Goal: Information Seeking & Learning: Compare options

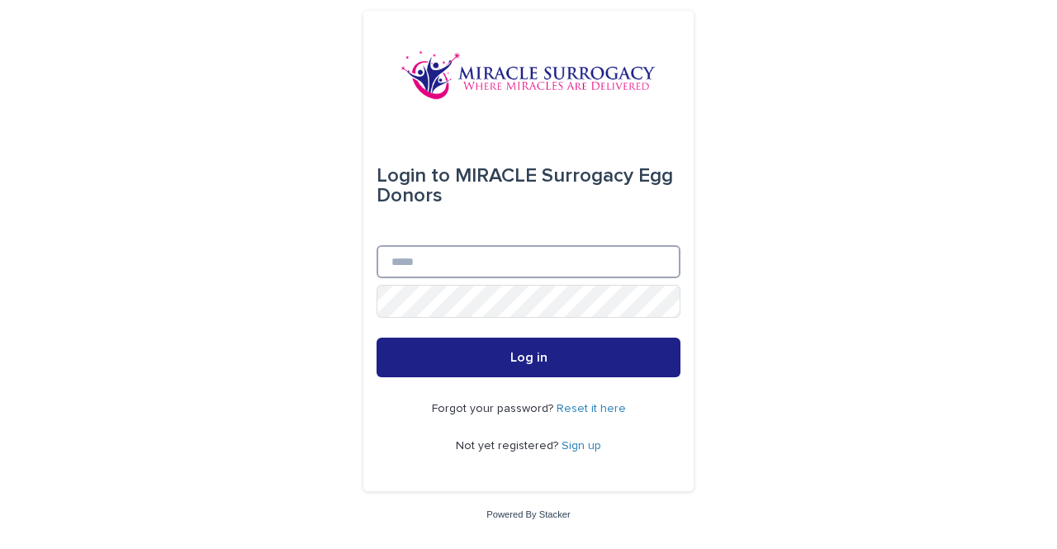
click at [504, 255] on input "Email" at bounding box center [529, 261] width 304 height 33
type input "**********"
click at [522, 363] on span "Log in" at bounding box center [528, 357] width 37 height 13
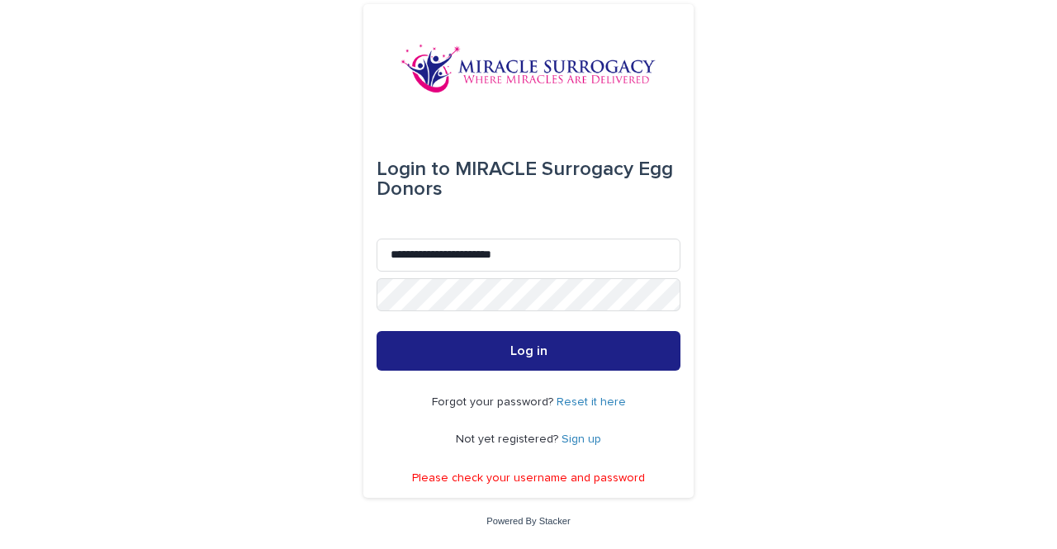
click at [509, 354] on button "Log in" at bounding box center [529, 351] width 304 height 40
click at [583, 434] on link "Sign up" at bounding box center [582, 440] width 40 height 12
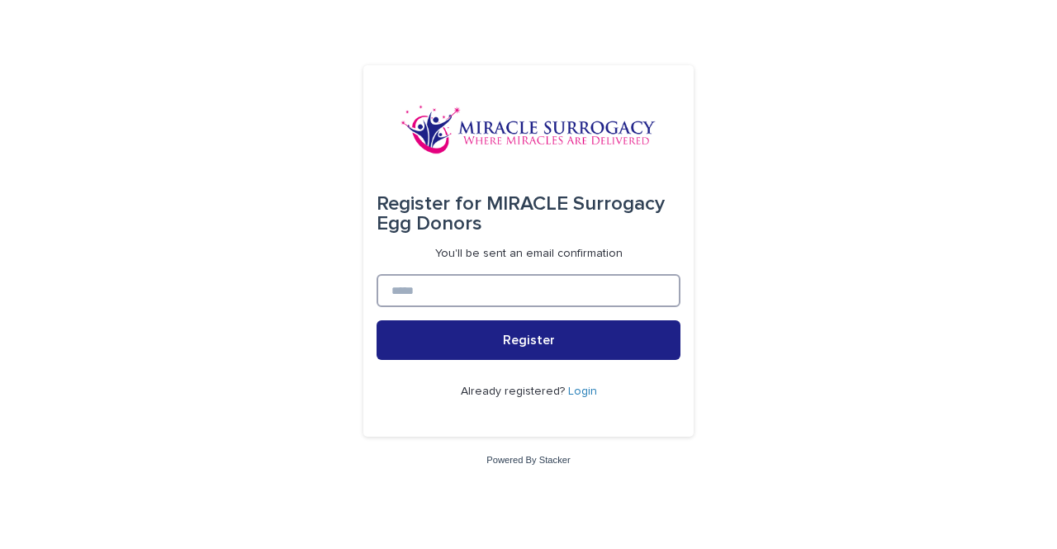
click at [543, 281] on input at bounding box center [529, 290] width 304 height 33
type input "**********"
click at [522, 336] on span "Register" at bounding box center [529, 340] width 52 height 13
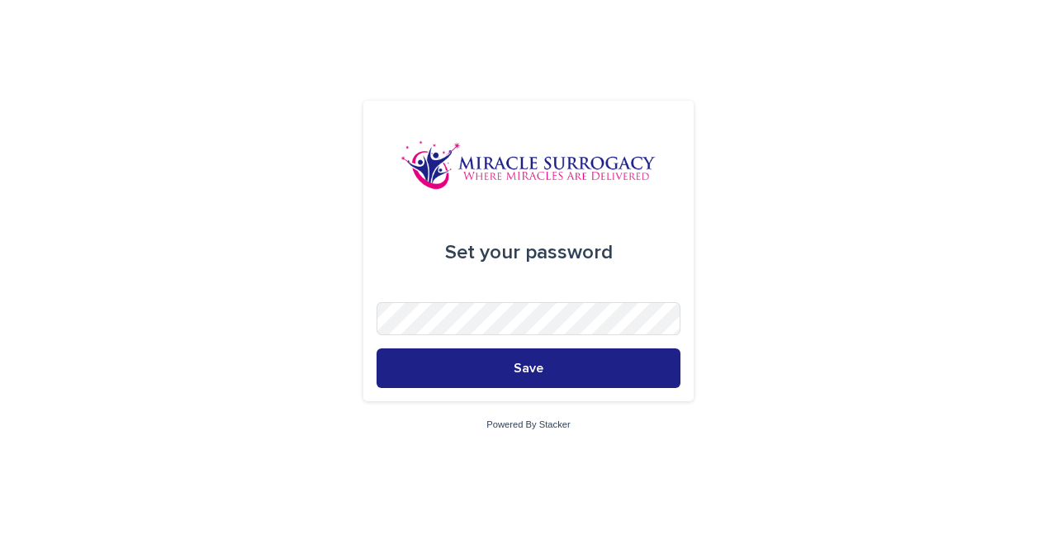
click at [512, 385] on button "Save" at bounding box center [529, 369] width 304 height 40
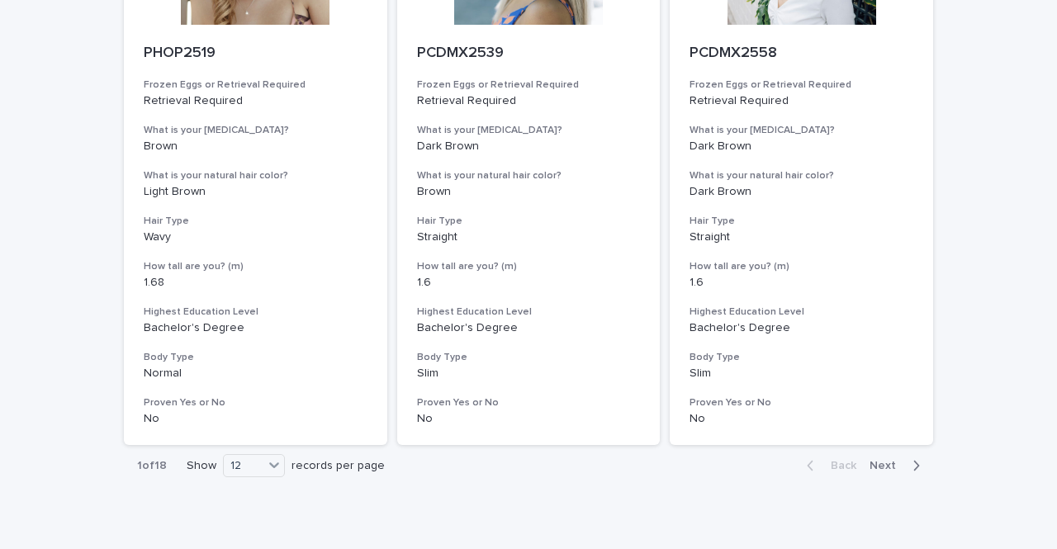
scroll to position [2101, 0]
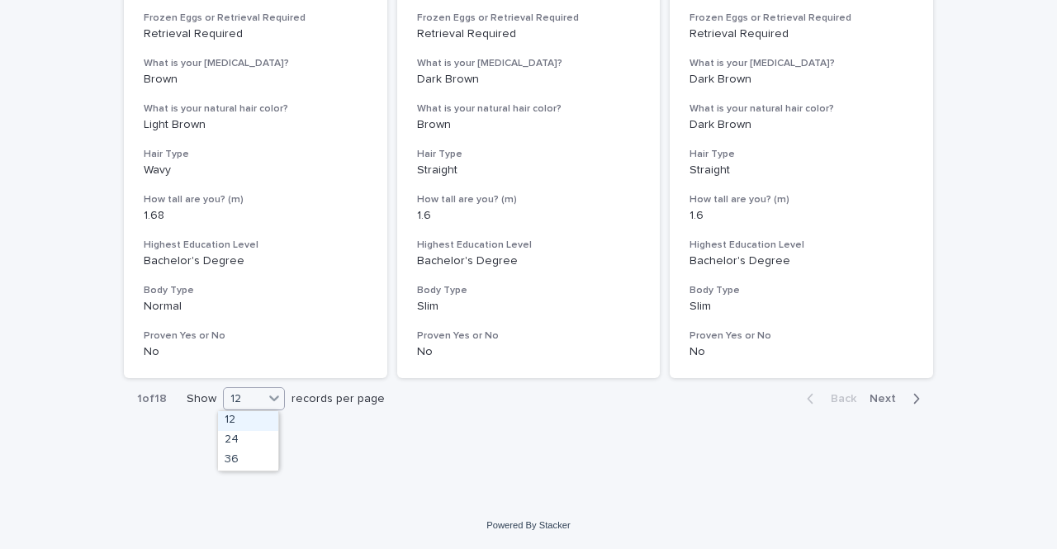
click at [266, 401] on icon at bounding box center [274, 398] width 17 height 17
click at [252, 455] on div "36" at bounding box center [248, 461] width 60 height 20
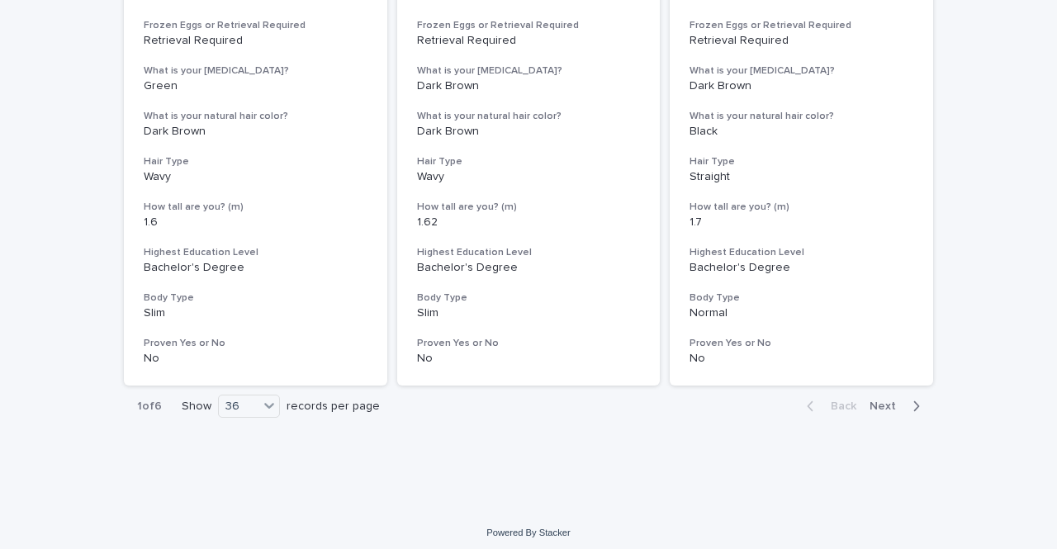
scroll to position [6737, 0]
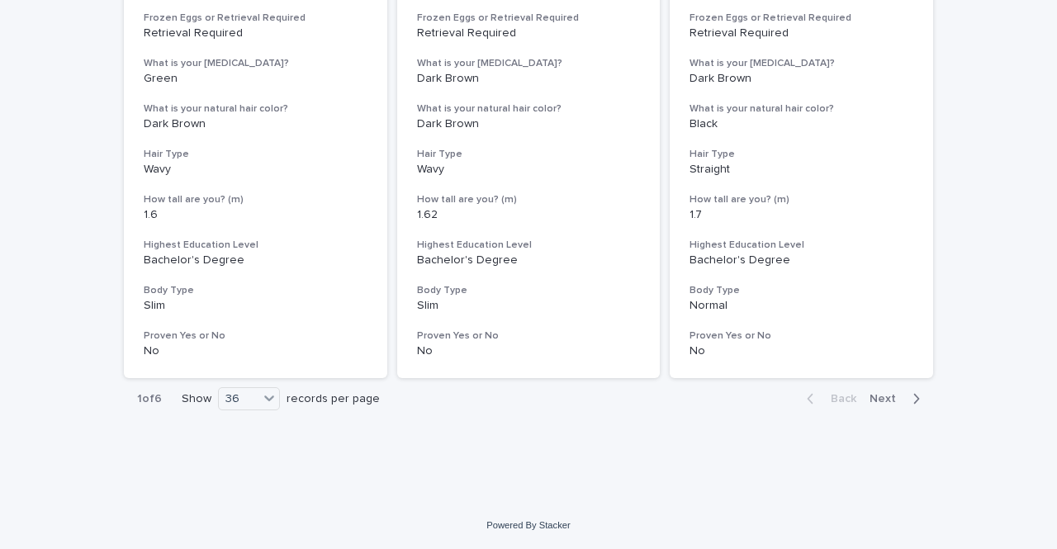
click at [884, 401] on span "Next" at bounding box center [888, 399] width 36 height 12
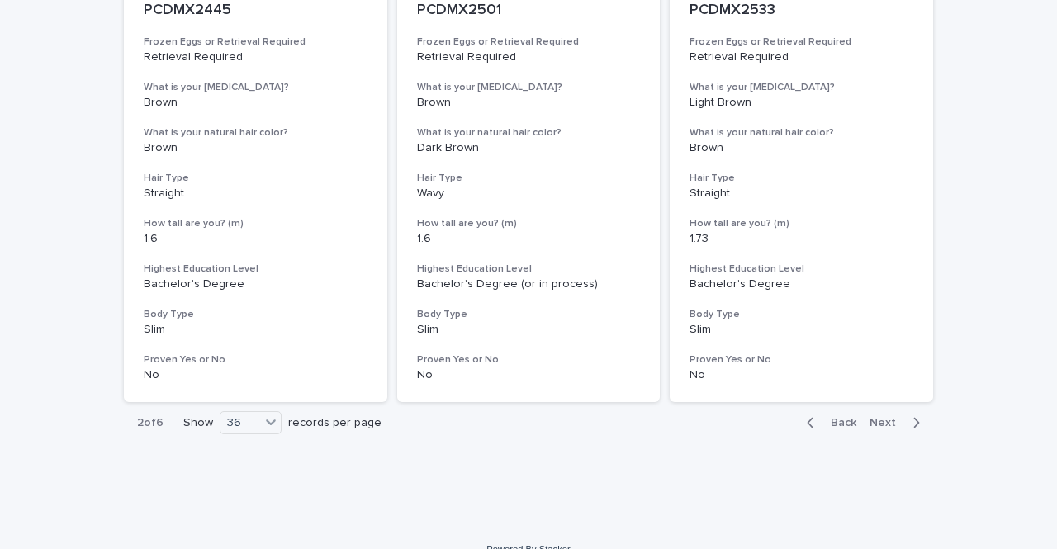
scroll to position [6737, 0]
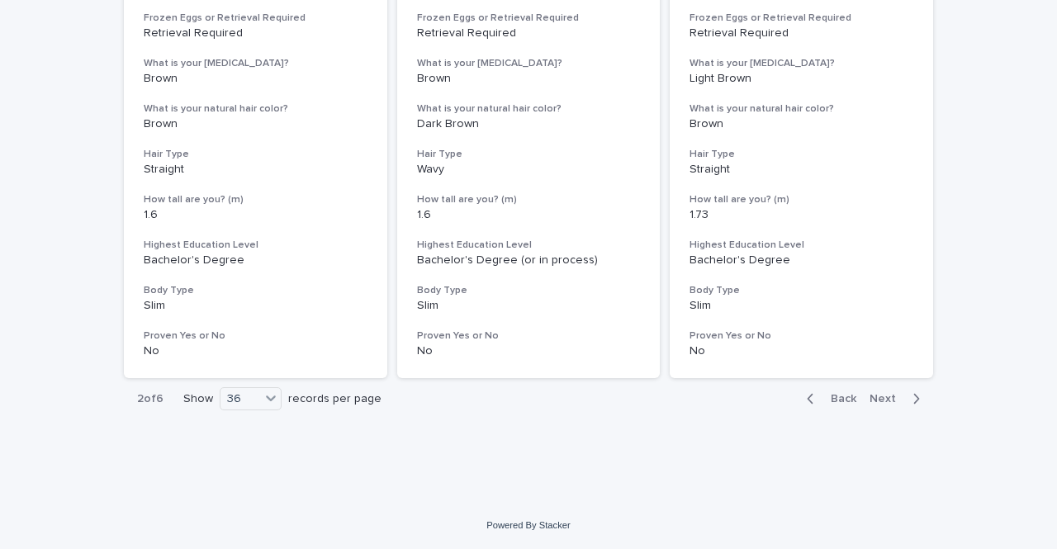
click at [880, 398] on span "Next" at bounding box center [888, 399] width 36 height 12
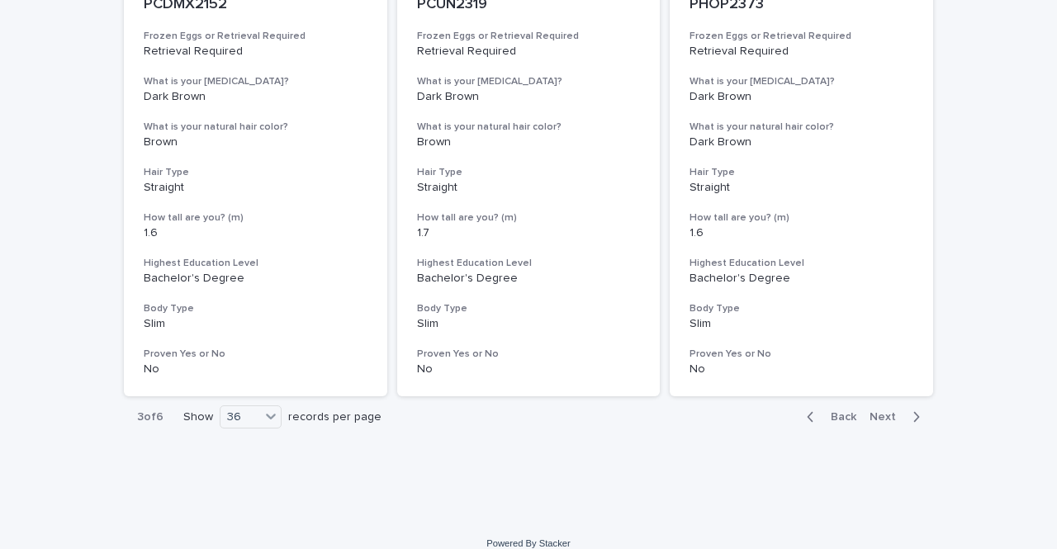
scroll to position [6737, 0]
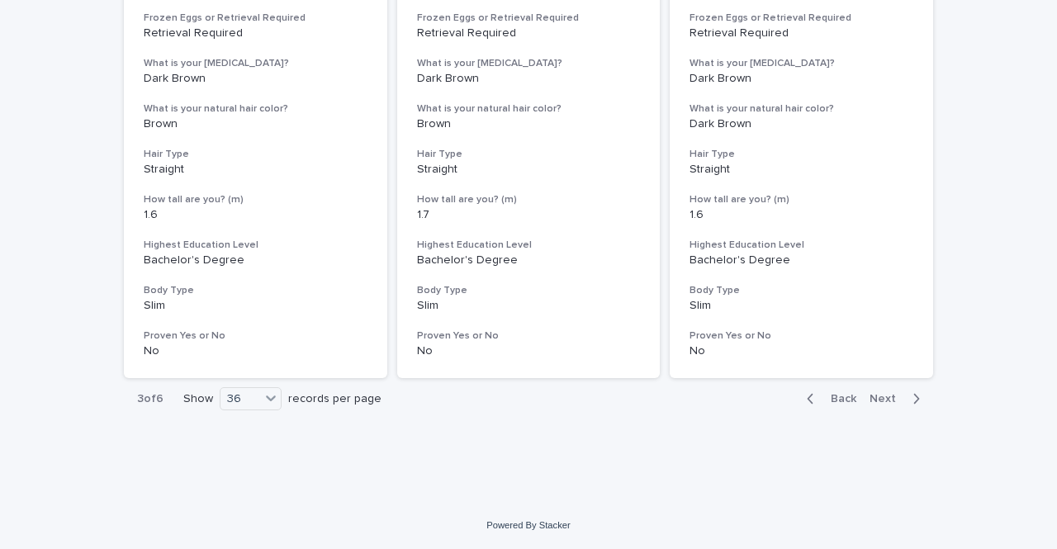
click at [878, 398] on span "Next" at bounding box center [888, 399] width 36 height 12
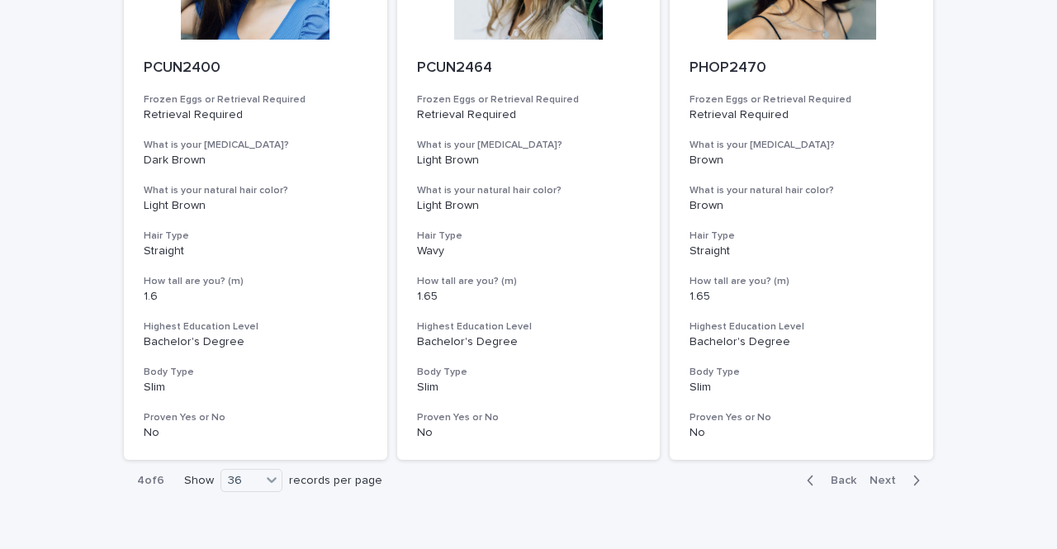
scroll to position [6737, 0]
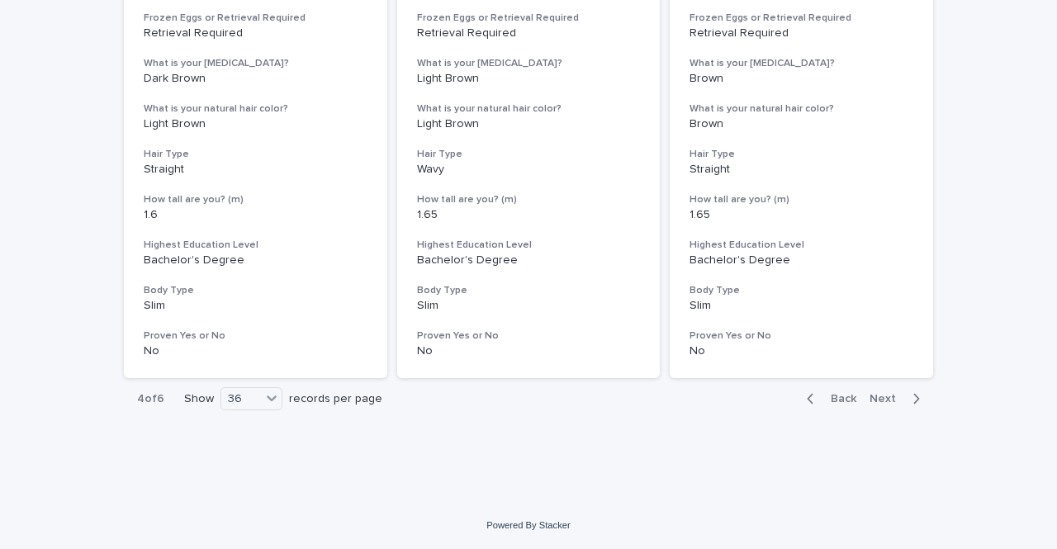
click at [885, 397] on span "Next" at bounding box center [888, 399] width 36 height 12
drag, startPoint x: 1056, startPoint y: 296, endPoint x: 1035, endPoint y: 360, distance: 67.1
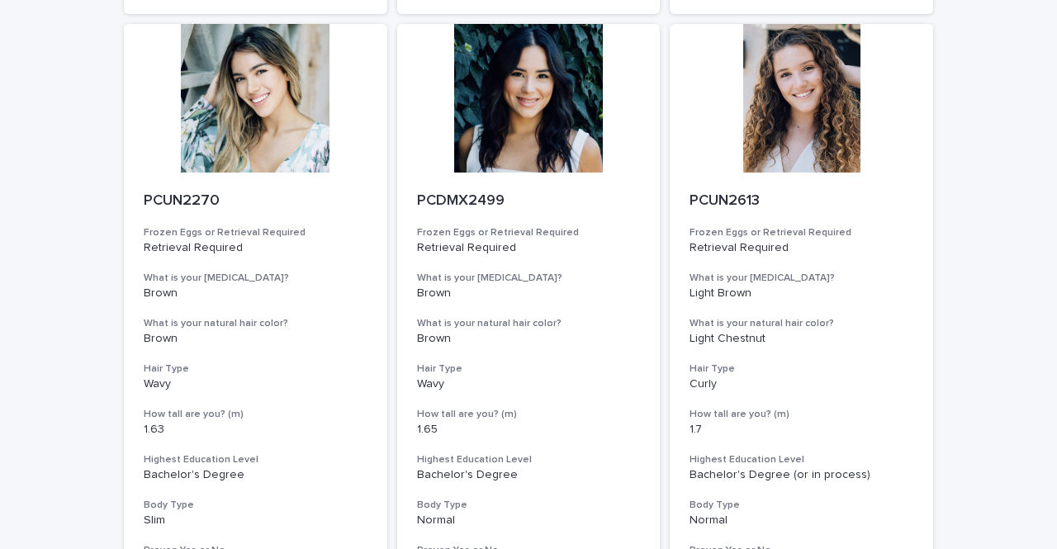
scroll to position [3609, 0]
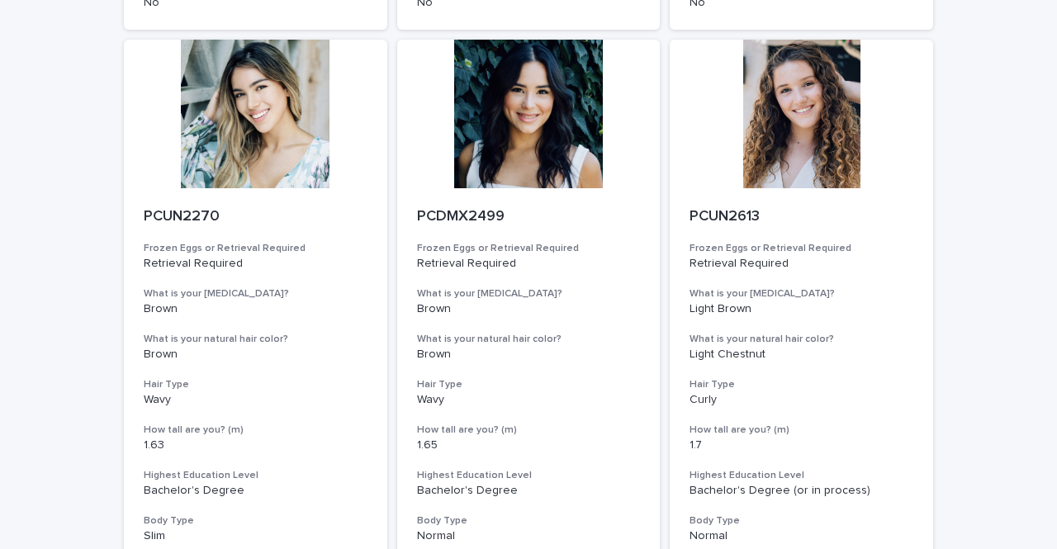
click at [265, 265] on p "Retrieval Required" at bounding box center [256, 264] width 224 height 14
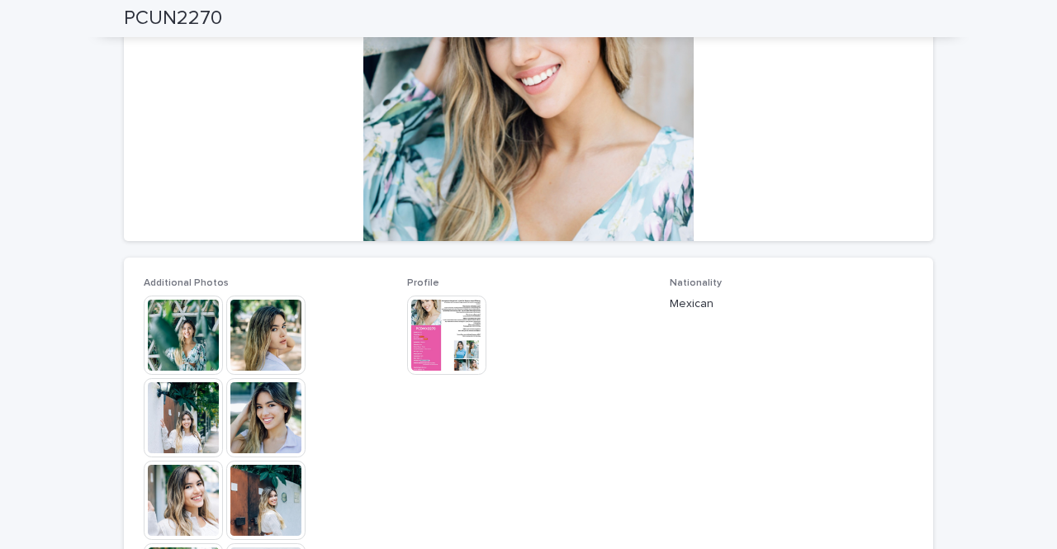
scroll to position [254, 0]
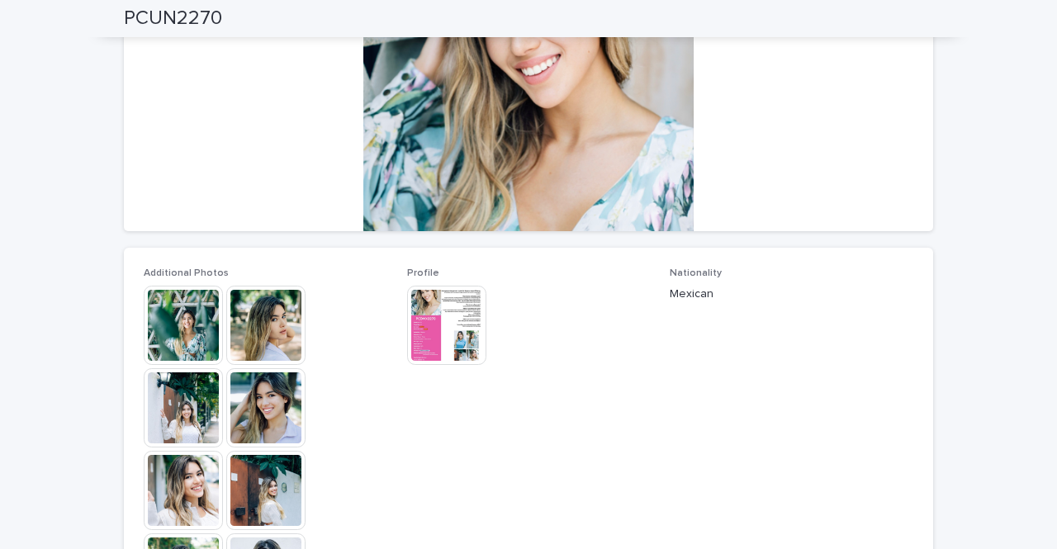
click at [256, 320] on img at bounding box center [265, 325] width 79 height 79
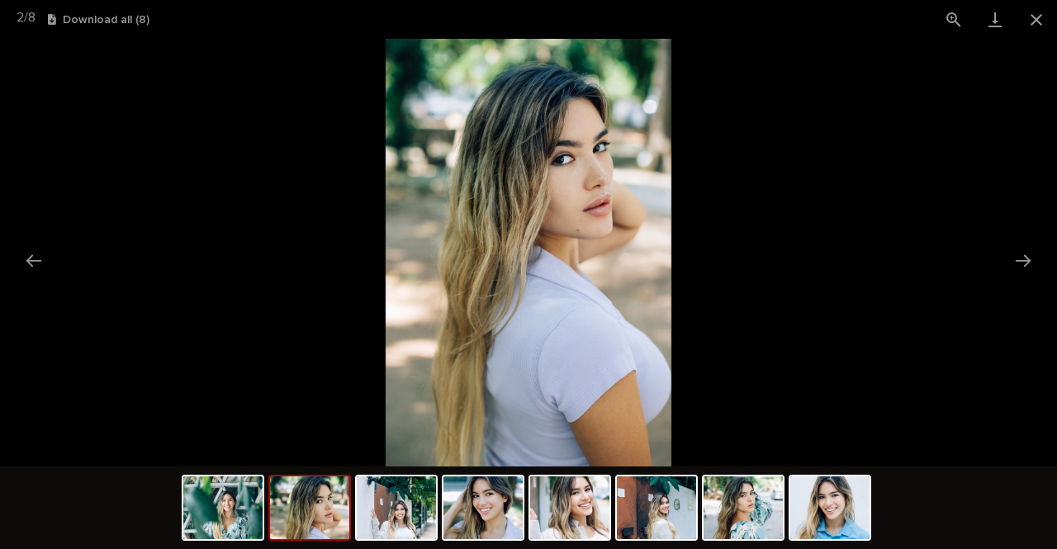
click at [1017, 258] on button "Next slide" at bounding box center [1023, 260] width 35 height 32
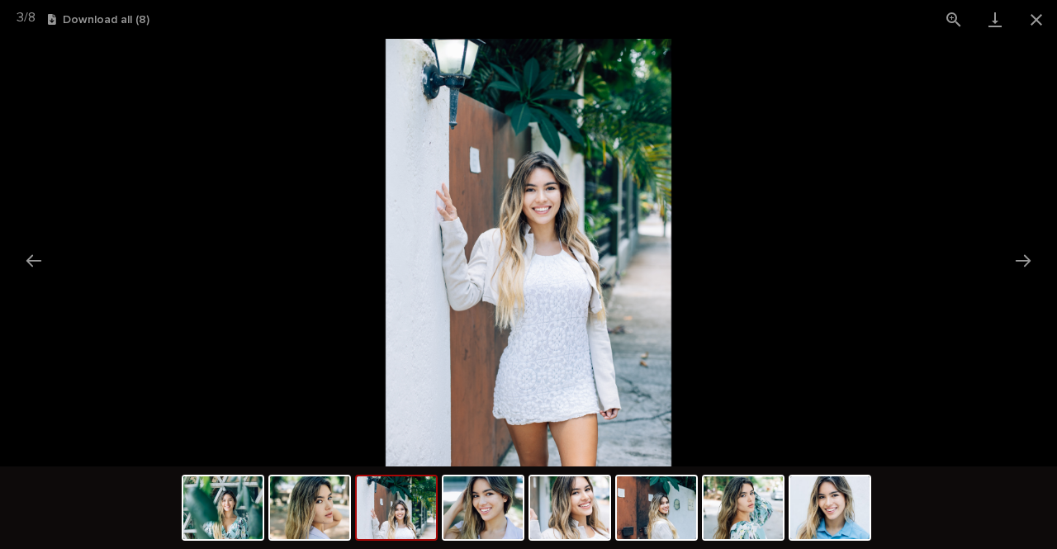
click at [1017, 258] on button "Next slide" at bounding box center [1023, 260] width 35 height 32
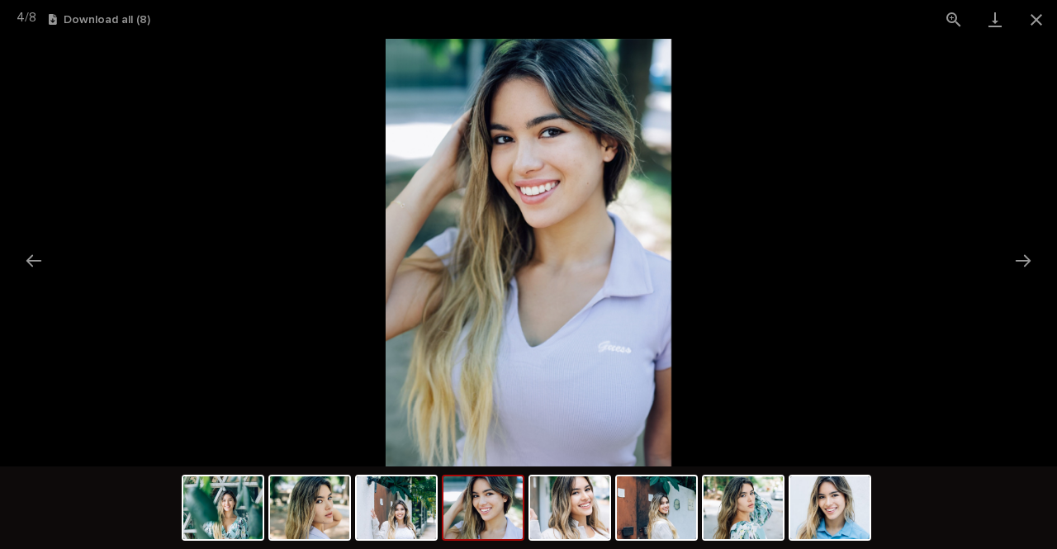
click at [1017, 258] on button "Next slide" at bounding box center [1023, 260] width 35 height 32
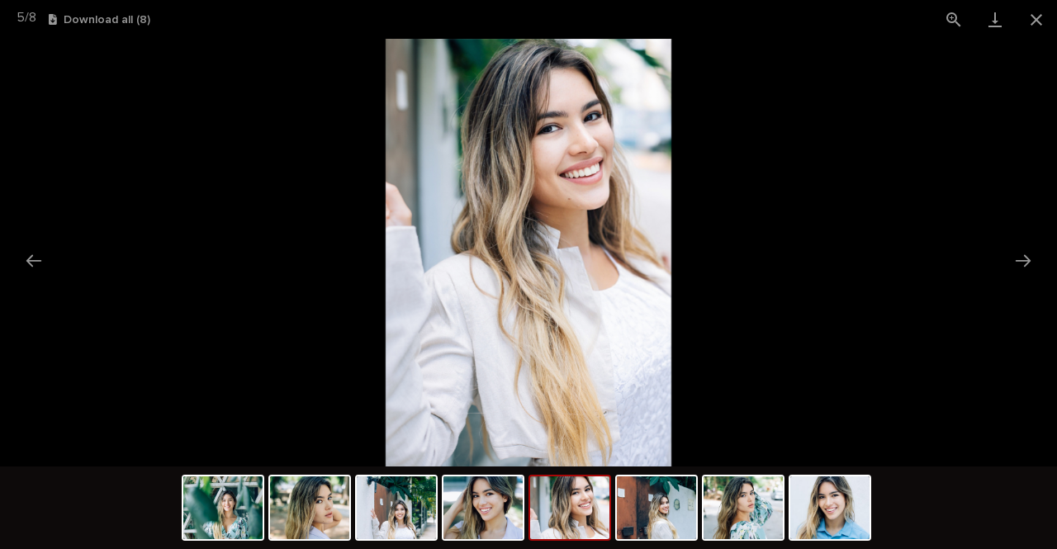
click at [1017, 258] on button "Next slide" at bounding box center [1023, 260] width 35 height 32
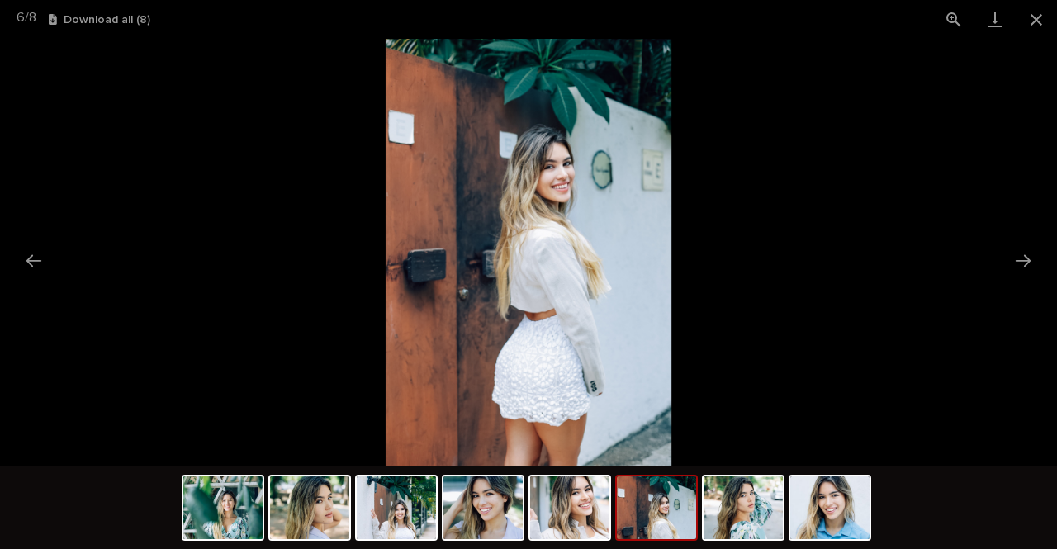
click at [1017, 258] on button "Next slide" at bounding box center [1023, 260] width 35 height 32
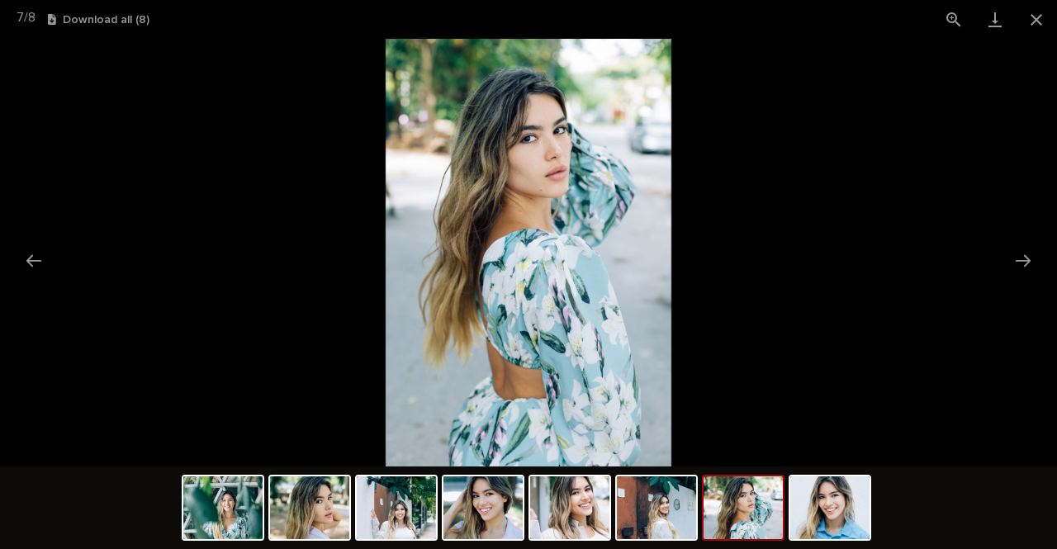
click at [1017, 258] on button "Next slide" at bounding box center [1023, 260] width 35 height 32
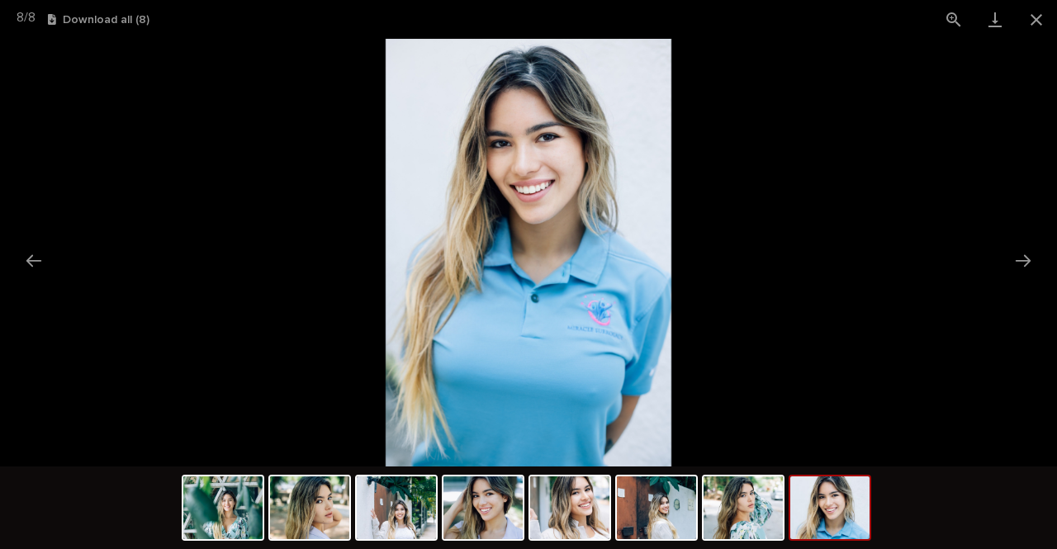
click at [1017, 258] on button "Next slide" at bounding box center [1023, 260] width 35 height 32
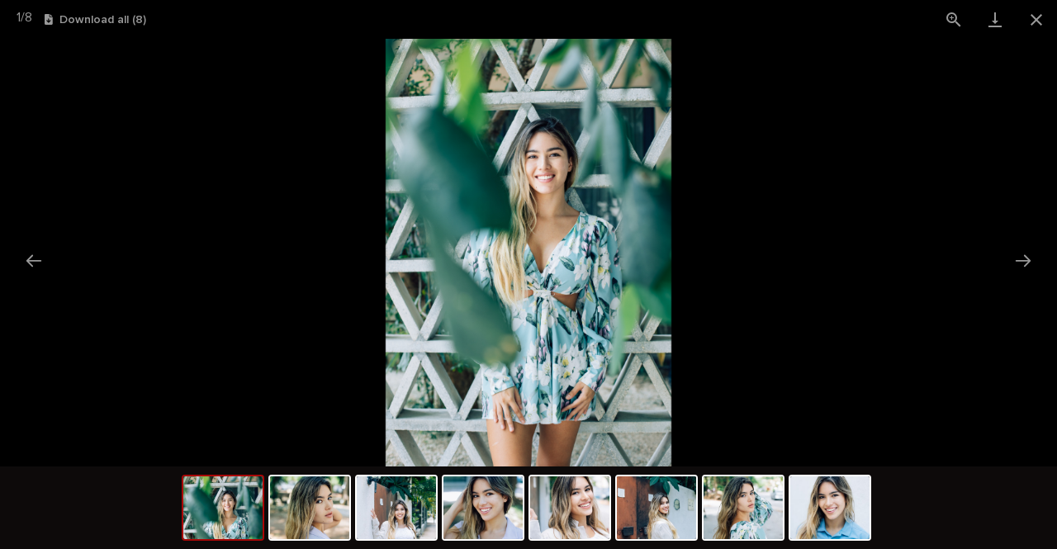
click at [1017, 258] on button "Next slide" at bounding box center [1023, 260] width 35 height 32
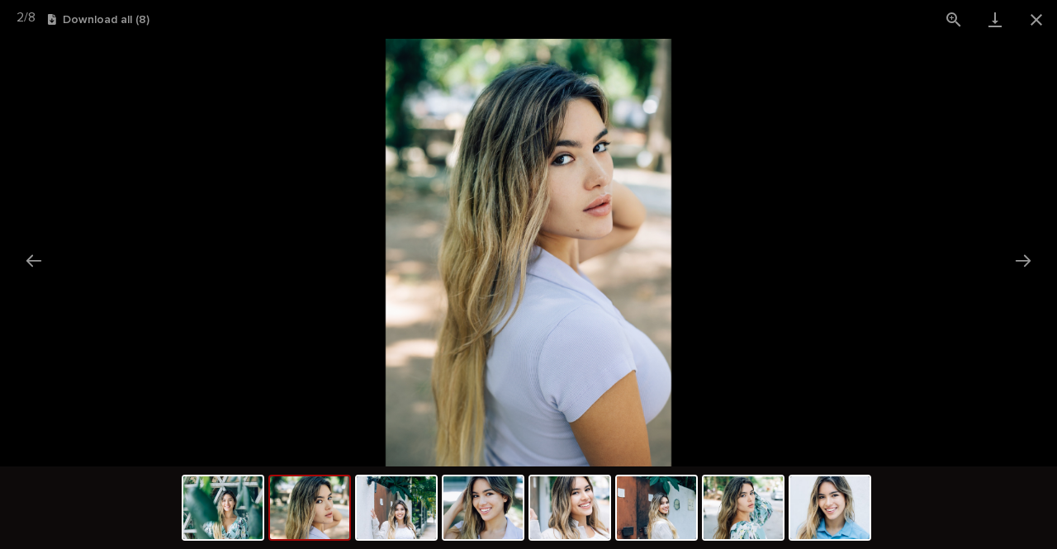
click at [1017, 258] on button "Next slide" at bounding box center [1023, 260] width 35 height 32
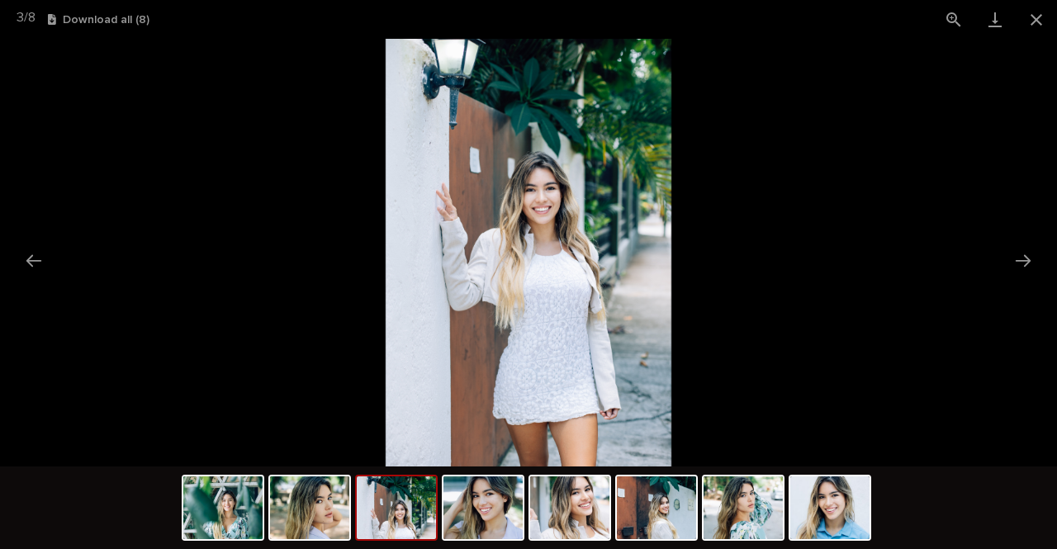
click at [1017, 258] on button "Next slide" at bounding box center [1023, 260] width 35 height 32
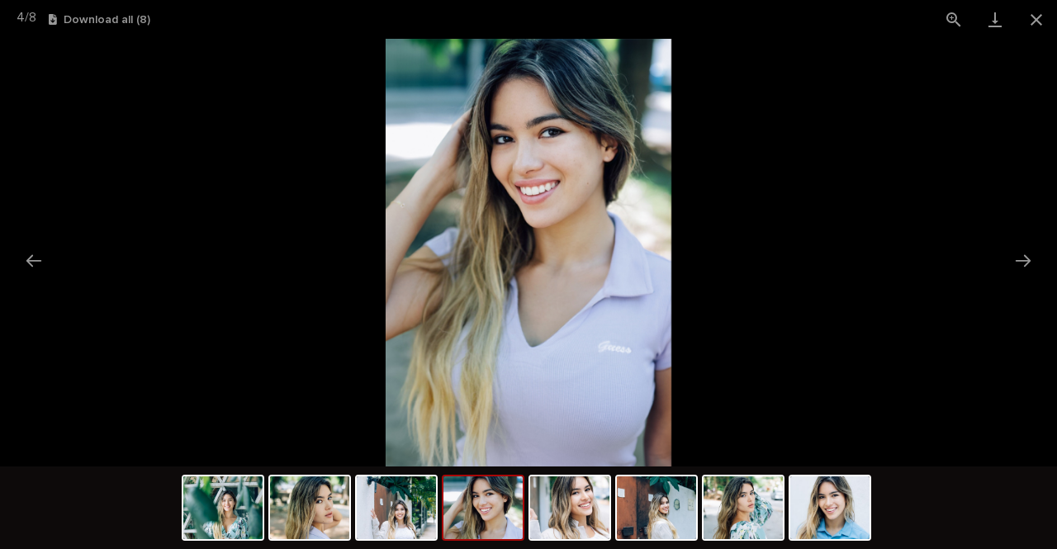
click at [1041, 22] on button "Close gallery" at bounding box center [1036, 19] width 41 height 39
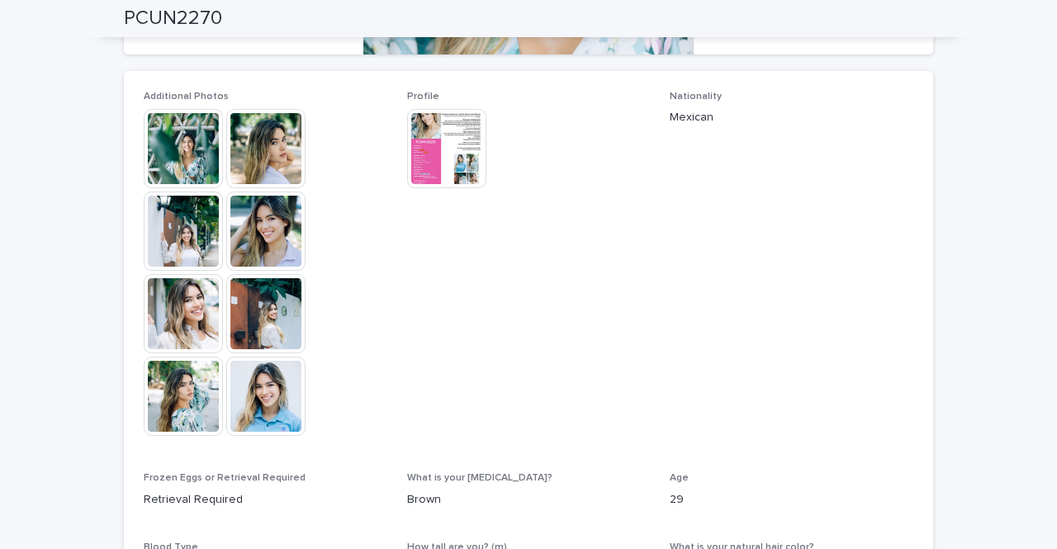
scroll to position [427, 0]
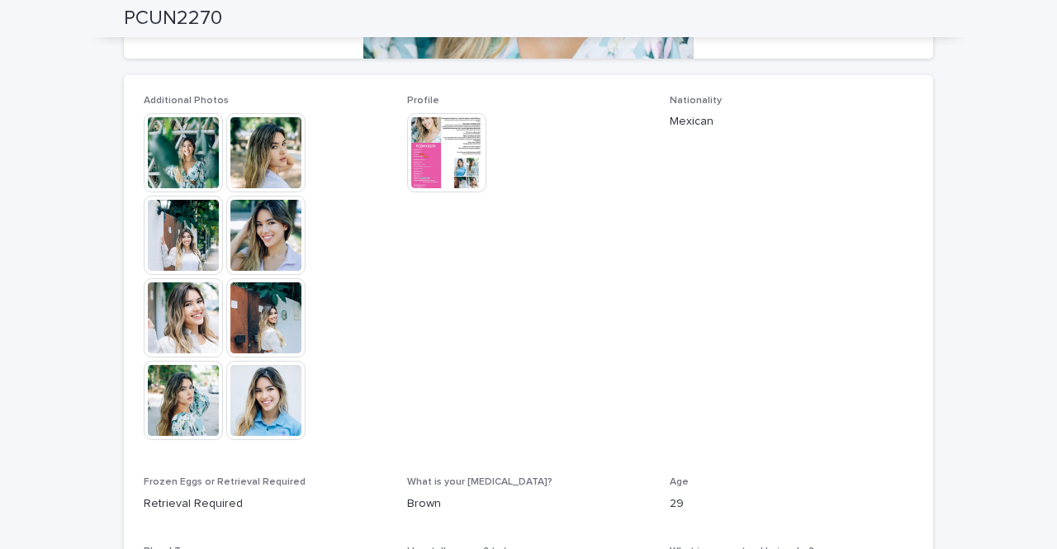
click at [460, 142] on img at bounding box center [446, 152] width 79 height 79
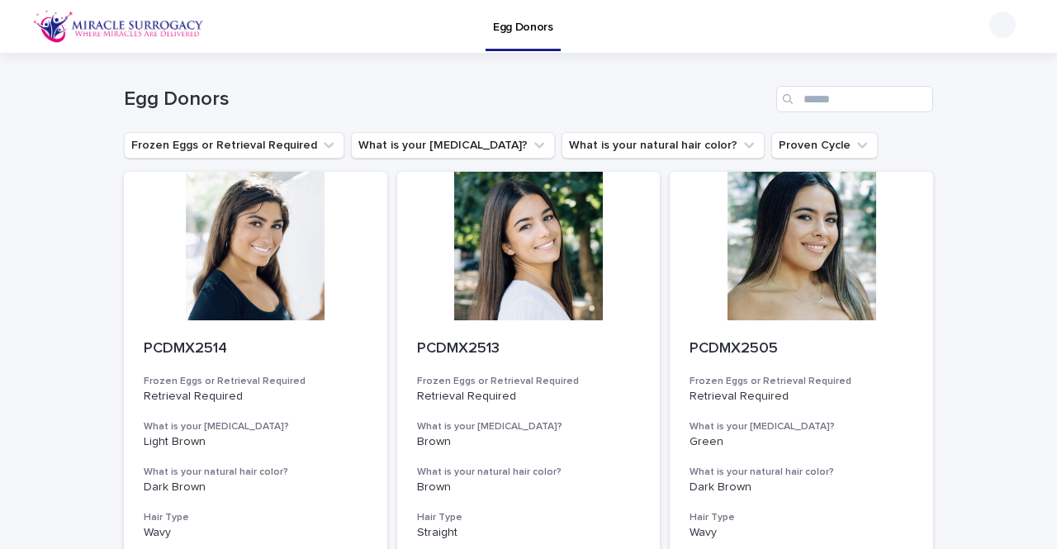
click at [824, 223] on div at bounding box center [801, 246] width 263 height 149
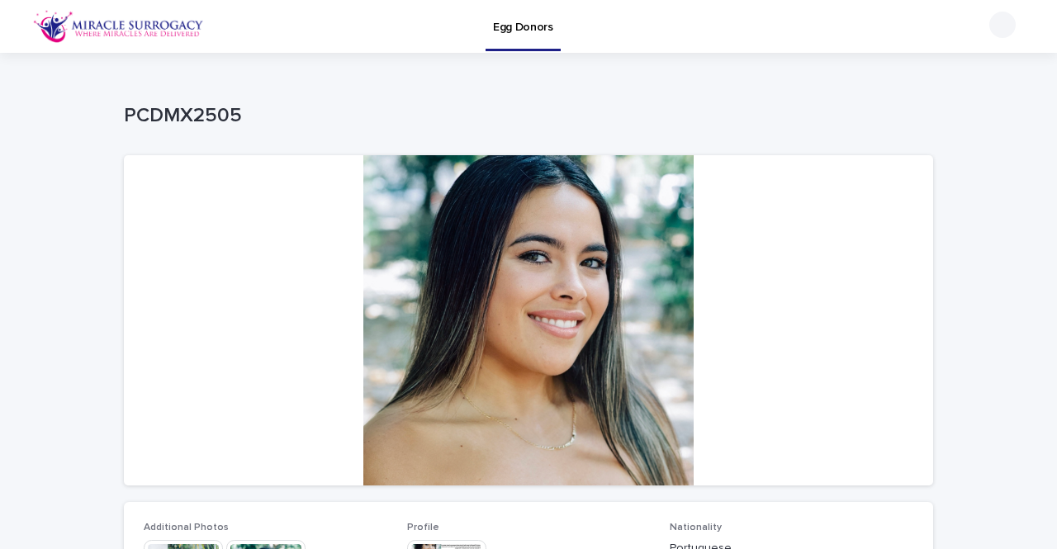
click at [824, 223] on div at bounding box center [528, 320] width 809 height 330
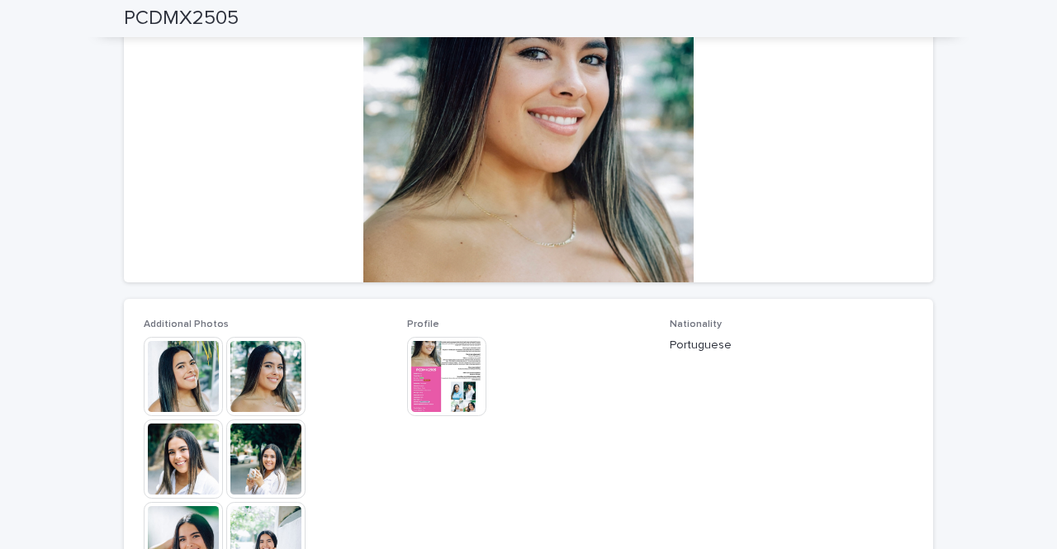
scroll to position [205, 0]
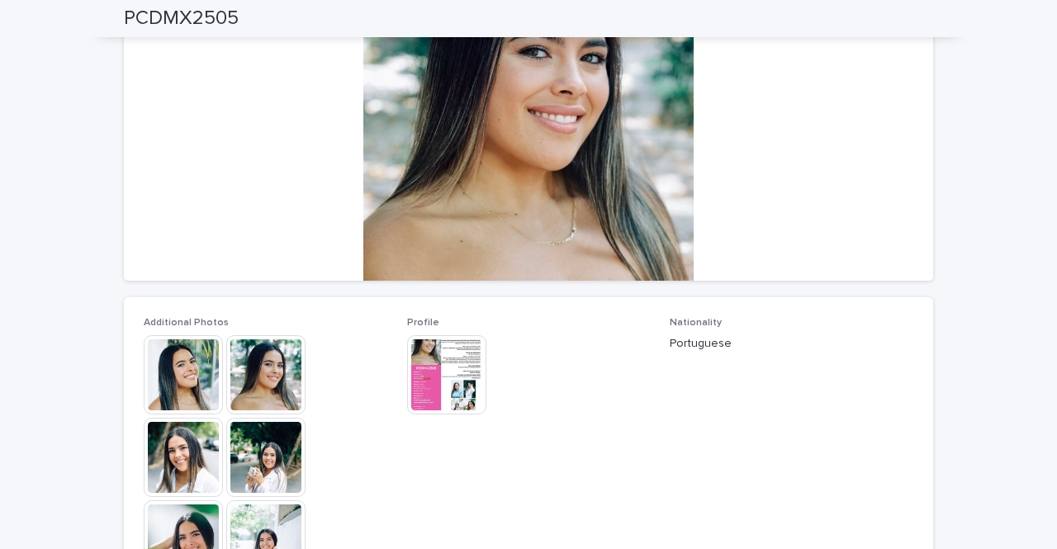
click at [184, 378] on img at bounding box center [183, 374] width 79 height 79
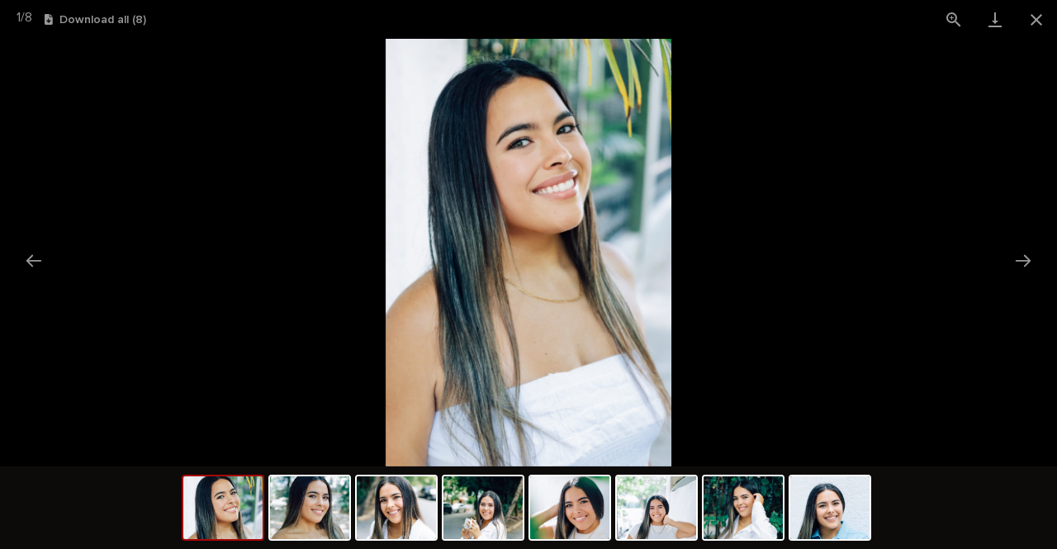
click at [1014, 256] on button "Next slide" at bounding box center [1023, 260] width 35 height 32
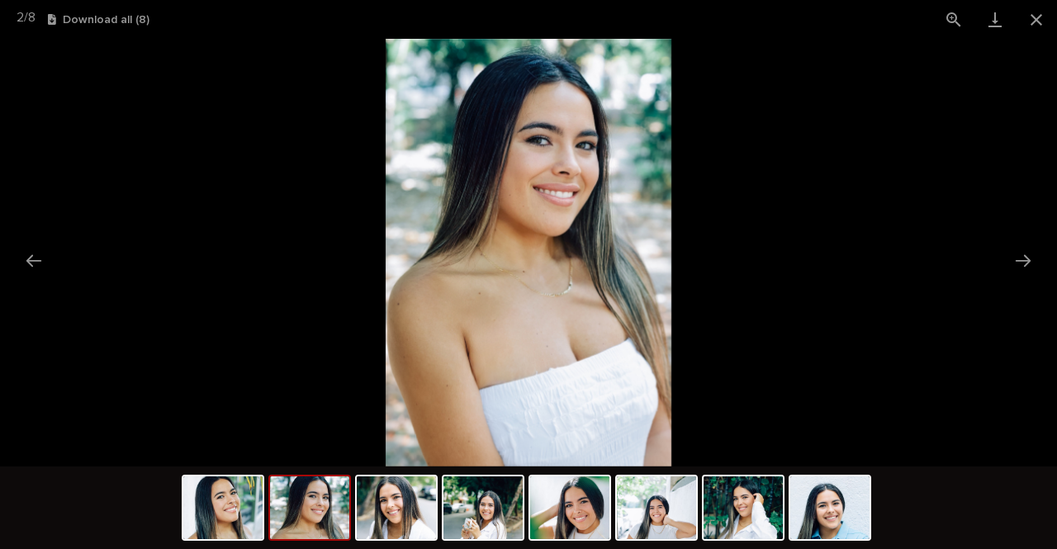
click at [1014, 256] on button "Next slide" at bounding box center [1023, 260] width 35 height 32
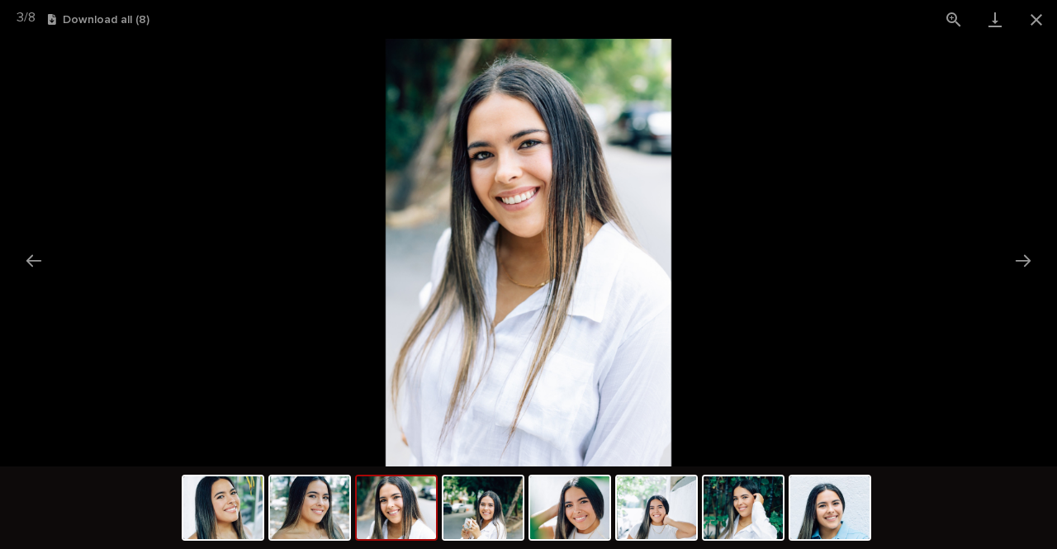
click at [1014, 256] on button "Next slide" at bounding box center [1023, 260] width 35 height 32
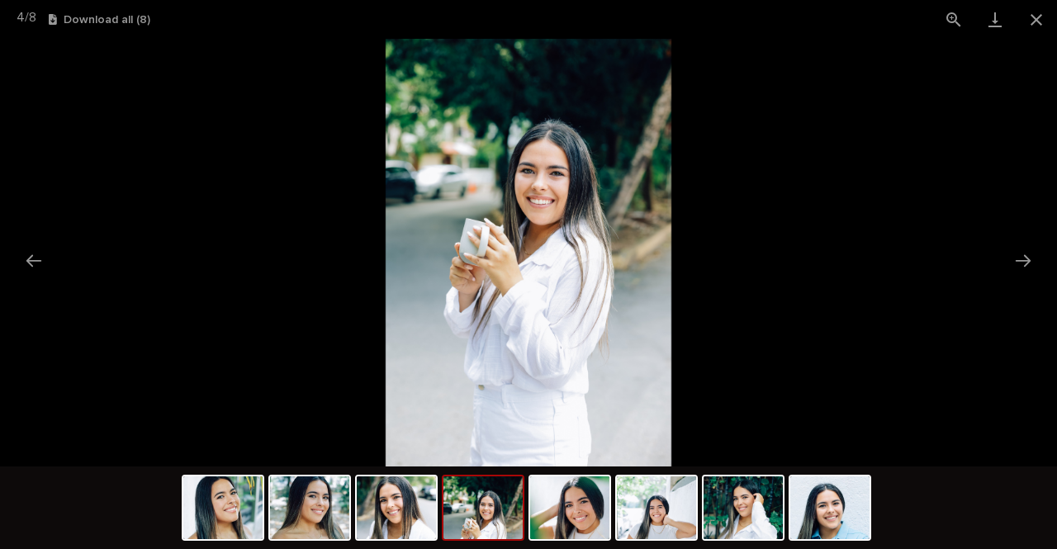
click at [1014, 256] on button "Next slide" at bounding box center [1023, 260] width 35 height 32
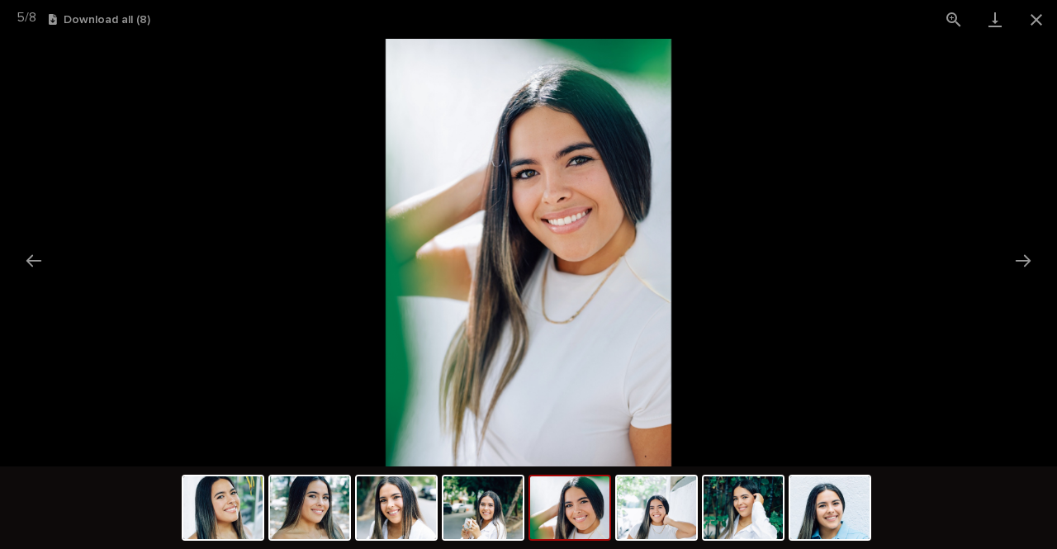
click at [1014, 256] on button "Next slide" at bounding box center [1023, 260] width 35 height 32
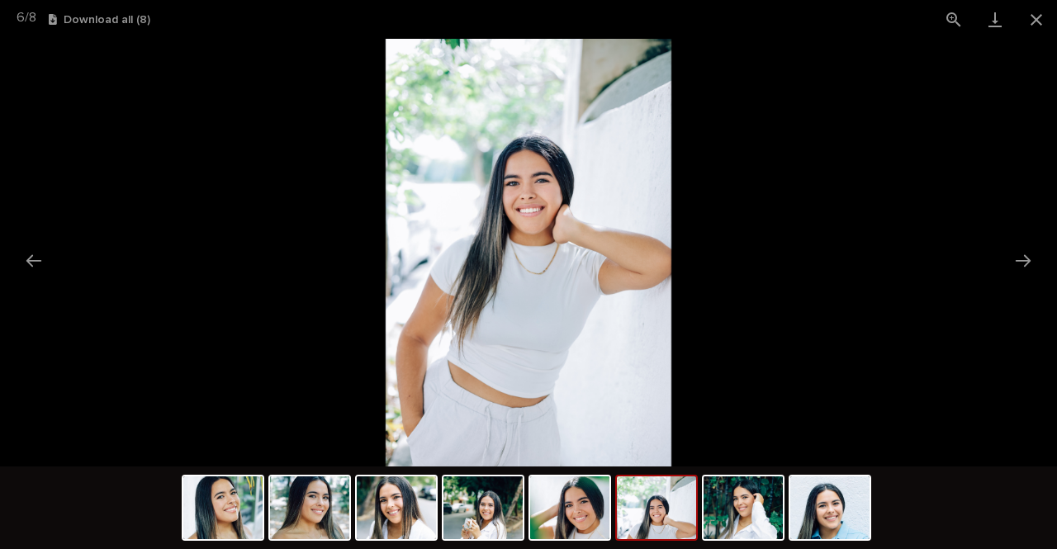
click at [1014, 256] on button "Next slide" at bounding box center [1023, 260] width 35 height 32
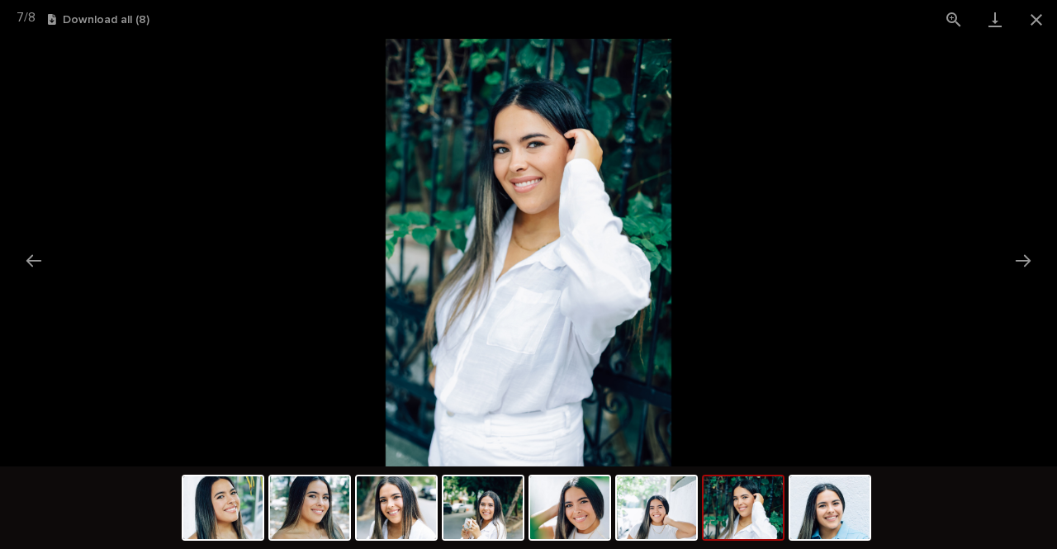
click at [1014, 256] on button "Next slide" at bounding box center [1023, 260] width 35 height 32
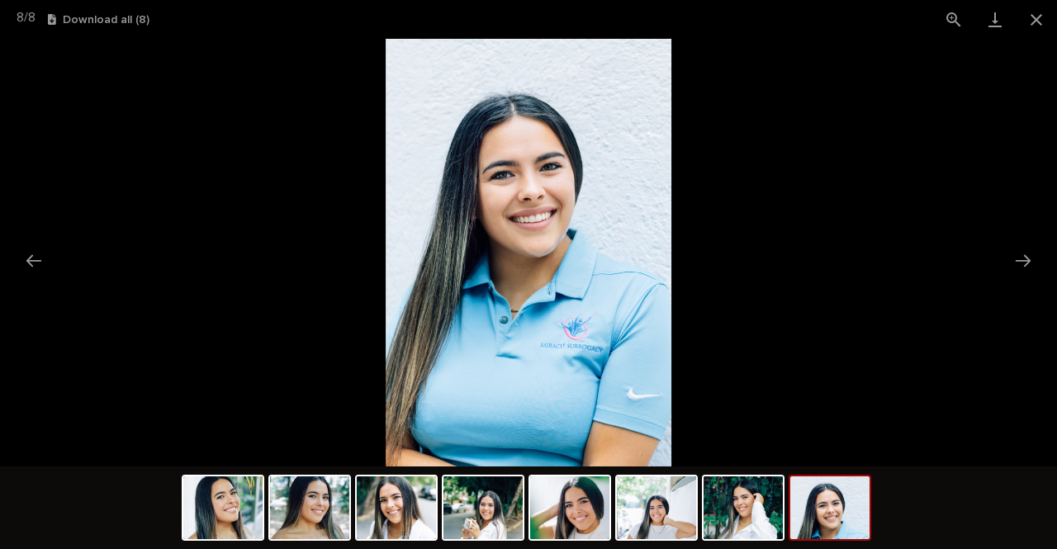
click at [1037, 26] on button "Close gallery" at bounding box center [1036, 19] width 41 height 39
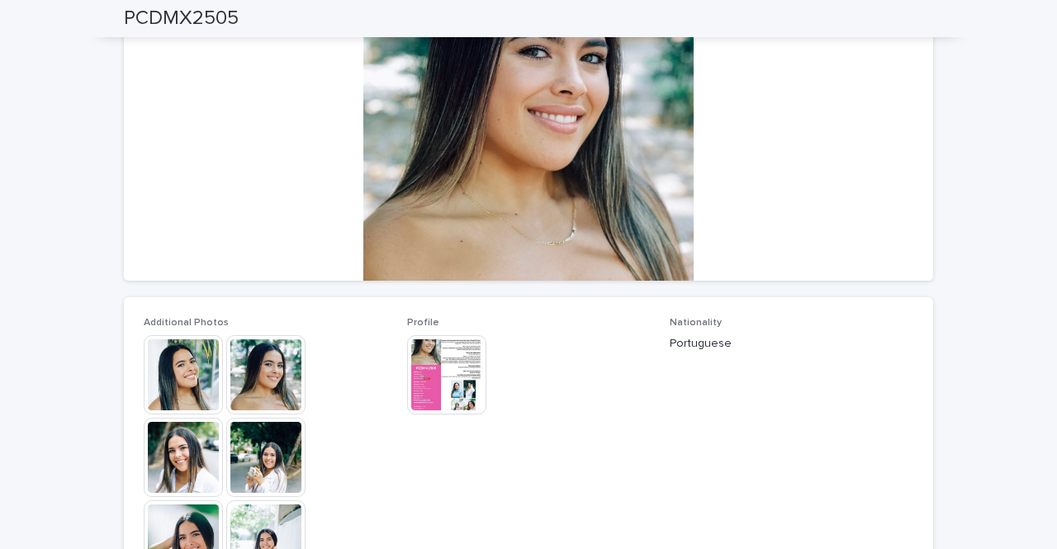
click at [439, 397] on img at bounding box center [446, 374] width 79 height 79
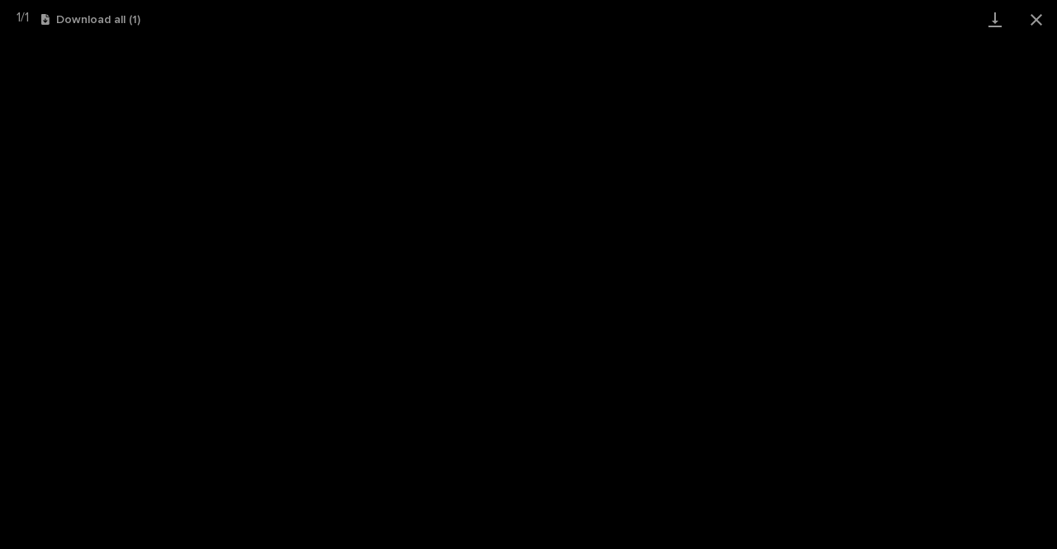
click at [1027, 22] on button "Close gallery" at bounding box center [1036, 19] width 41 height 39
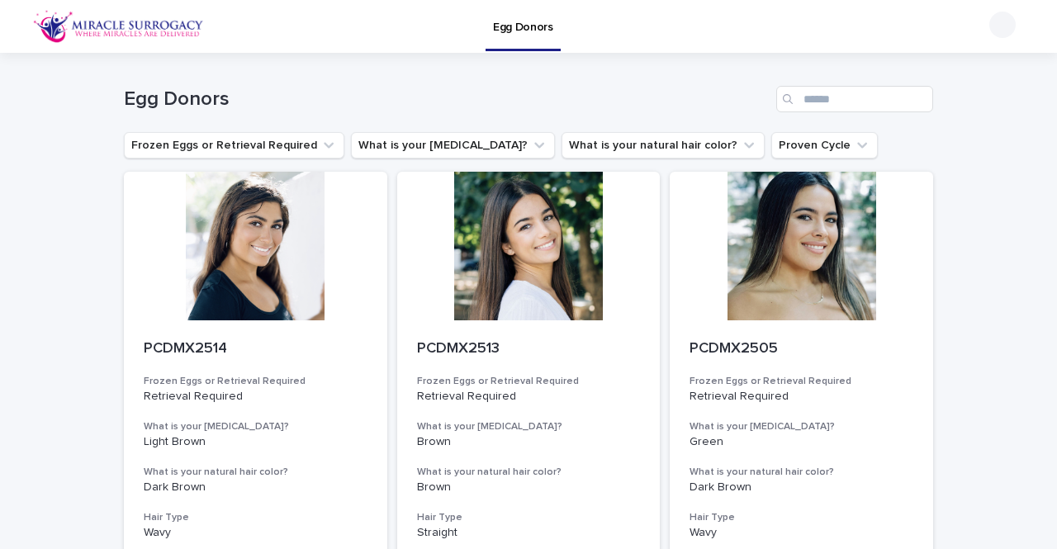
click at [506, 261] on div at bounding box center [528, 246] width 263 height 149
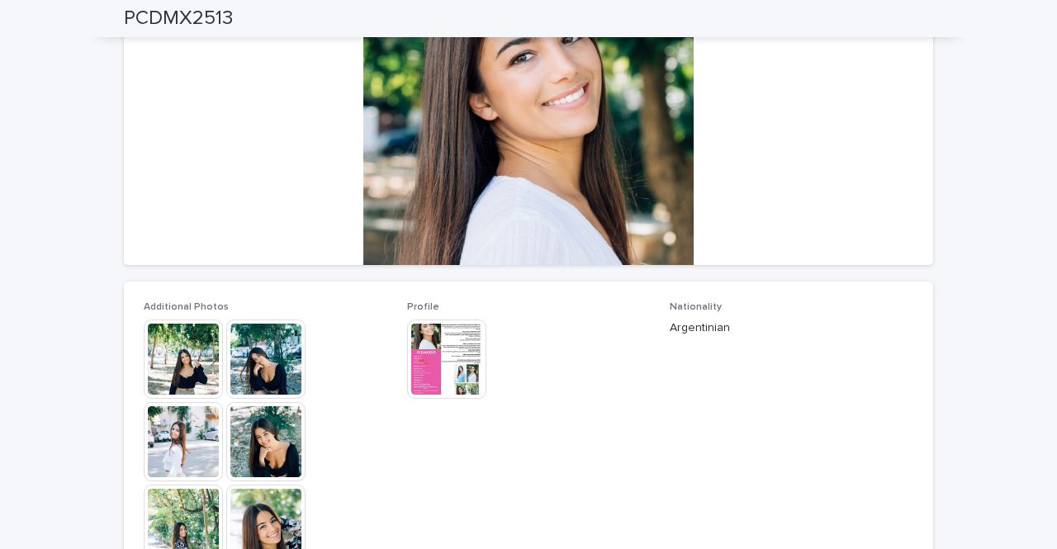
scroll to position [223, 0]
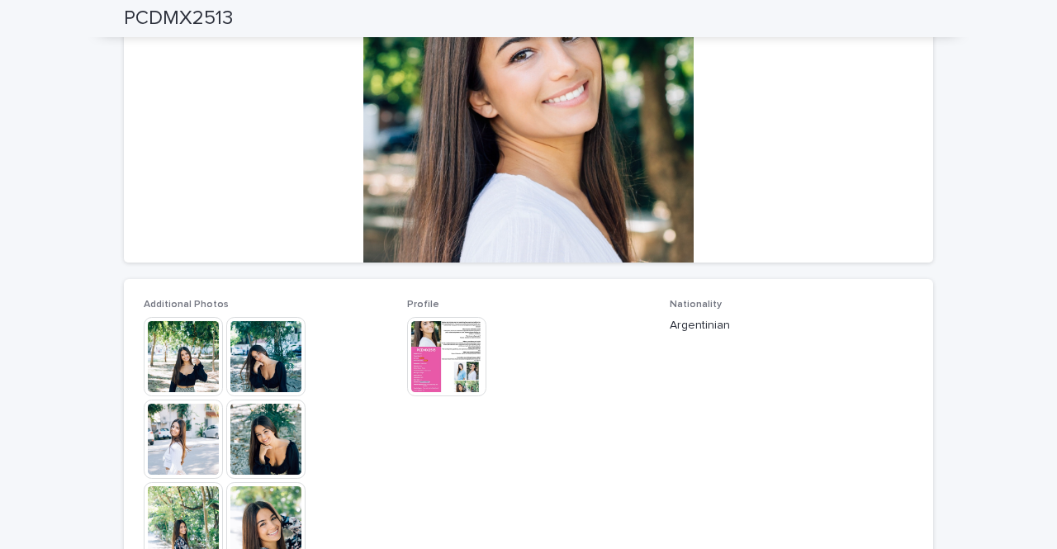
click at [193, 354] on img at bounding box center [183, 356] width 79 height 79
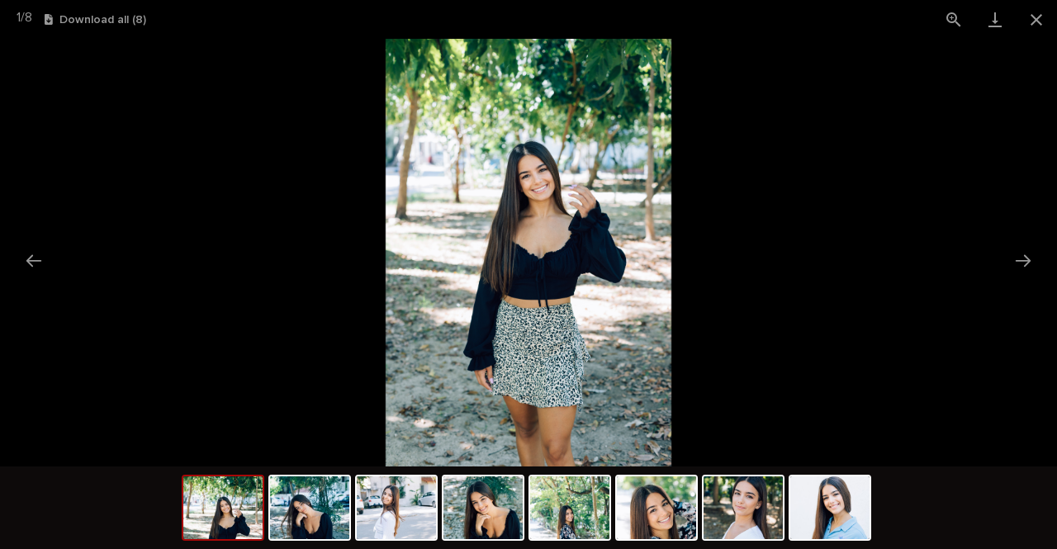
click at [1029, 257] on button "Next slide" at bounding box center [1023, 260] width 35 height 32
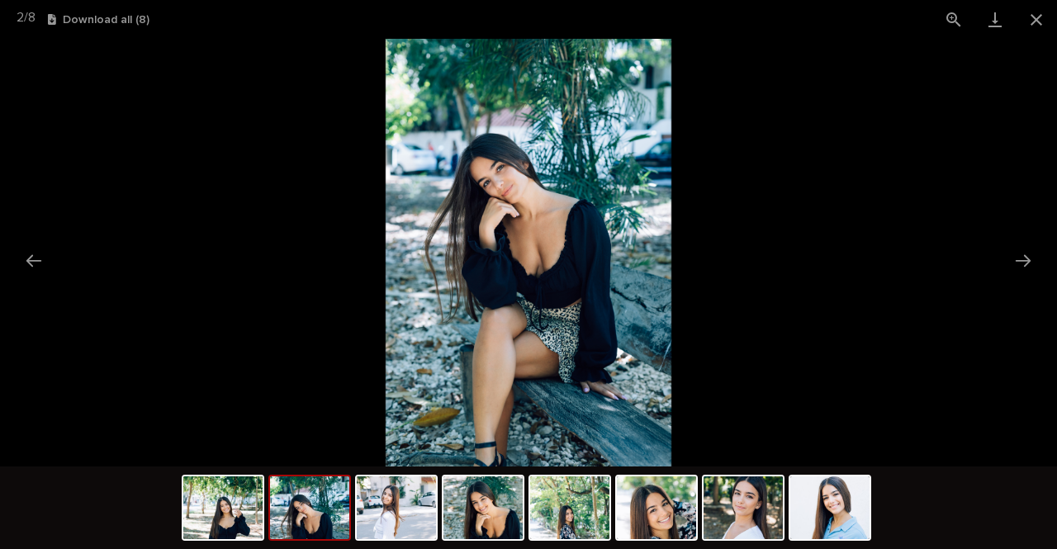
click at [1029, 257] on button "Next slide" at bounding box center [1023, 260] width 35 height 32
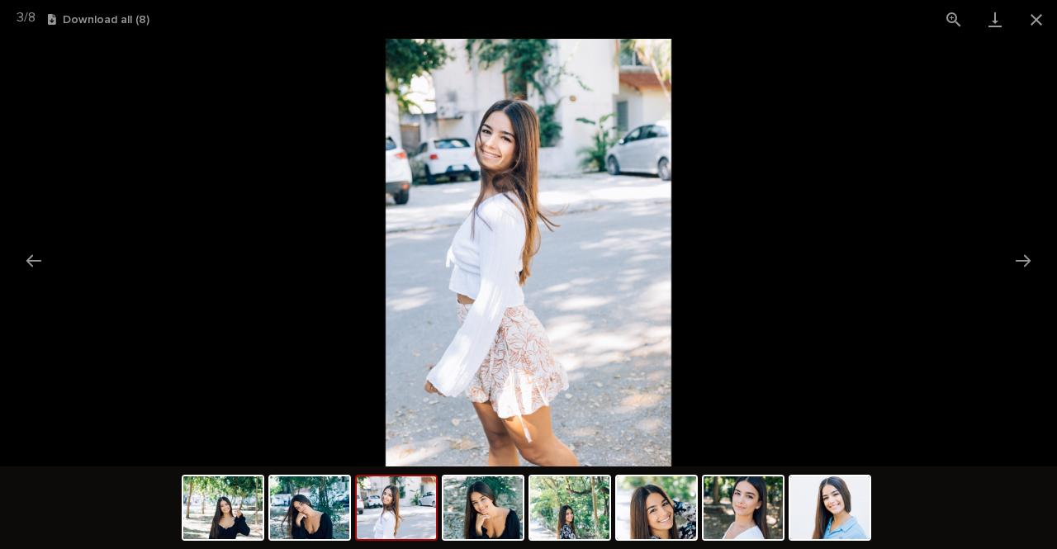
click at [1029, 257] on button "Next slide" at bounding box center [1023, 260] width 35 height 32
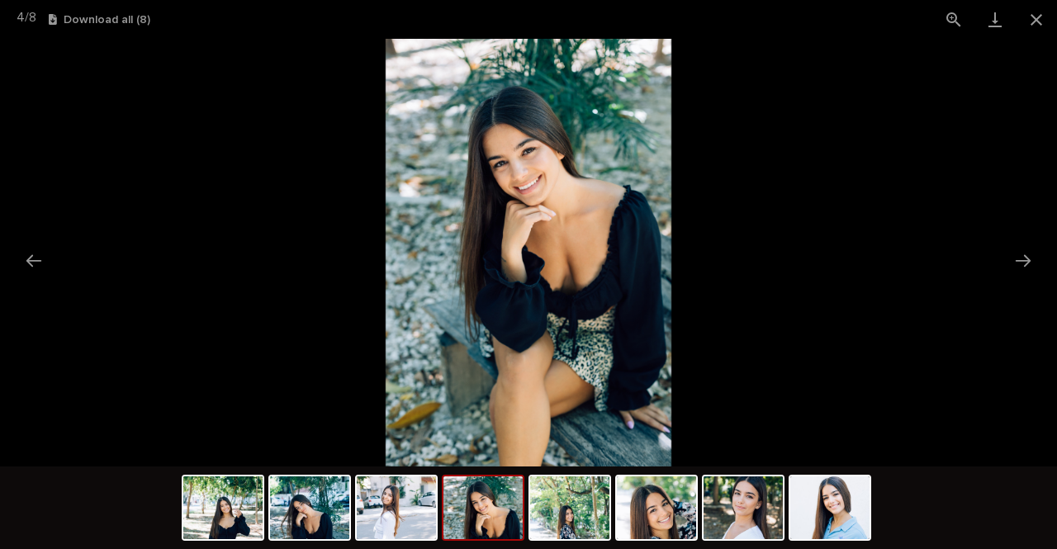
click at [1029, 257] on button "Next slide" at bounding box center [1023, 260] width 35 height 32
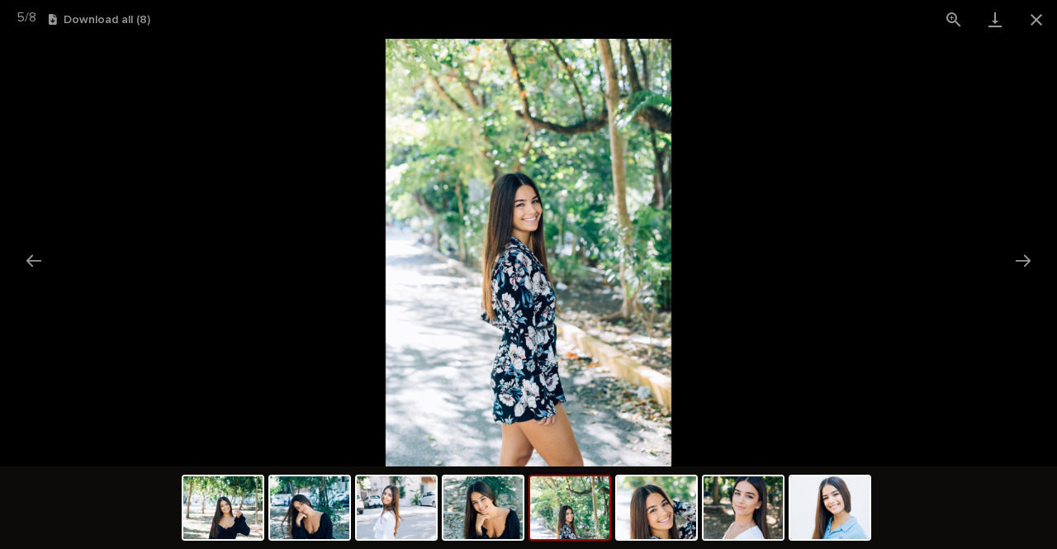
click at [1029, 257] on button "Next slide" at bounding box center [1023, 260] width 35 height 32
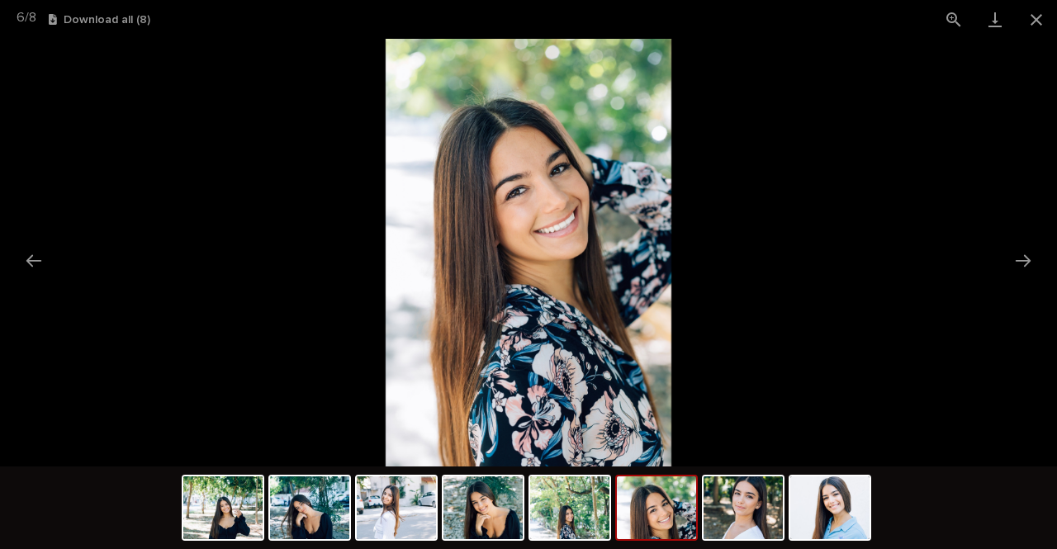
click at [1029, 257] on button "Next slide" at bounding box center [1023, 260] width 35 height 32
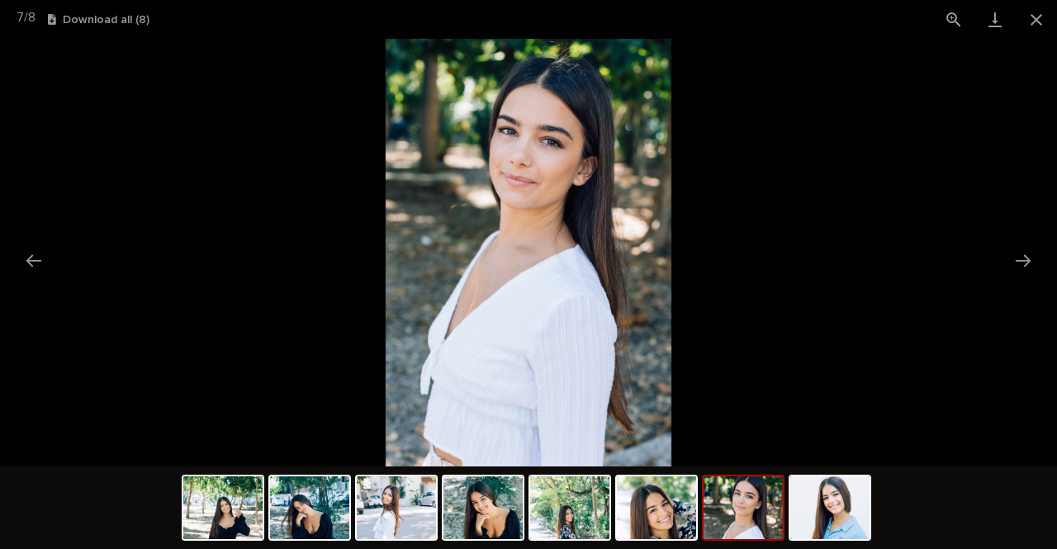
click at [1029, 257] on button "Next slide" at bounding box center [1023, 260] width 35 height 32
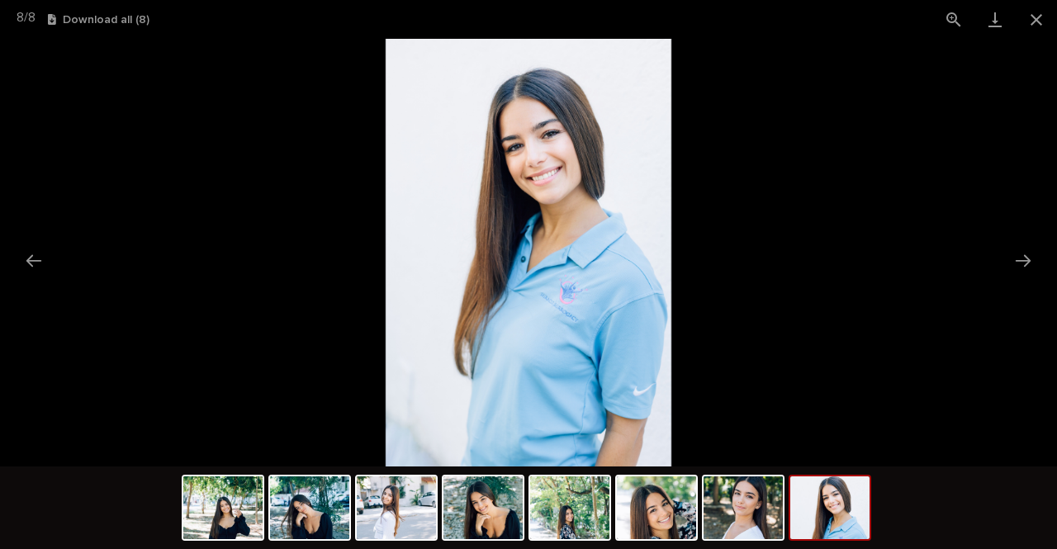
click at [1029, 257] on button "Next slide" at bounding box center [1023, 260] width 35 height 32
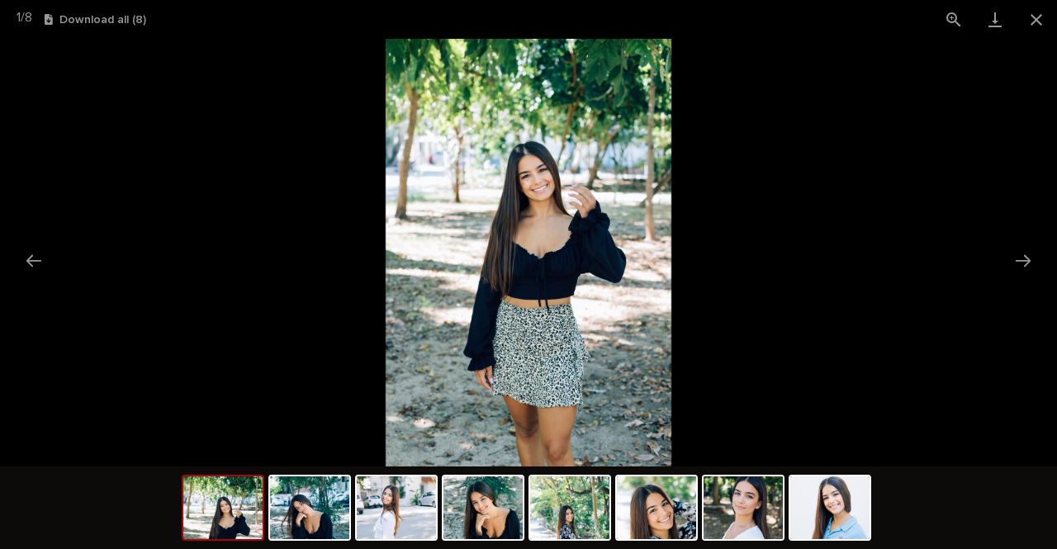
click at [1029, 257] on button "Next slide" at bounding box center [1023, 260] width 35 height 32
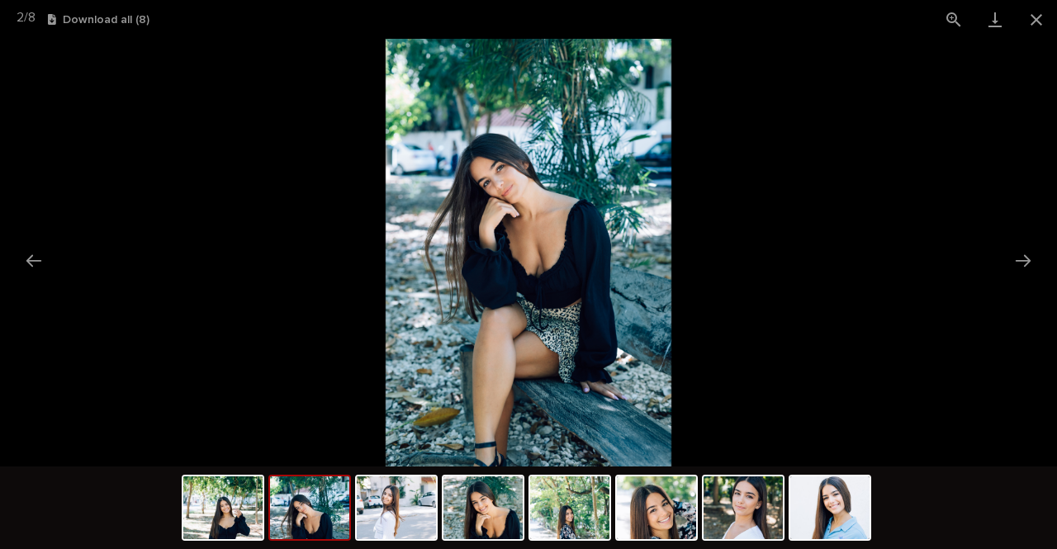
click at [1031, 26] on button "Close gallery" at bounding box center [1036, 19] width 41 height 39
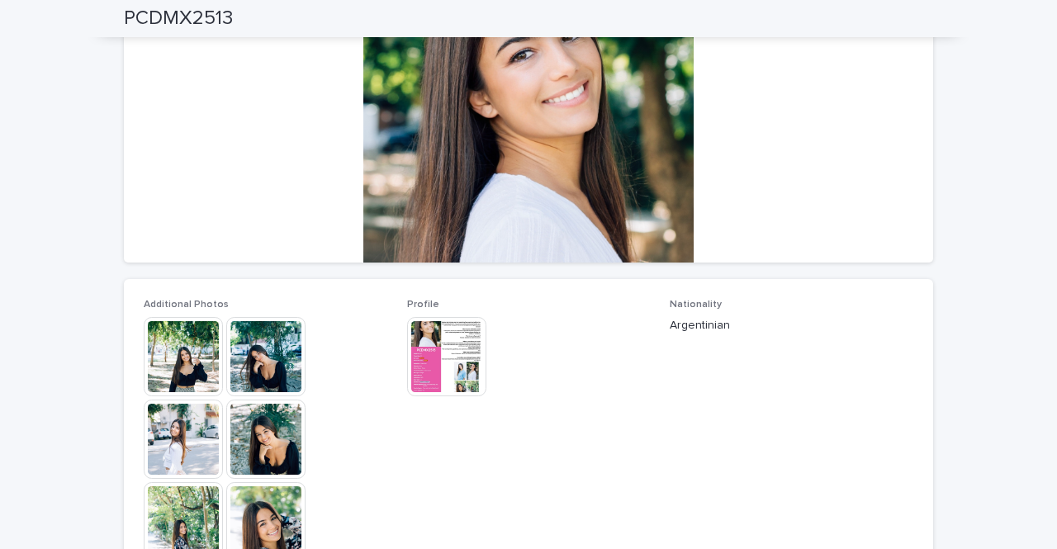
click at [431, 348] on img at bounding box center [446, 356] width 79 height 79
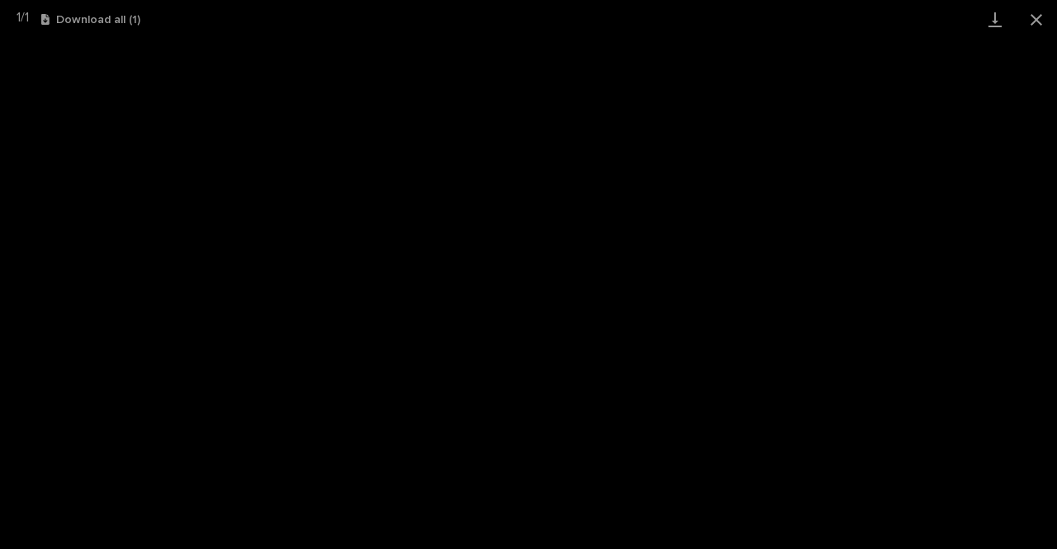
click at [1036, 21] on button "Close gallery" at bounding box center [1036, 19] width 41 height 39
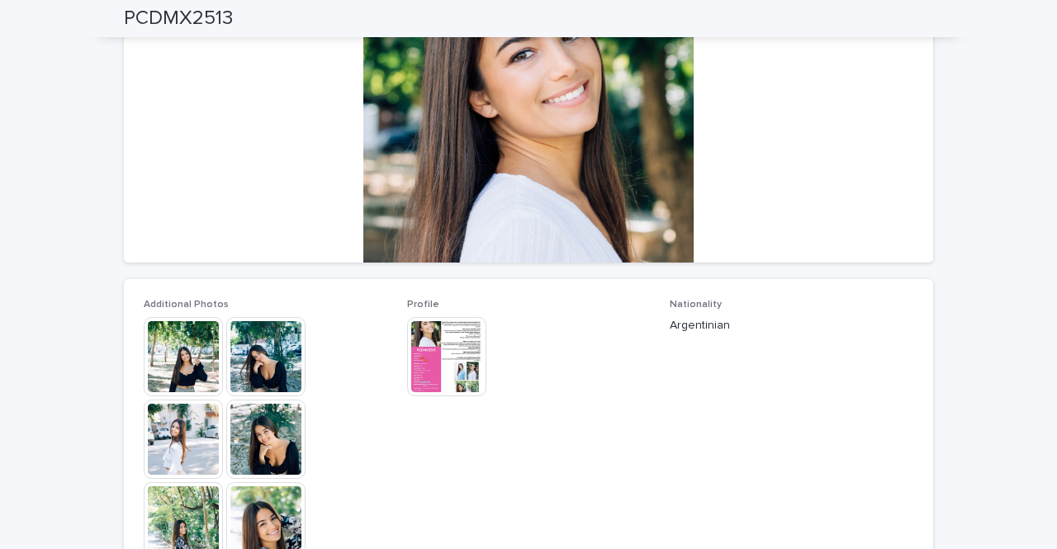
scroll to position [704, 0]
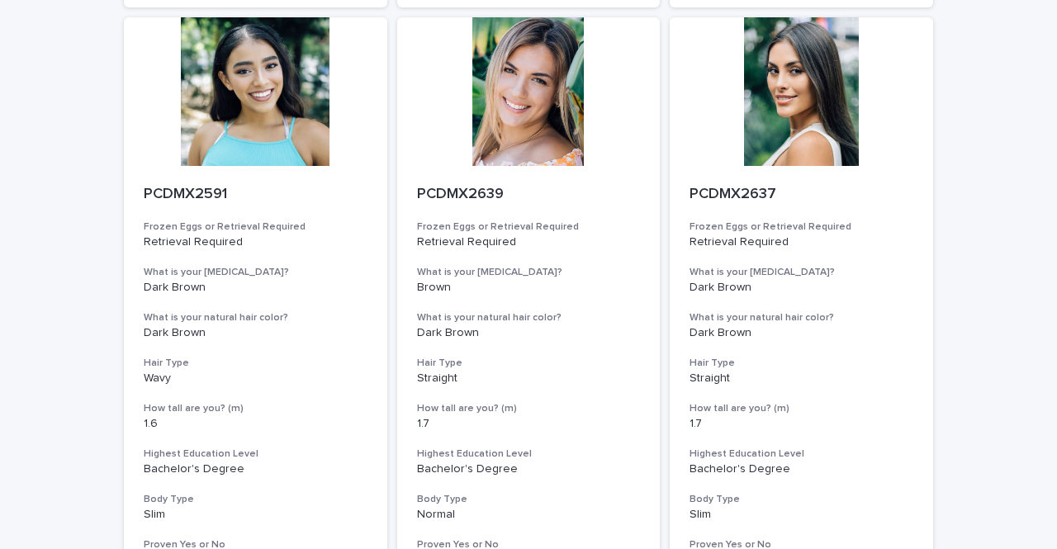
scroll to position [1321, 0]
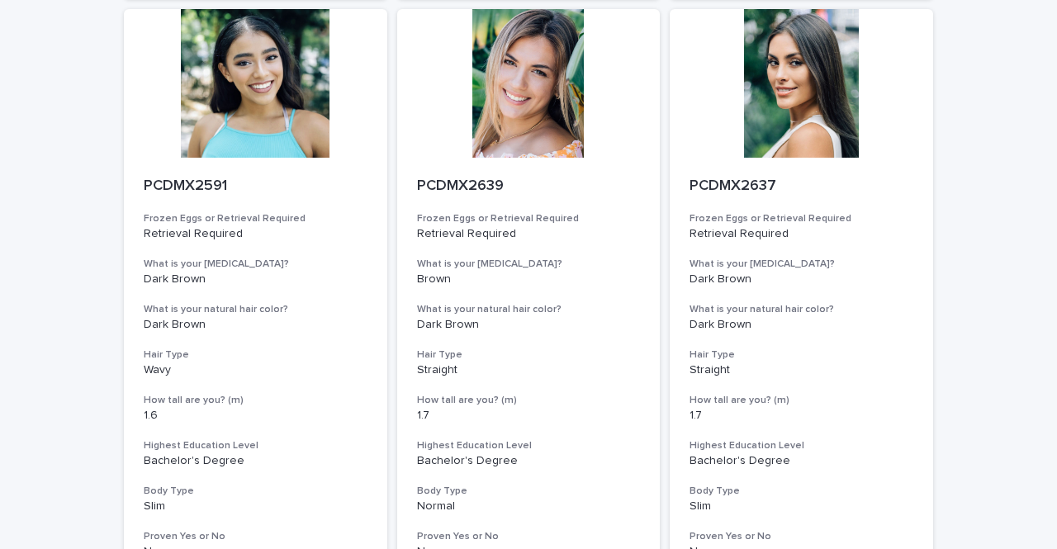
click at [511, 107] on div at bounding box center [528, 83] width 263 height 149
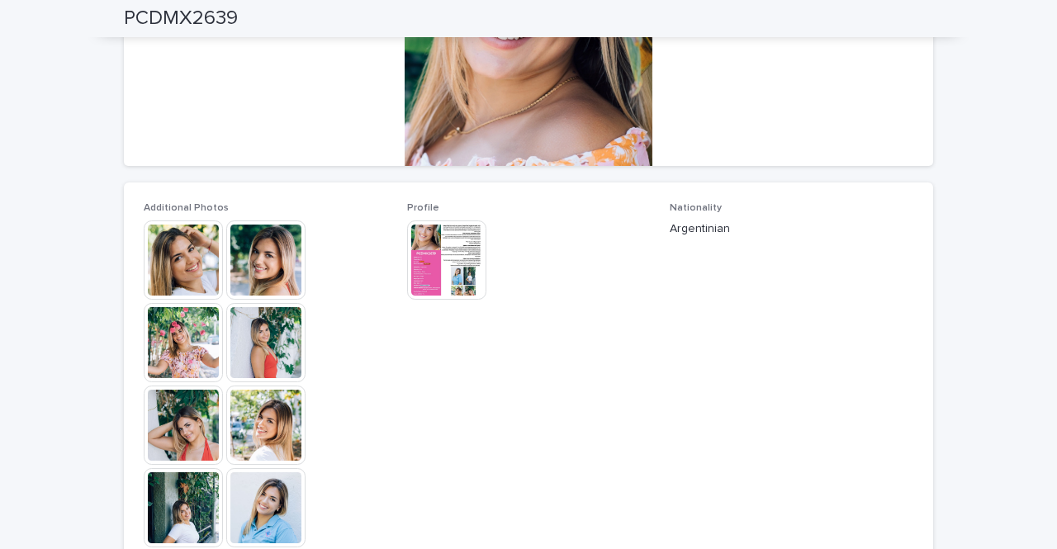
scroll to position [324, 0]
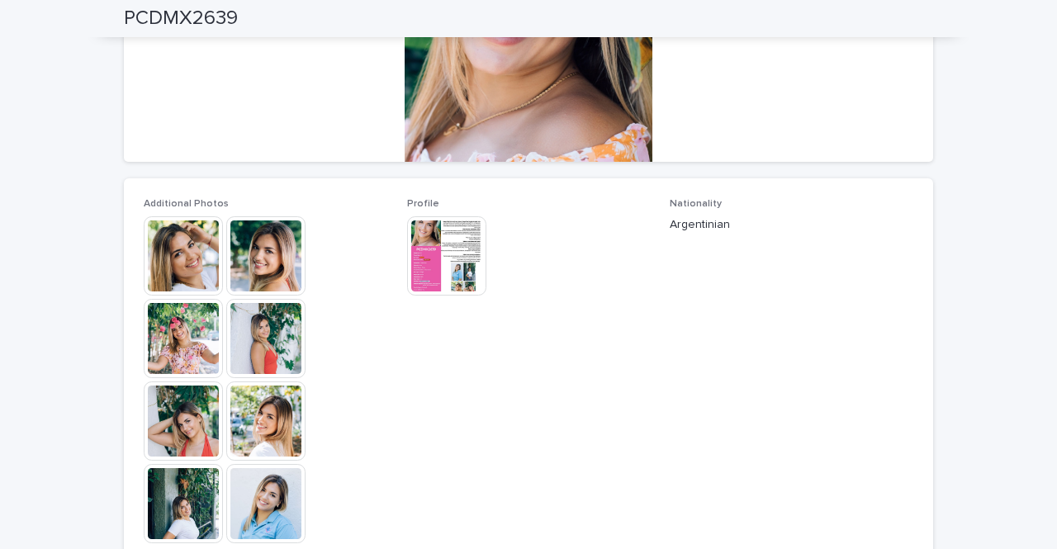
click at [239, 255] on img at bounding box center [265, 255] width 79 height 79
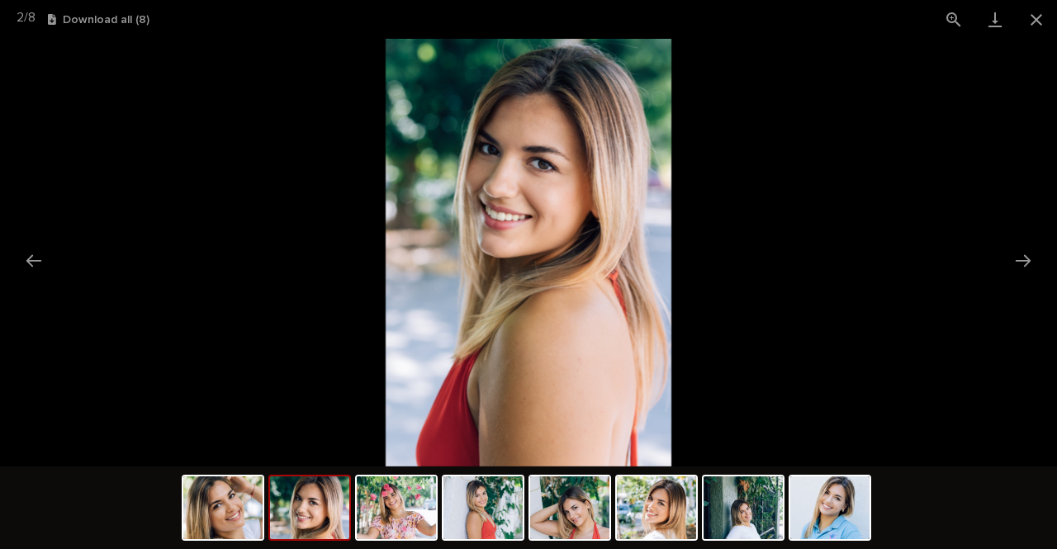
click at [1031, 261] on button "Next slide" at bounding box center [1023, 260] width 35 height 32
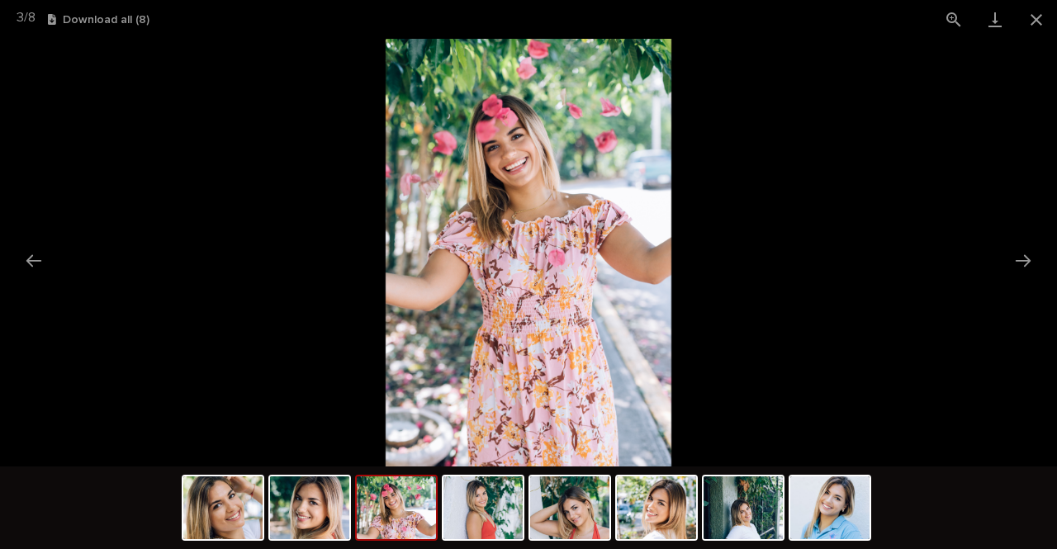
click at [1031, 261] on button "Next slide" at bounding box center [1023, 260] width 35 height 32
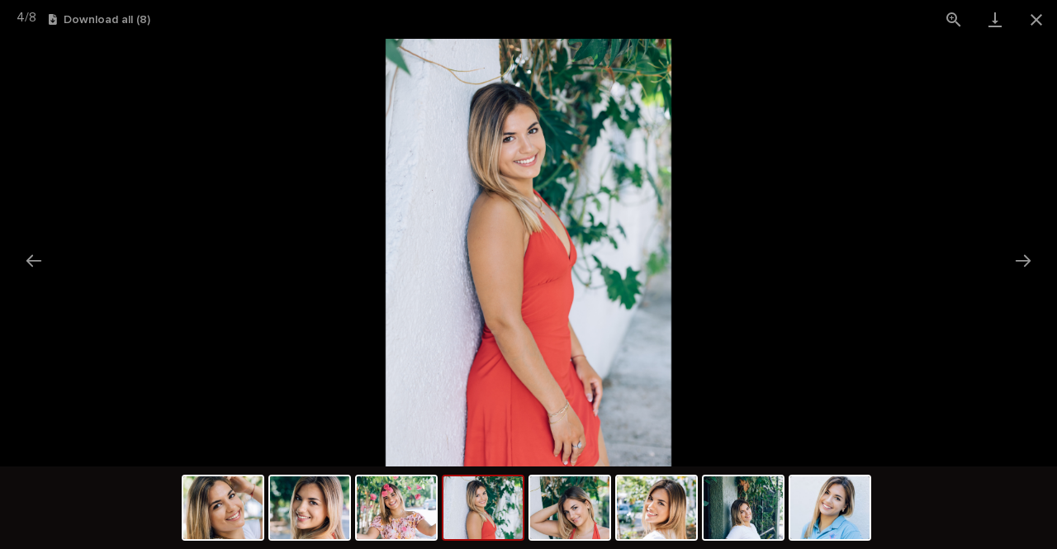
click at [1031, 261] on button "Next slide" at bounding box center [1023, 260] width 35 height 32
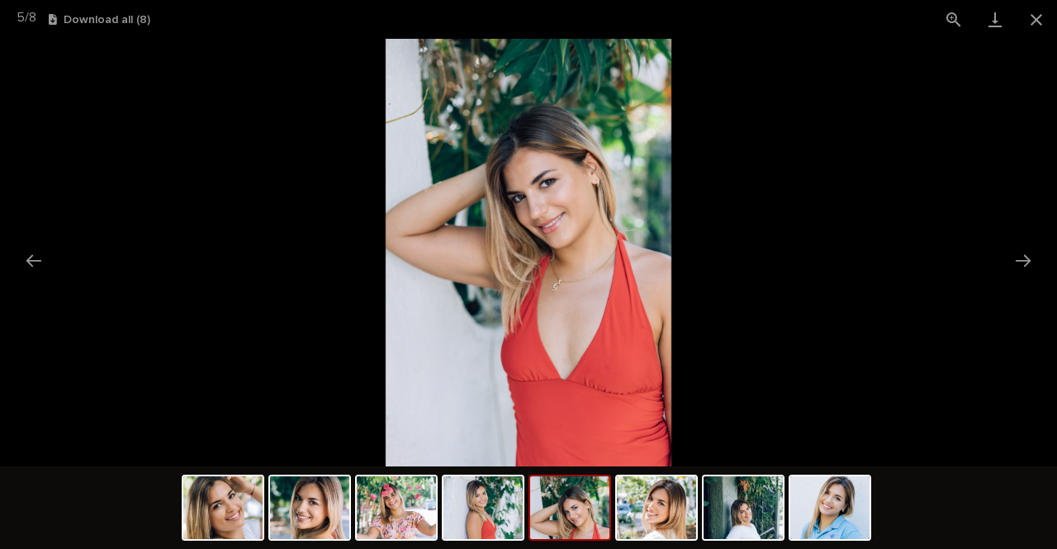
click at [1031, 261] on button "Next slide" at bounding box center [1023, 260] width 35 height 32
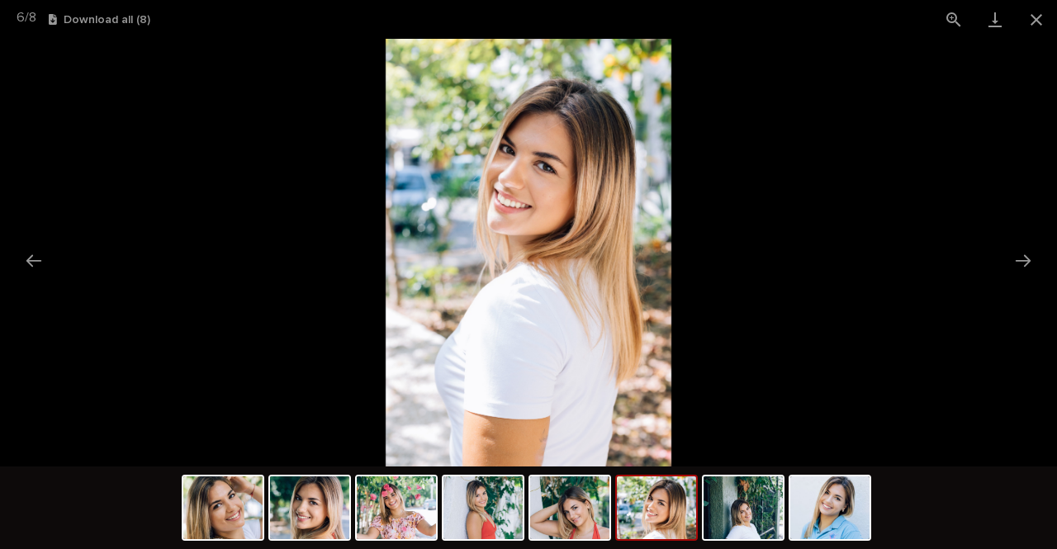
click at [1031, 261] on button "Next slide" at bounding box center [1023, 260] width 35 height 32
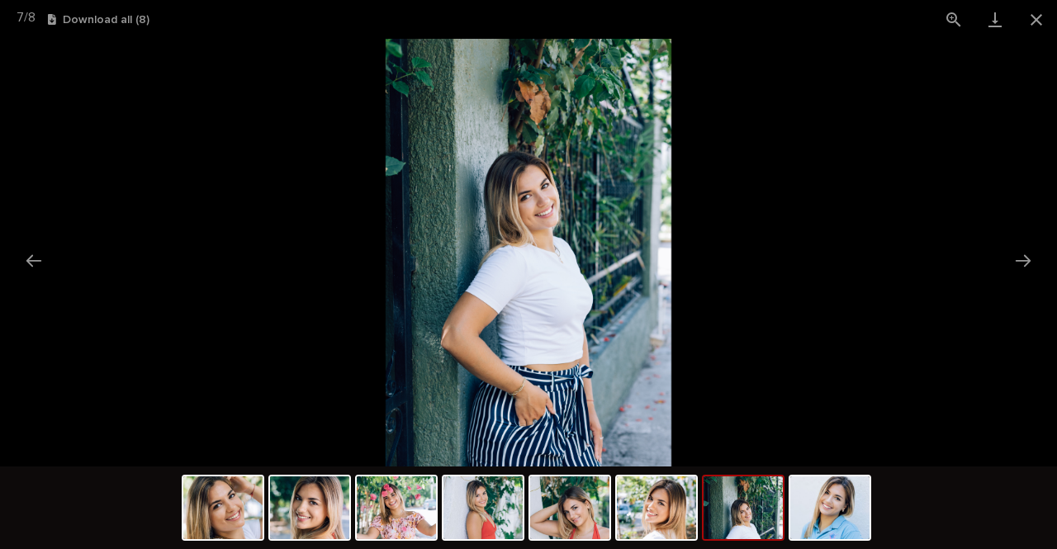
click at [1031, 261] on button "Next slide" at bounding box center [1023, 260] width 35 height 32
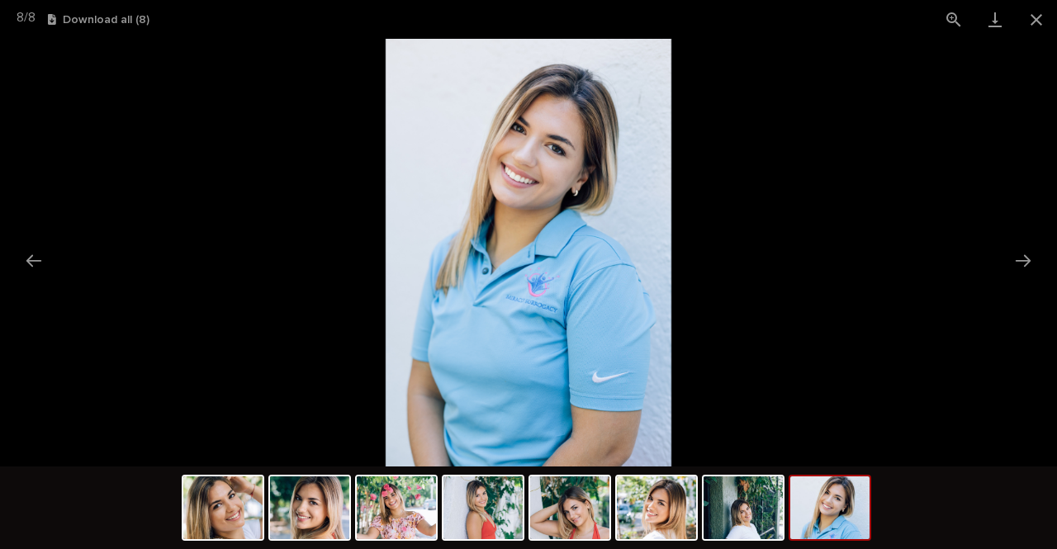
click at [1022, 257] on button "Next slide" at bounding box center [1023, 260] width 35 height 32
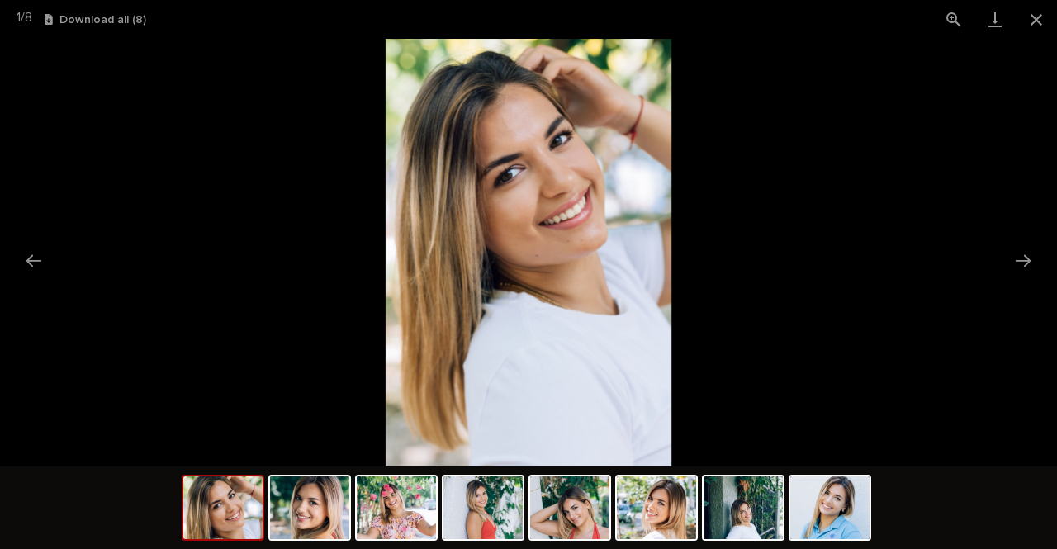
click at [1022, 257] on button "Next slide" at bounding box center [1023, 260] width 35 height 32
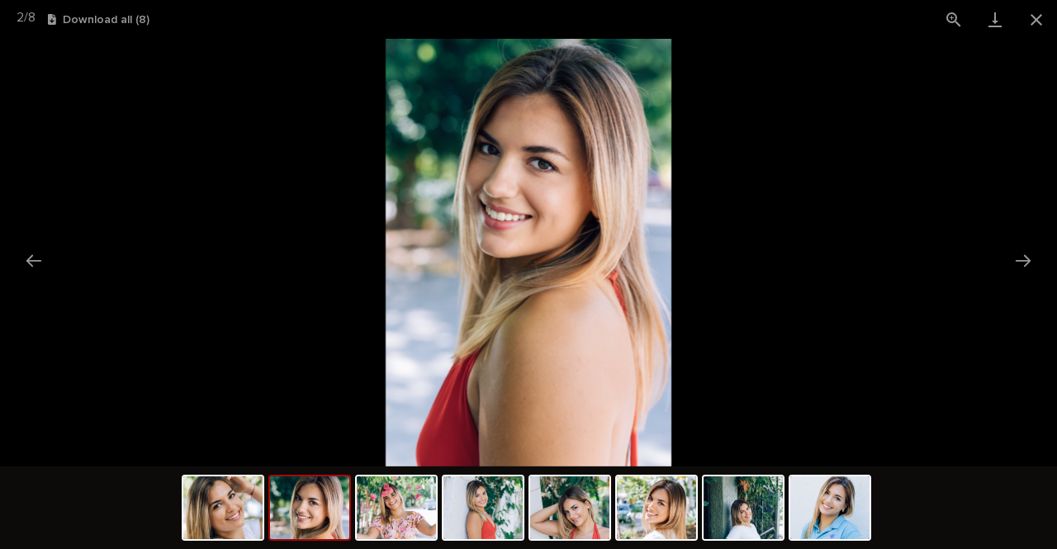
click at [1036, 19] on button "Close gallery" at bounding box center [1036, 19] width 41 height 39
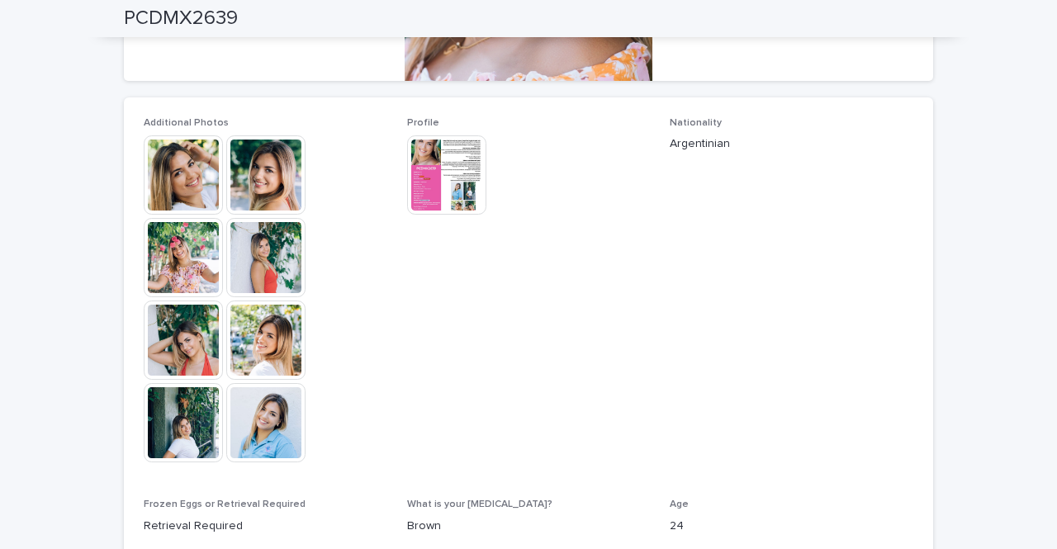
scroll to position [392, 0]
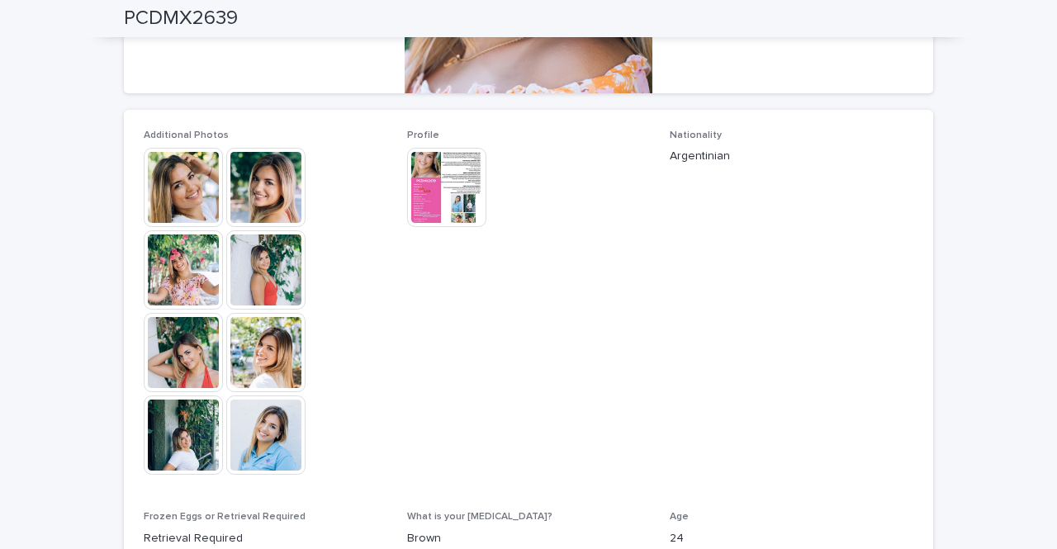
click at [438, 159] on img at bounding box center [446, 187] width 79 height 79
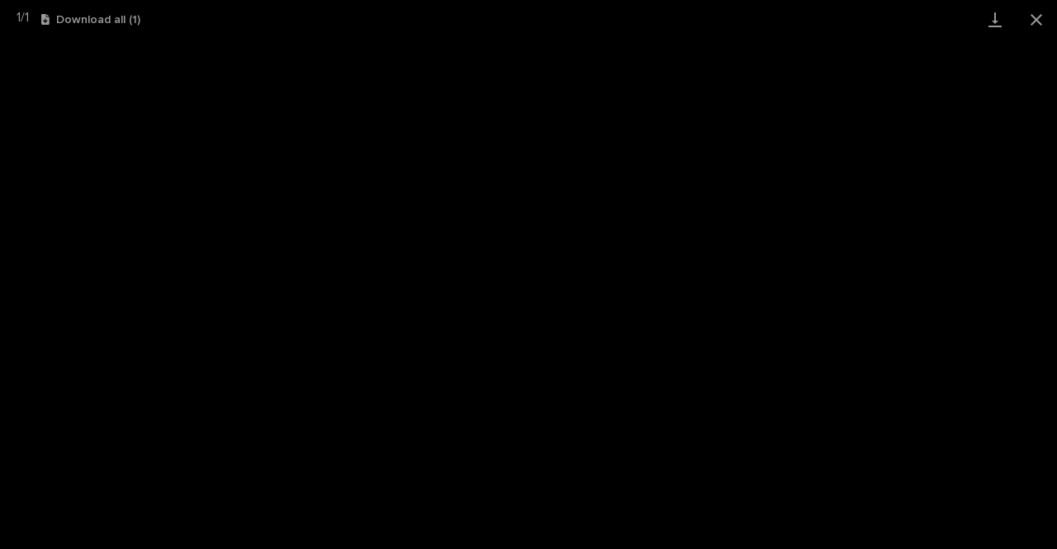
click at [1037, 28] on button "Close gallery" at bounding box center [1036, 19] width 41 height 39
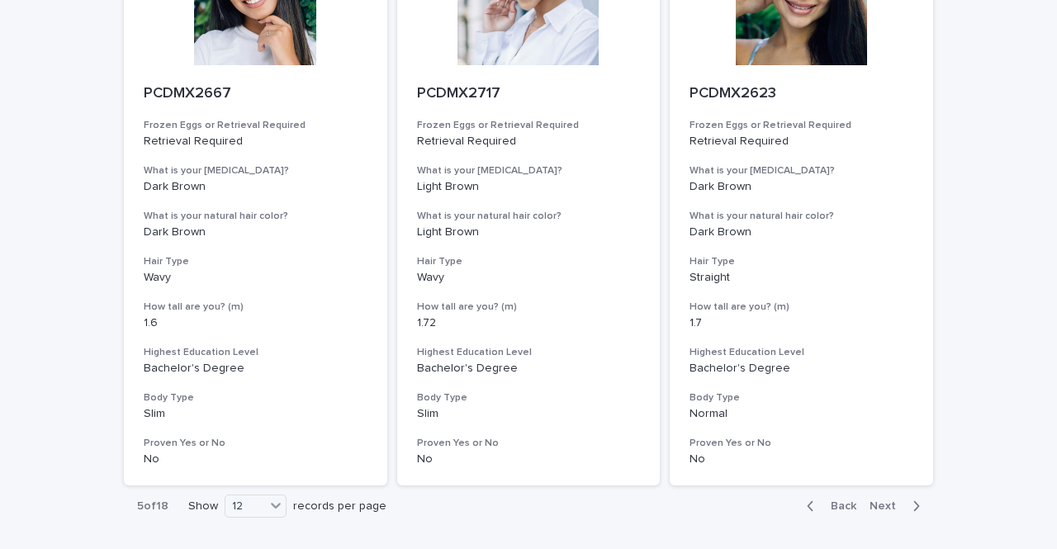
scroll to position [2101, 0]
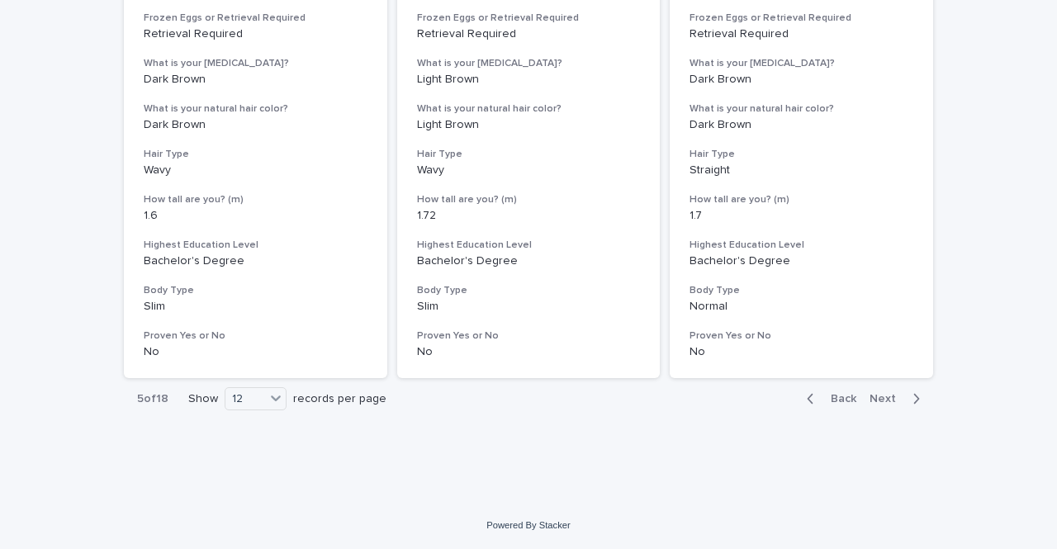
click at [268, 394] on icon at bounding box center [276, 398] width 17 height 17
click at [239, 463] on div "36" at bounding box center [251, 461] width 60 height 20
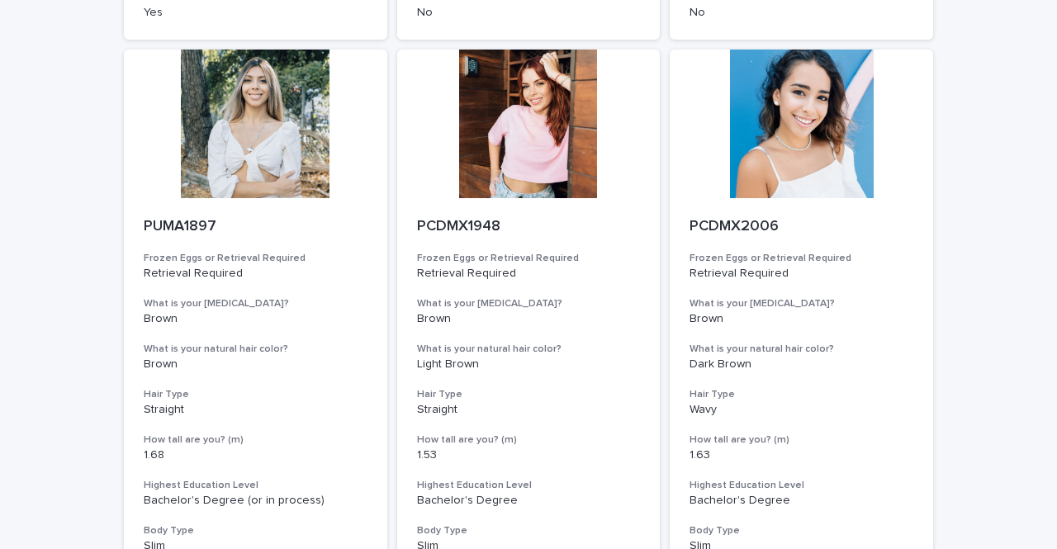
scroll to position [6737, 0]
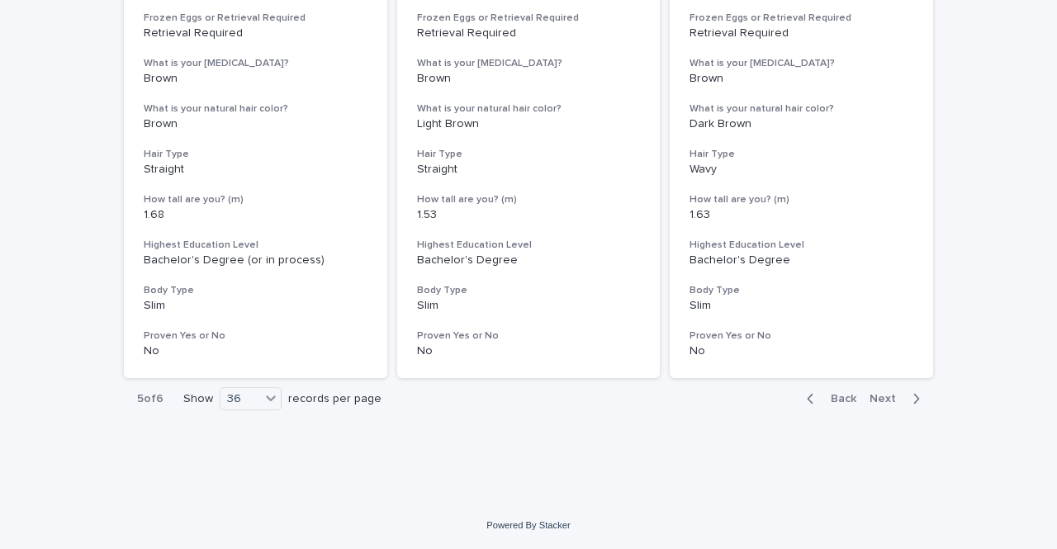
click at [873, 396] on span "Next" at bounding box center [888, 399] width 36 height 12
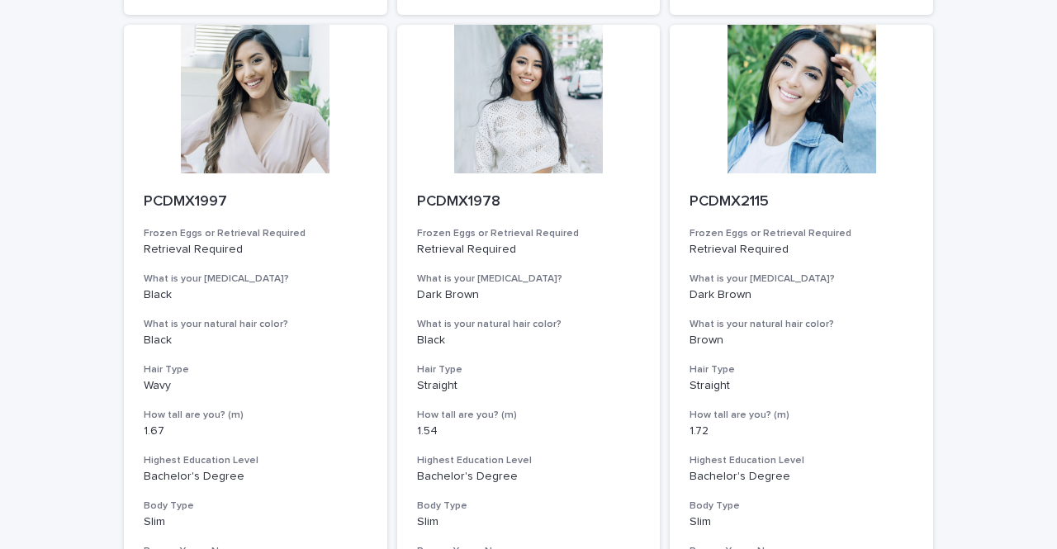
scroll to position [1898, 0]
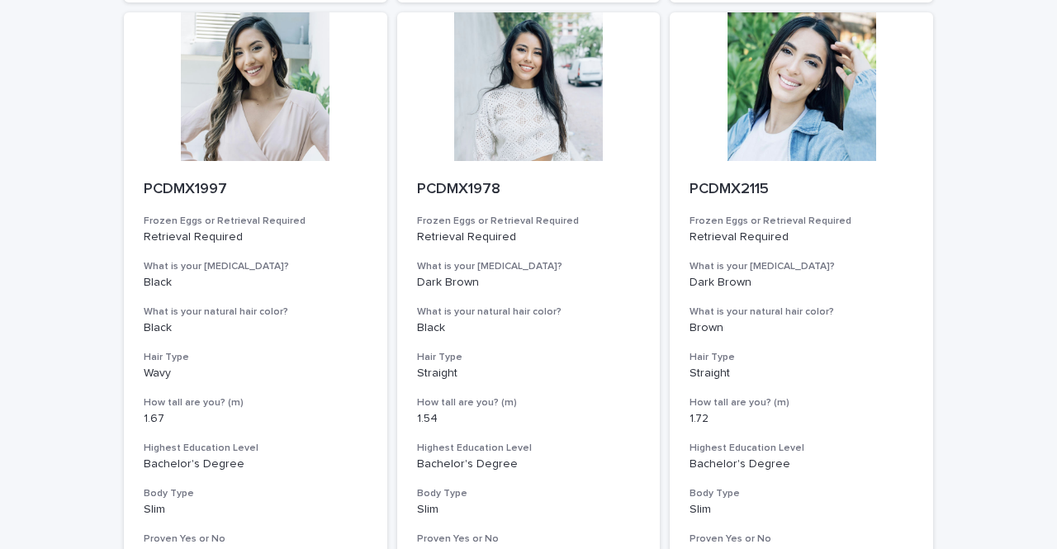
click at [529, 120] on div at bounding box center [528, 86] width 263 height 149
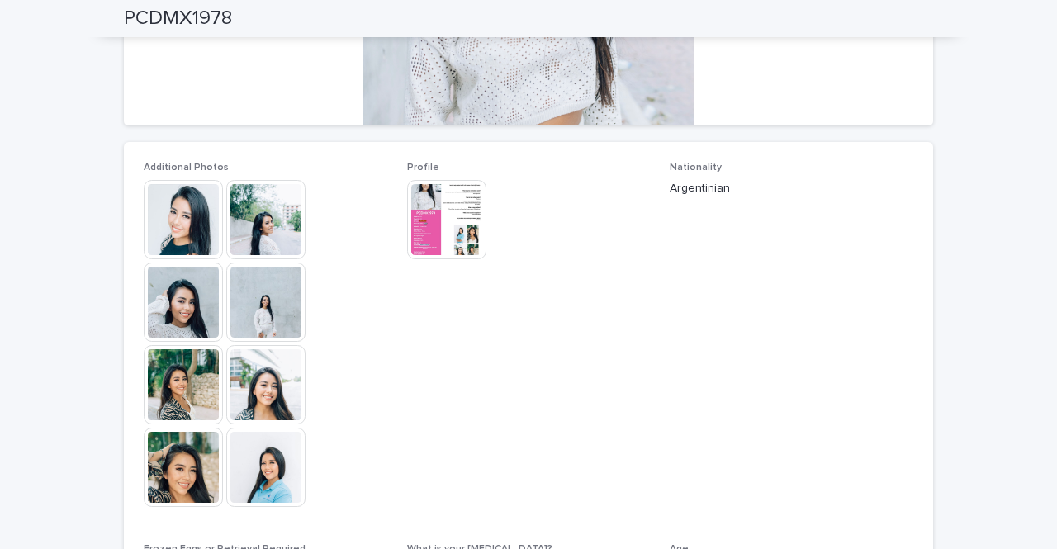
scroll to position [297, 0]
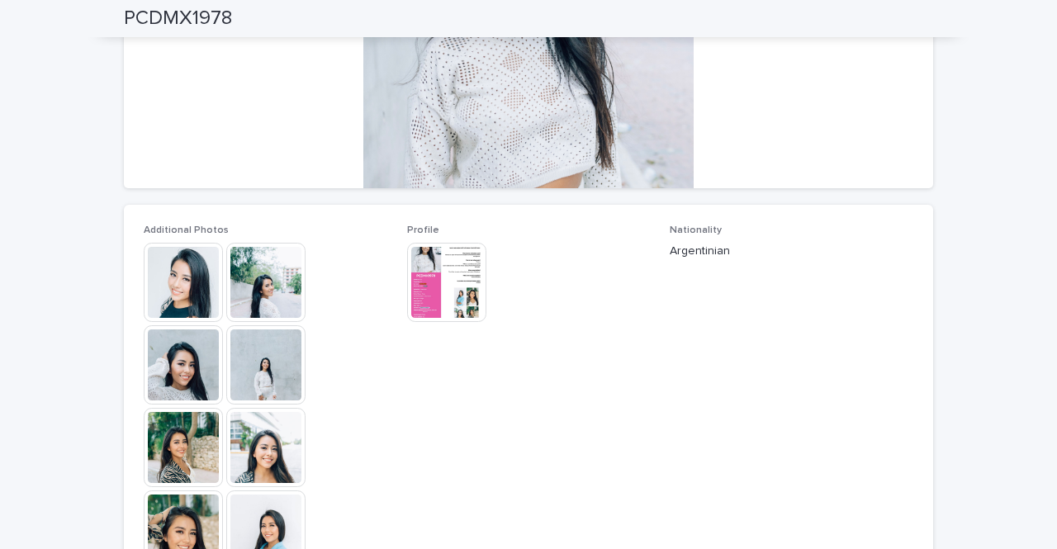
click at [453, 275] on img at bounding box center [446, 282] width 79 height 79
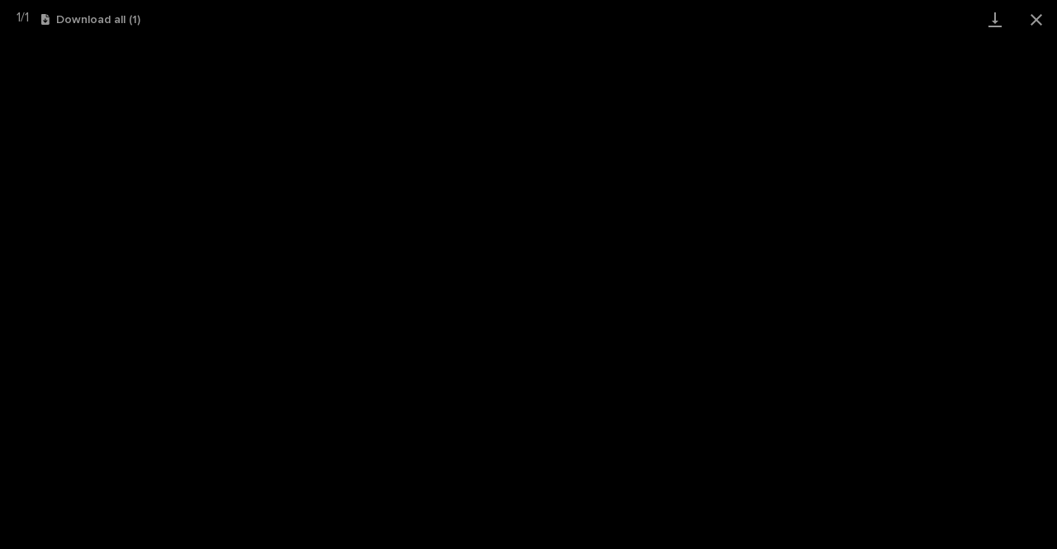
click at [1037, 26] on button "Close gallery" at bounding box center [1036, 19] width 41 height 39
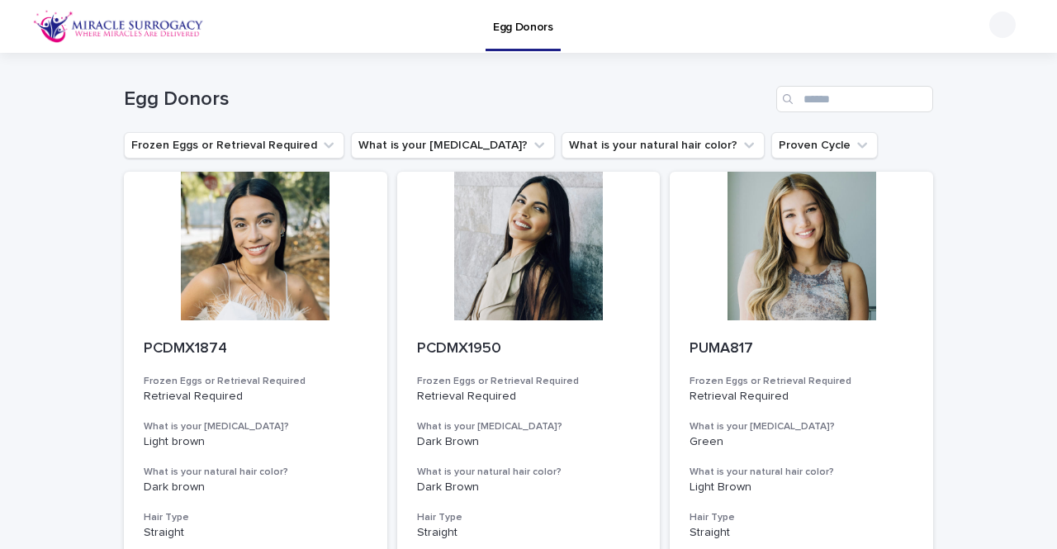
click at [800, 268] on div at bounding box center [801, 246] width 263 height 149
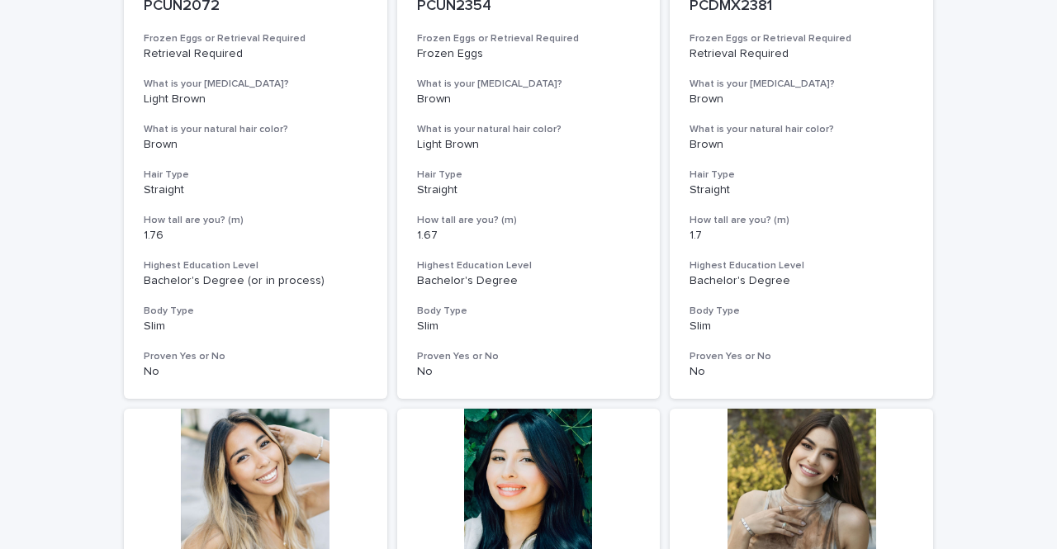
scroll to position [2101, 0]
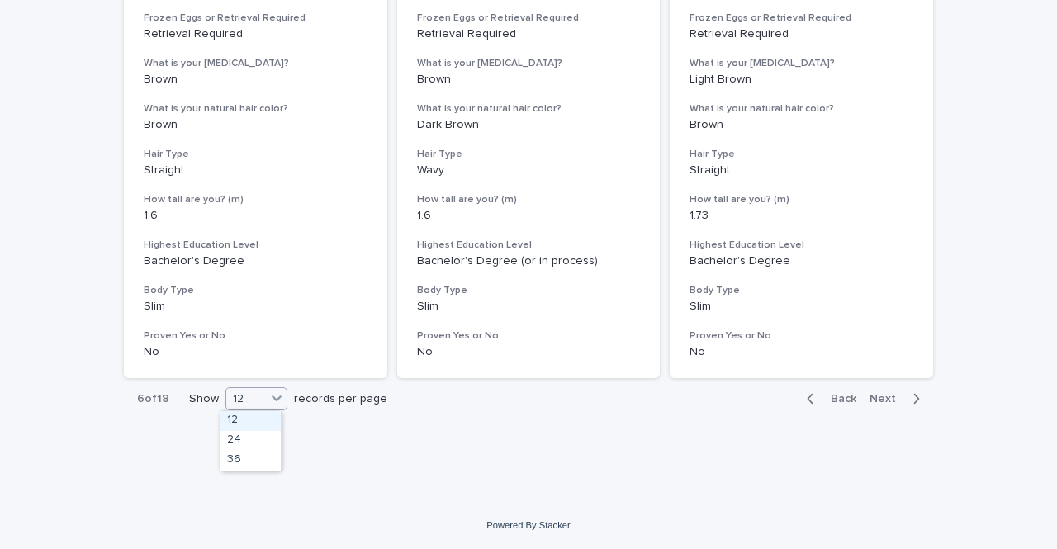
click at [255, 397] on div "12" at bounding box center [246, 399] width 40 height 17
click at [251, 467] on div "36" at bounding box center [251, 461] width 60 height 20
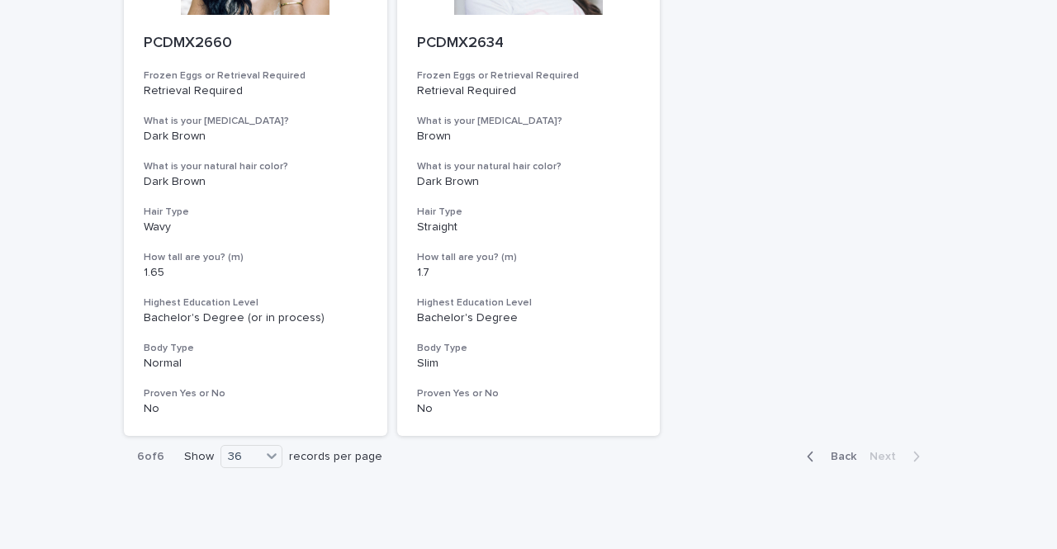
scroll to position [5578, 0]
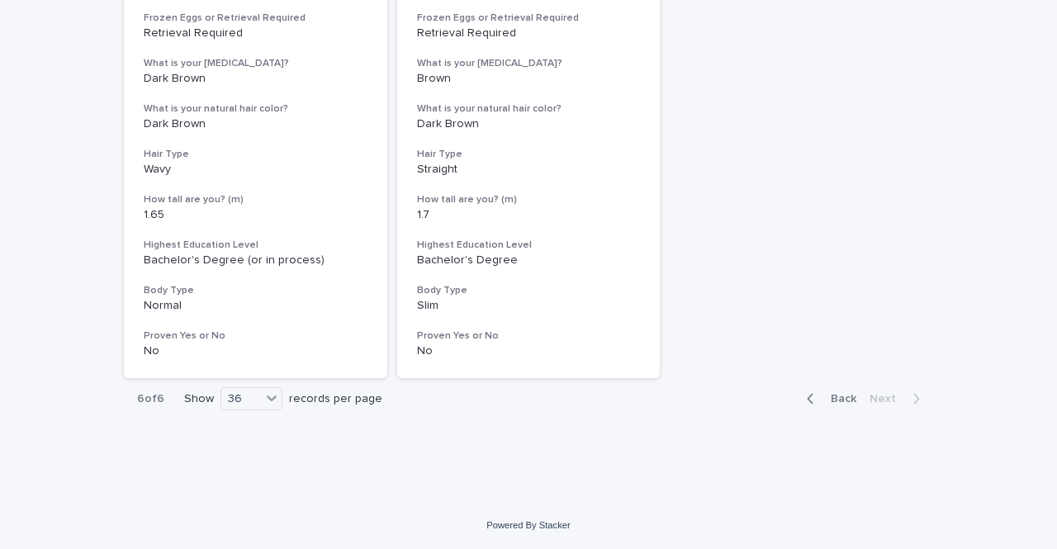
click at [839, 392] on button "Back" at bounding box center [828, 398] width 69 height 15
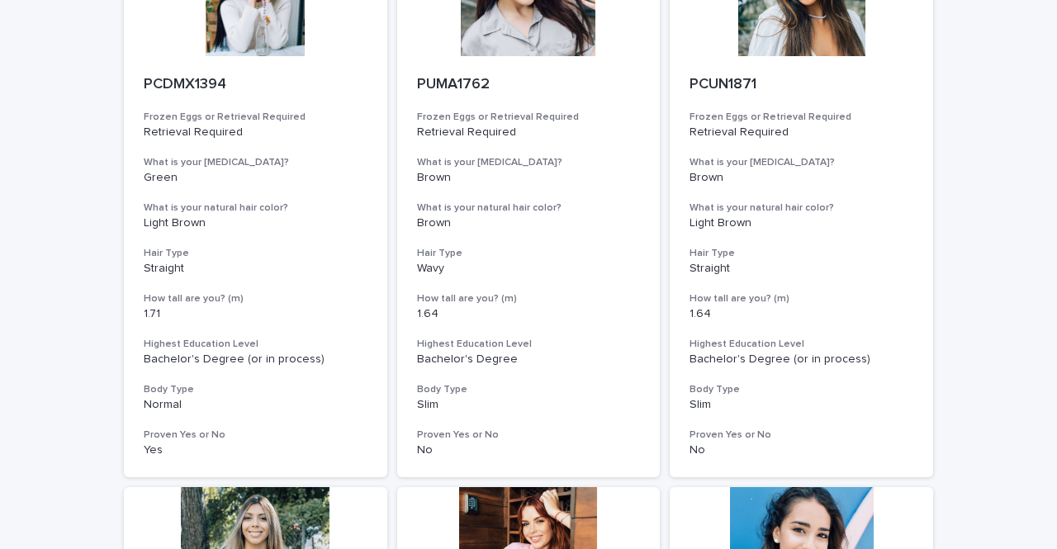
scroll to position [6737, 0]
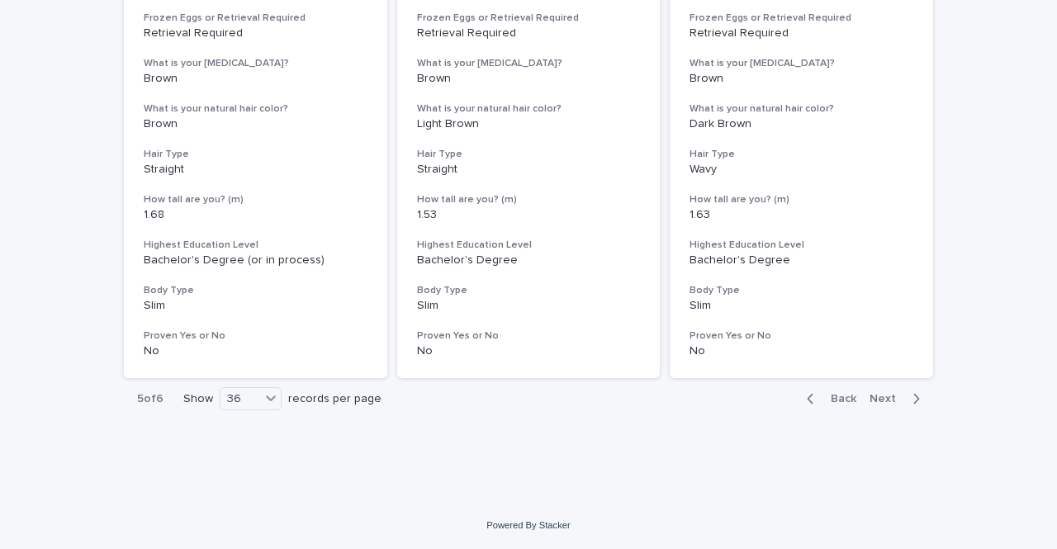
click at [834, 400] on span "Back" at bounding box center [839, 399] width 36 height 12
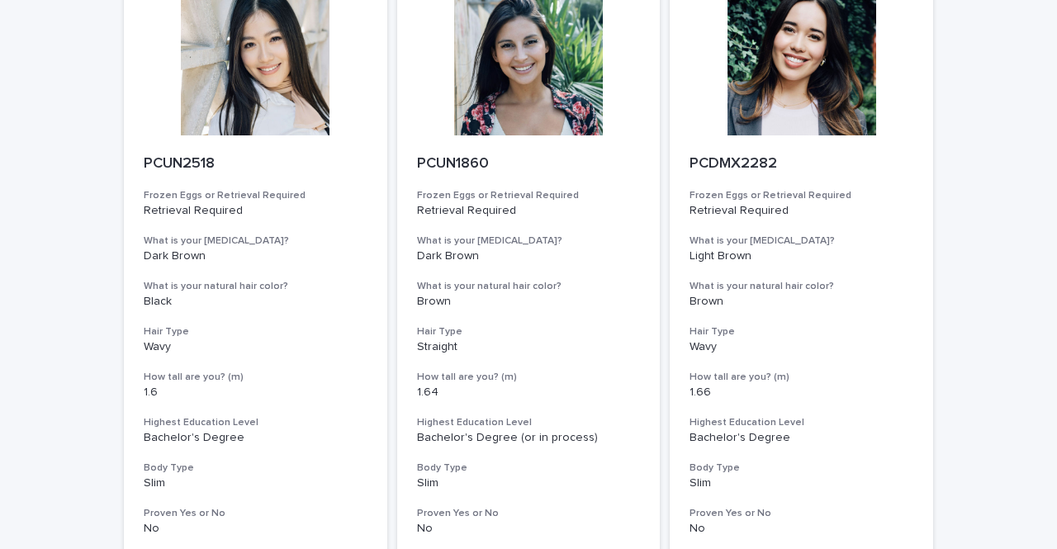
scroll to position [6737, 0]
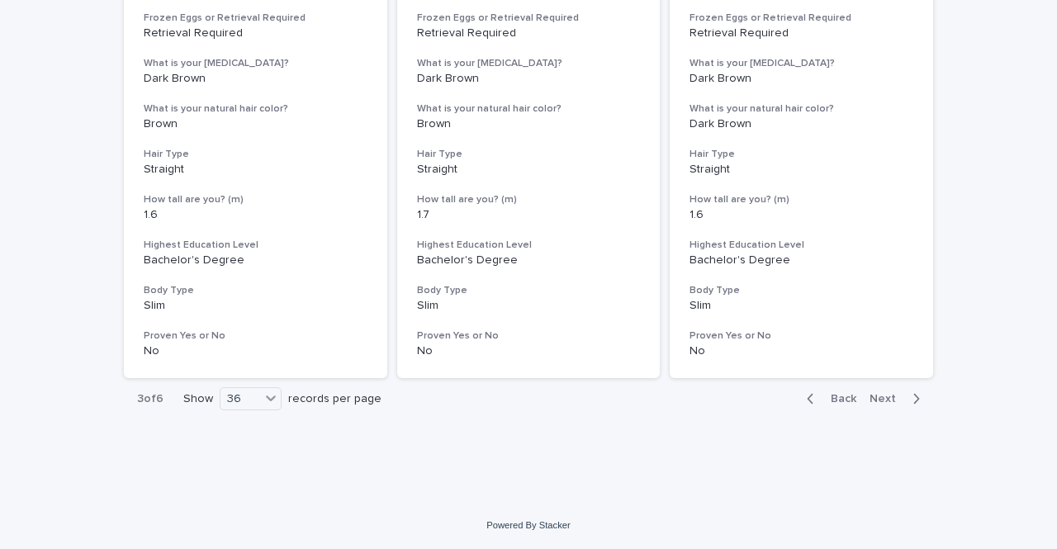
click at [837, 402] on span "Back" at bounding box center [839, 399] width 36 height 12
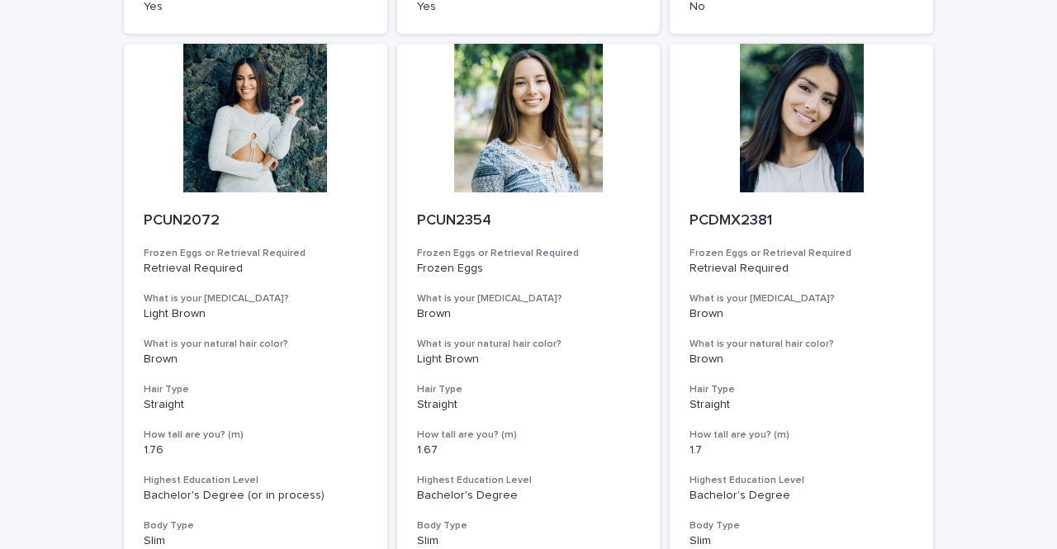
scroll to position [5945, 0]
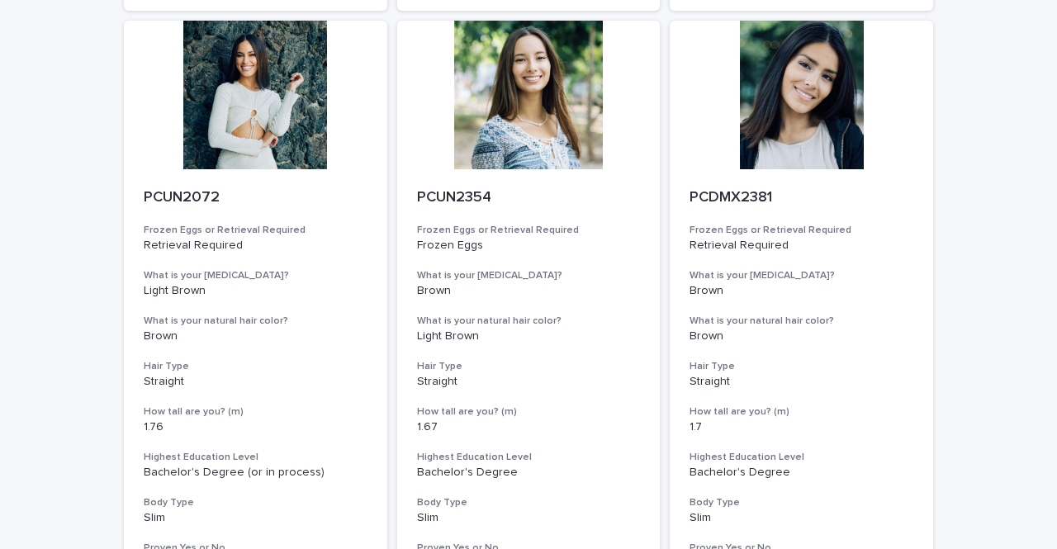
click at [258, 168] on div at bounding box center [255, 95] width 263 height 149
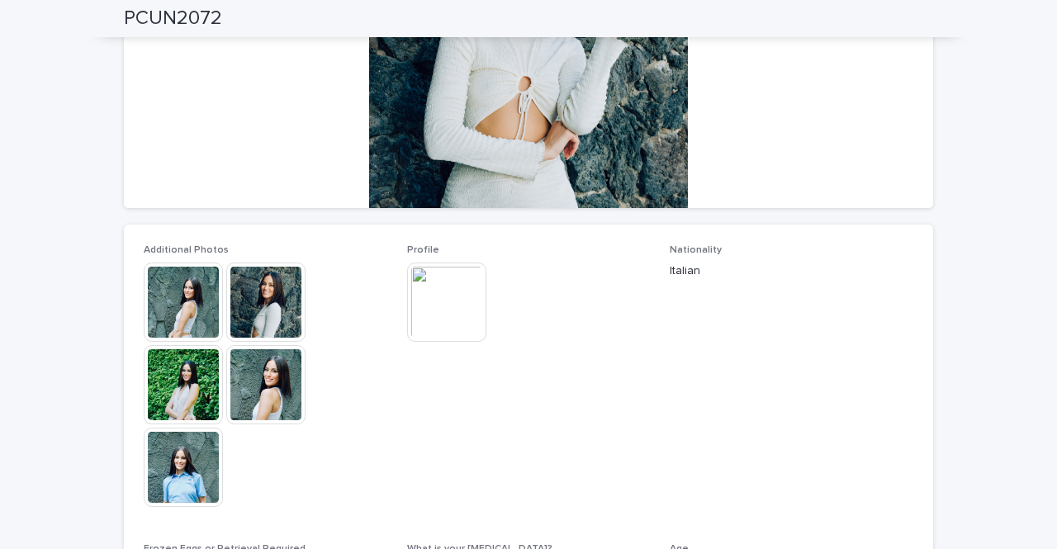
scroll to position [249, 0]
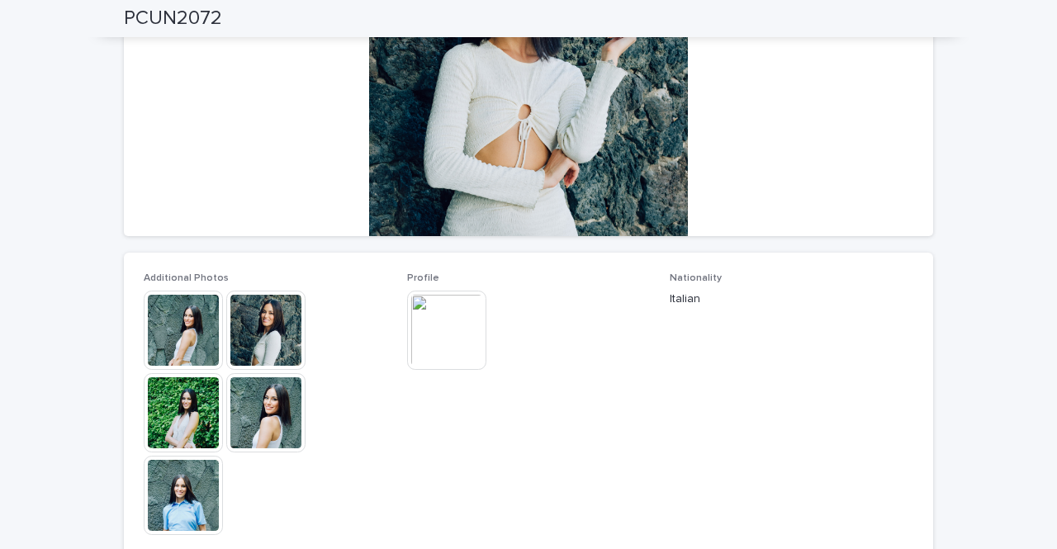
click at [452, 316] on img at bounding box center [446, 330] width 79 height 79
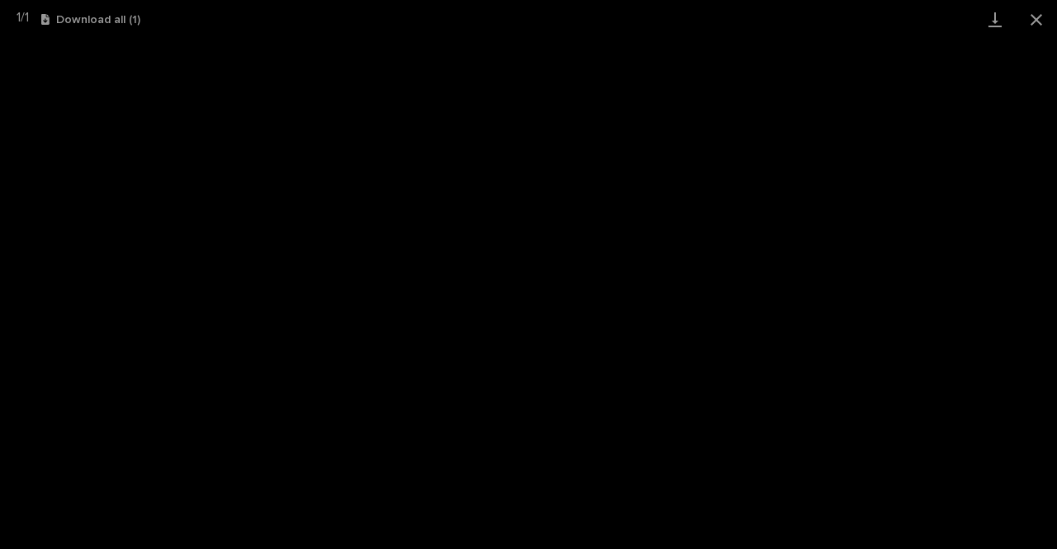
click at [1031, 17] on button "Close gallery" at bounding box center [1036, 19] width 41 height 39
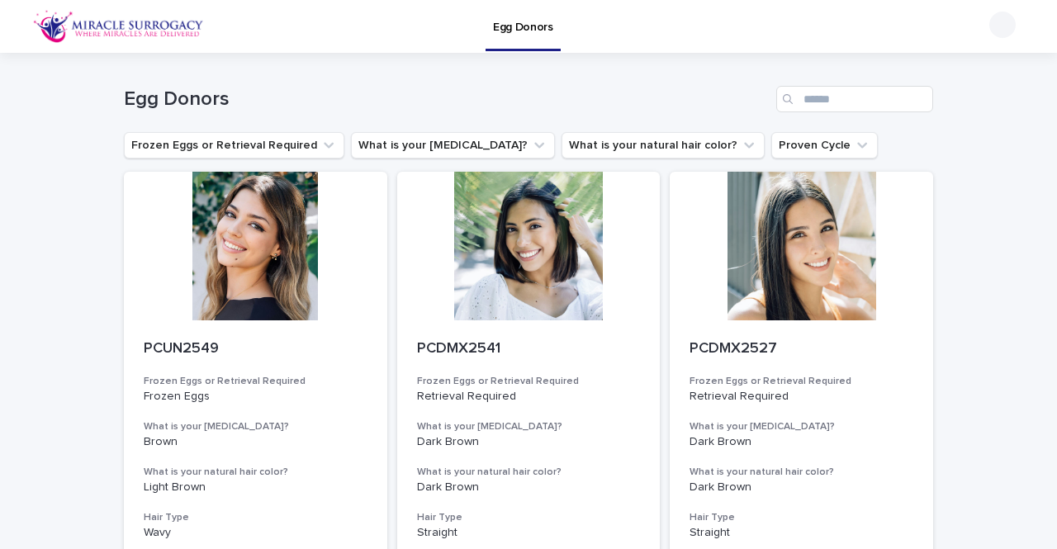
click at [253, 246] on div at bounding box center [255, 246] width 263 height 149
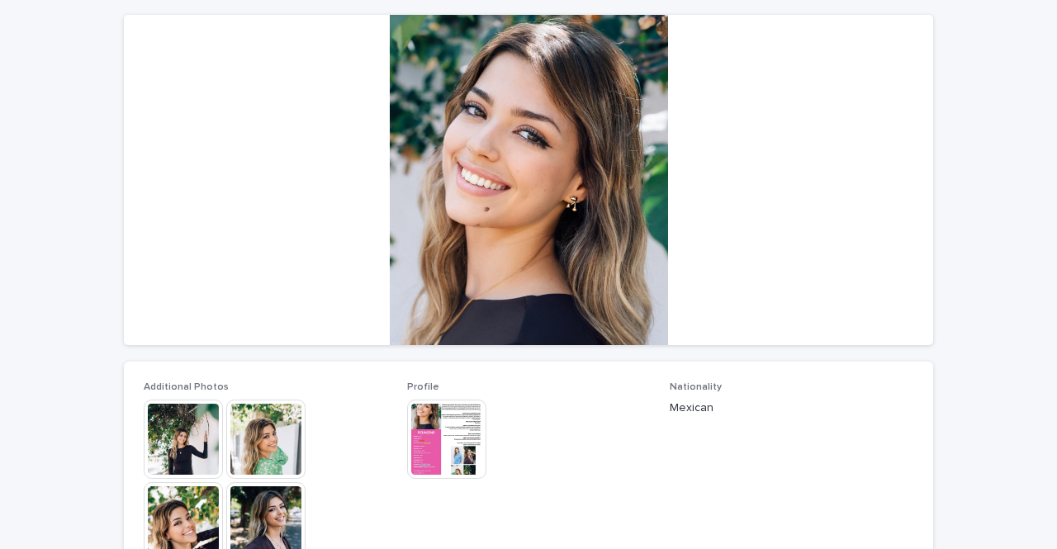
scroll to position [146, 0]
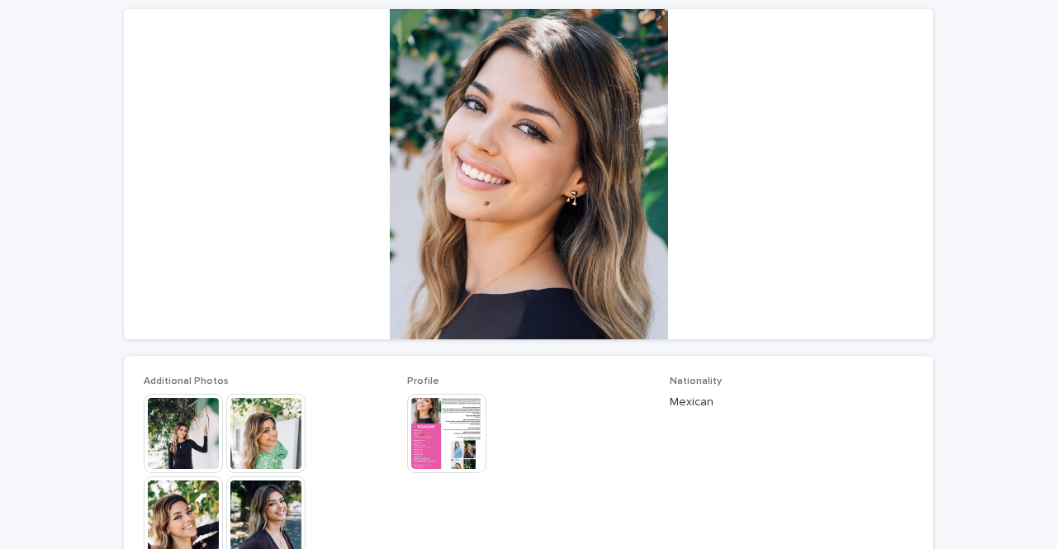
click at [263, 441] on img at bounding box center [265, 433] width 79 height 79
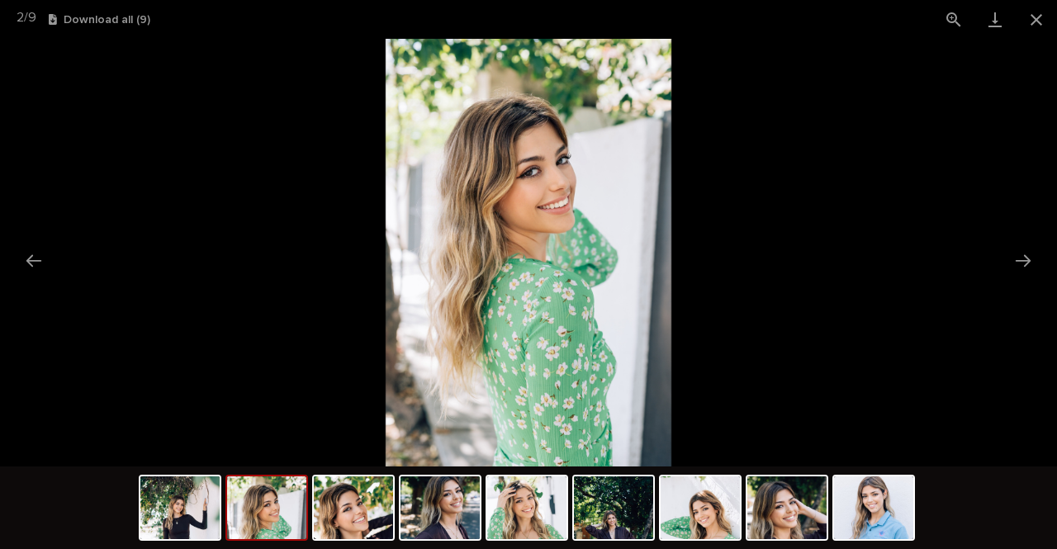
click at [1024, 267] on button "Next slide" at bounding box center [1023, 260] width 35 height 32
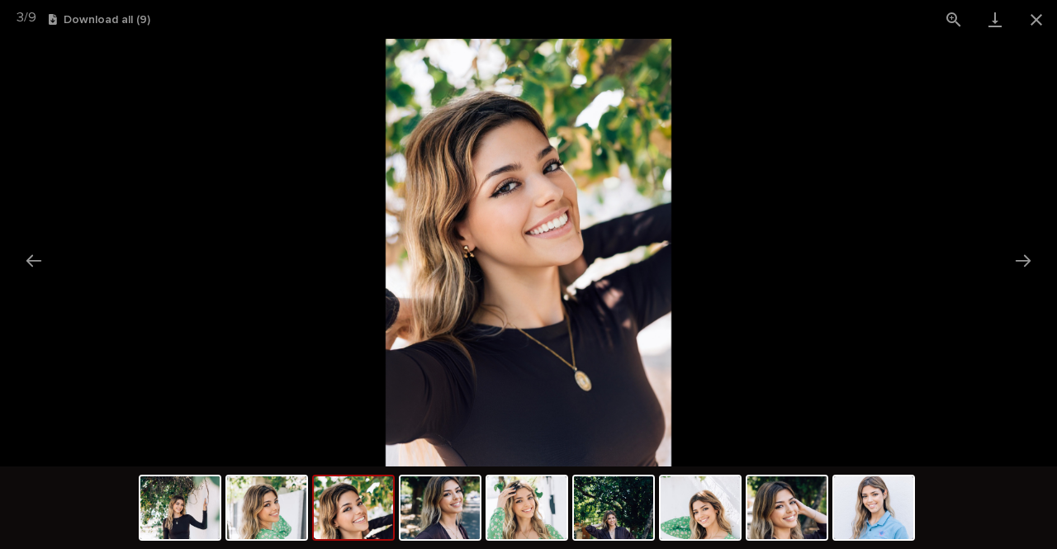
click at [1024, 267] on button "Next slide" at bounding box center [1023, 260] width 35 height 32
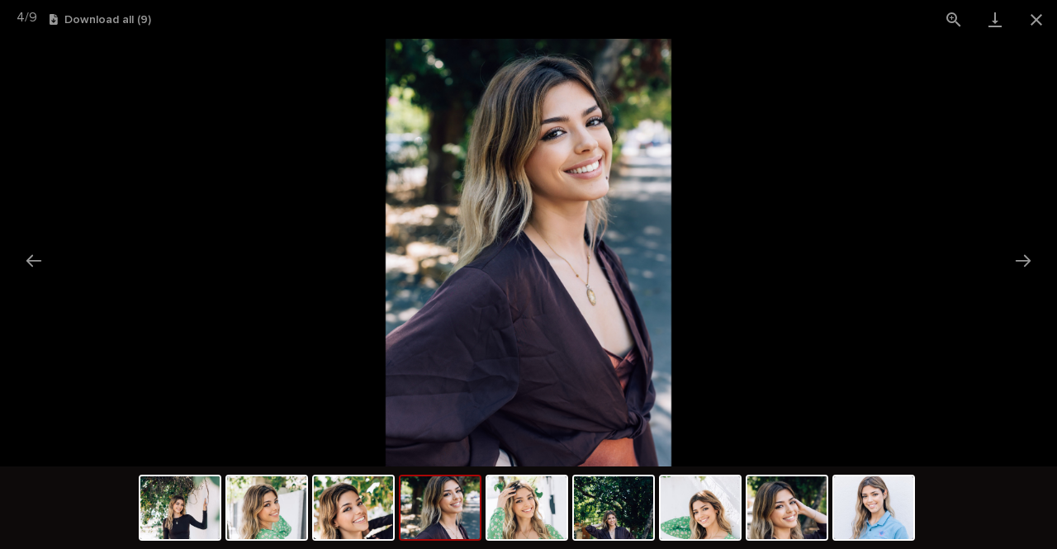
click at [1024, 267] on button "Next slide" at bounding box center [1023, 260] width 35 height 32
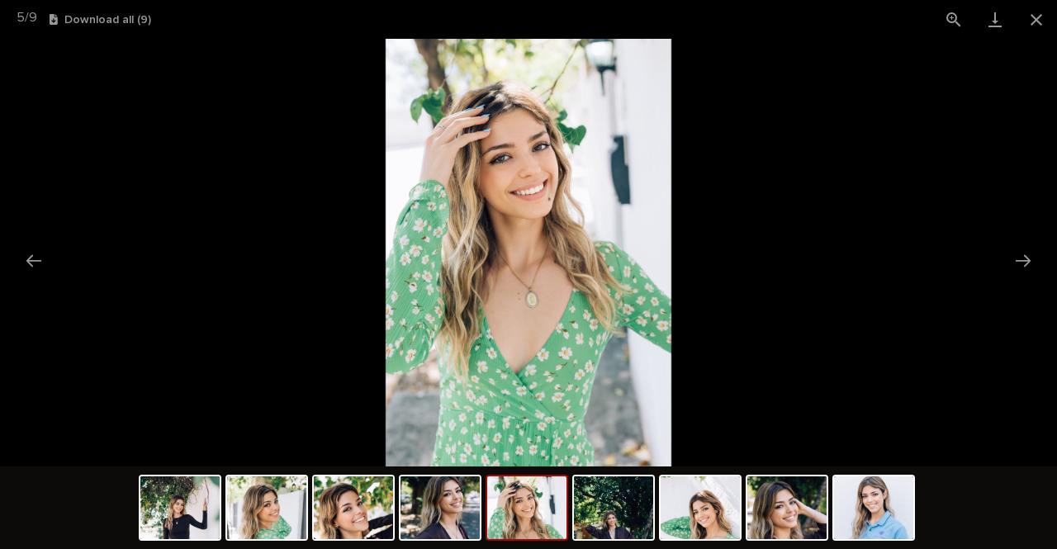
click at [1024, 267] on button "Next slide" at bounding box center [1023, 260] width 35 height 32
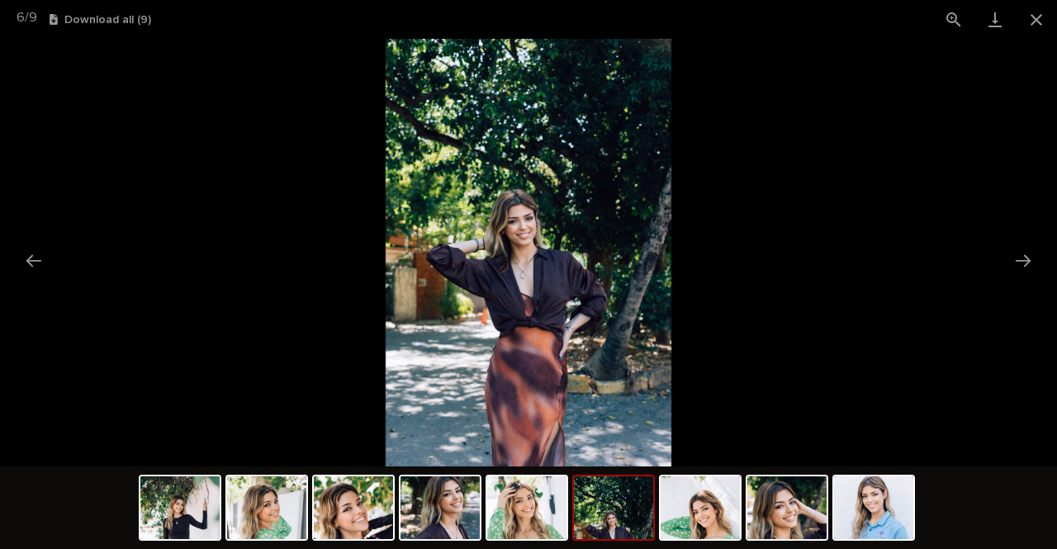
click at [1024, 267] on button "Next slide" at bounding box center [1023, 260] width 35 height 32
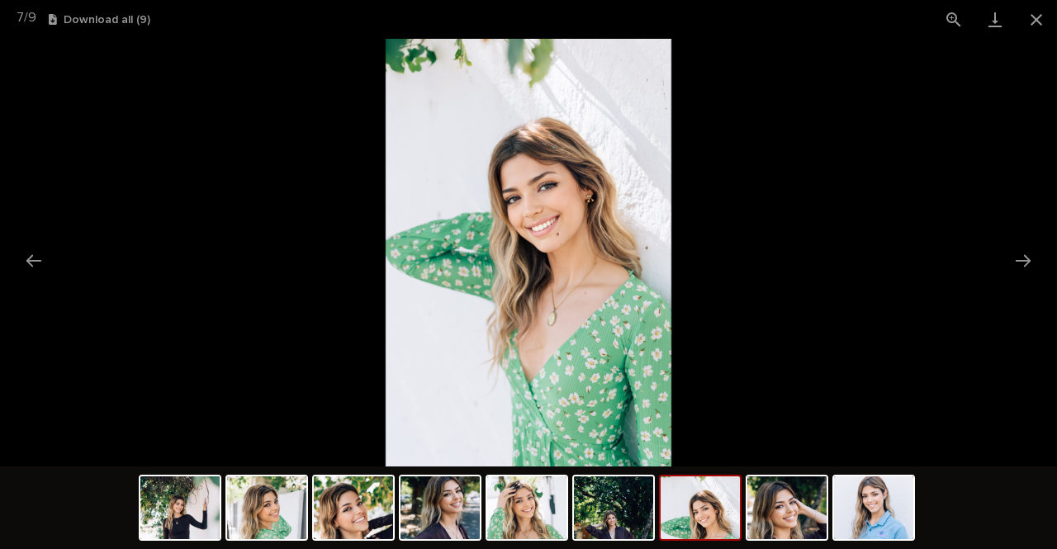
click at [1024, 267] on button "Next slide" at bounding box center [1023, 260] width 35 height 32
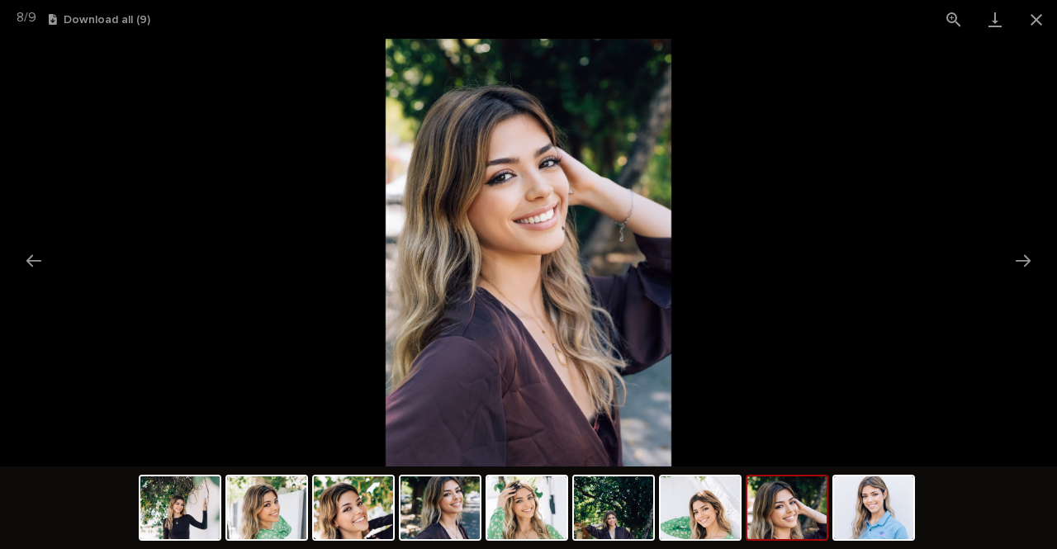
click at [1024, 267] on button "Next slide" at bounding box center [1023, 260] width 35 height 32
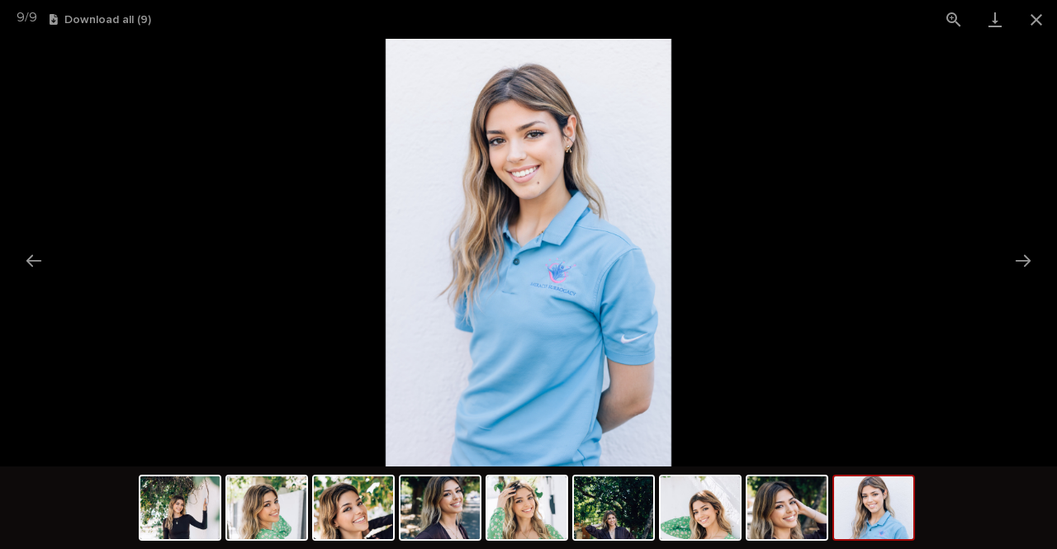
click at [1041, 24] on button "Close gallery" at bounding box center [1036, 19] width 41 height 39
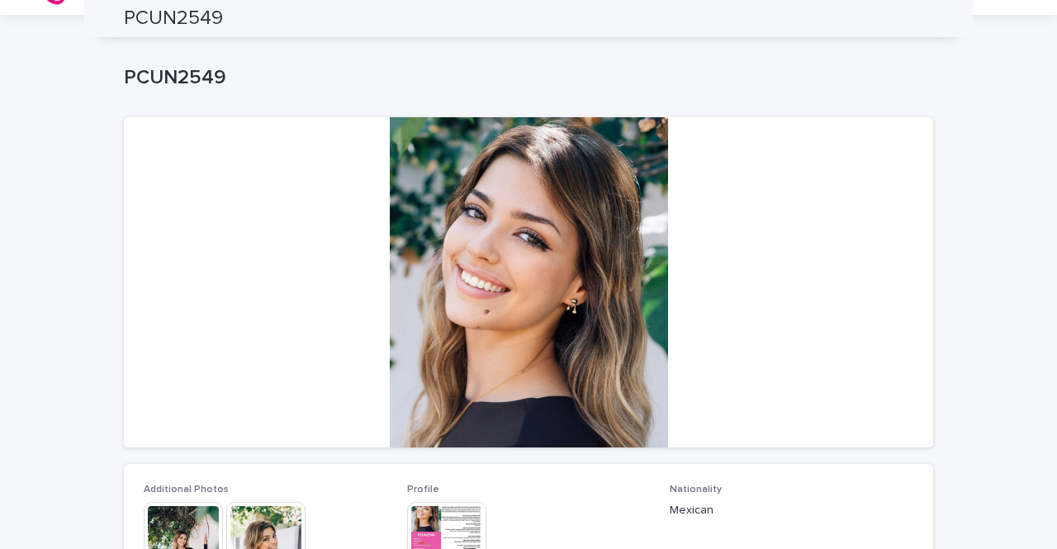
scroll to position [0, 0]
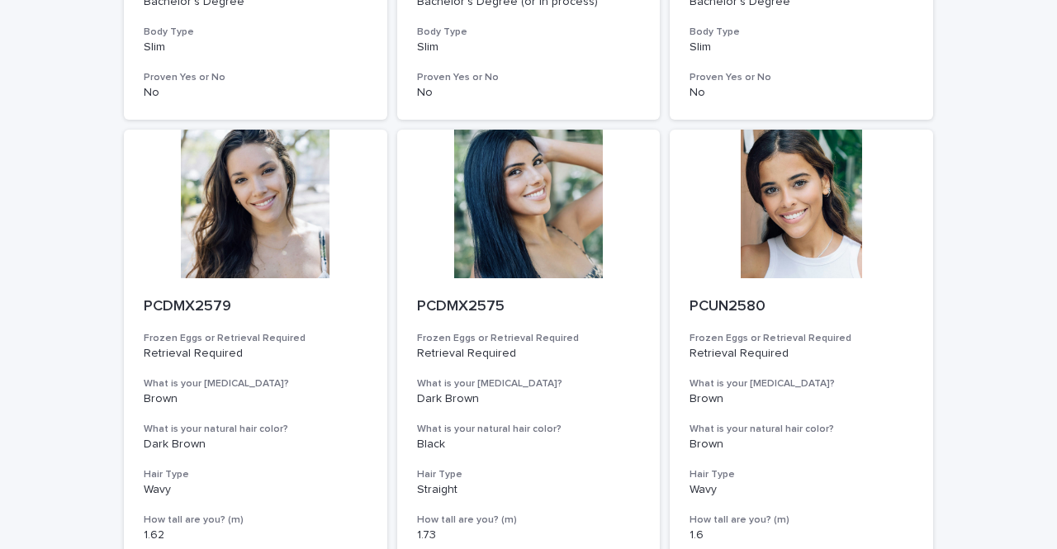
scroll to position [624, 0]
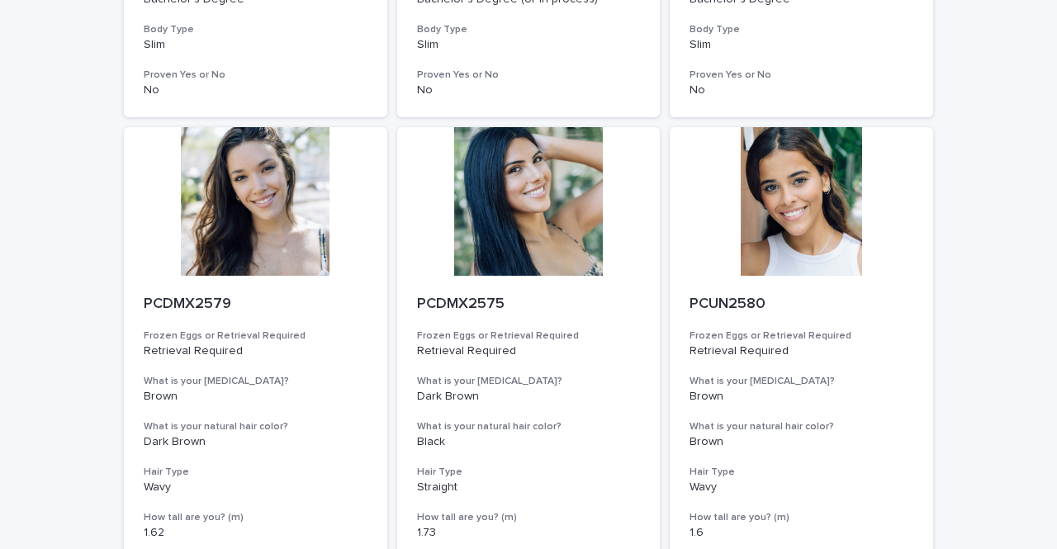
click at [283, 181] on div at bounding box center [255, 201] width 263 height 149
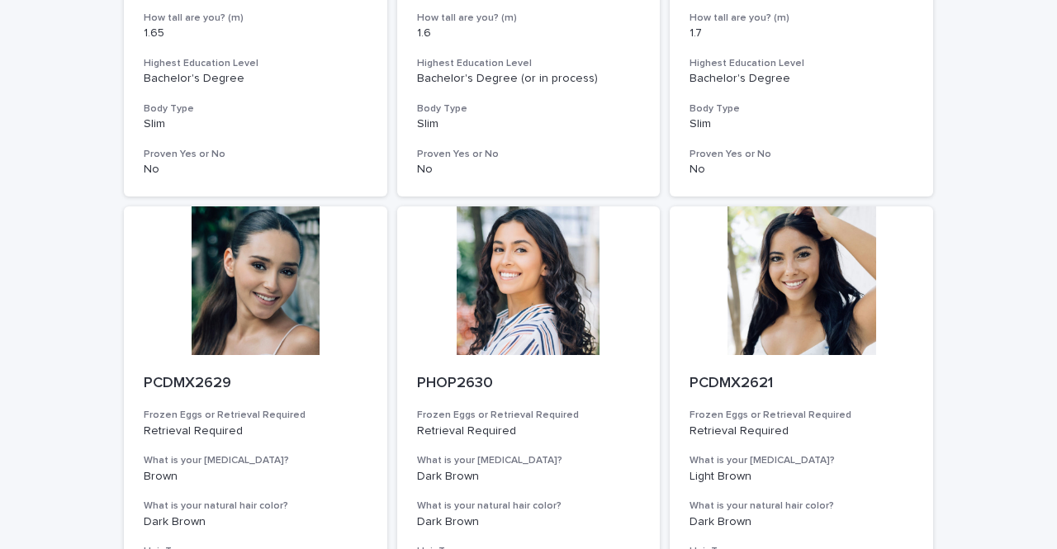
scroll to position [1729, 0]
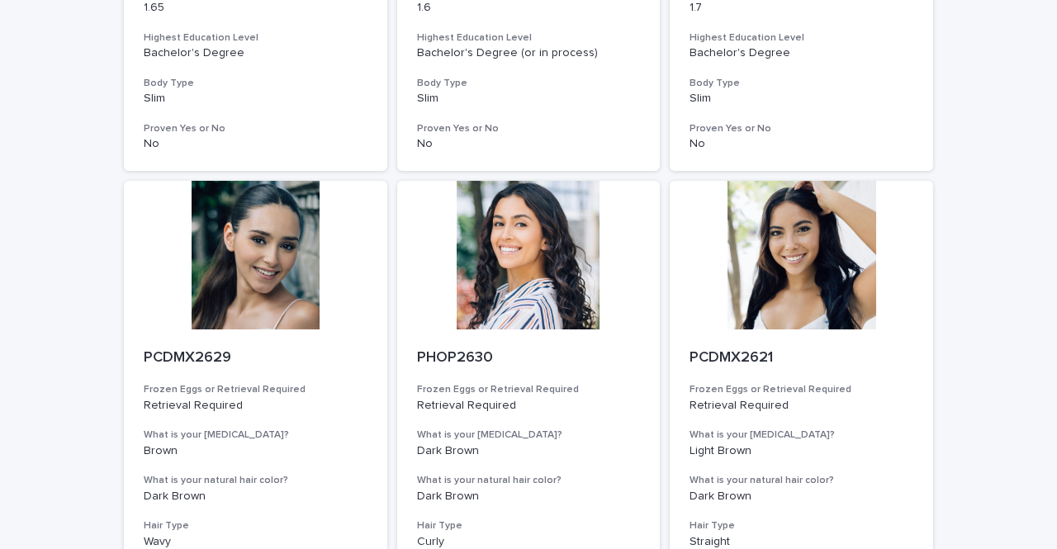
click at [579, 244] on div at bounding box center [528, 255] width 263 height 149
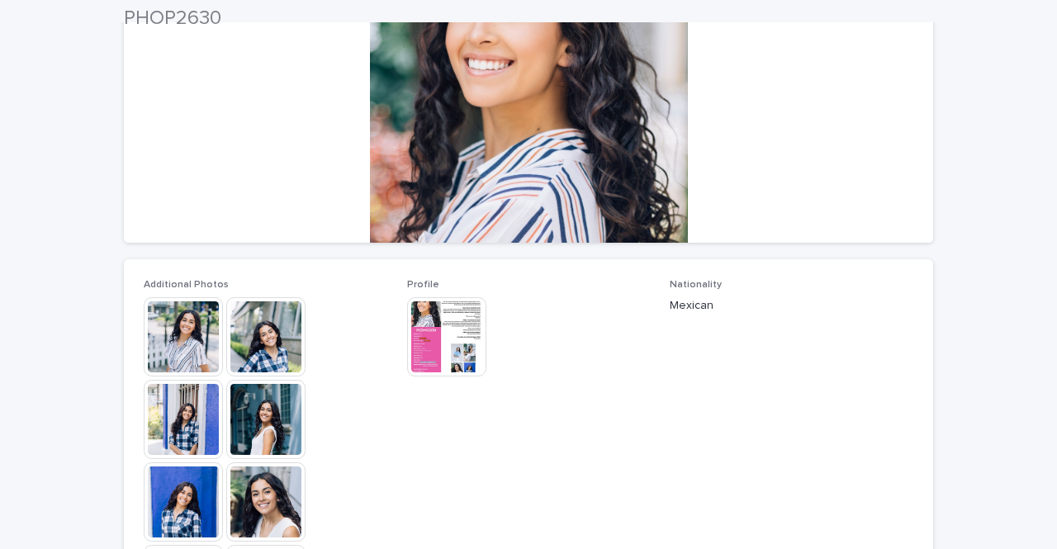
scroll to position [263, 0]
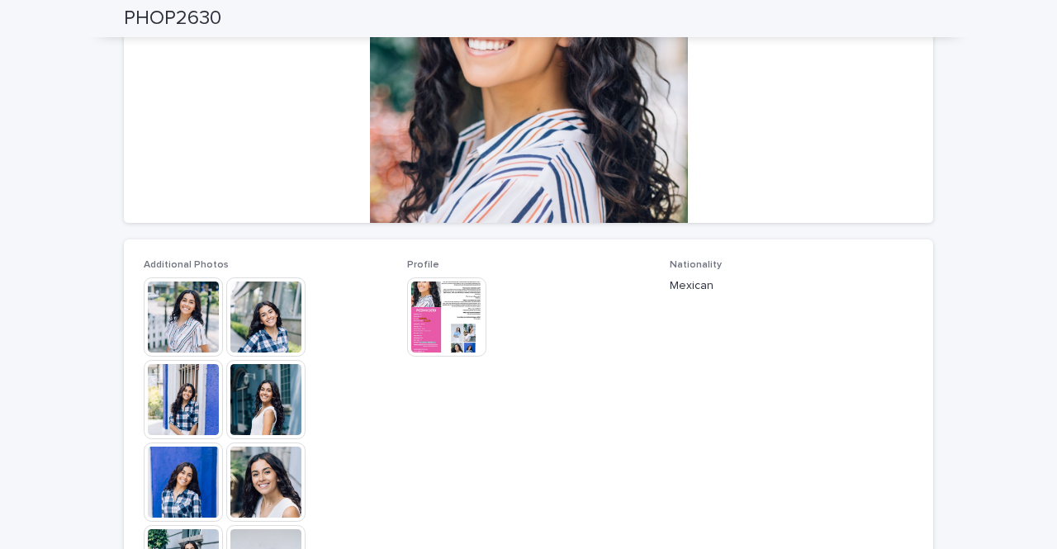
click at [226, 473] on img at bounding box center [265, 482] width 79 height 79
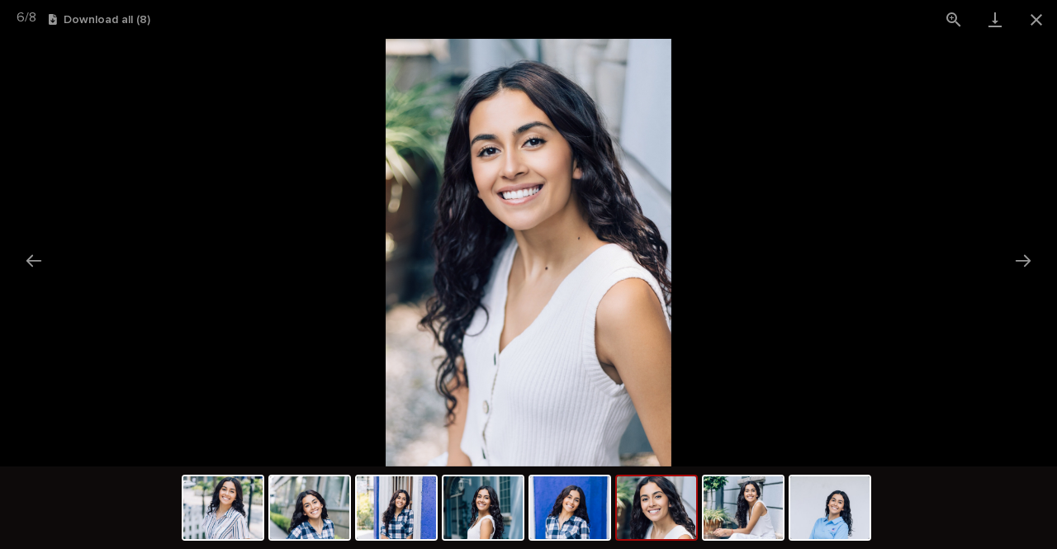
click at [27, 260] on button "Previous slide" at bounding box center [34, 260] width 35 height 32
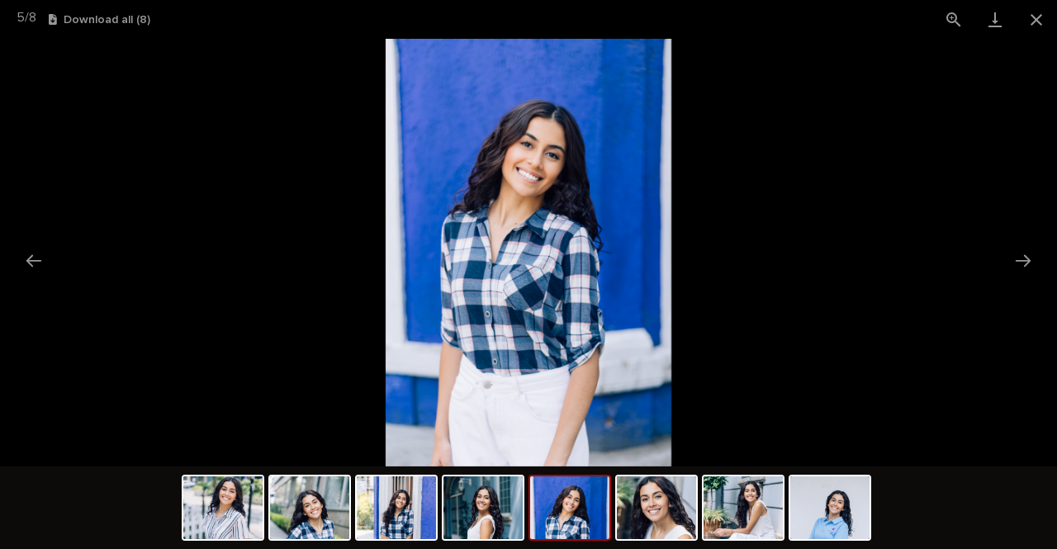
click at [19, 254] on button "Previous slide" at bounding box center [34, 260] width 35 height 32
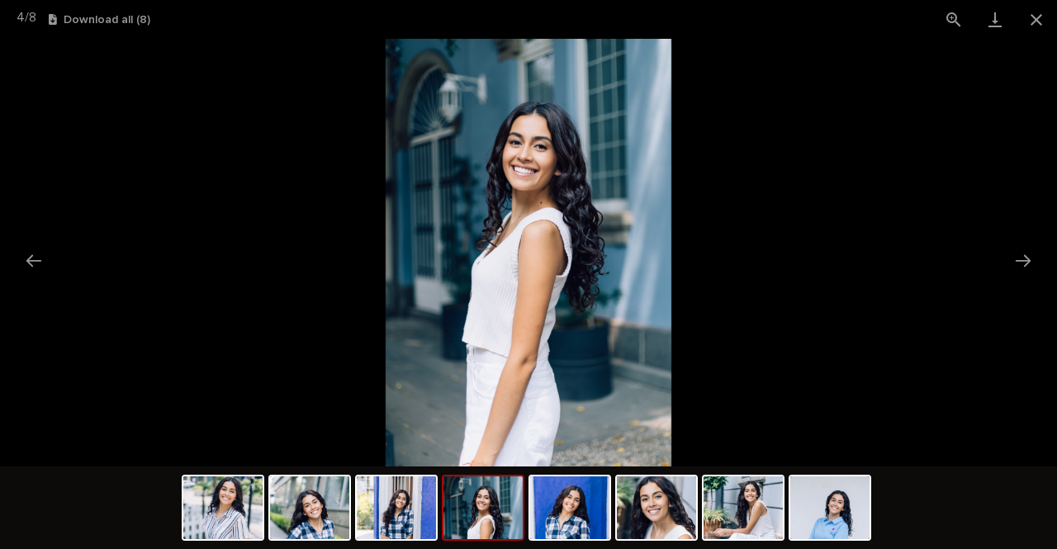
click at [19, 254] on button "Previous slide" at bounding box center [34, 260] width 35 height 32
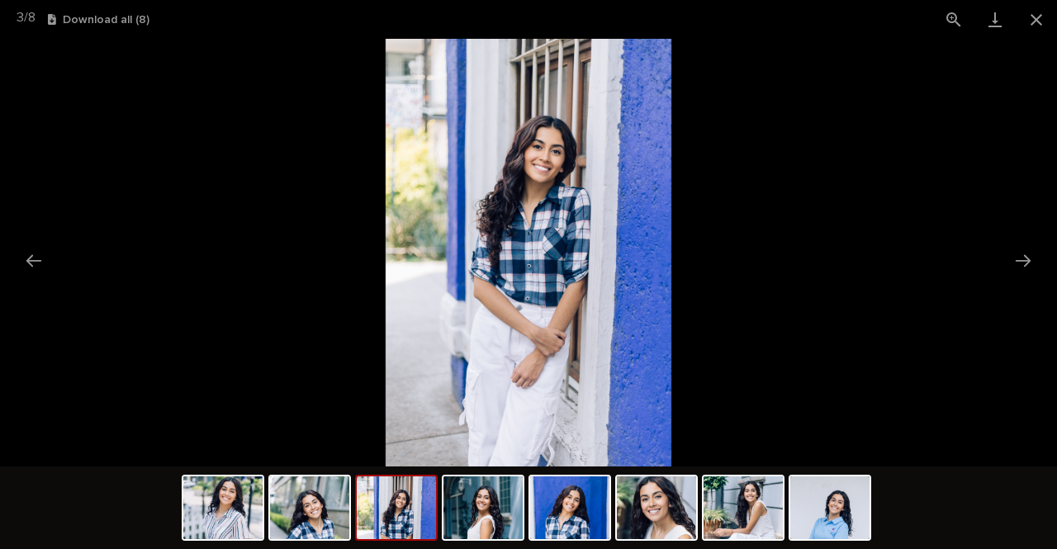
scroll to position [0, 0]
click at [4, 244] on picture at bounding box center [528, 253] width 1057 height 428
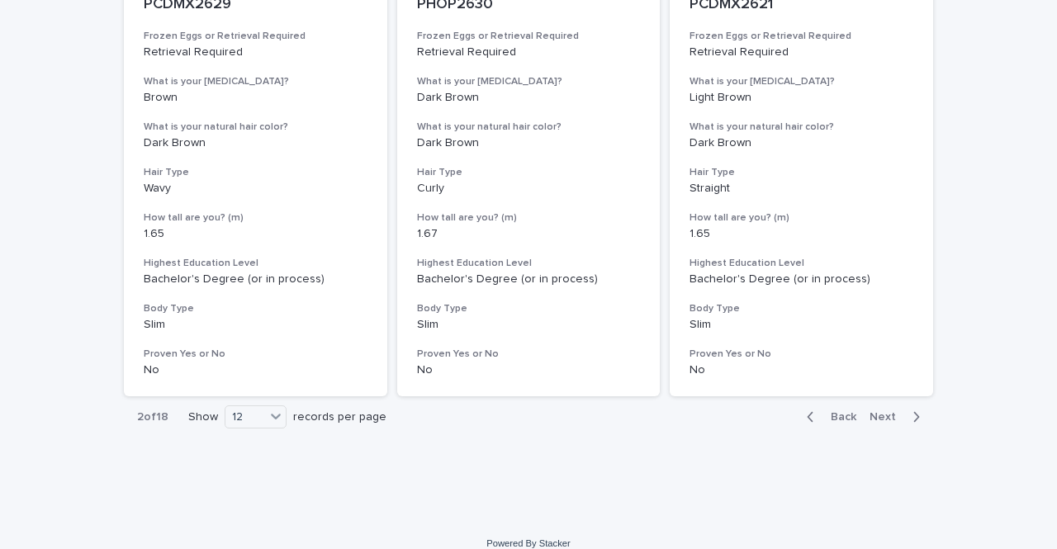
scroll to position [2101, 0]
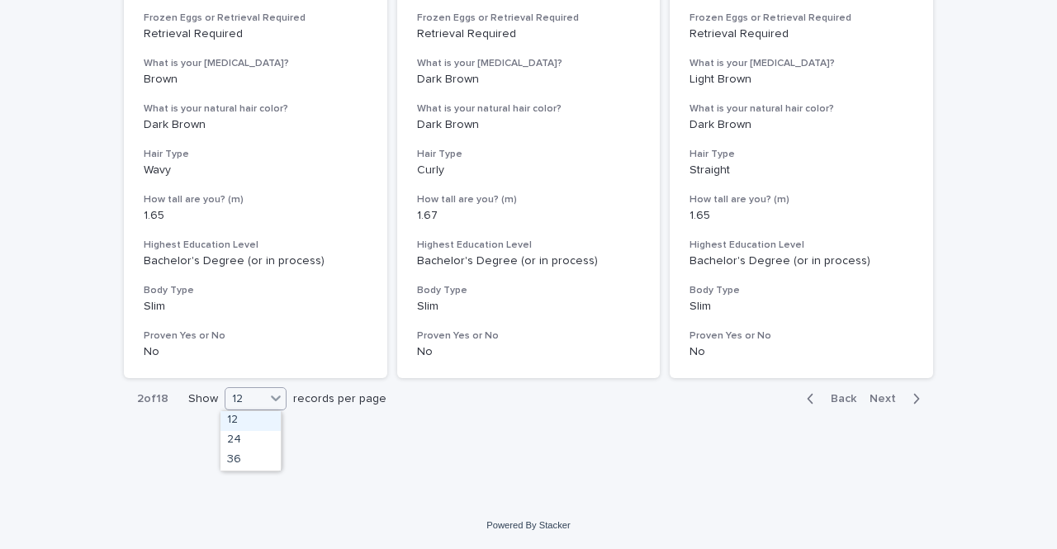
click at [268, 395] on icon at bounding box center [276, 398] width 17 height 17
click at [258, 409] on div "12" at bounding box center [256, 398] width 62 height 23
click at [246, 458] on div "36" at bounding box center [251, 461] width 60 height 20
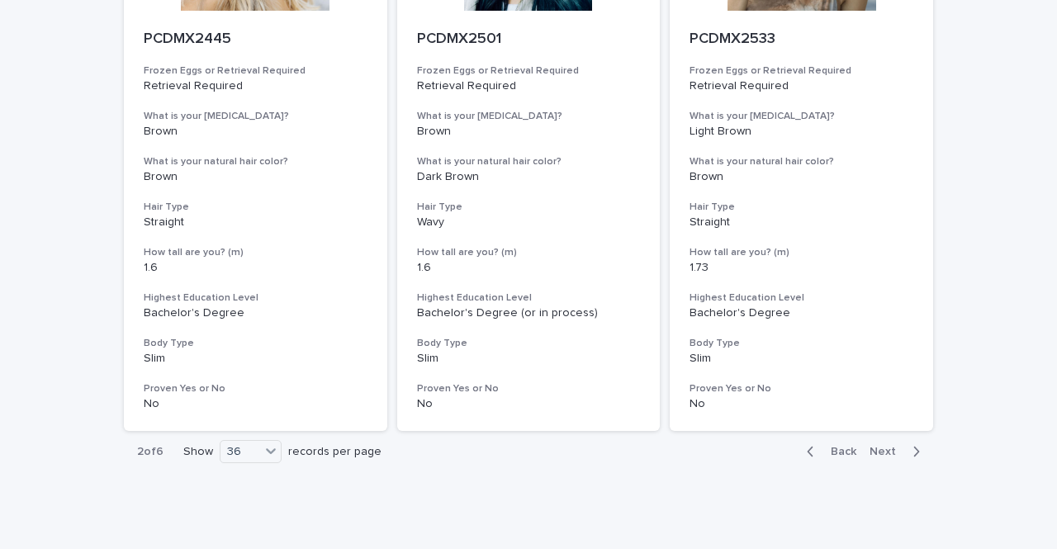
scroll to position [6707, 0]
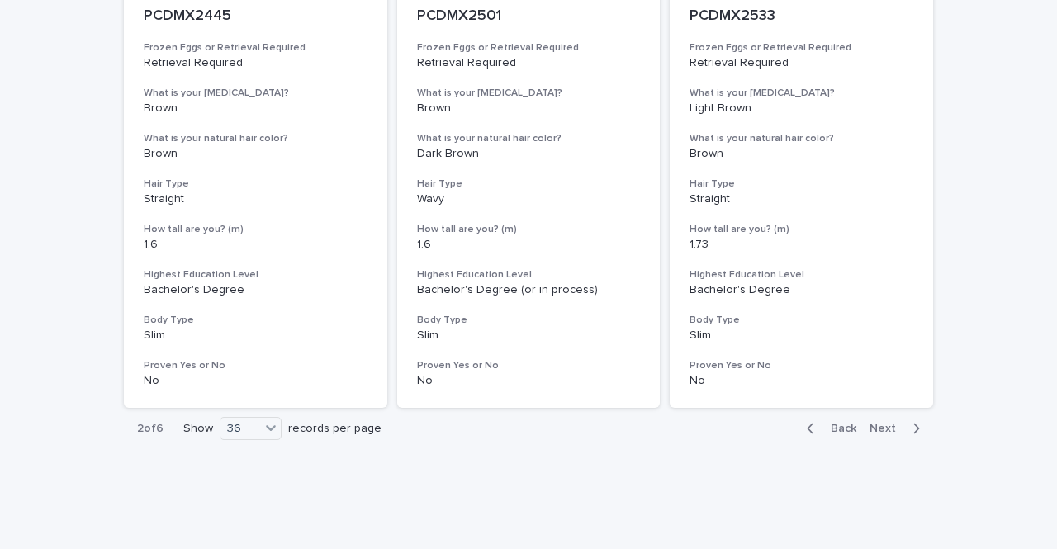
click at [838, 435] on button "Back" at bounding box center [828, 428] width 69 height 15
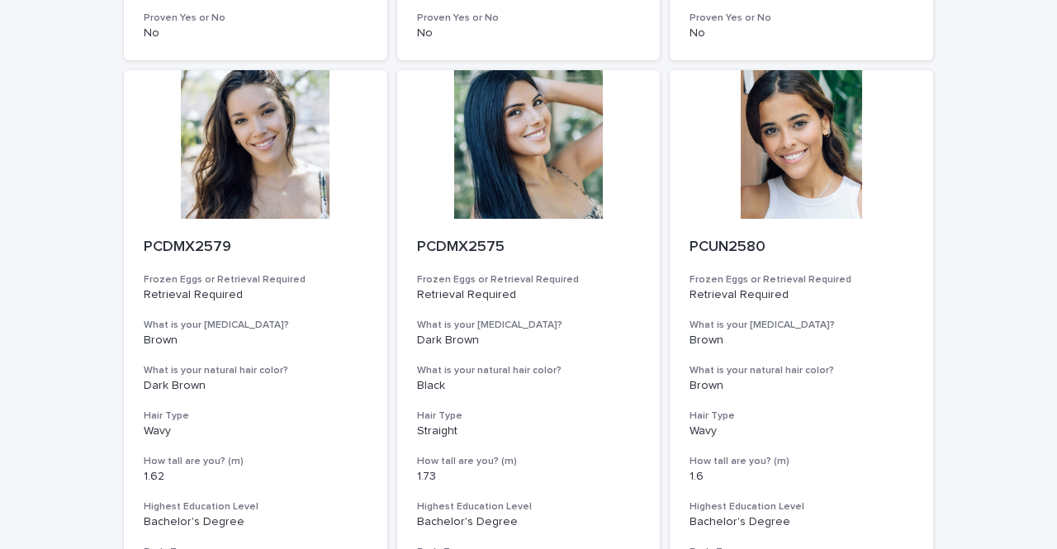
scroll to position [3099, 0]
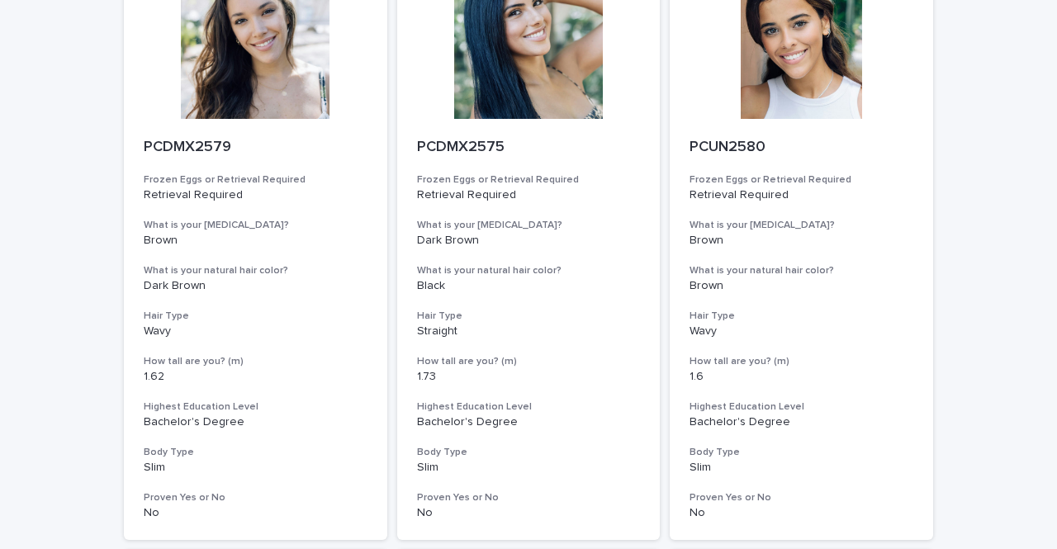
click at [474, 216] on div "PCDMX2575 Frozen Eggs or Retrieval Required Retrieval Required What is your [ME…" at bounding box center [528, 329] width 263 height 421
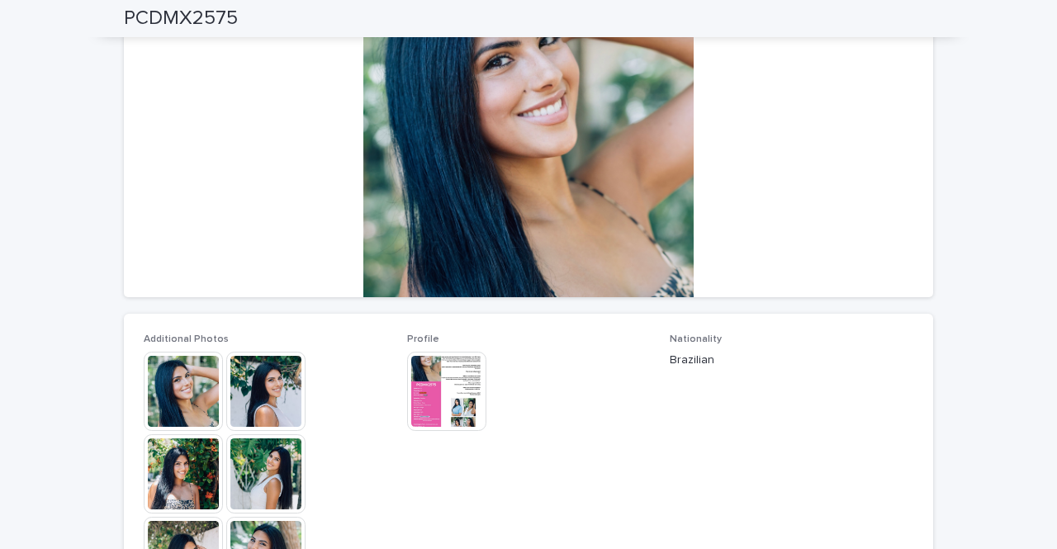
scroll to position [205, 0]
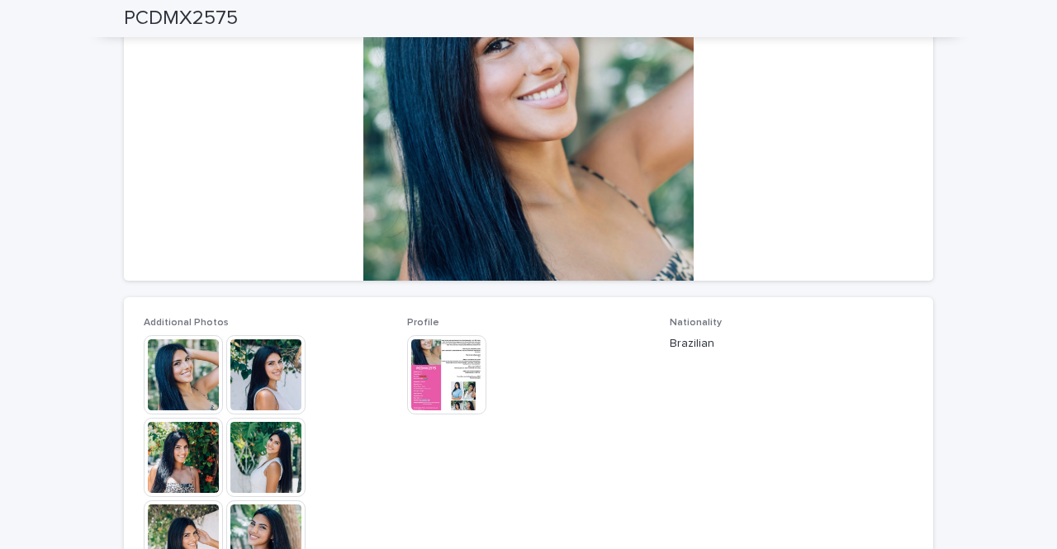
click at [254, 366] on img at bounding box center [265, 374] width 79 height 79
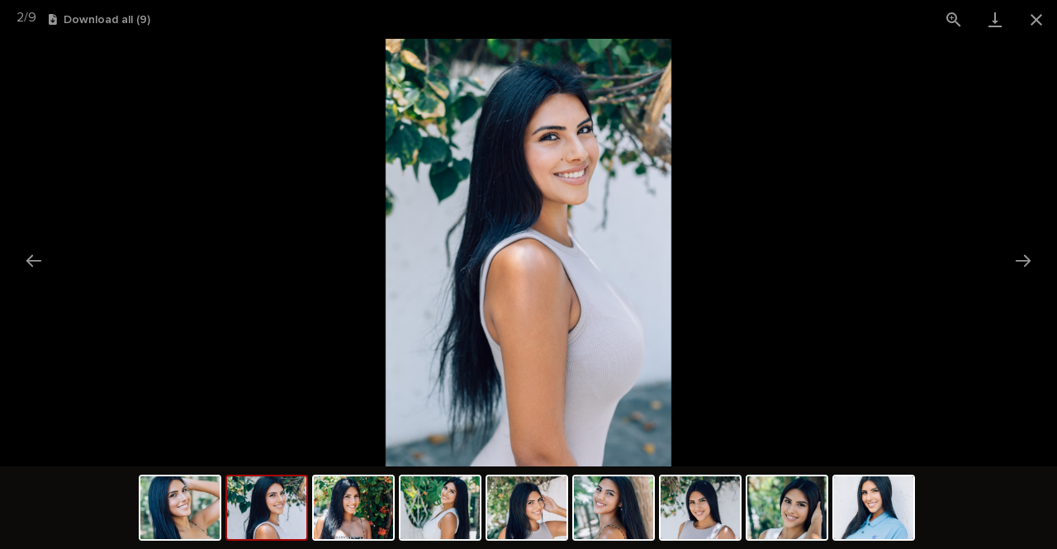
click at [1009, 262] on button "Next slide" at bounding box center [1023, 260] width 35 height 32
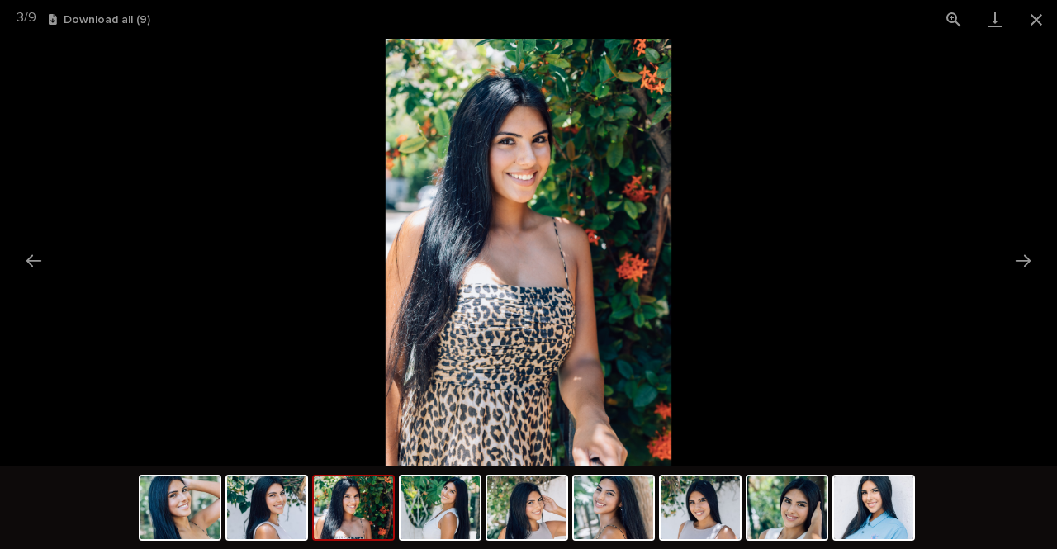
scroll to position [0, 0]
click at [996, 255] on picture at bounding box center [528, 253] width 1057 height 428
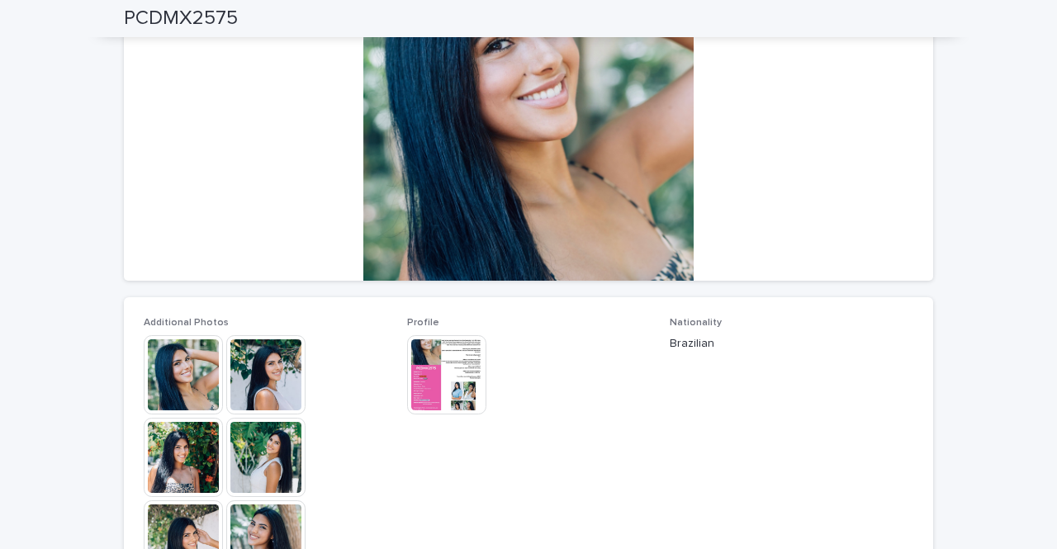
click at [180, 534] on img at bounding box center [183, 539] width 79 height 79
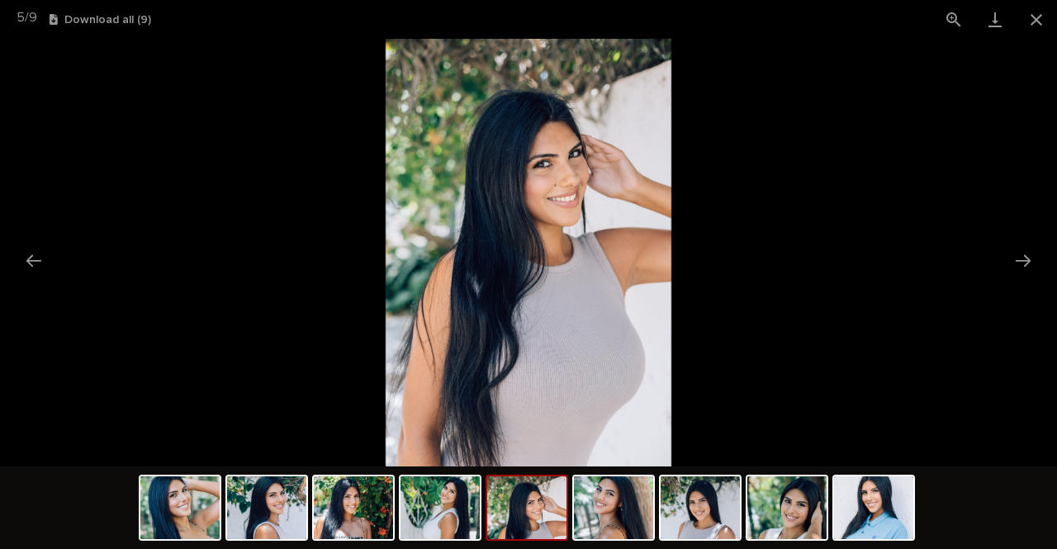
click at [1017, 257] on button "Next slide" at bounding box center [1023, 260] width 35 height 32
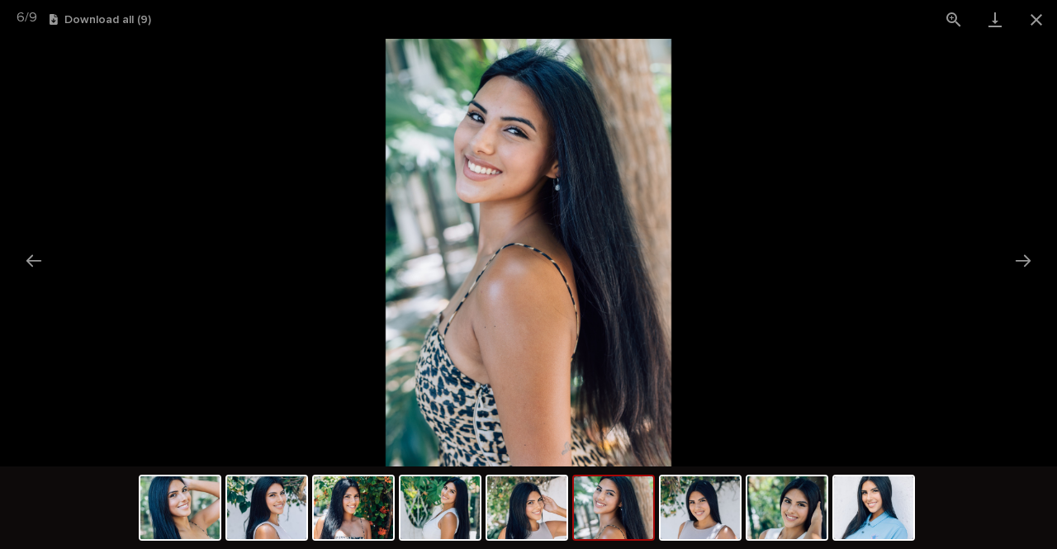
click at [1017, 257] on button "Next slide" at bounding box center [1023, 260] width 35 height 32
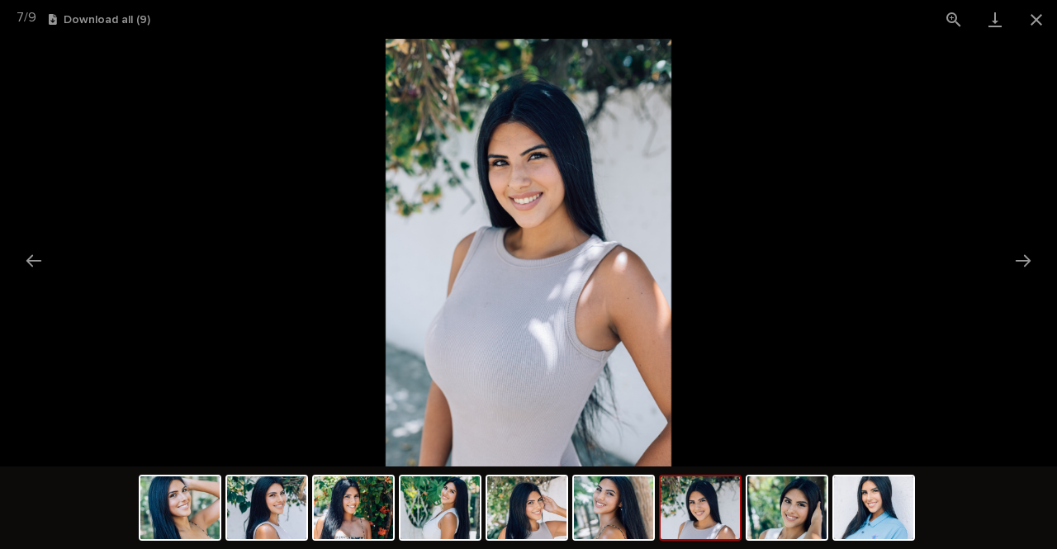
click at [1017, 257] on button "Next slide" at bounding box center [1023, 260] width 35 height 32
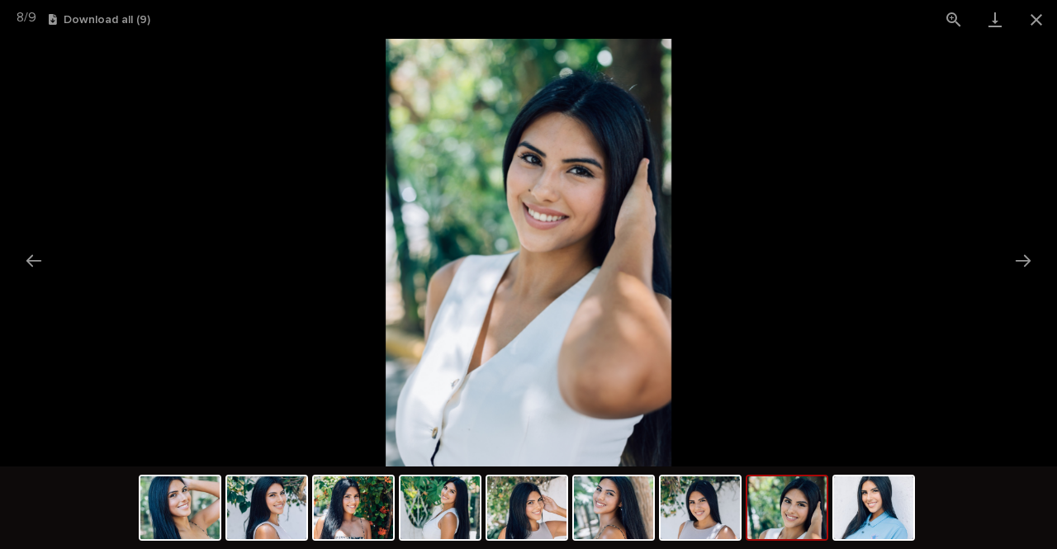
click at [1017, 257] on button "Next slide" at bounding box center [1023, 260] width 35 height 32
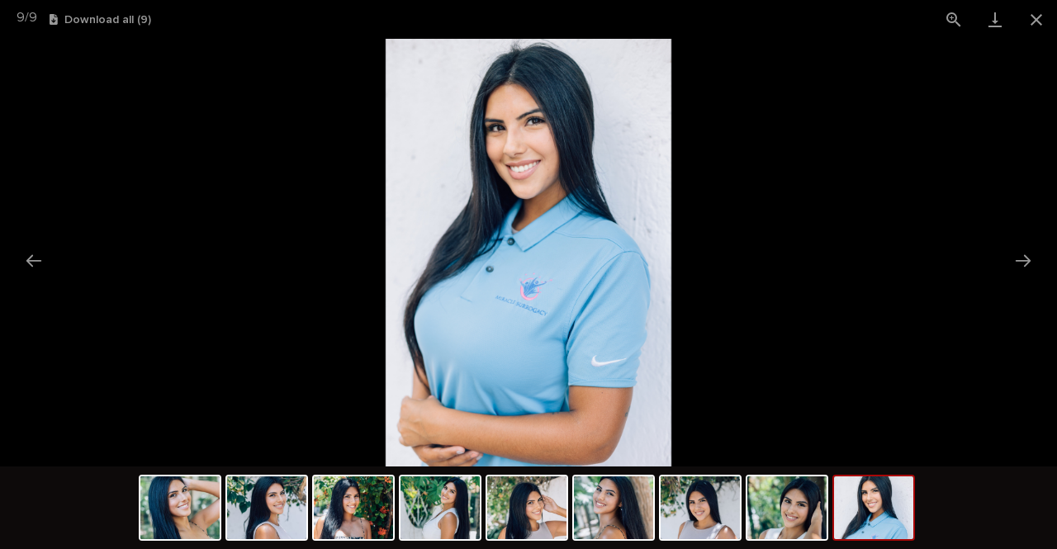
click at [1012, 254] on button "Next slide" at bounding box center [1023, 260] width 35 height 32
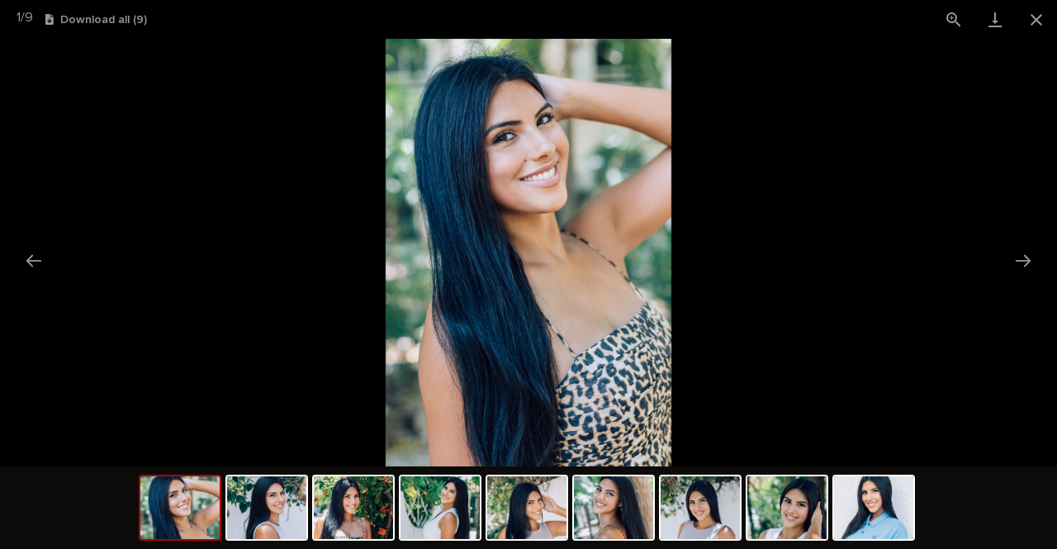
click at [1005, 252] on div at bounding box center [528, 253] width 1057 height 428
click at [1015, 259] on button "Next slide" at bounding box center [1023, 260] width 35 height 32
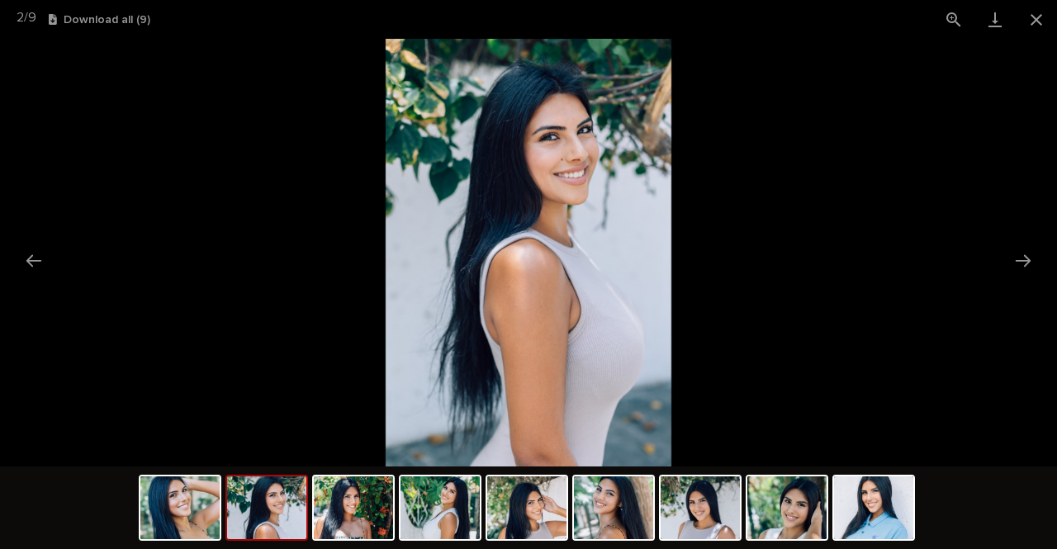
click at [1039, 24] on button "Close gallery" at bounding box center [1036, 19] width 41 height 39
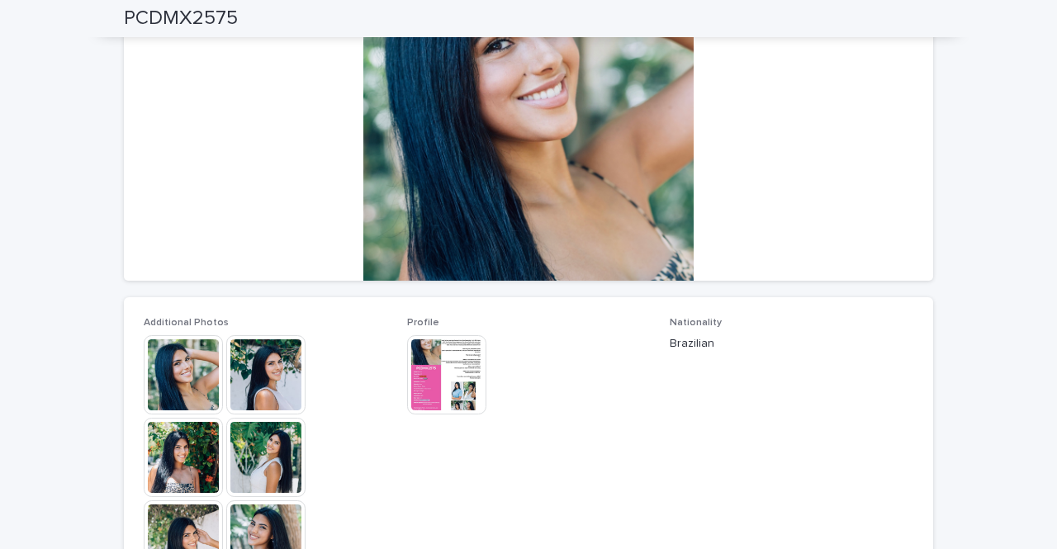
click at [419, 359] on img at bounding box center [446, 374] width 79 height 79
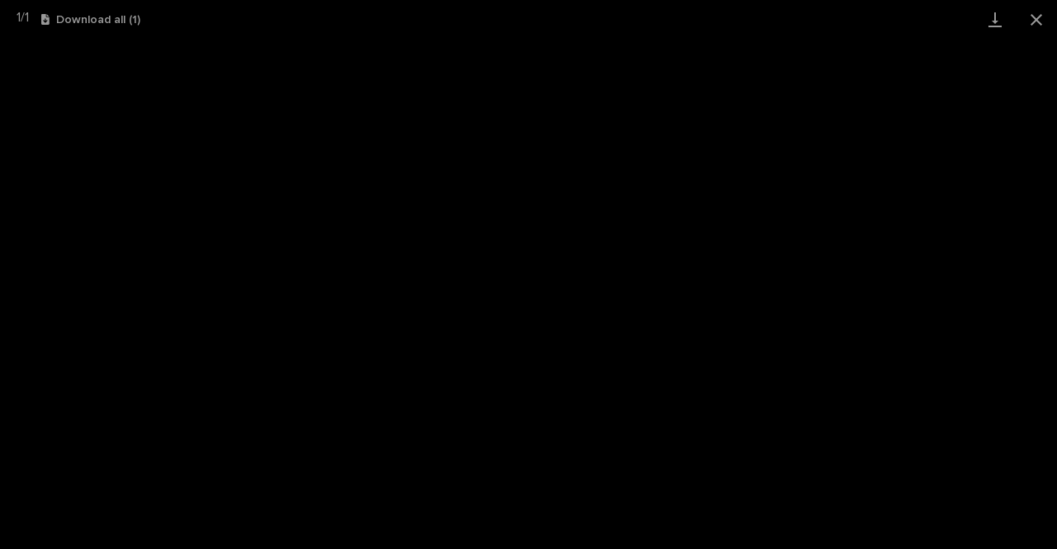
click at [1039, 31] on button "Close gallery" at bounding box center [1036, 19] width 41 height 39
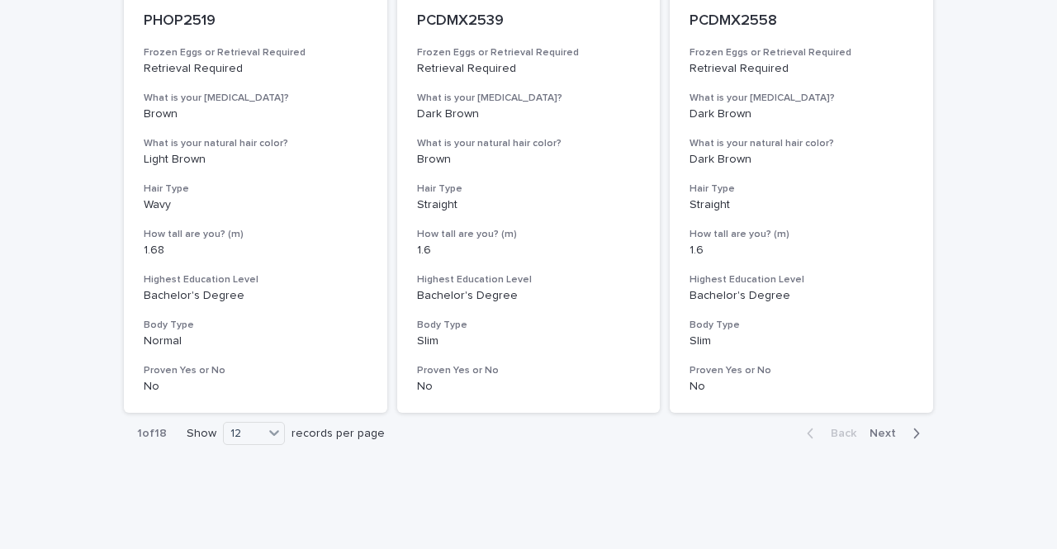
scroll to position [2101, 0]
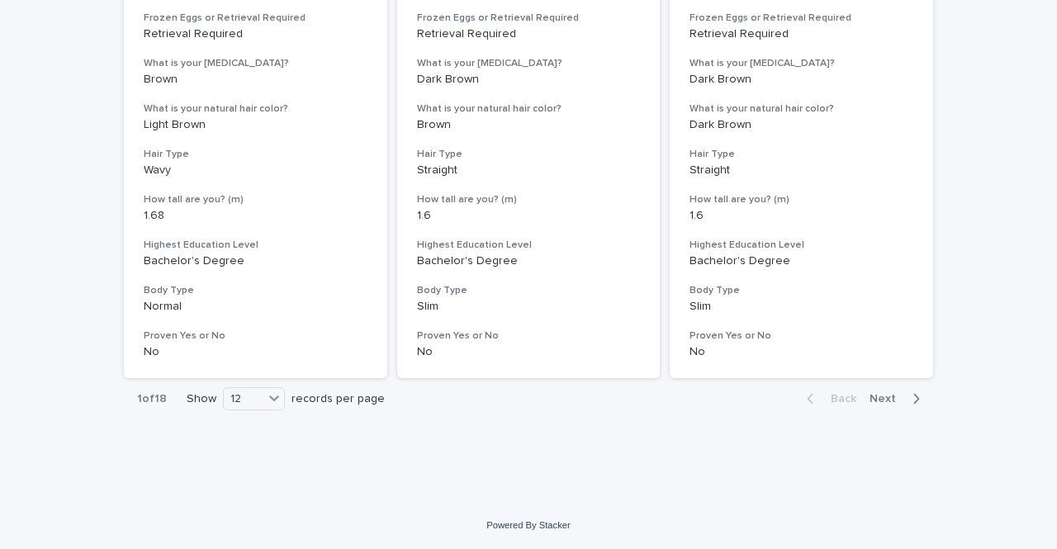
click at [266, 400] on icon at bounding box center [274, 398] width 17 height 17
click at [253, 462] on div "36" at bounding box center [248, 461] width 60 height 20
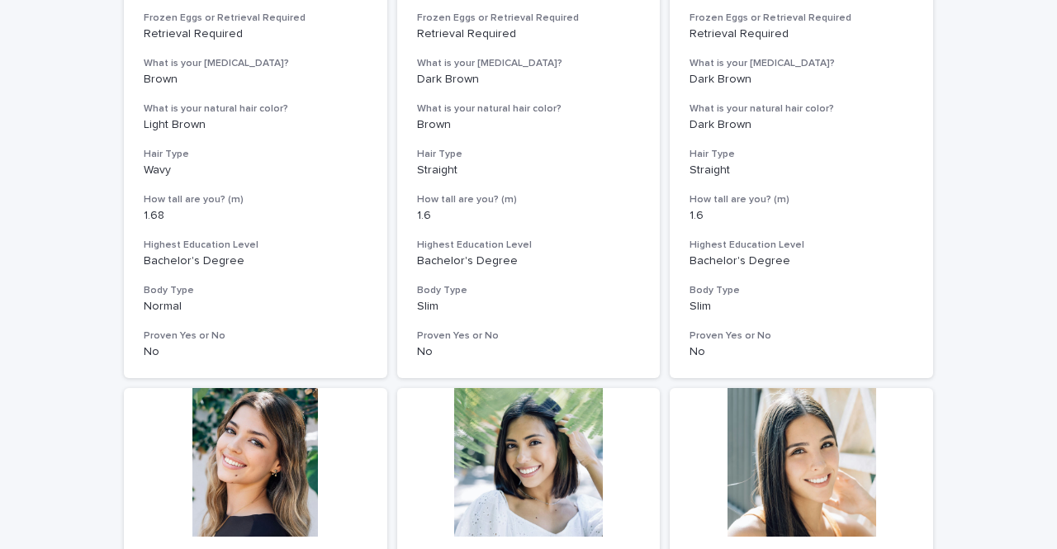
click at [253, 462] on div at bounding box center [255, 462] width 263 height 149
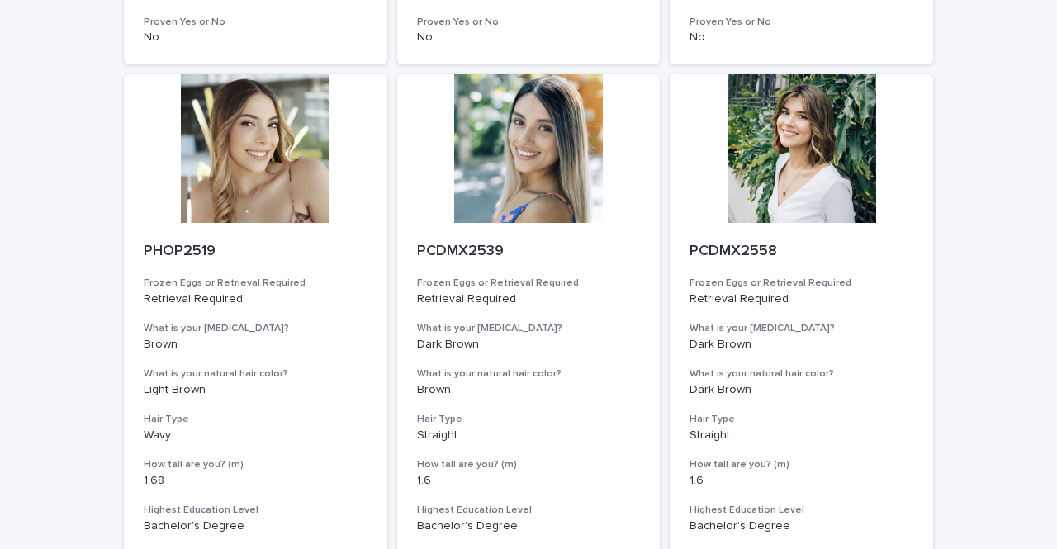
scroll to position [2101, 0]
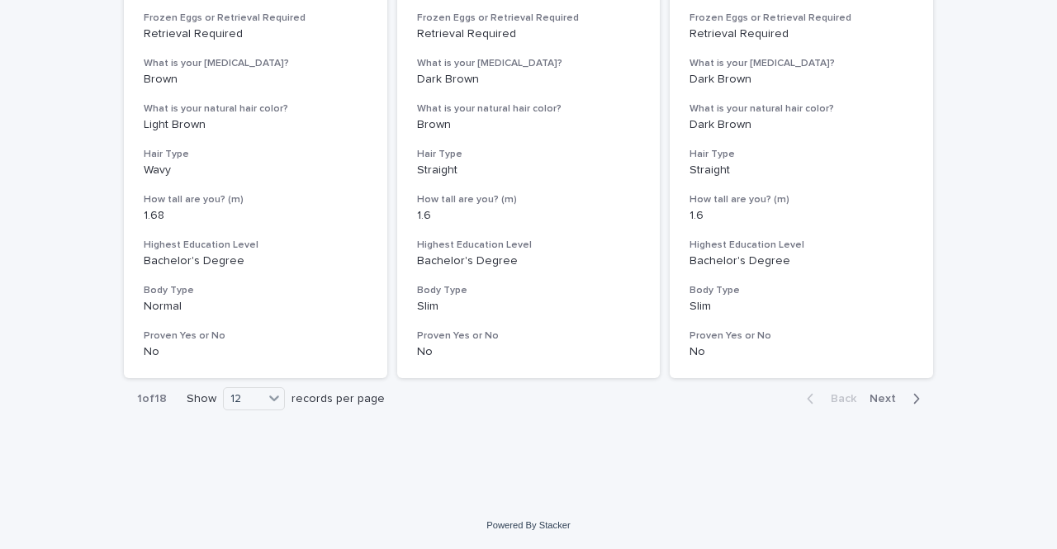
click at [254, 404] on div "12" at bounding box center [244, 399] width 40 height 17
click at [245, 453] on div "36" at bounding box center [248, 461] width 60 height 20
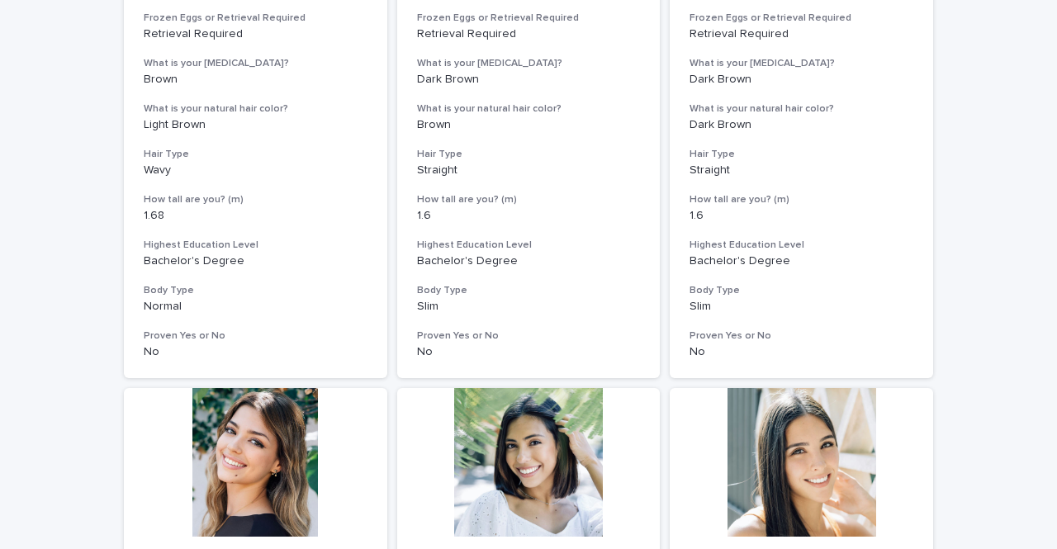
click at [245, 453] on div at bounding box center [255, 462] width 263 height 149
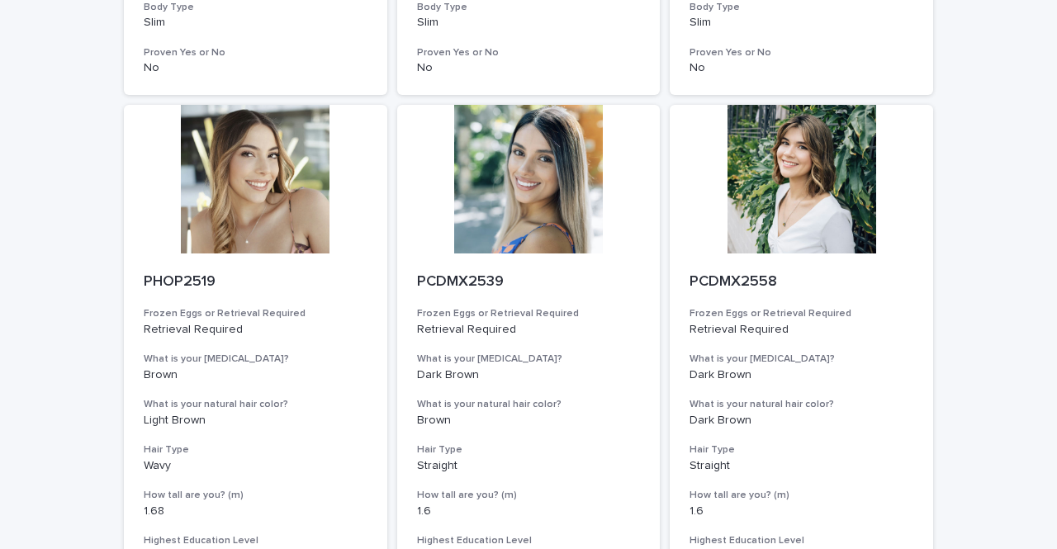
scroll to position [2101, 0]
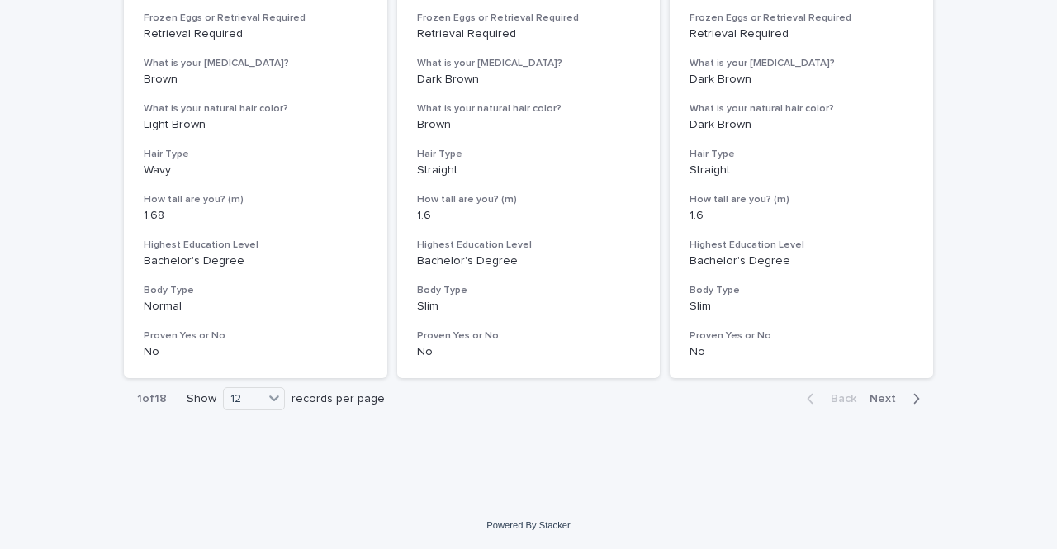
click at [266, 397] on icon at bounding box center [274, 398] width 17 height 17
click at [248, 459] on div "36" at bounding box center [248, 461] width 60 height 20
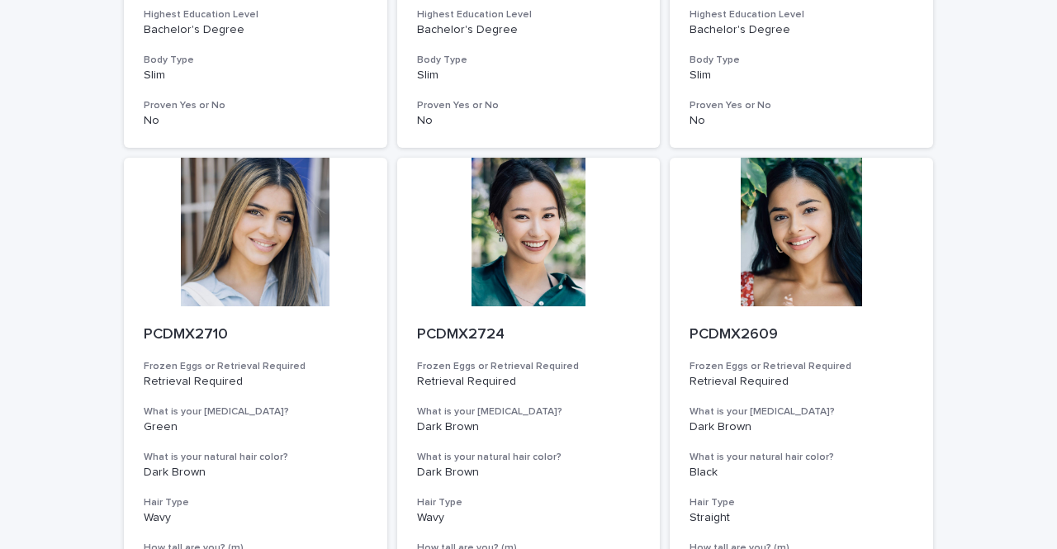
scroll to position [6737, 0]
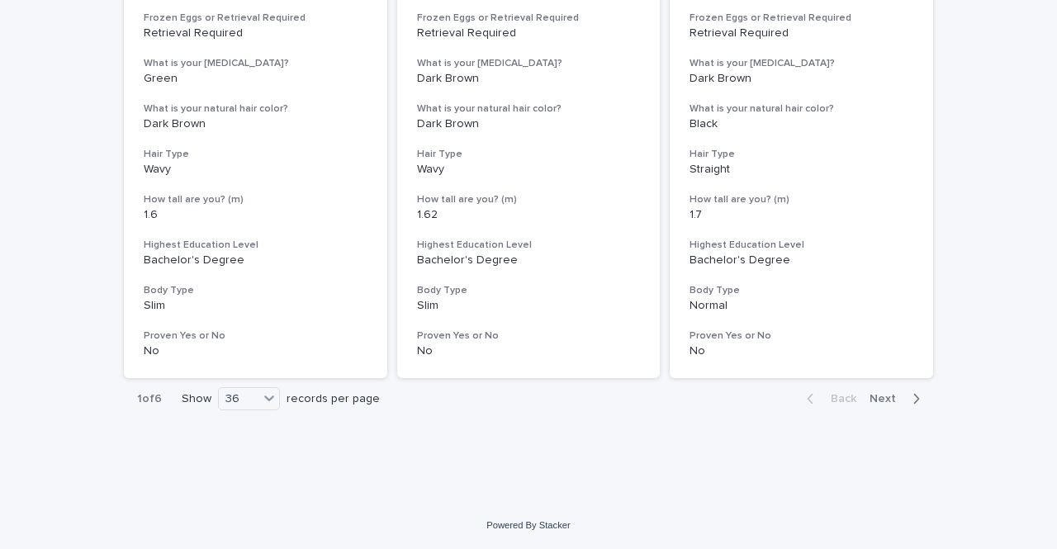
click at [882, 399] on span "Next" at bounding box center [888, 399] width 36 height 12
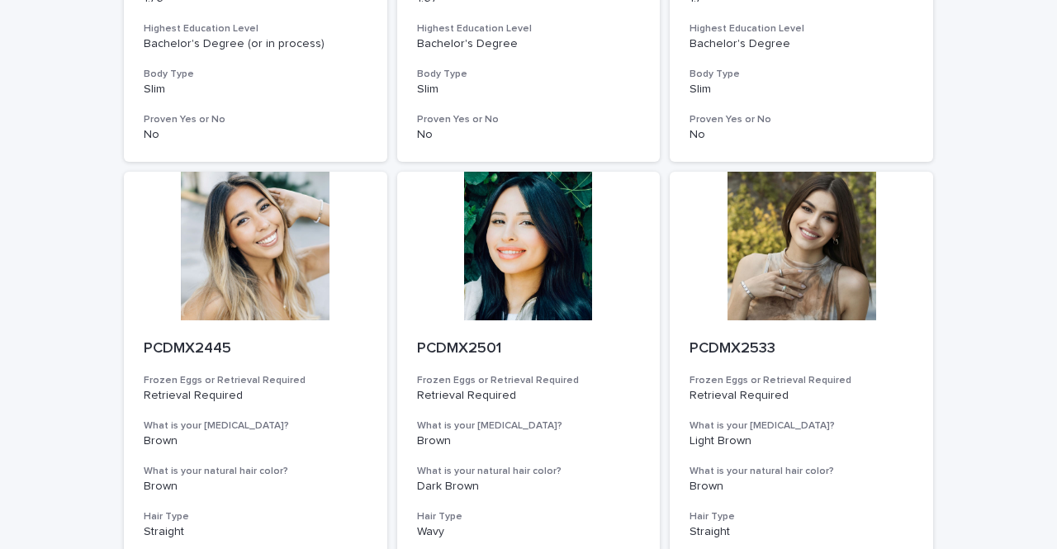
scroll to position [6737, 0]
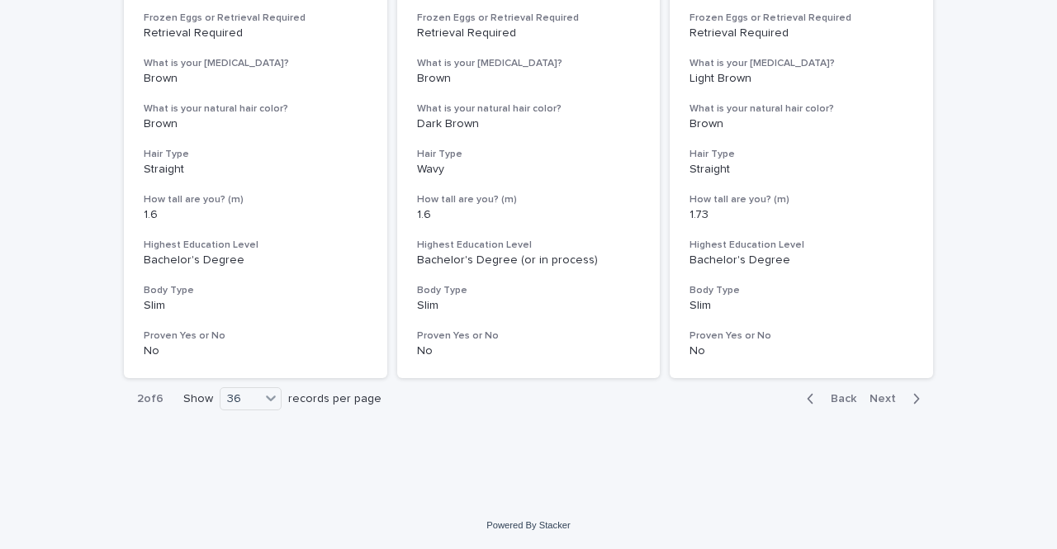
click at [870, 401] on span "Next" at bounding box center [888, 399] width 36 height 12
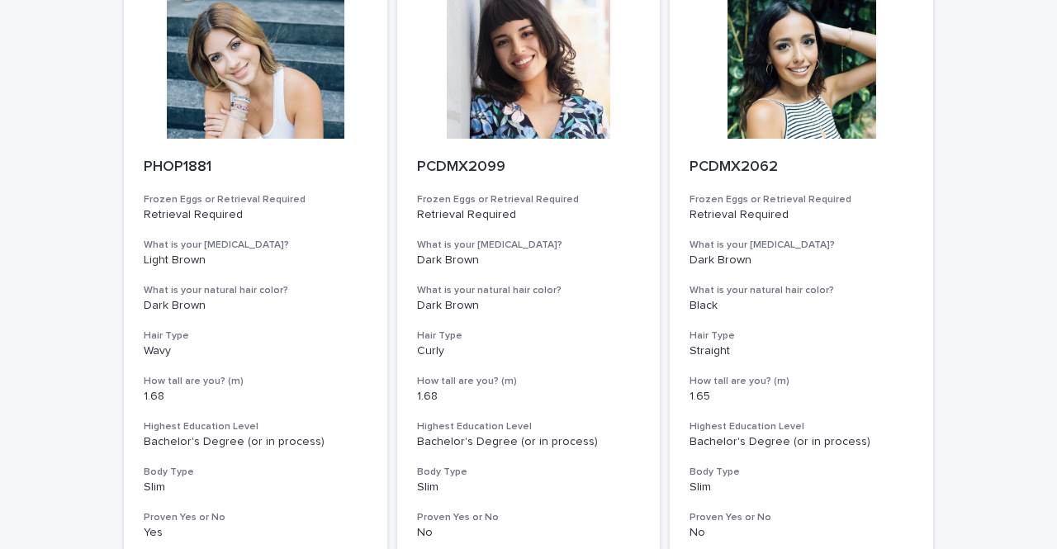
scroll to position [6737, 0]
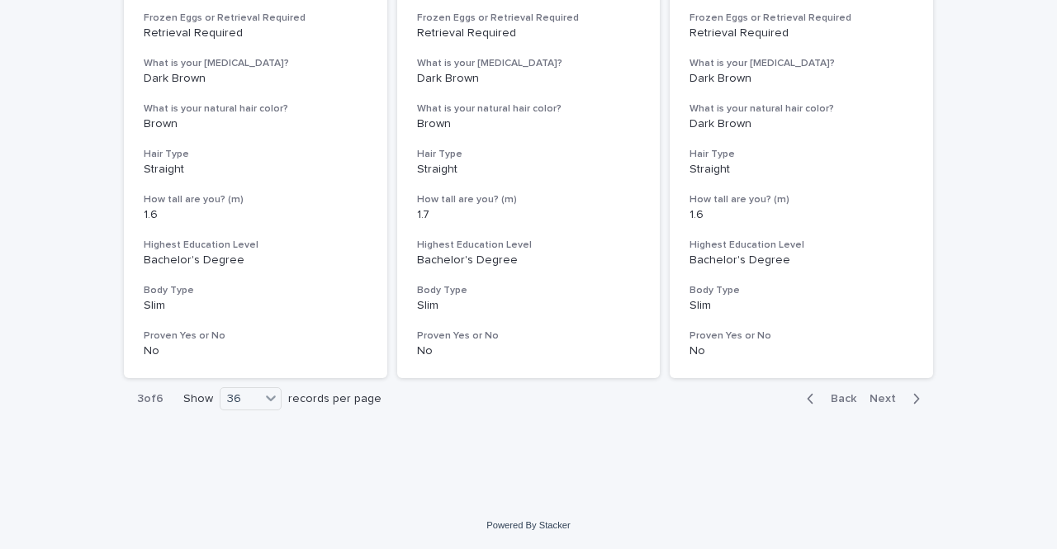
click at [870, 399] on span "Next" at bounding box center [888, 399] width 36 height 12
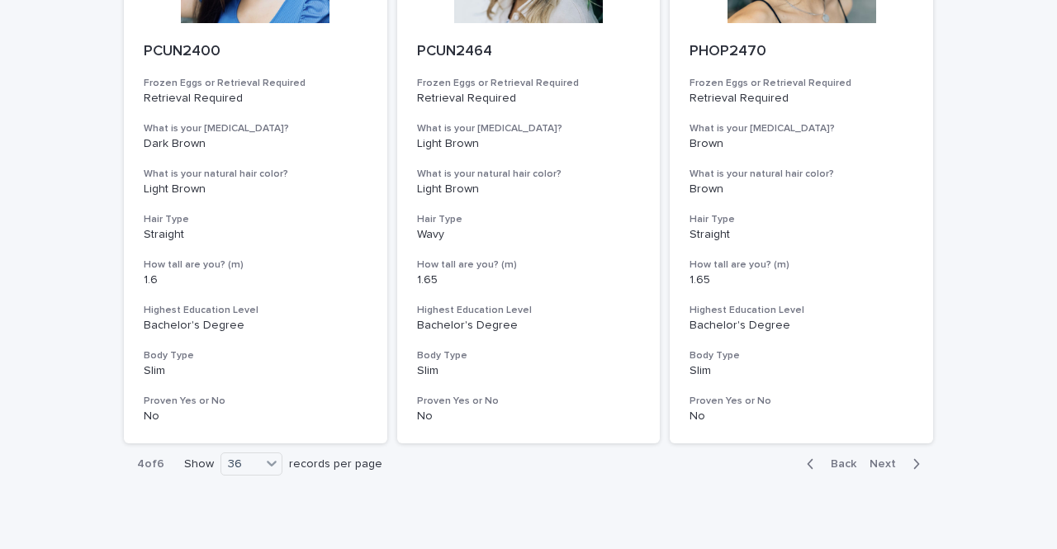
scroll to position [6709, 0]
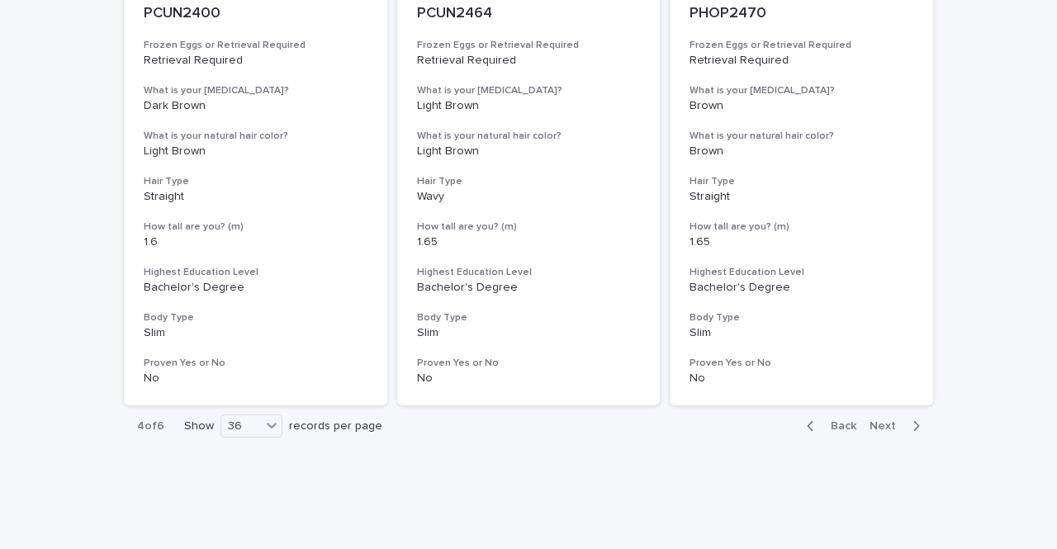
click at [874, 424] on span "Next" at bounding box center [888, 426] width 36 height 12
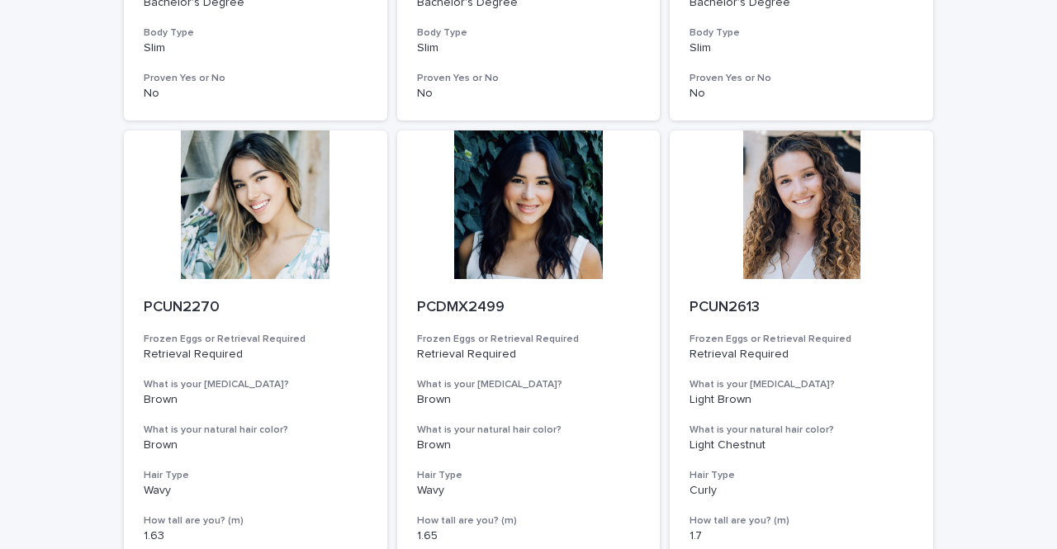
scroll to position [3472, 0]
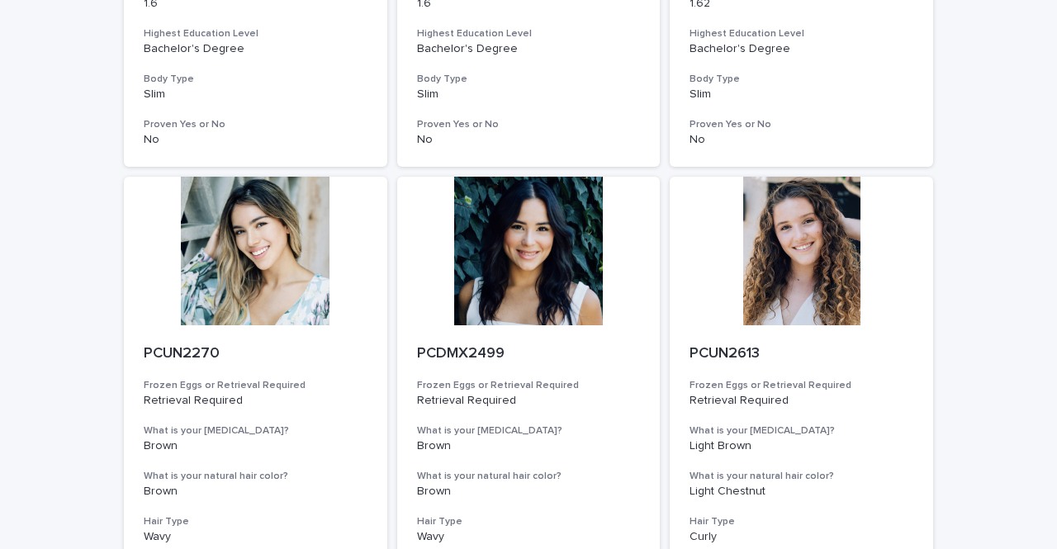
click at [251, 301] on div at bounding box center [255, 251] width 263 height 149
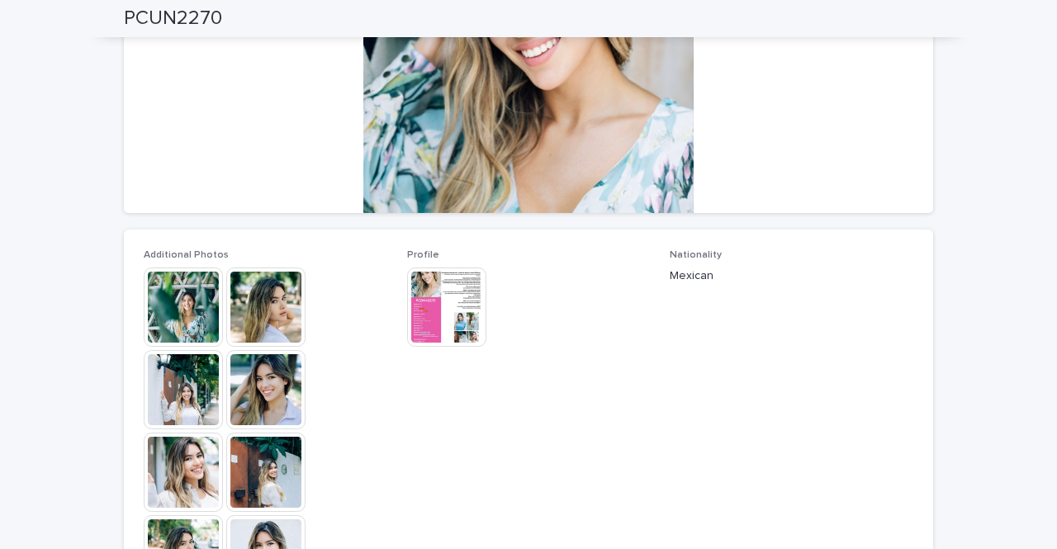
scroll to position [272, 0]
click at [171, 384] on img at bounding box center [183, 390] width 79 height 79
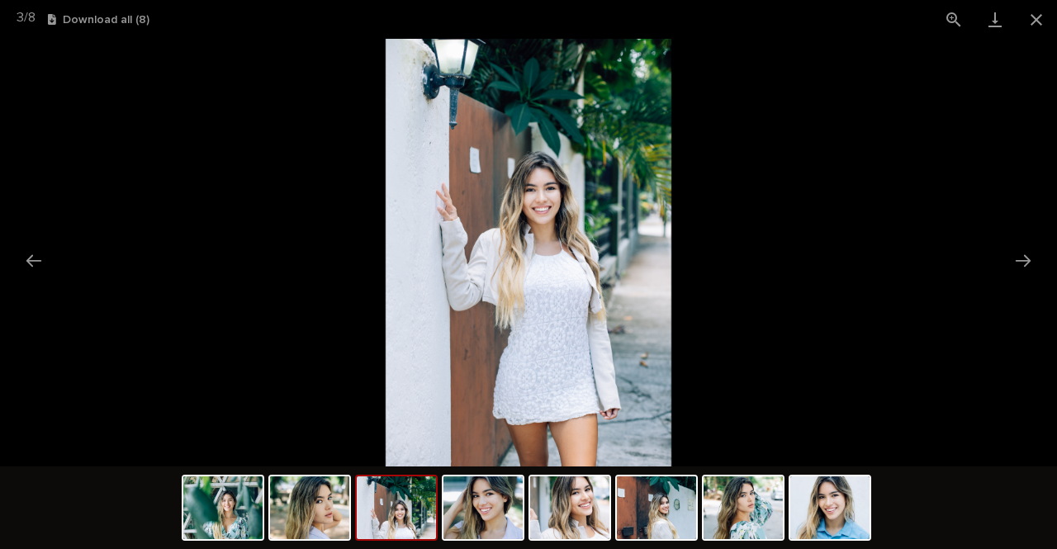
click at [1047, 26] on button "Close gallery" at bounding box center [1036, 19] width 41 height 39
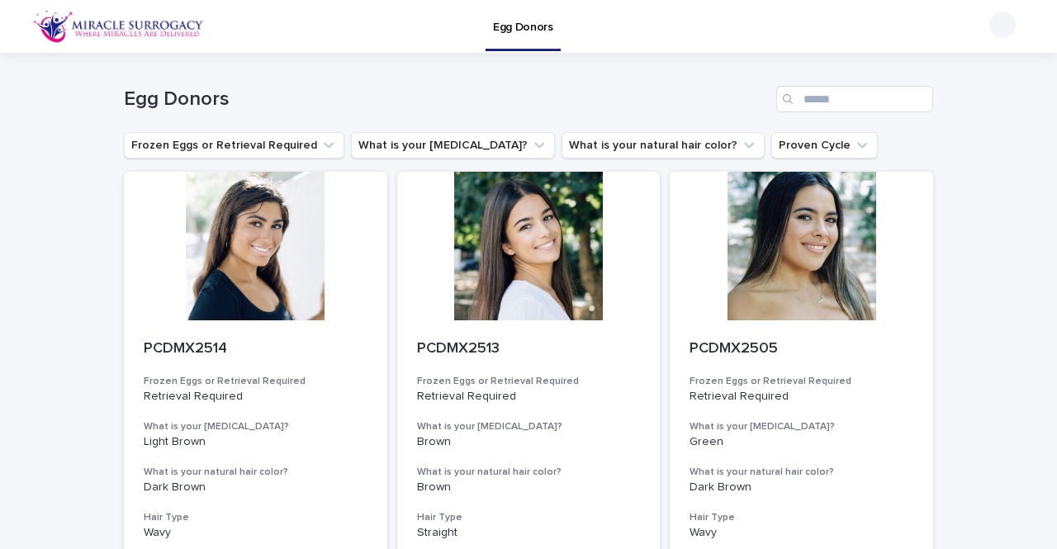
click at [525, 273] on div at bounding box center [528, 246] width 263 height 149
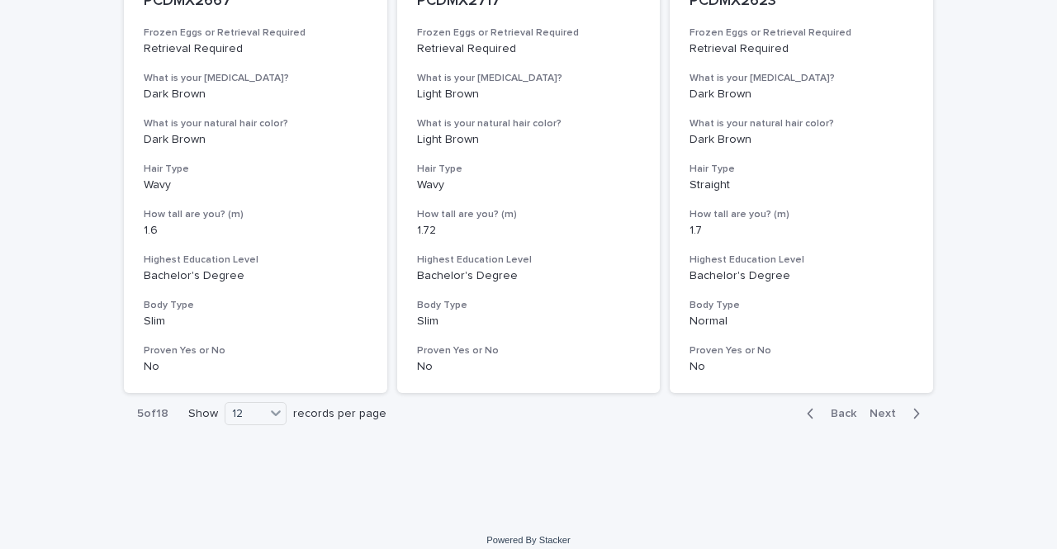
scroll to position [2094, 0]
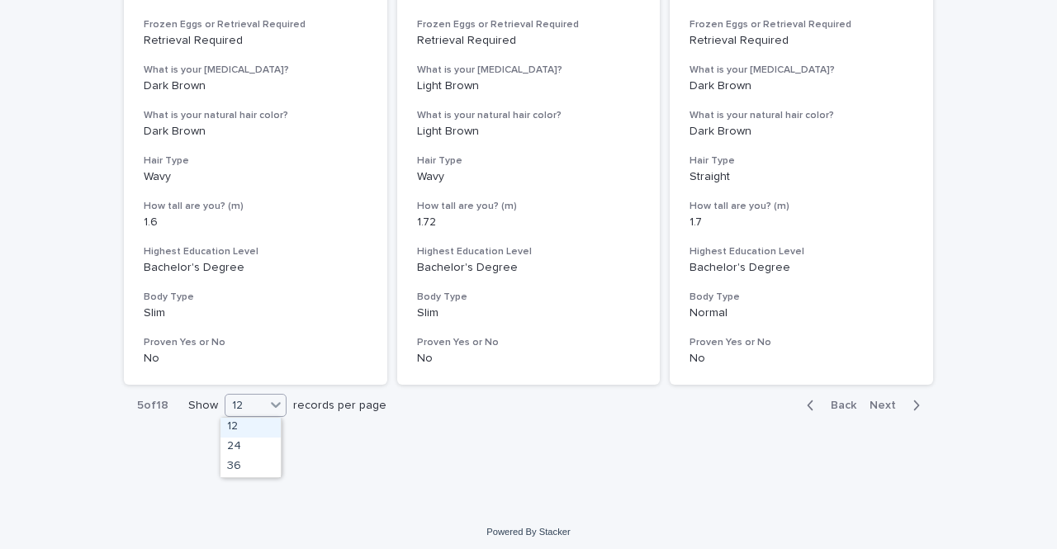
click at [245, 407] on div "12" at bounding box center [245, 405] width 40 height 17
click at [233, 462] on div "36" at bounding box center [251, 468] width 60 height 20
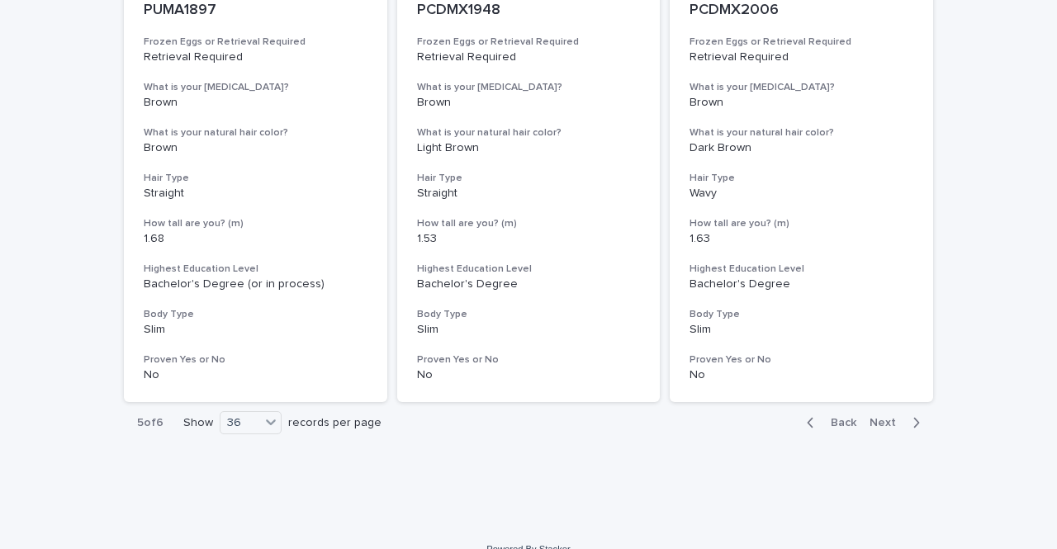
scroll to position [6737, 0]
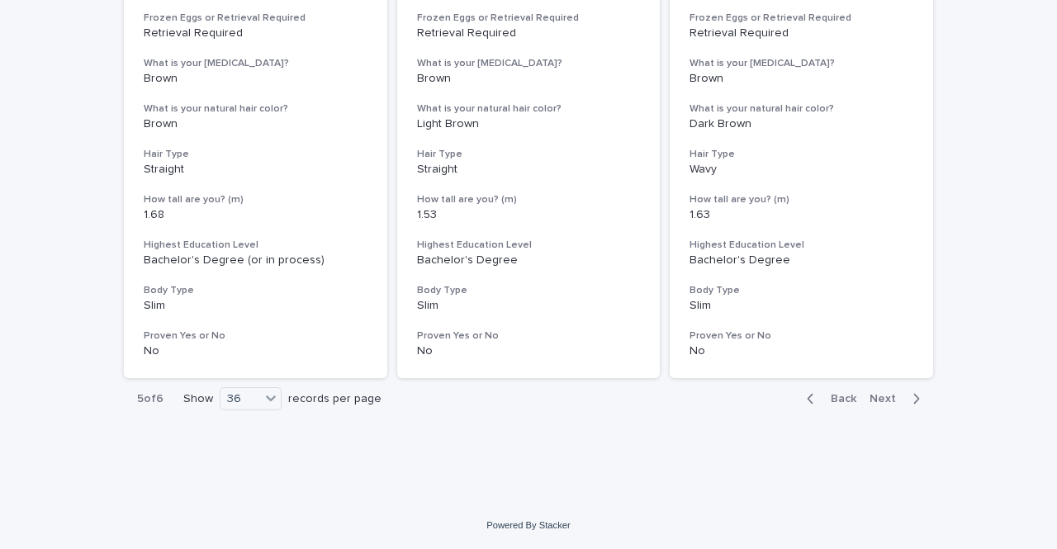
click at [881, 401] on span "Next" at bounding box center [888, 399] width 36 height 12
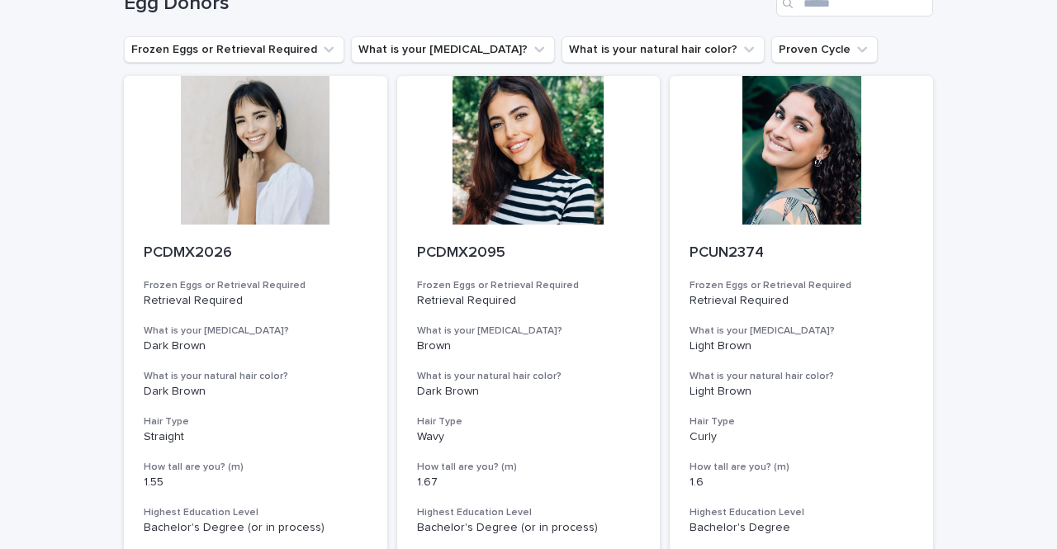
scroll to position [116, 0]
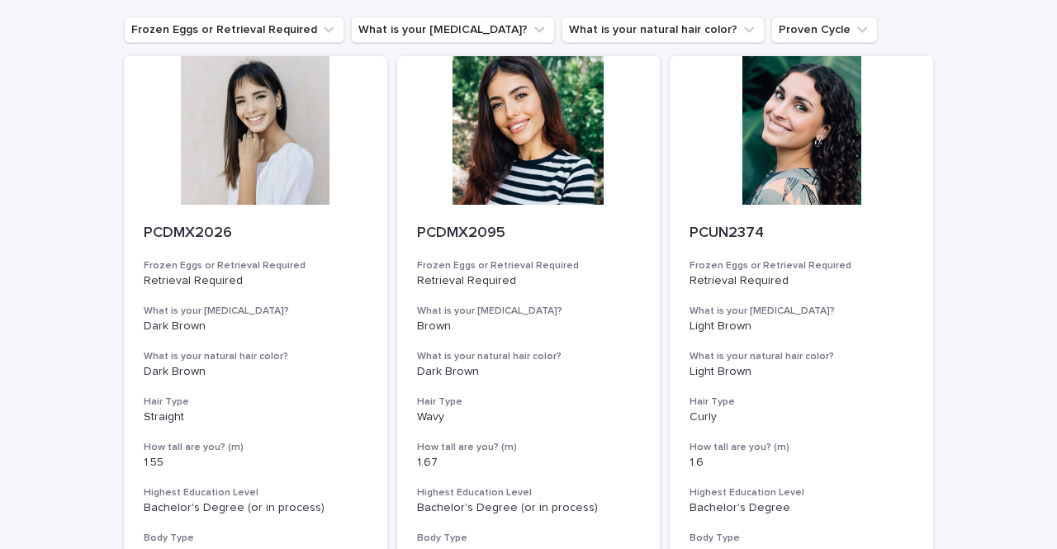
click at [505, 187] on div at bounding box center [528, 130] width 263 height 149
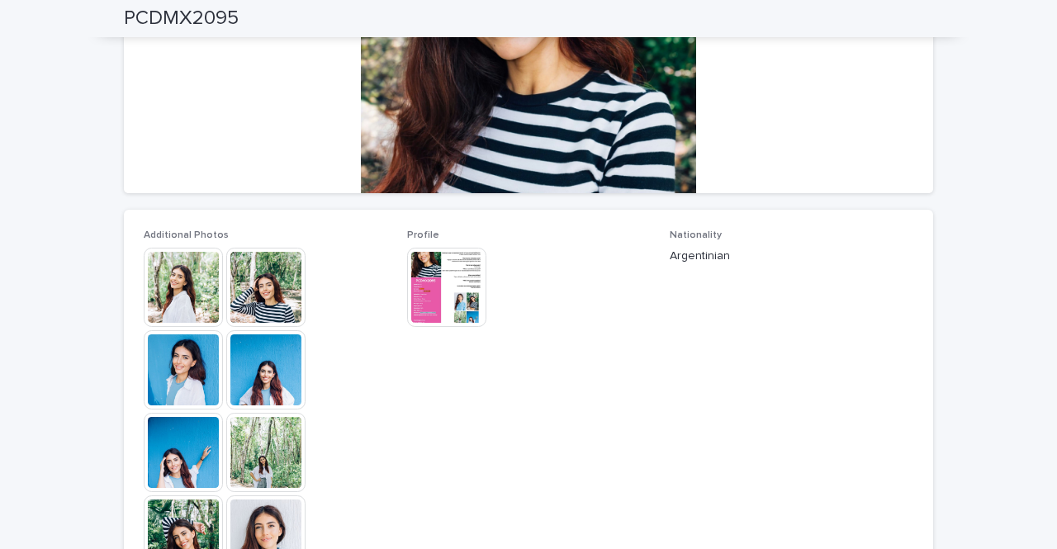
scroll to position [291, 0]
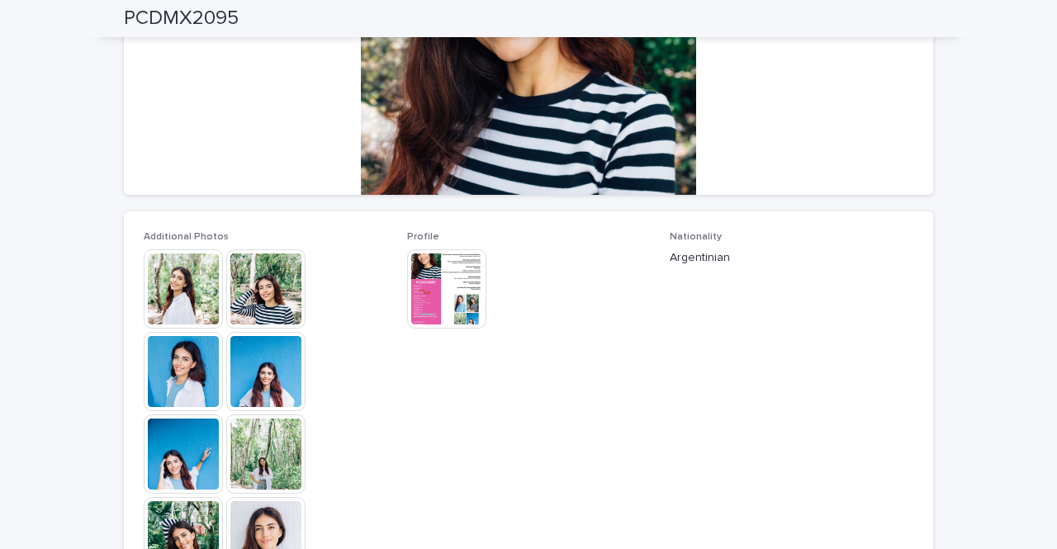
click at [273, 300] on img at bounding box center [265, 288] width 79 height 79
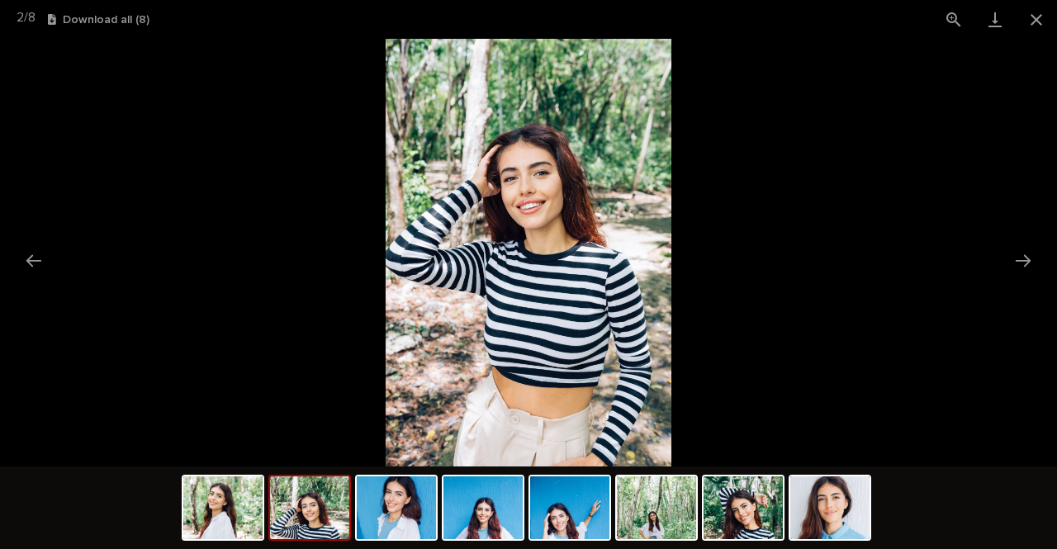
click at [1019, 261] on button "Next slide" at bounding box center [1023, 260] width 35 height 32
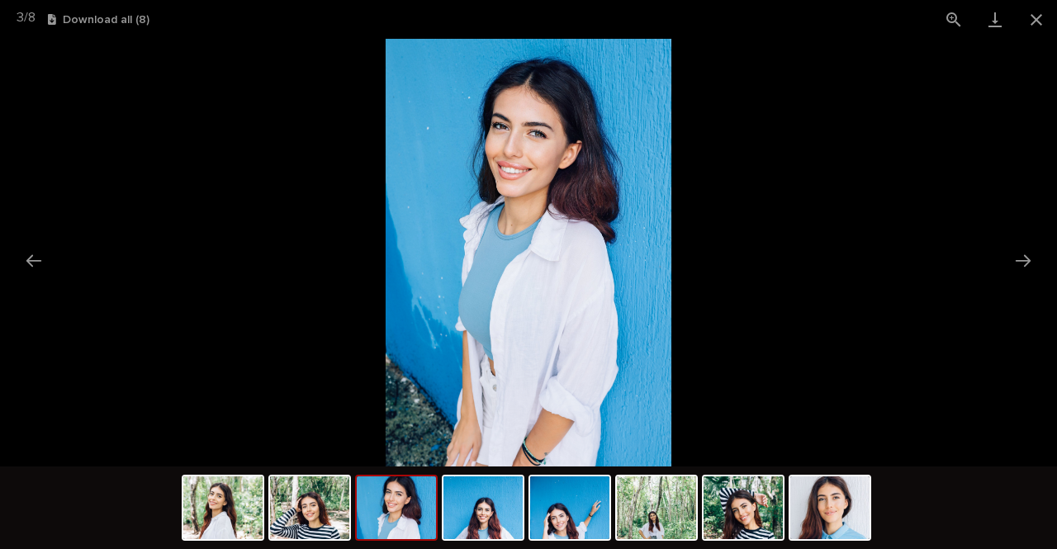
click at [1019, 261] on button "Next slide" at bounding box center [1023, 260] width 35 height 32
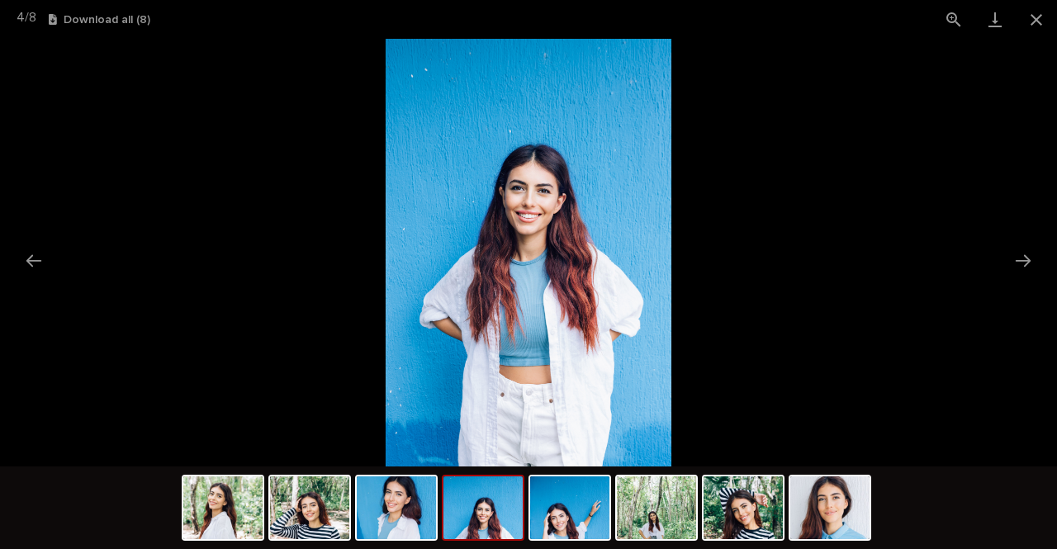
click at [1014, 258] on button "Next slide" at bounding box center [1023, 260] width 35 height 32
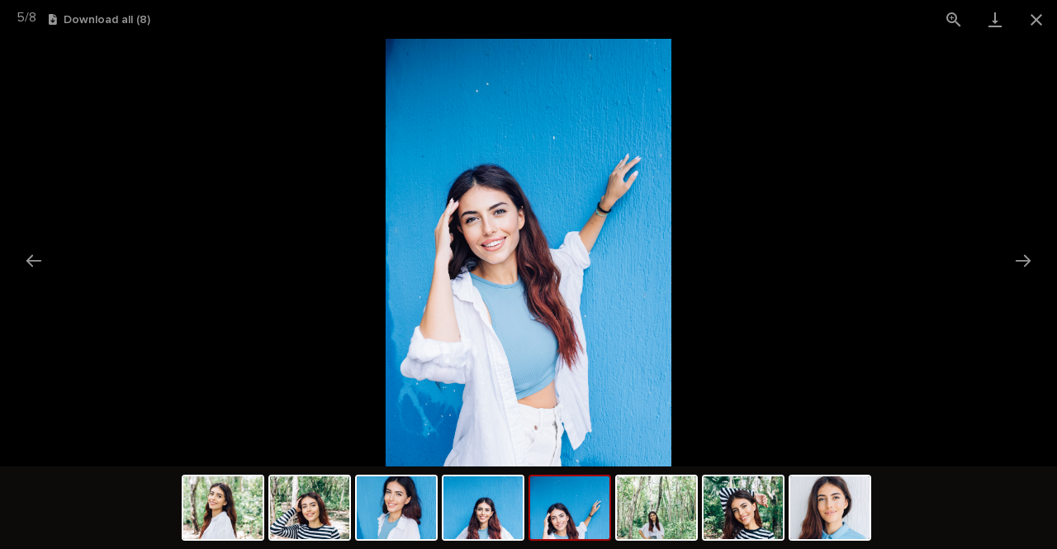
scroll to position [0, 0]
click at [999, 252] on picture at bounding box center [528, 253] width 1057 height 428
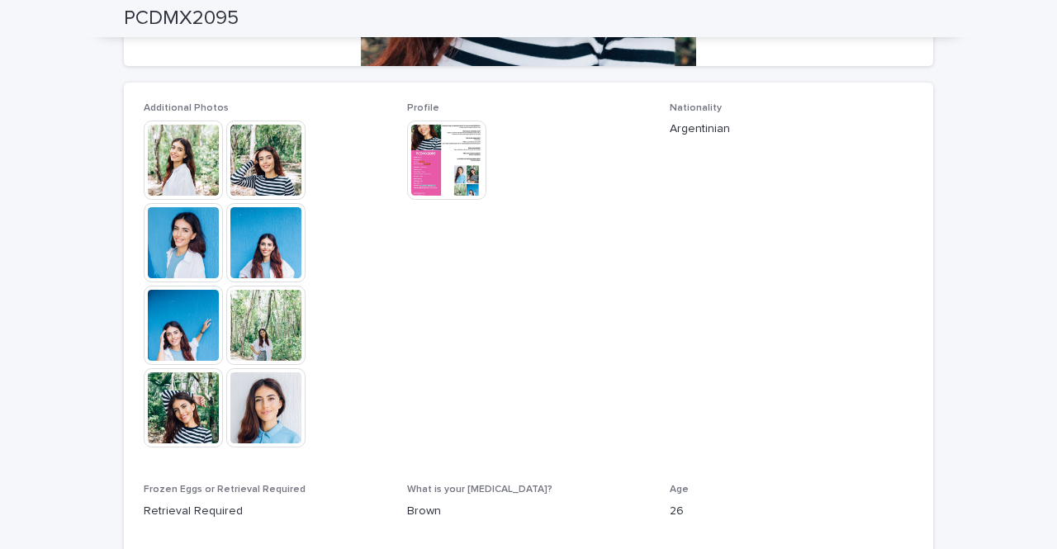
scroll to position [415, 0]
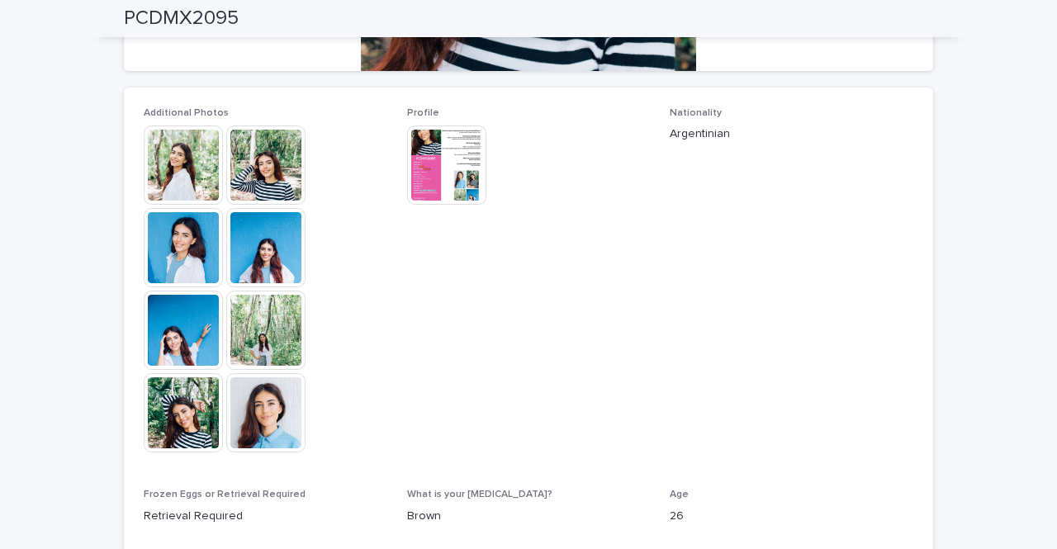
click at [457, 179] on img at bounding box center [446, 165] width 79 height 79
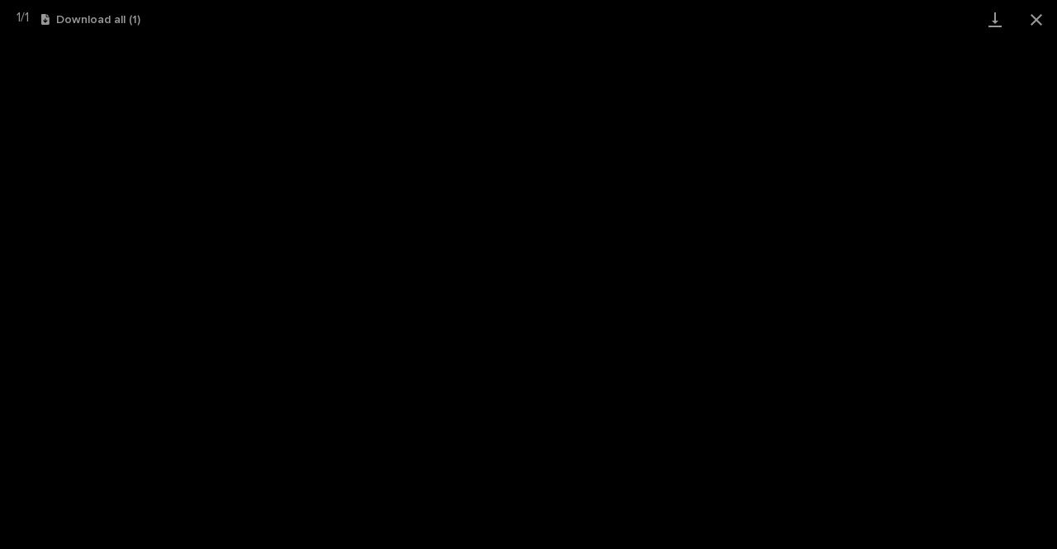
click at [1044, 23] on button "Close gallery" at bounding box center [1036, 19] width 41 height 39
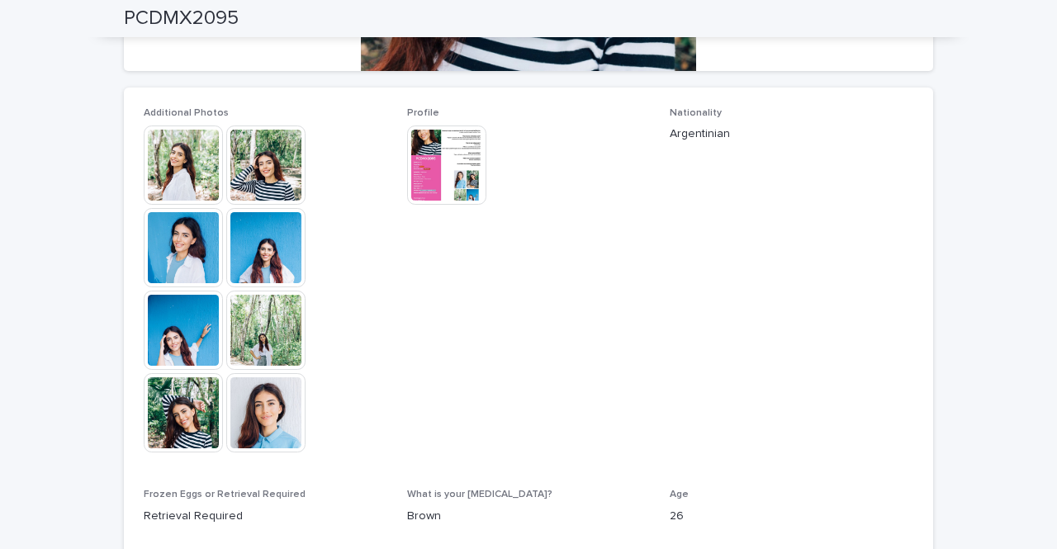
click at [175, 165] on img at bounding box center [183, 165] width 79 height 79
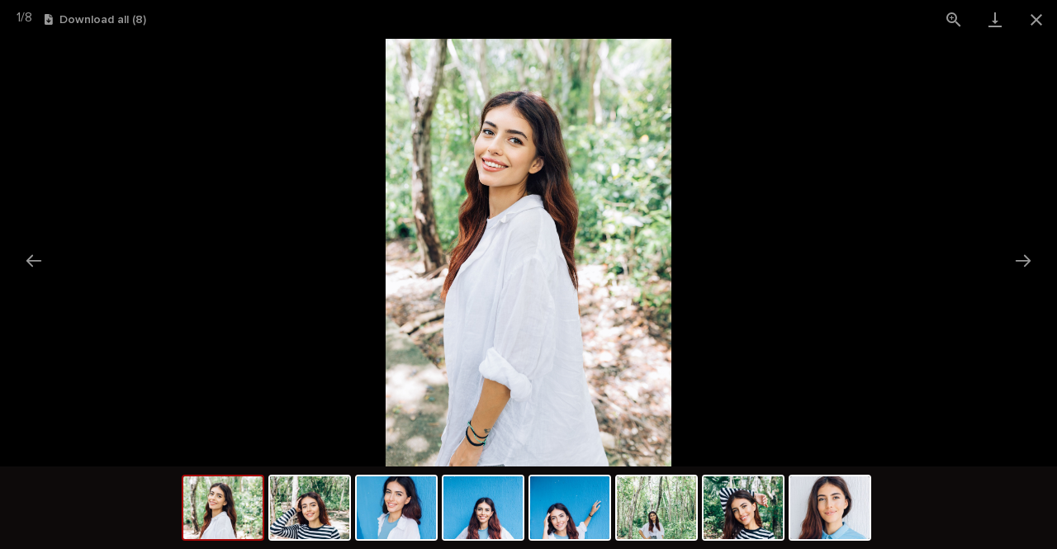
click at [1028, 254] on button "Next slide" at bounding box center [1023, 260] width 35 height 32
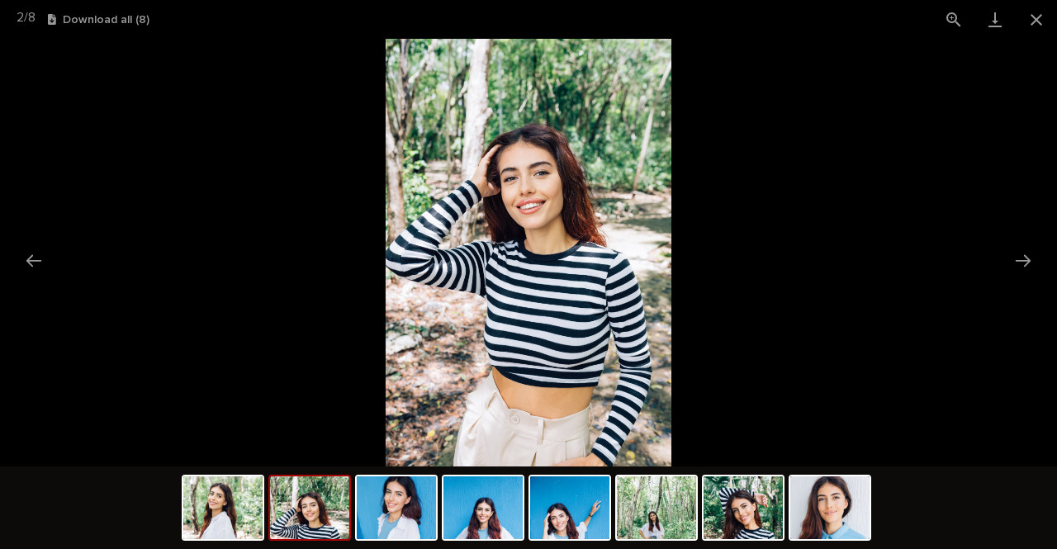
click at [1028, 254] on button "Next slide" at bounding box center [1023, 260] width 35 height 32
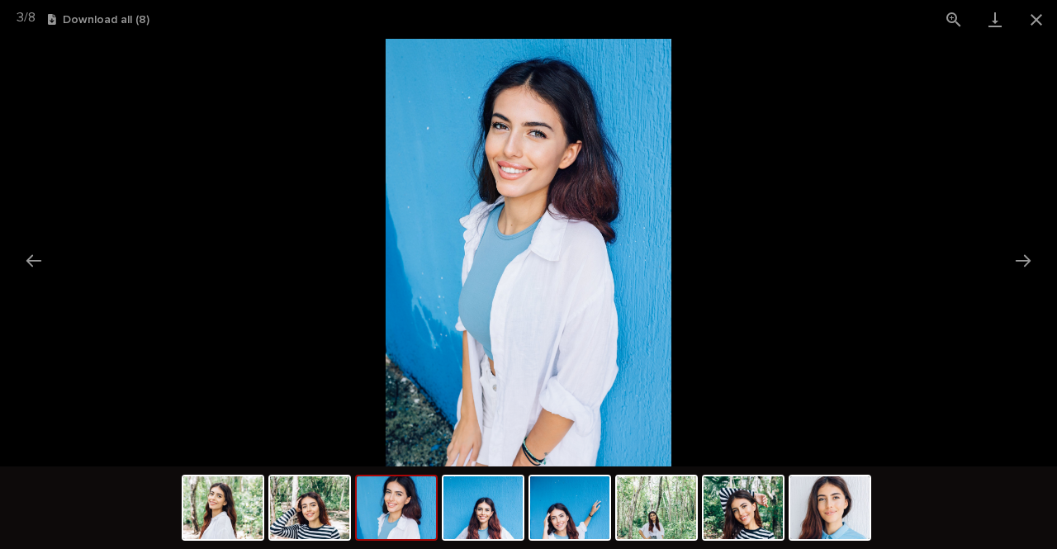
click at [1027, 263] on button "Next slide" at bounding box center [1023, 260] width 35 height 32
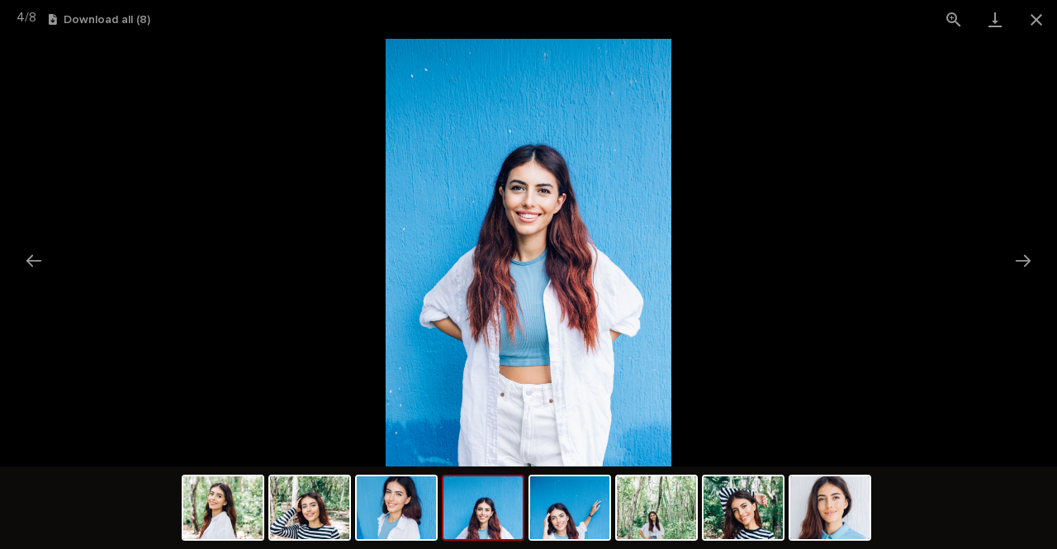
click at [1028, 267] on button "Next slide" at bounding box center [1023, 260] width 35 height 32
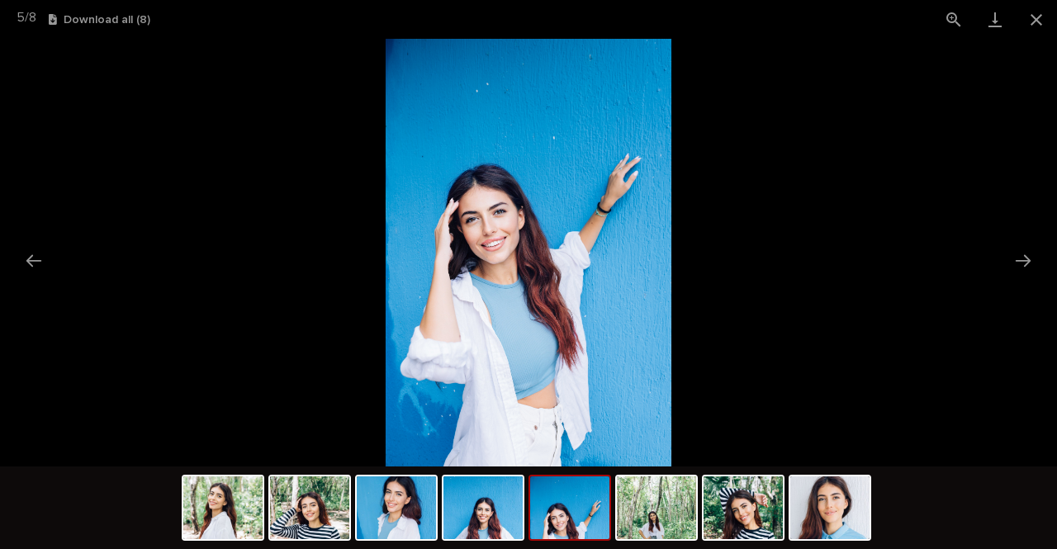
click at [1028, 267] on button "Next slide" at bounding box center [1023, 260] width 35 height 32
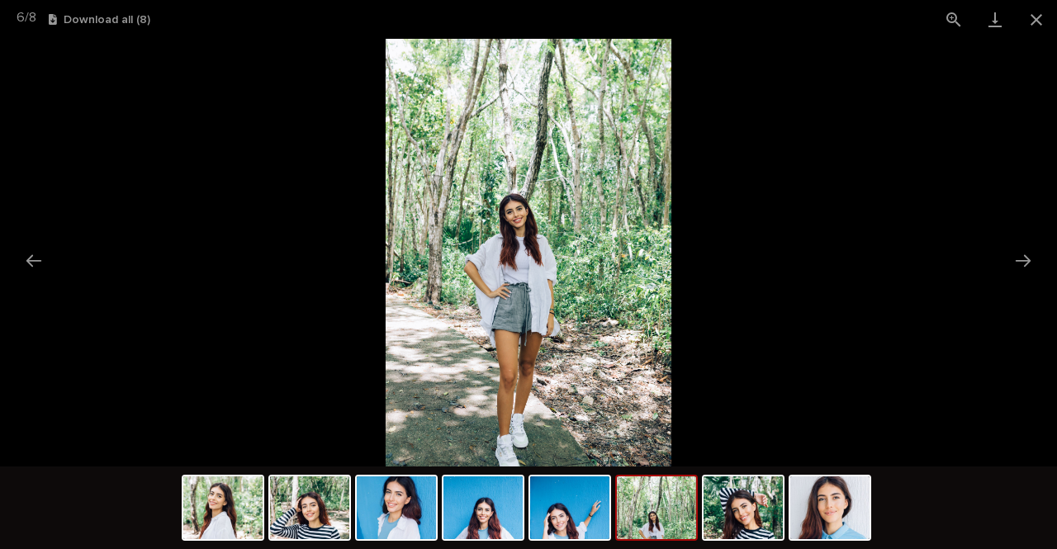
click at [1028, 267] on button "Next slide" at bounding box center [1023, 260] width 35 height 32
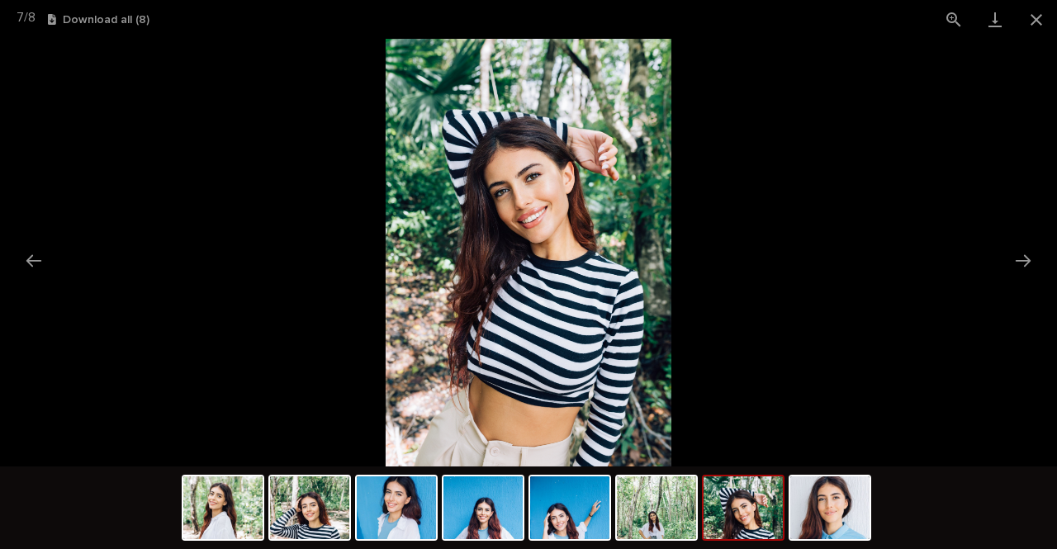
click at [813, 517] on img at bounding box center [829, 508] width 79 height 63
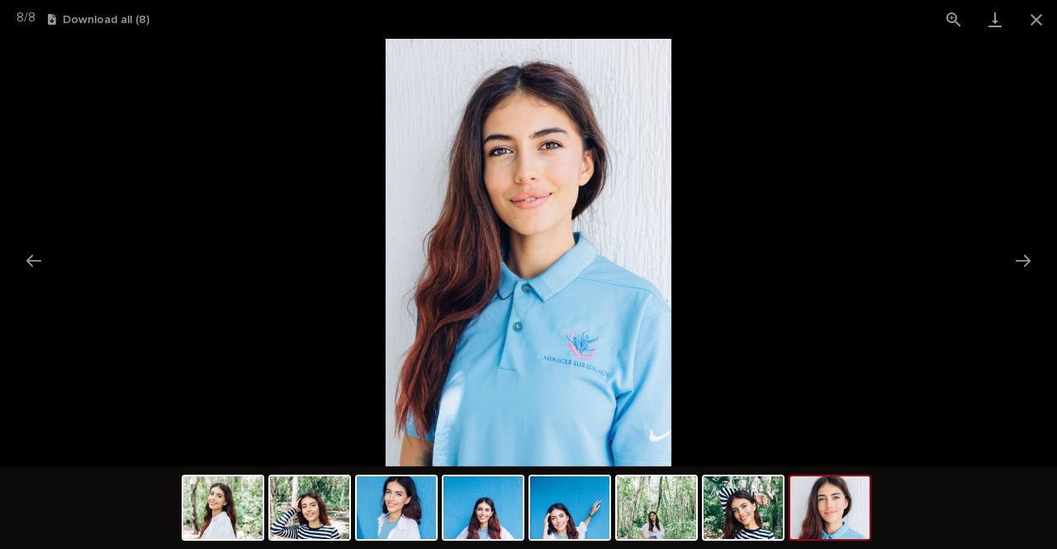
click at [1034, 19] on button "Close gallery" at bounding box center [1036, 19] width 41 height 39
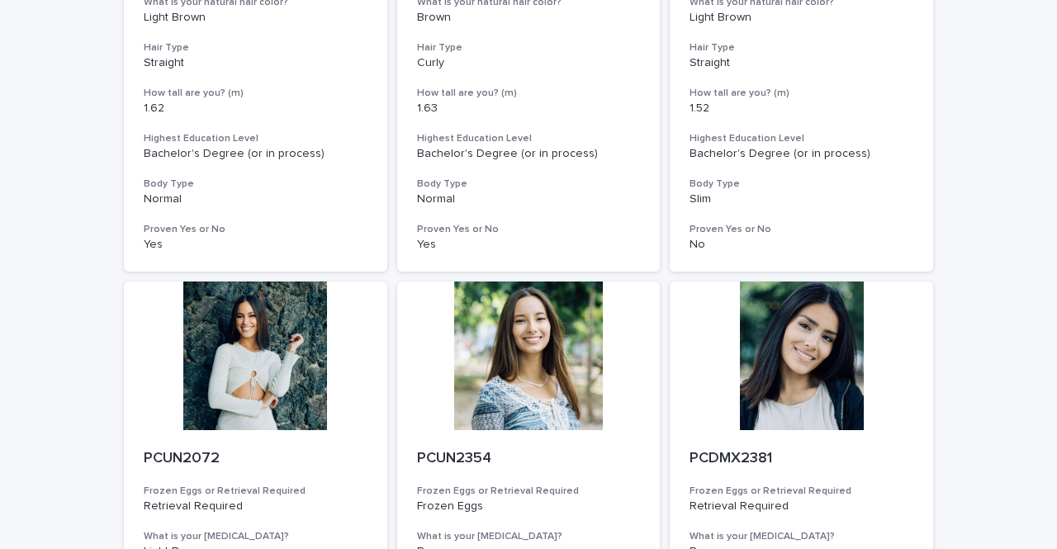
scroll to position [1183, 0]
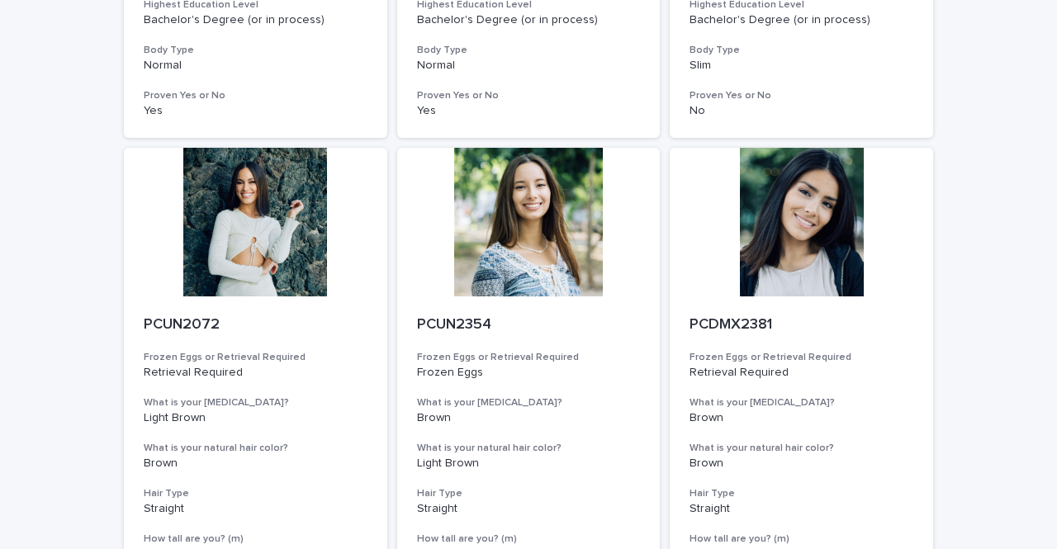
click at [251, 226] on div at bounding box center [255, 222] width 263 height 149
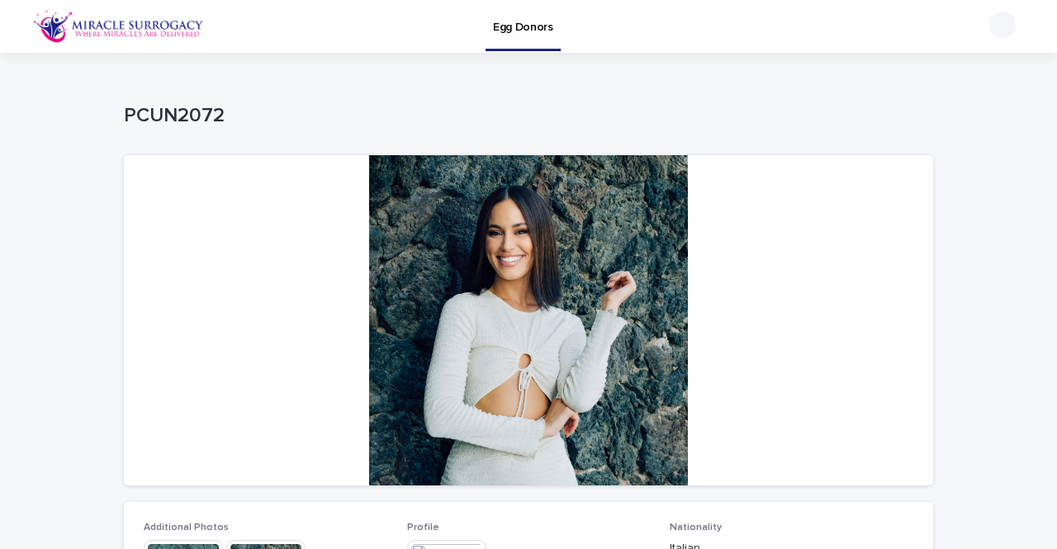
scroll to position [335, 0]
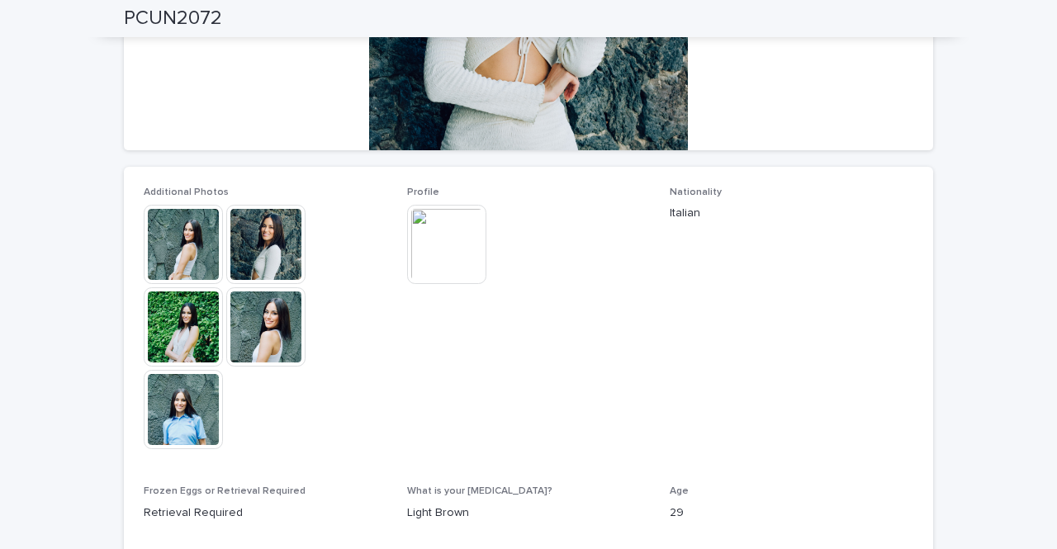
click at [209, 249] on img at bounding box center [183, 244] width 79 height 79
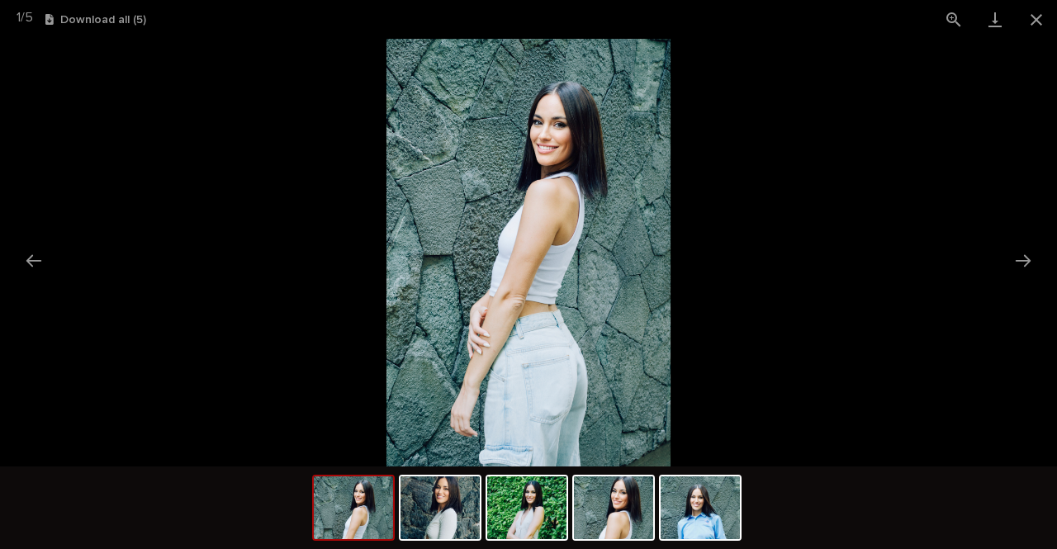
click at [432, 515] on img at bounding box center [440, 508] width 79 height 63
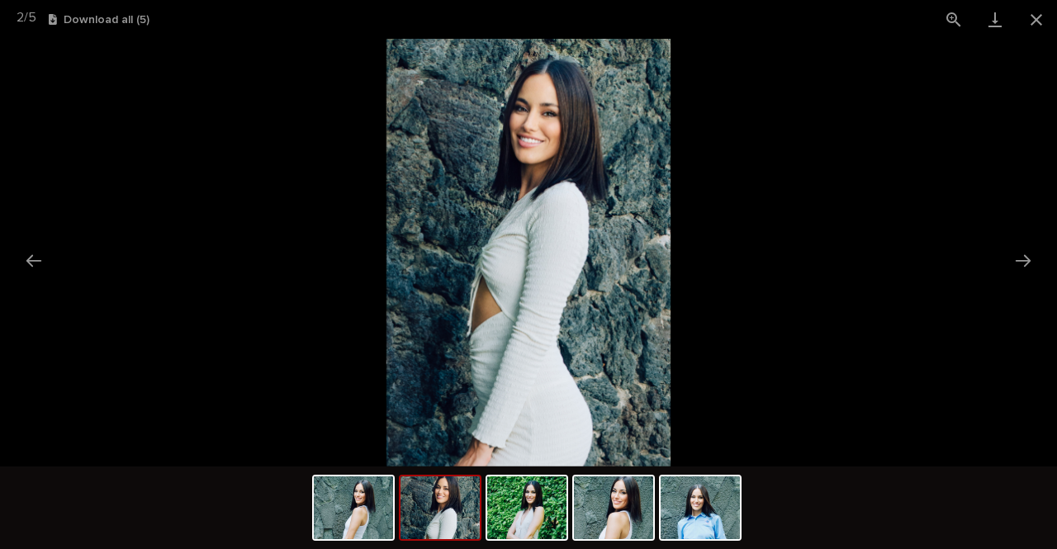
click at [527, 524] on img at bounding box center [526, 508] width 79 height 63
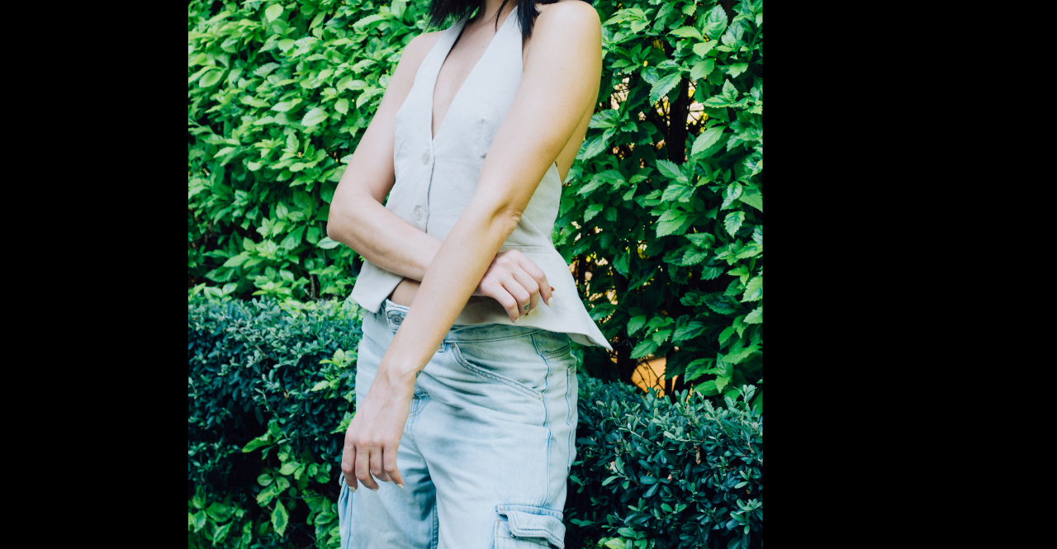
scroll to position [0, 0]
click at [632, 379] on img at bounding box center [528, 253] width 283 height 428
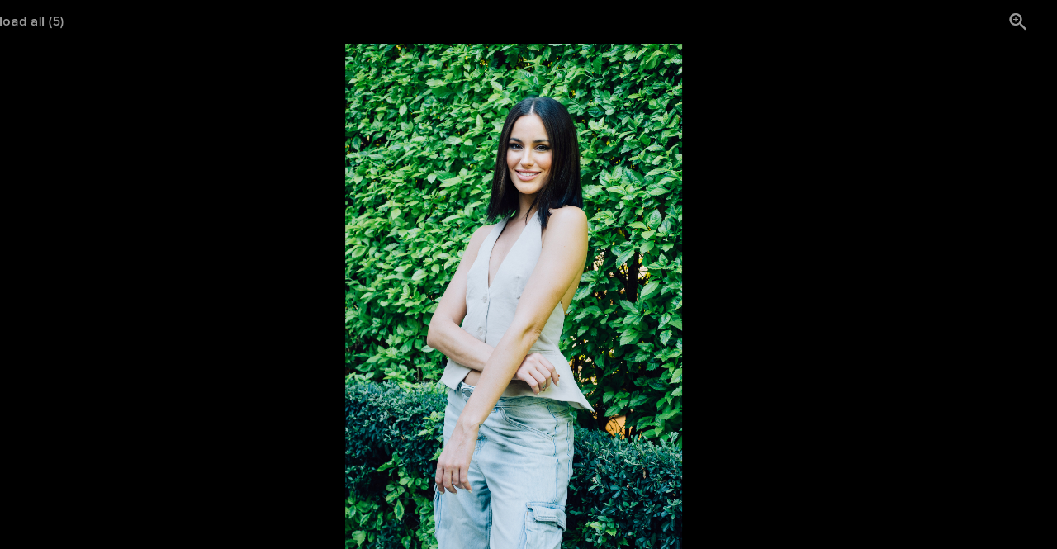
scroll to position [0, 1]
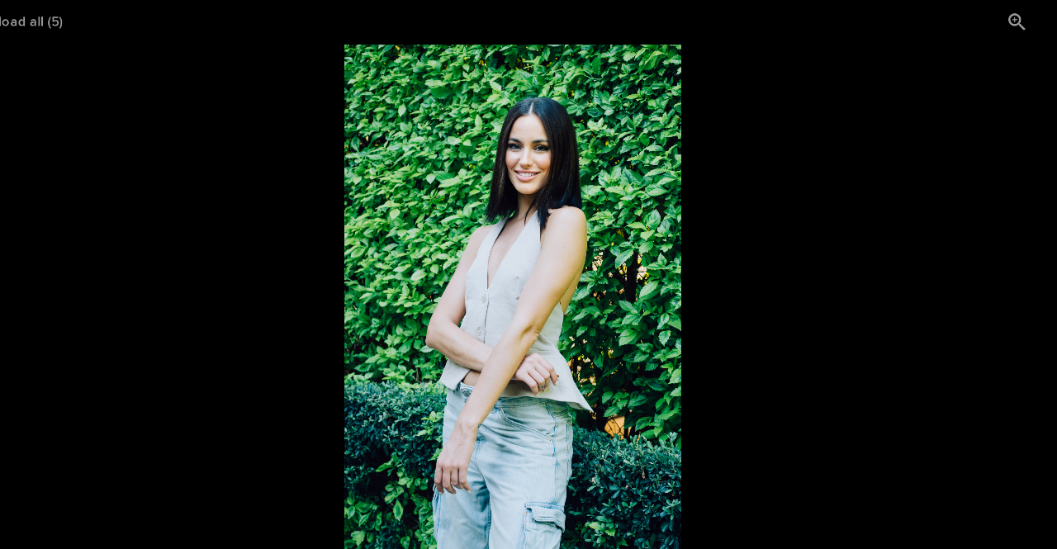
click at [887, 270] on picture at bounding box center [527, 253] width 1057 height 428
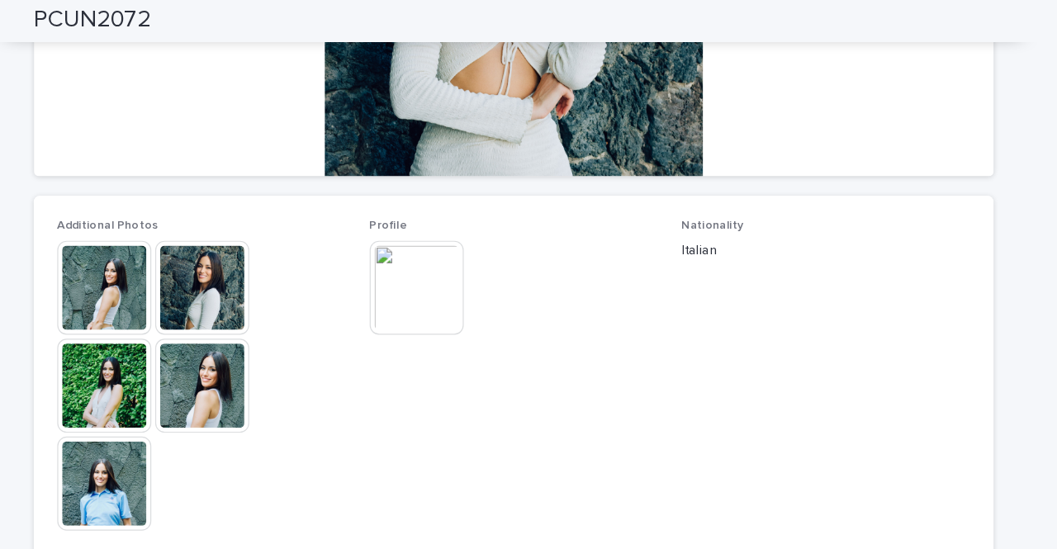
click at [189, 400] on img at bounding box center [183, 409] width 79 height 79
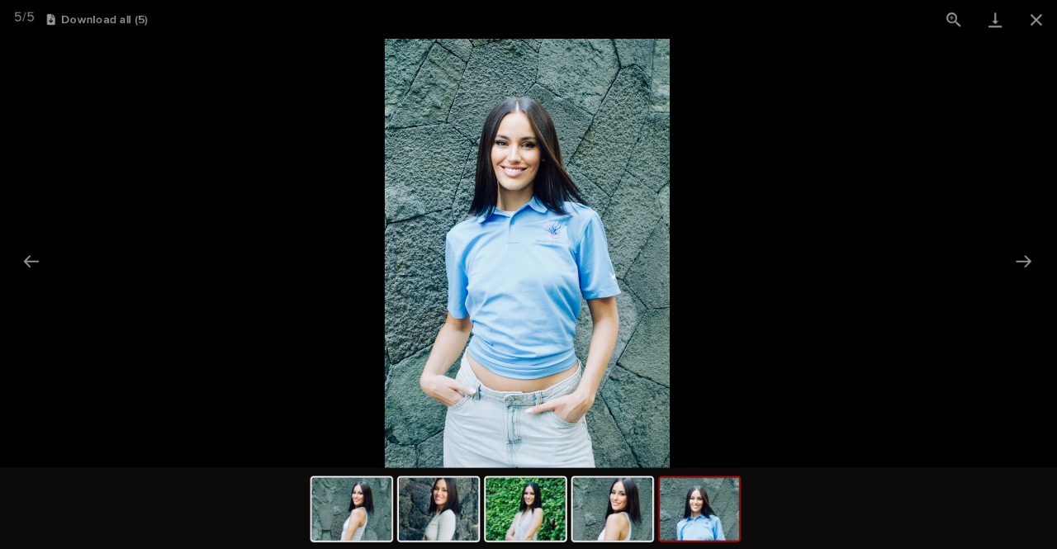
scroll to position [0, 0]
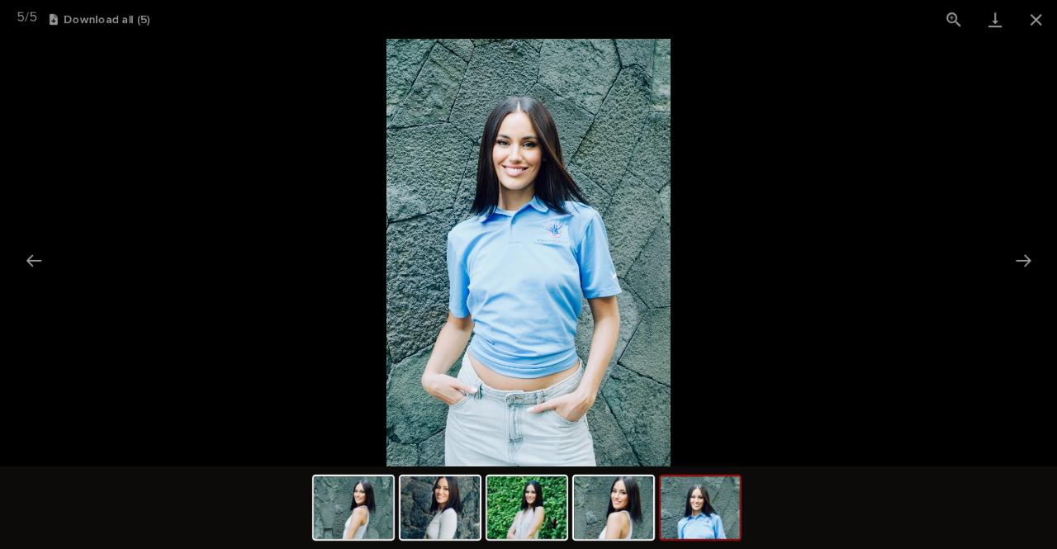
click at [1033, 22] on button "Close gallery" at bounding box center [1036, 19] width 41 height 39
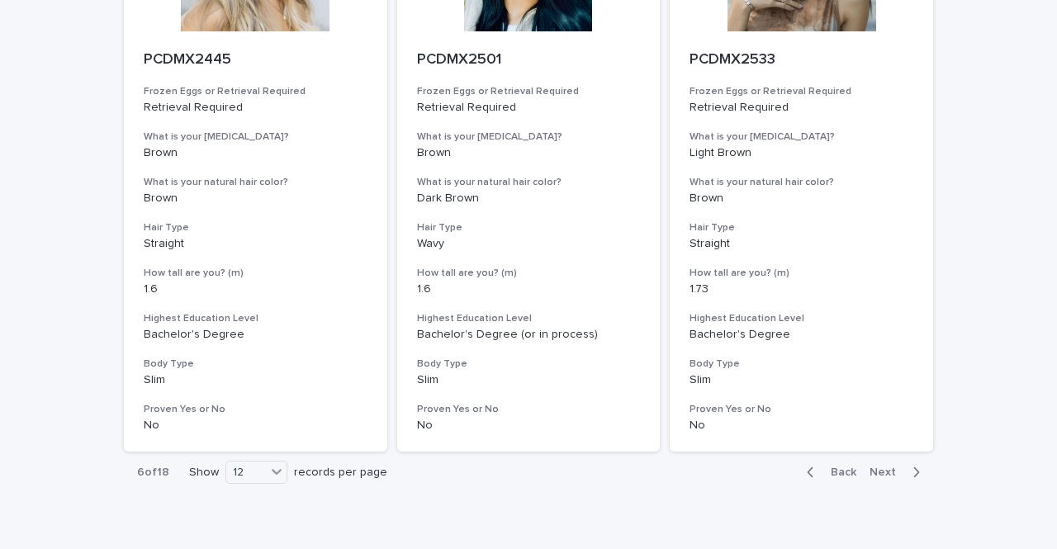
scroll to position [2101, 0]
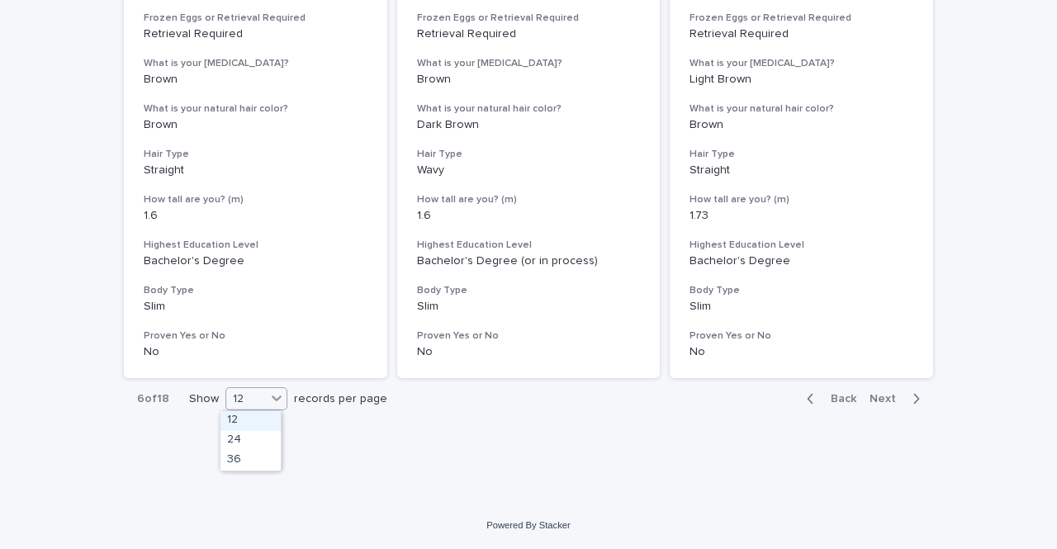
click at [241, 403] on div "12" at bounding box center [246, 399] width 40 height 17
click at [246, 463] on div "36" at bounding box center [251, 461] width 60 height 20
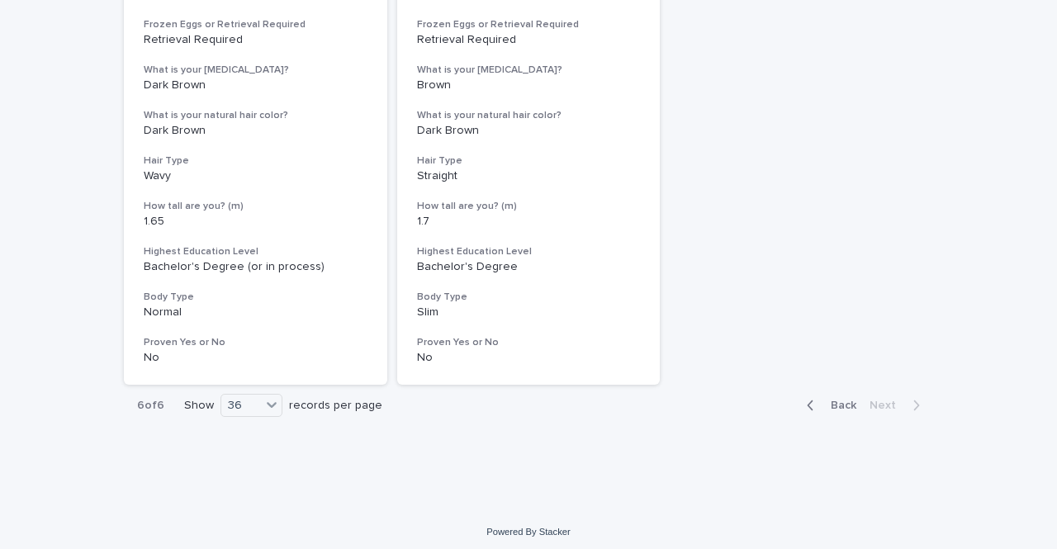
scroll to position [5578, 0]
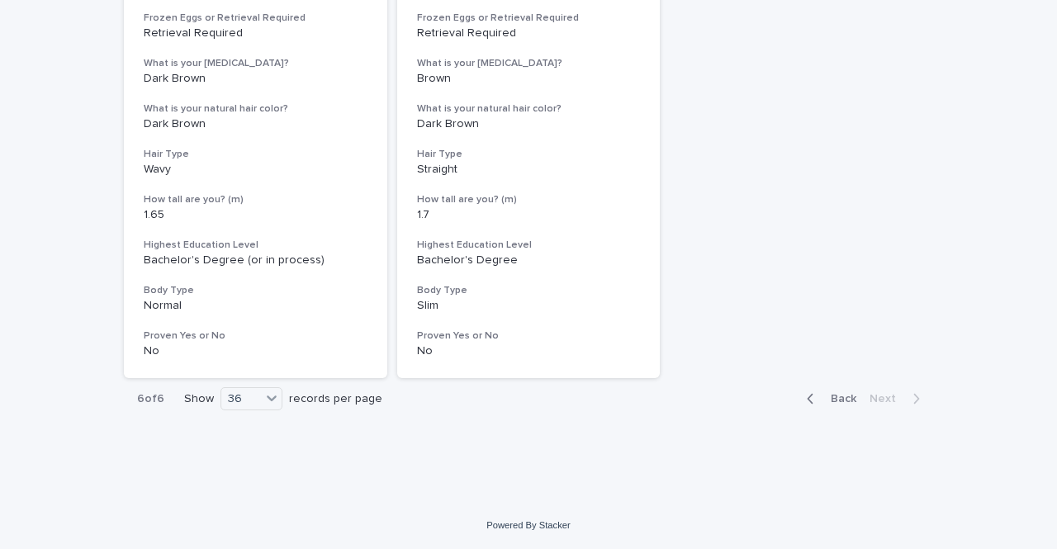
click at [843, 404] on span "Back" at bounding box center [839, 399] width 36 height 12
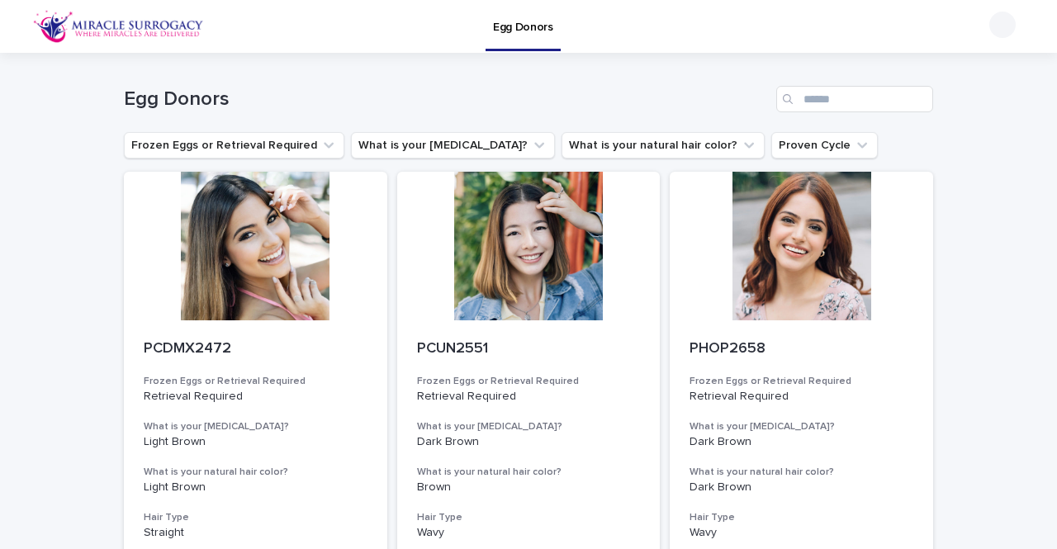
click at [269, 261] on div at bounding box center [255, 246] width 263 height 149
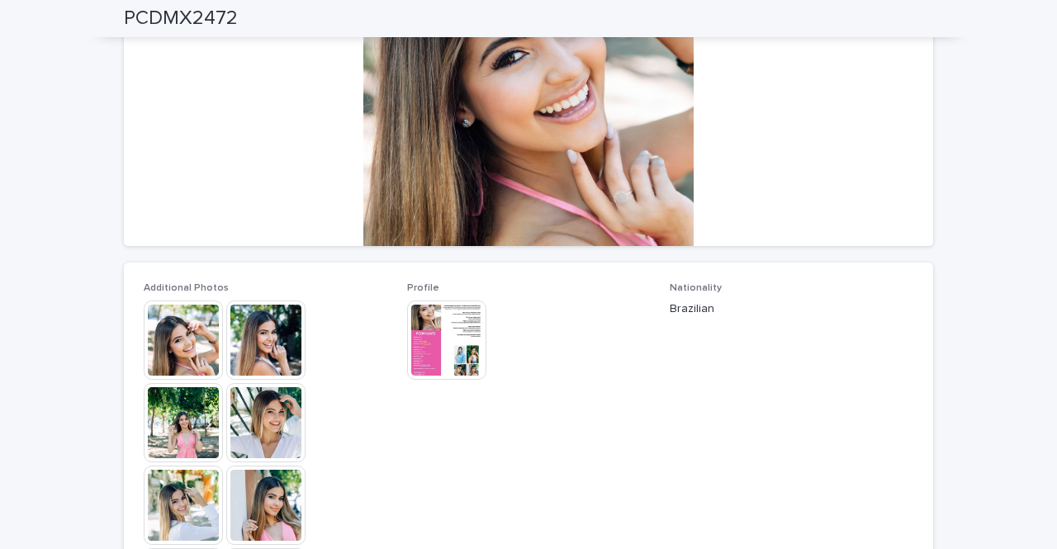
scroll to position [350, 0]
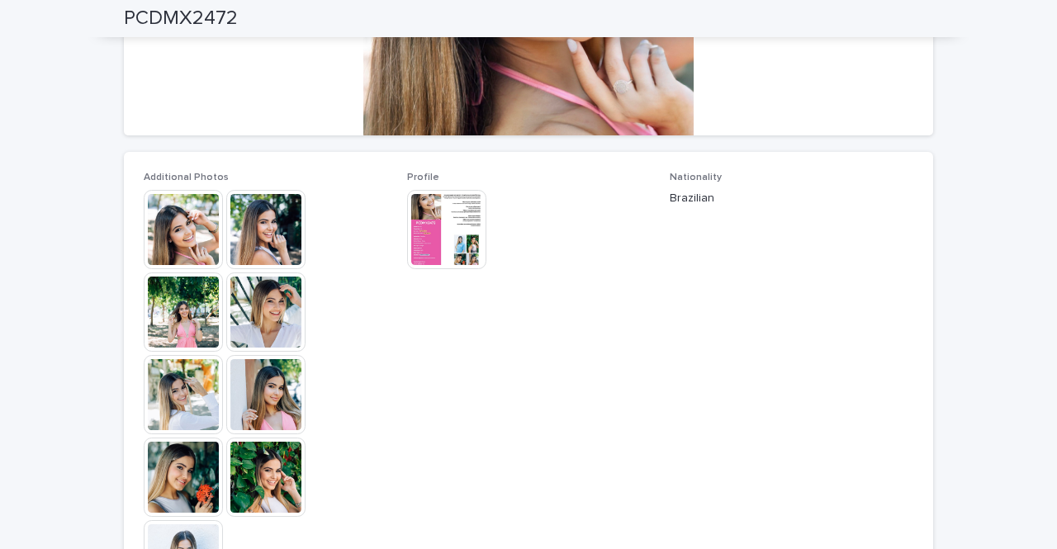
click at [282, 399] on img at bounding box center [265, 394] width 79 height 79
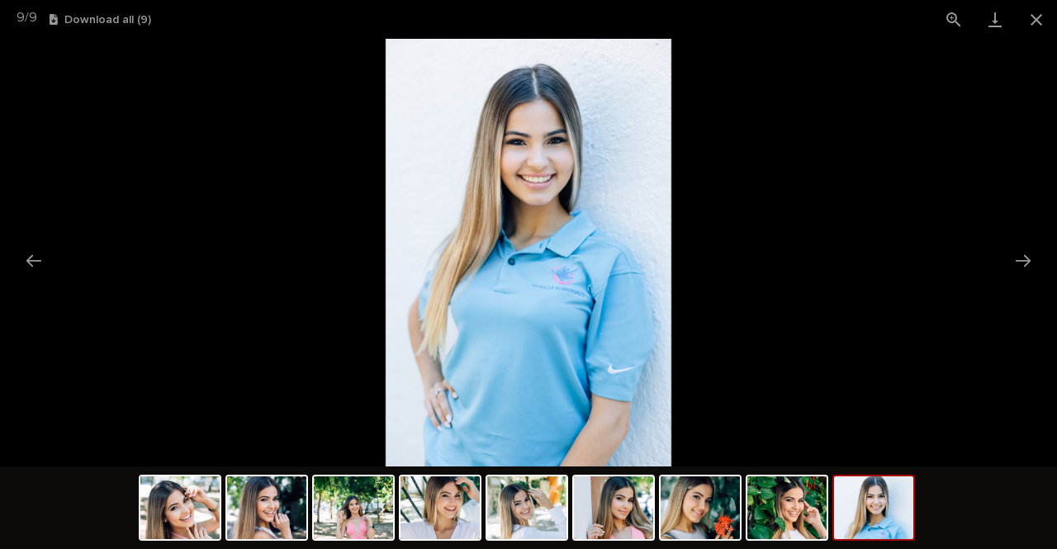
click at [1041, 21] on button "Close gallery" at bounding box center [1036, 19] width 41 height 39
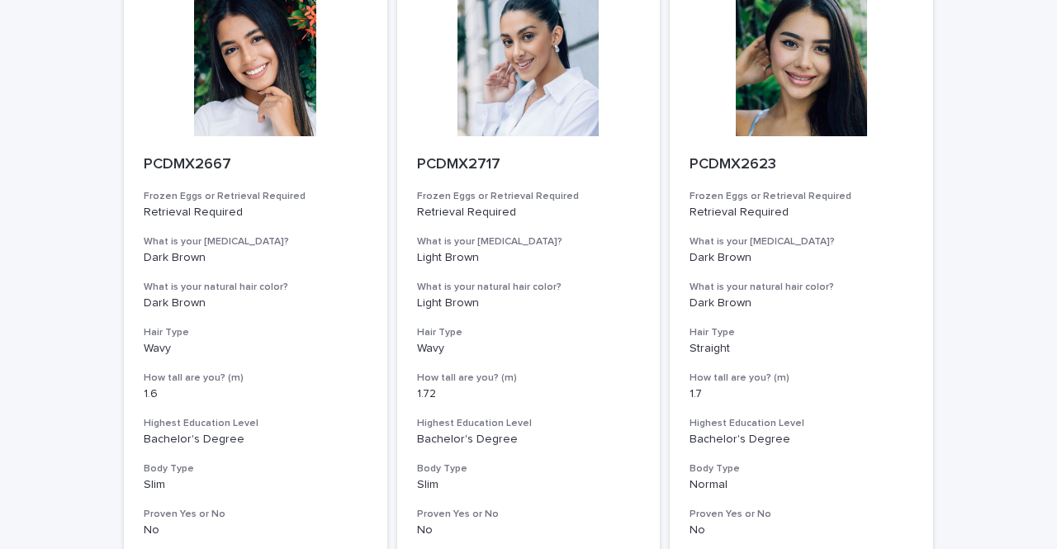
scroll to position [2101, 0]
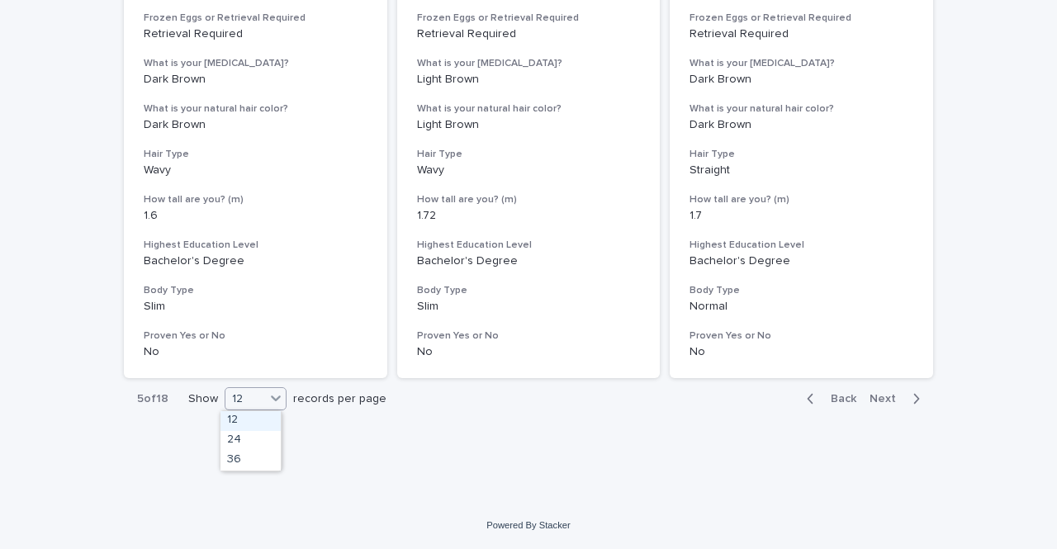
click at [256, 409] on div "12" at bounding box center [256, 398] width 62 height 23
click at [248, 462] on div "36" at bounding box center [251, 461] width 60 height 20
click at [811, 401] on div "button" at bounding box center [814, 398] width 14 height 15
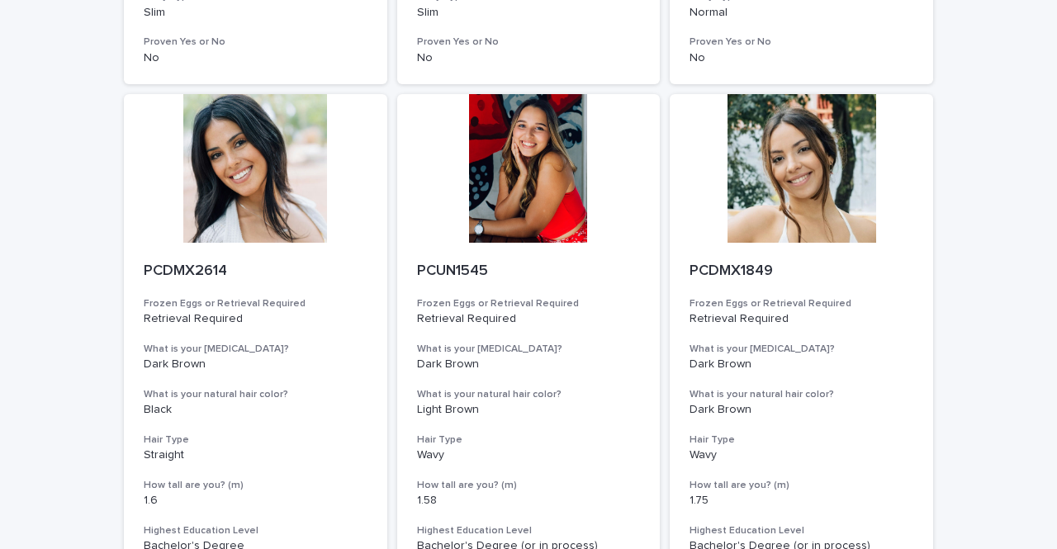
scroll to position [2394, 0]
click at [543, 193] on div at bounding box center [528, 169] width 263 height 149
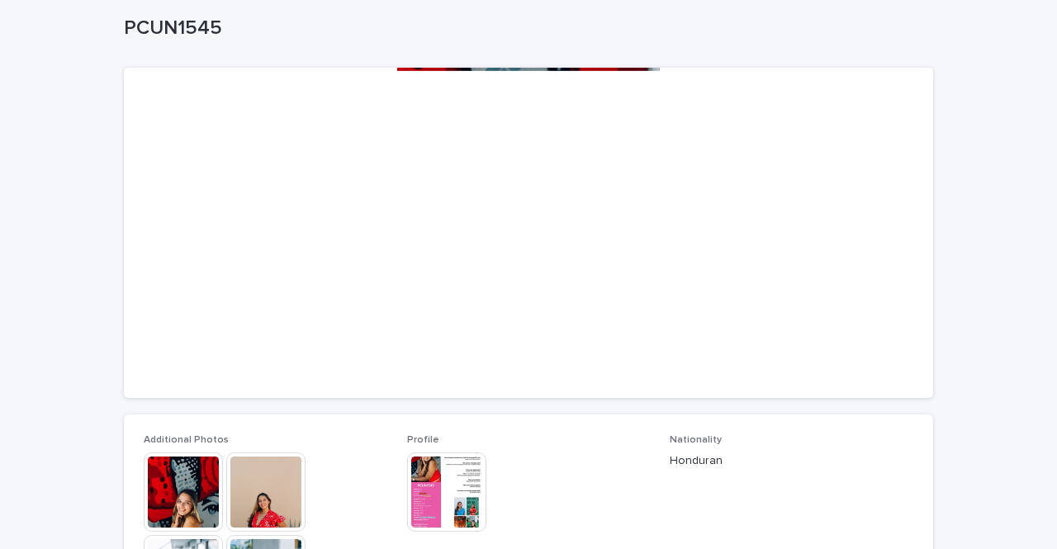
scroll to position [168, 0]
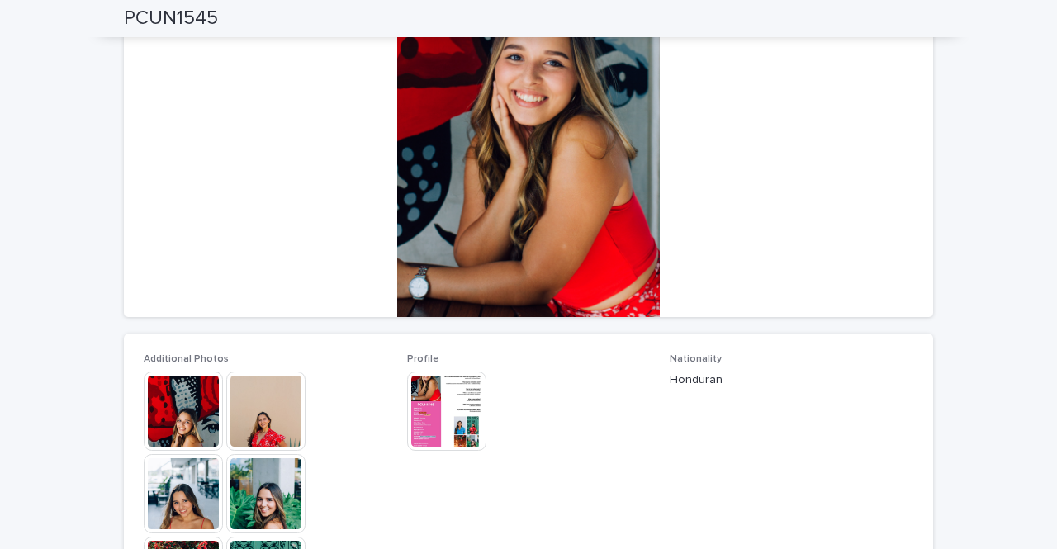
click at [190, 390] on img at bounding box center [183, 411] width 79 height 79
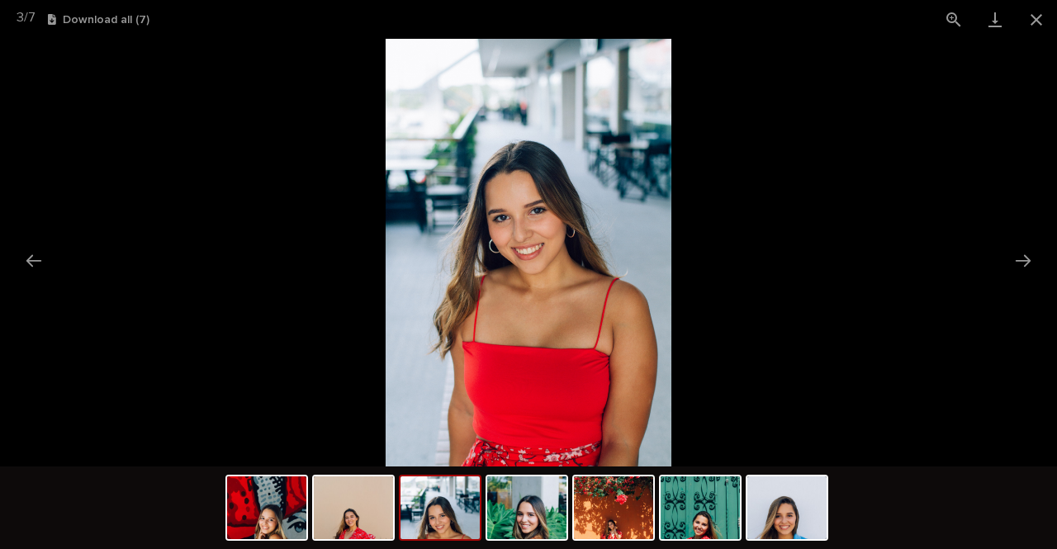
click at [1036, 20] on button "Close gallery" at bounding box center [1036, 19] width 41 height 39
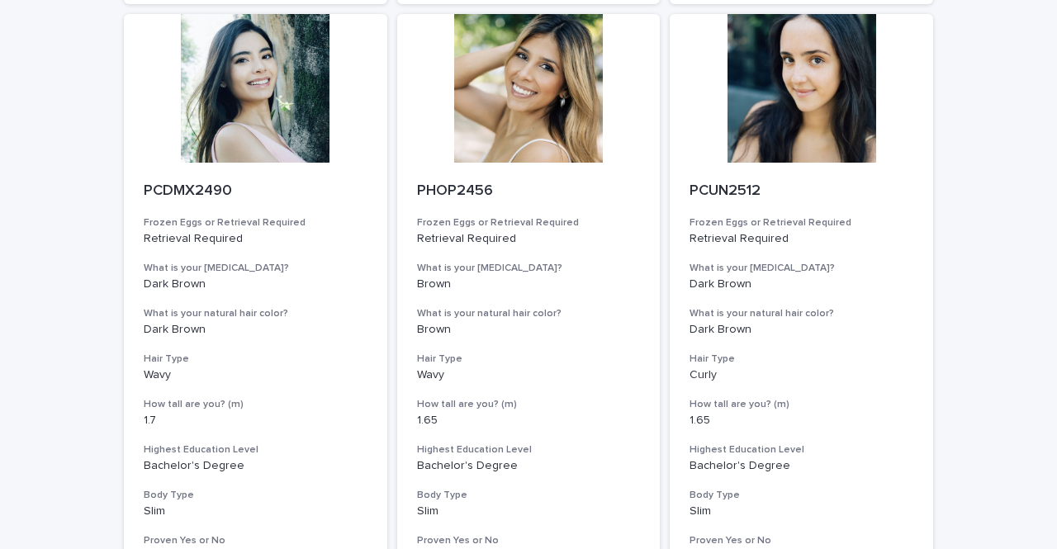
scroll to position [2101, 0]
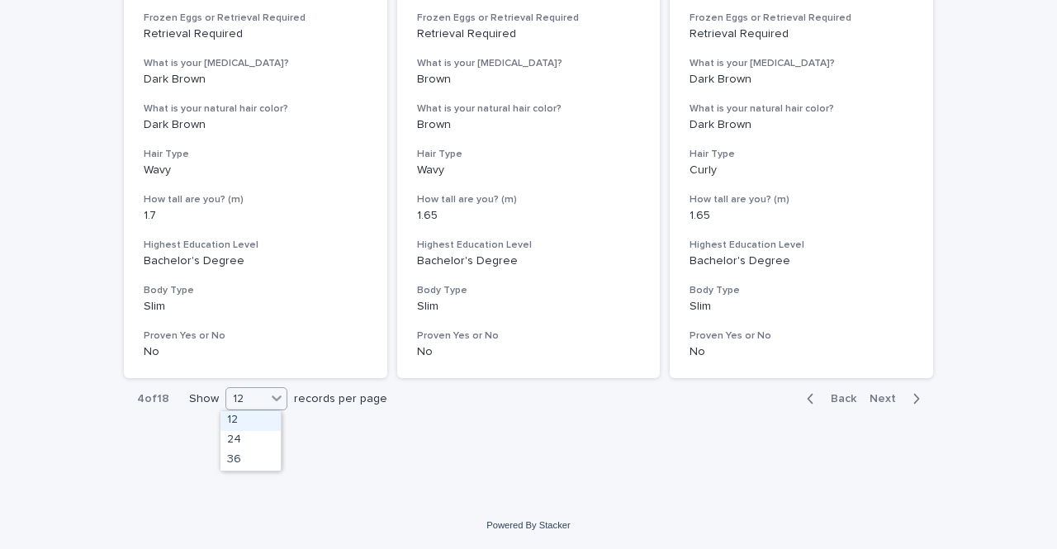
click at [246, 397] on div "12" at bounding box center [246, 399] width 40 height 17
click at [246, 465] on div "36" at bounding box center [251, 461] width 60 height 20
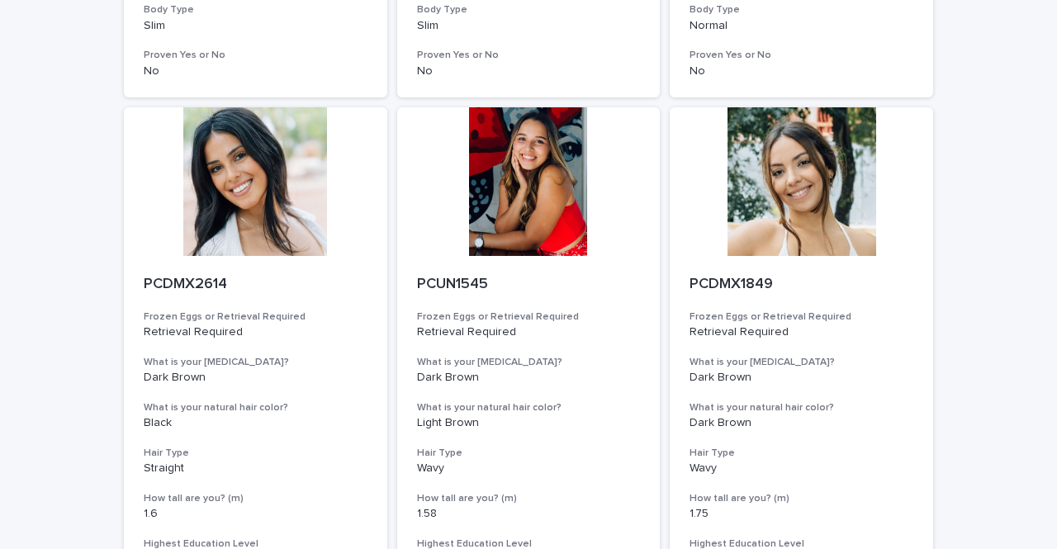
scroll to position [2365, 0]
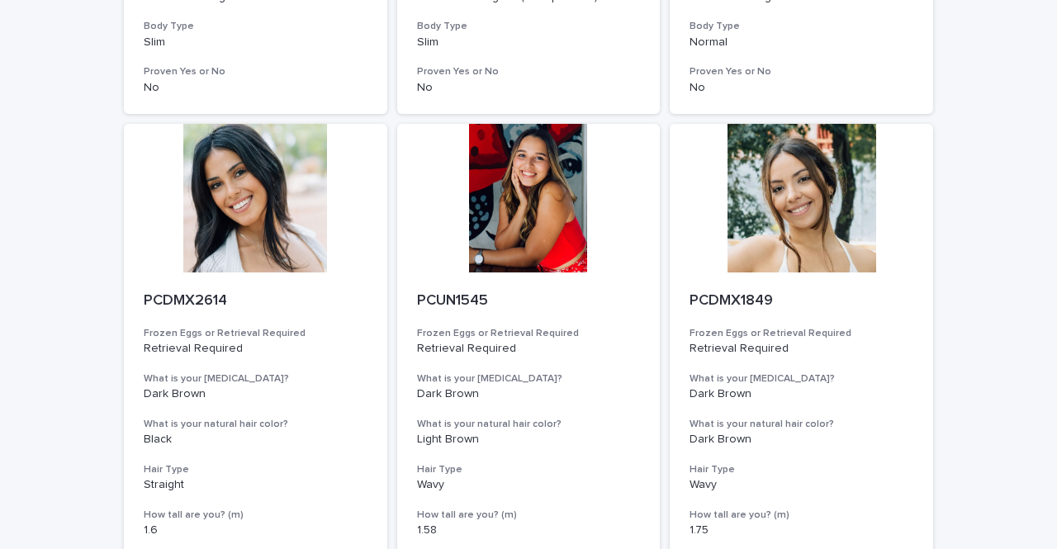
click at [263, 228] on div at bounding box center [255, 198] width 263 height 149
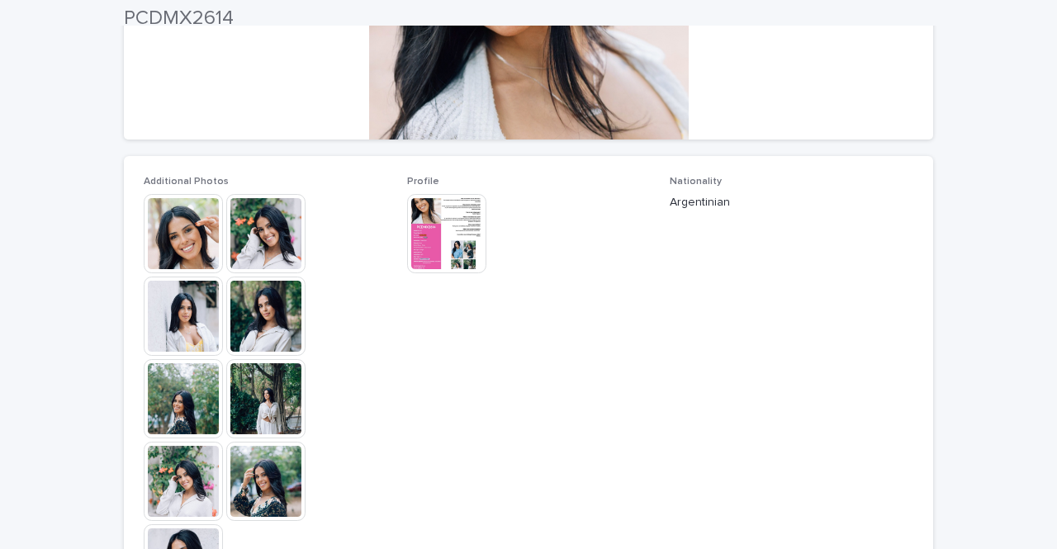
scroll to position [347, 0]
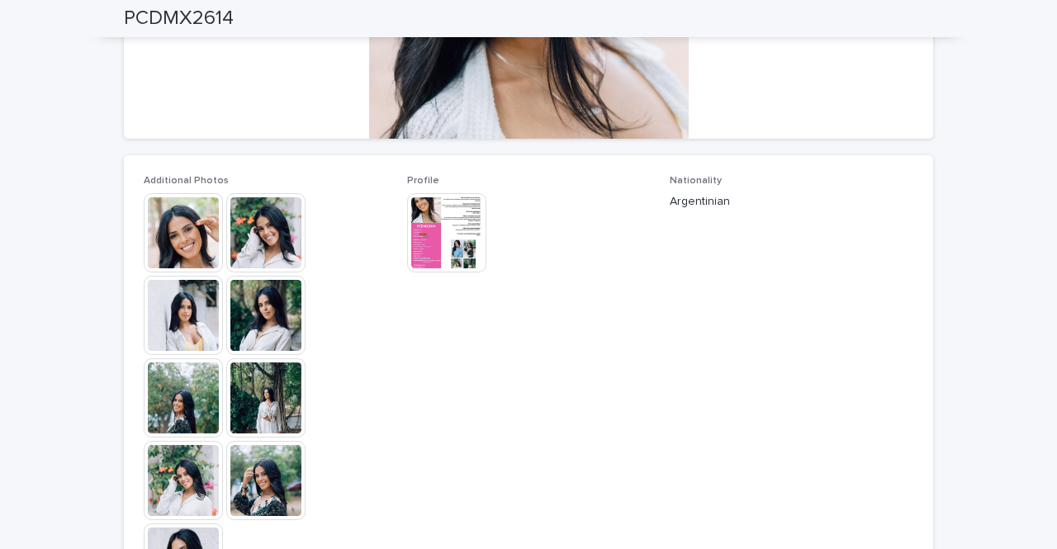
click at [193, 235] on img at bounding box center [183, 232] width 79 height 79
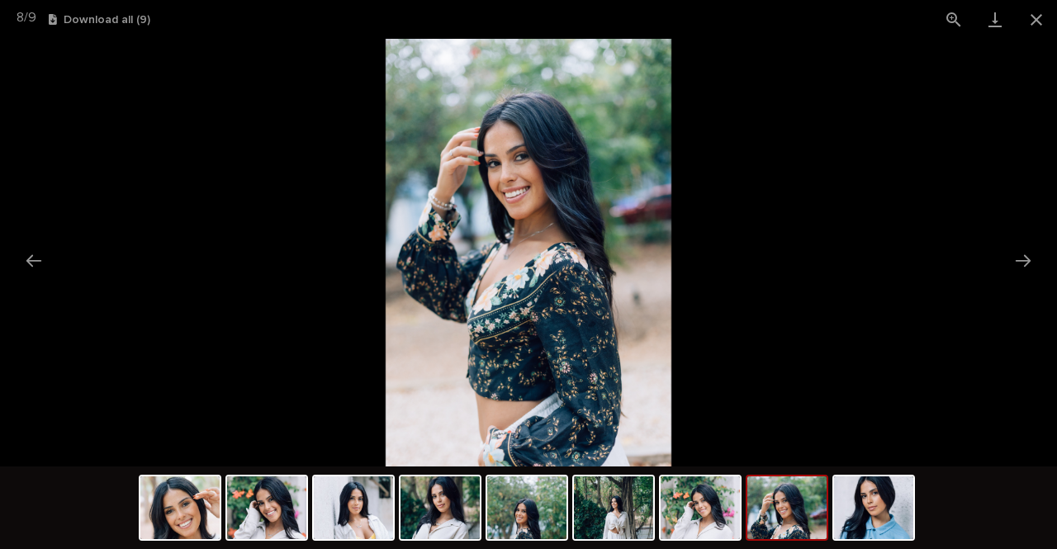
click at [1042, 19] on button "Close gallery" at bounding box center [1036, 19] width 41 height 39
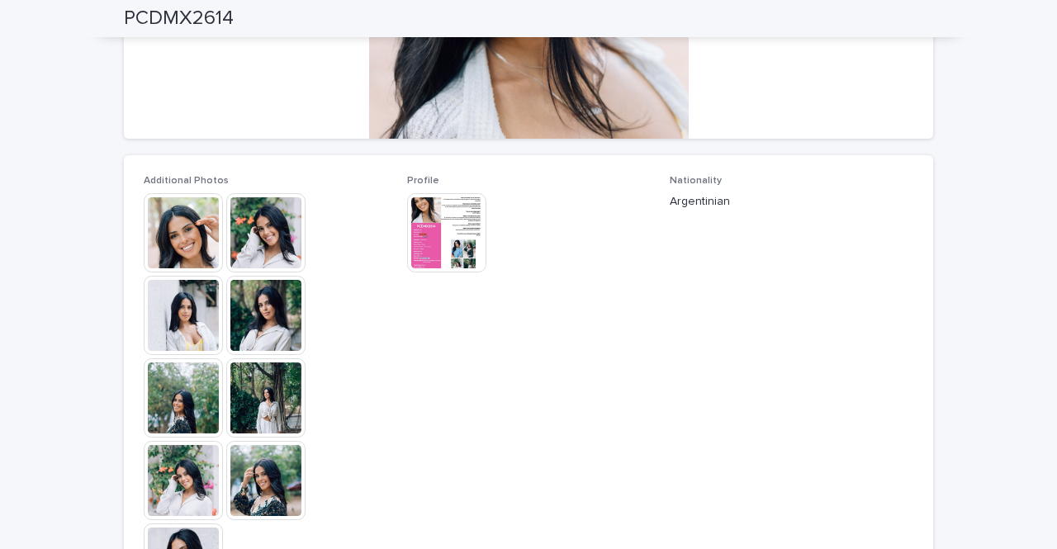
scroll to position [0, 0]
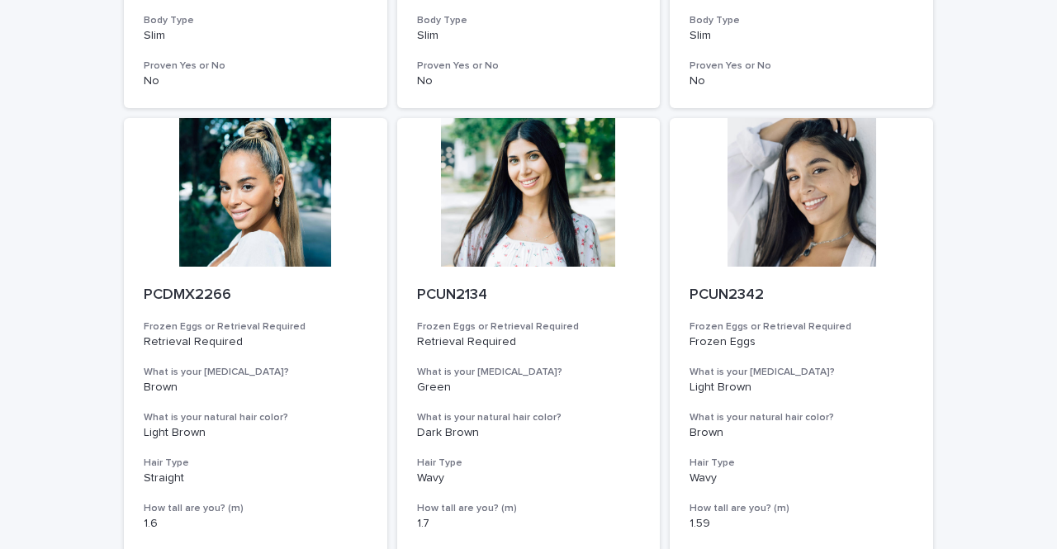
scroll to position [634, 0]
click at [766, 216] on div at bounding box center [801, 191] width 263 height 149
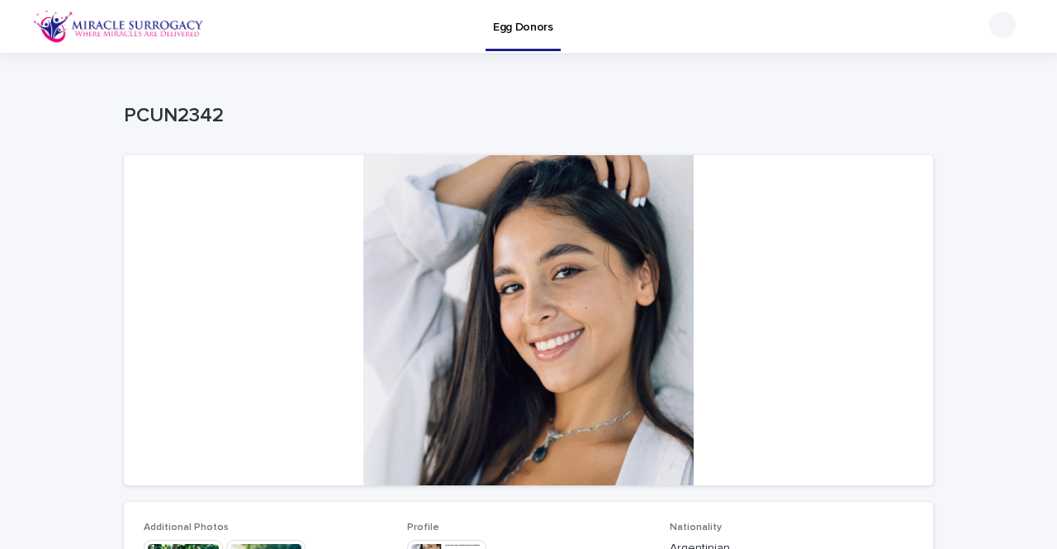
scroll to position [235, 0]
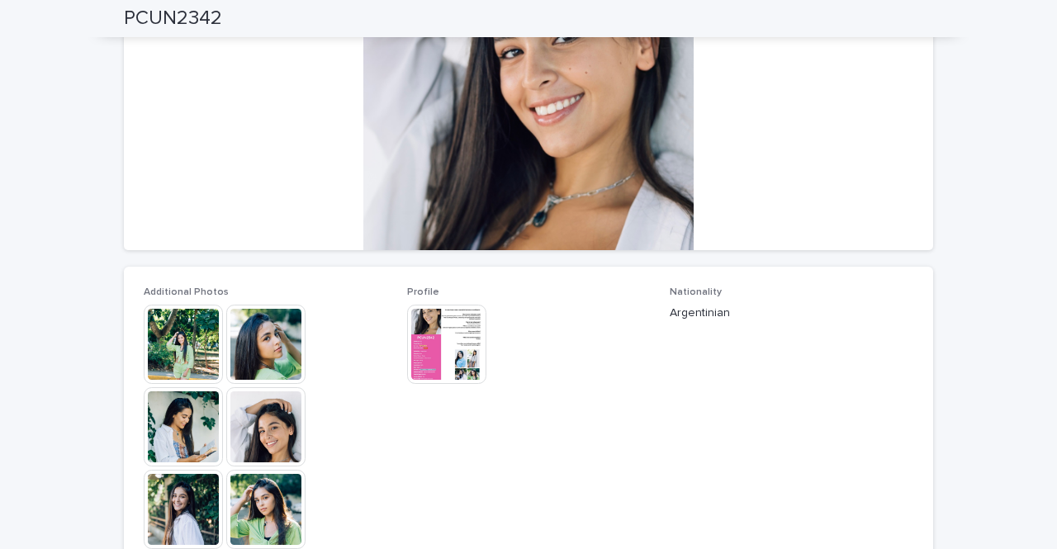
click at [192, 353] on img at bounding box center [183, 344] width 79 height 79
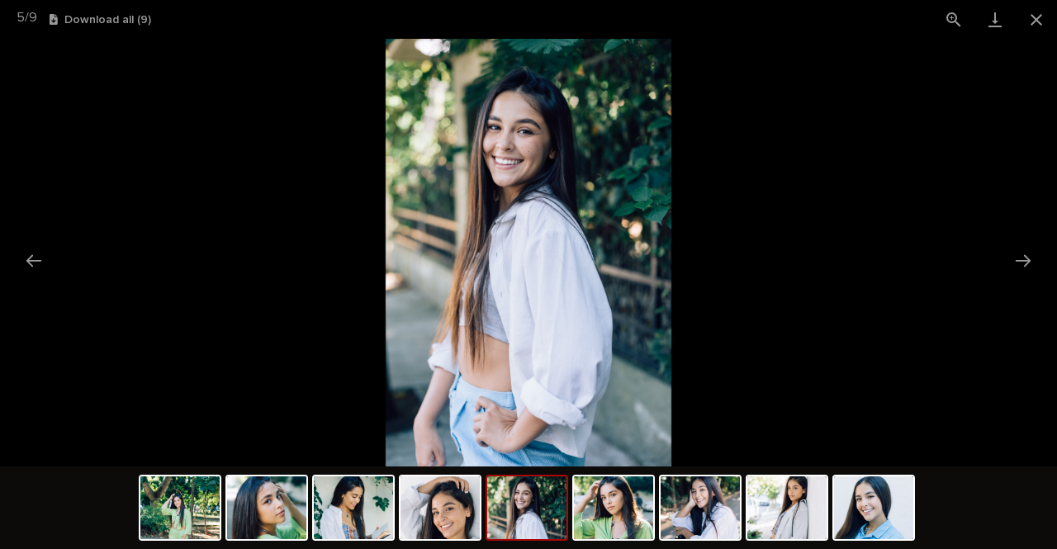
click at [1042, 20] on button "Close gallery" at bounding box center [1036, 19] width 41 height 39
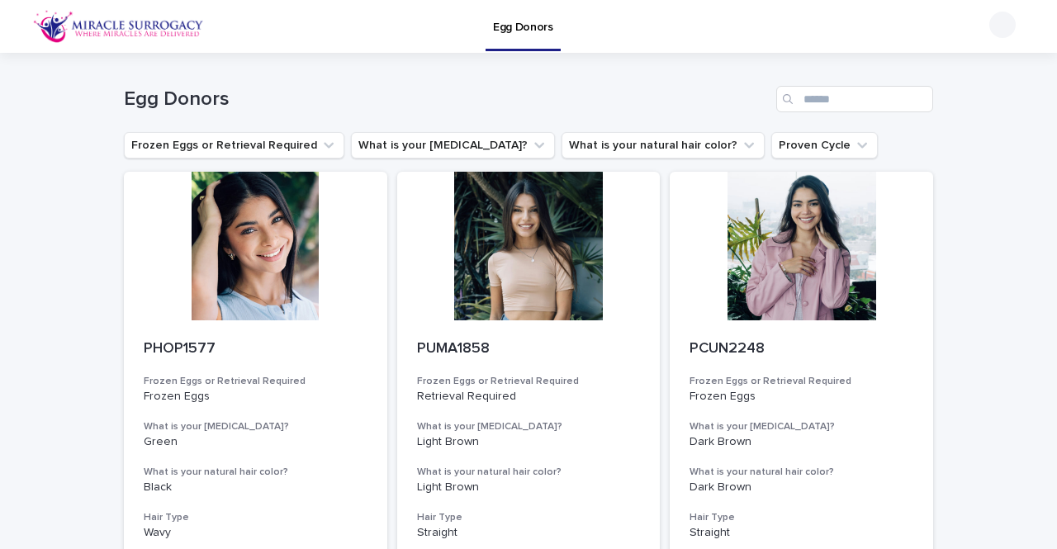
click at [524, 258] on div at bounding box center [528, 246] width 263 height 149
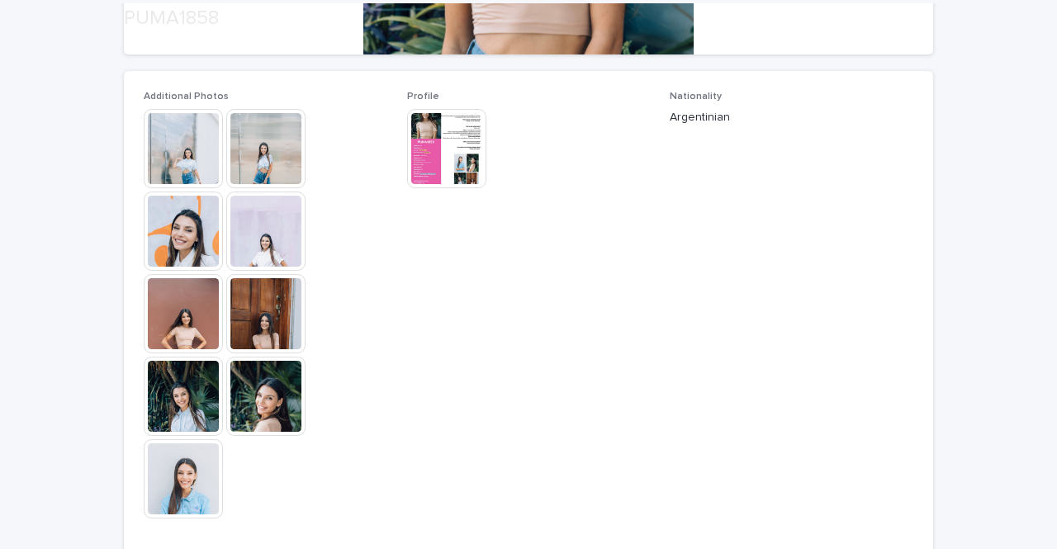
scroll to position [430, 0]
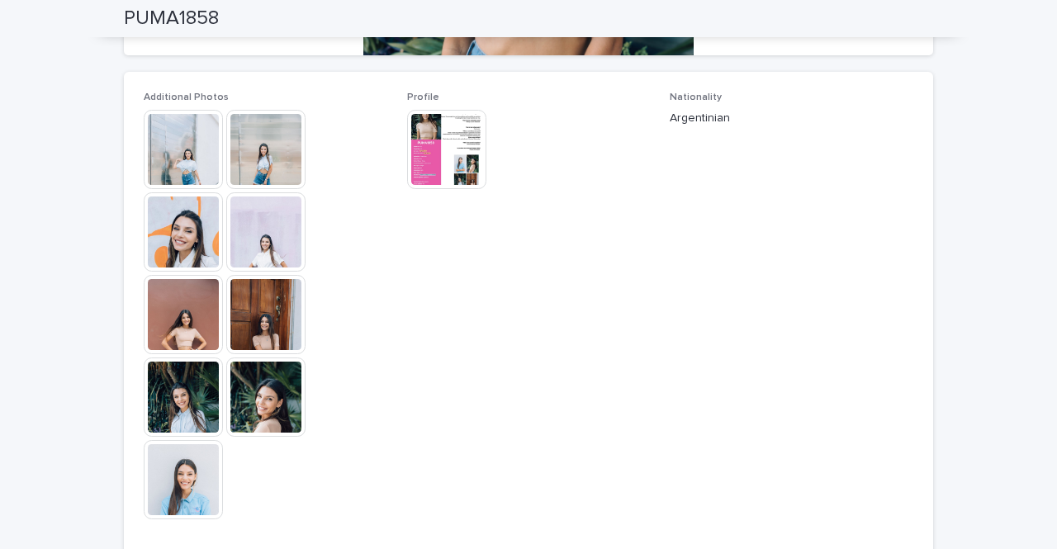
click at [162, 458] on img at bounding box center [183, 479] width 79 height 79
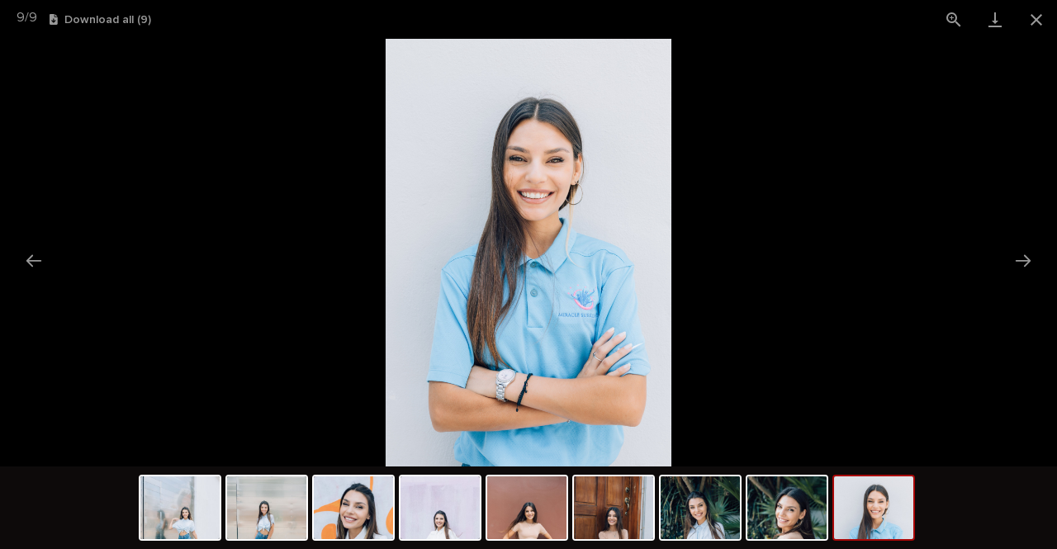
click at [1040, 14] on button "Close gallery" at bounding box center [1036, 19] width 41 height 39
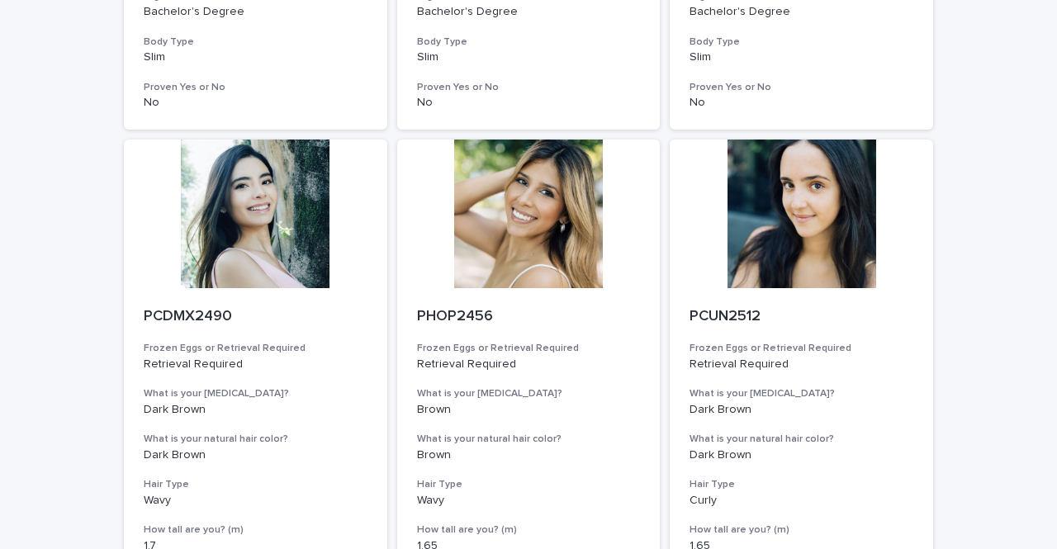
scroll to position [2101, 0]
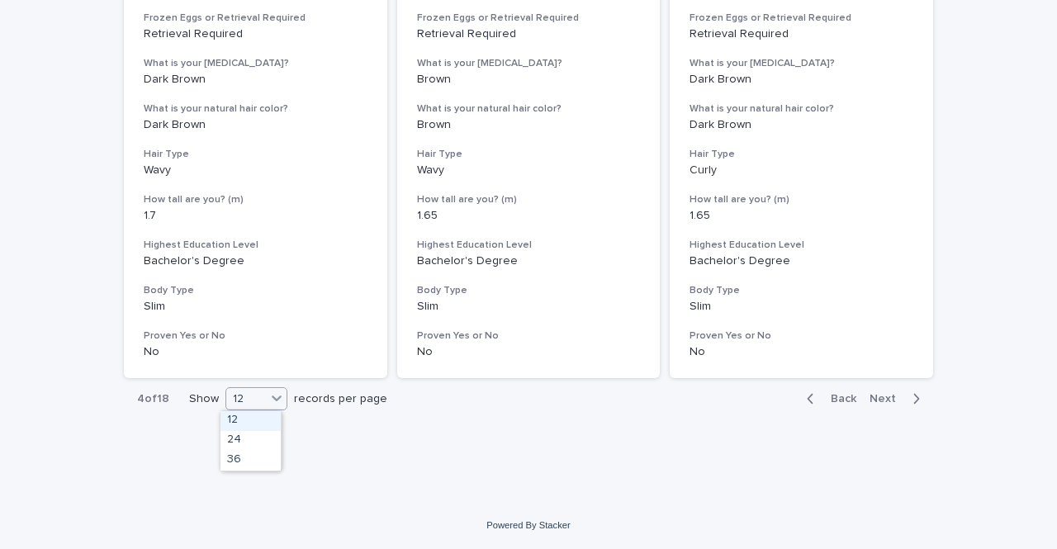
click at [254, 394] on div "12" at bounding box center [246, 399] width 40 height 17
click at [255, 463] on div "36" at bounding box center [251, 461] width 60 height 20
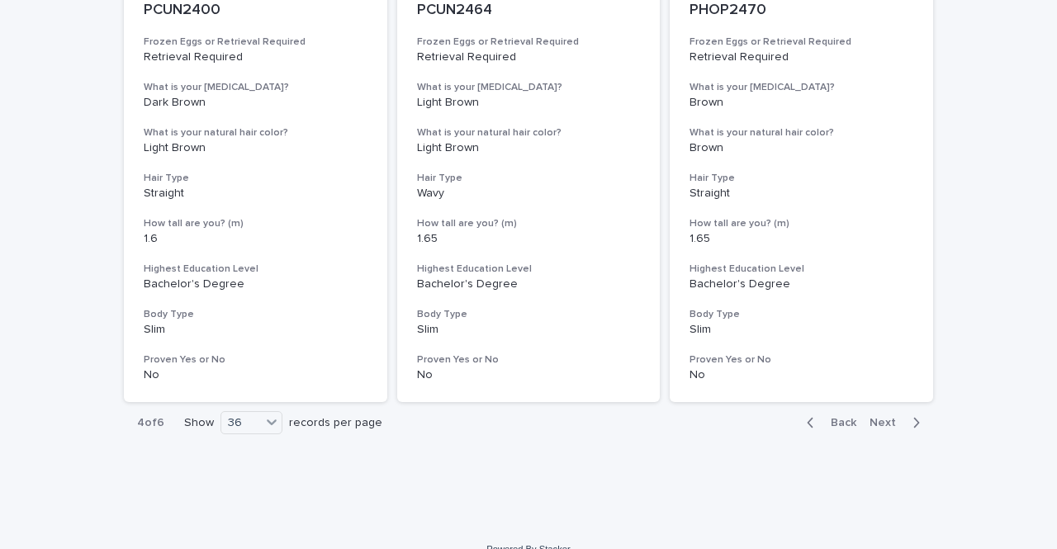
scroll to position [6737, 0]
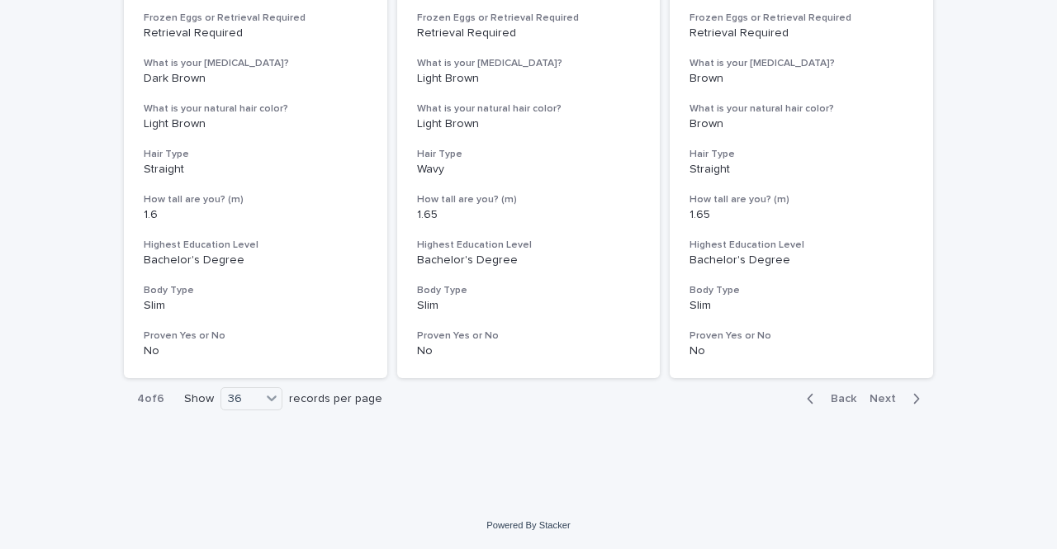
click at [813, 396] on div "button" at bounding box center [814, 398] width 14 height 15
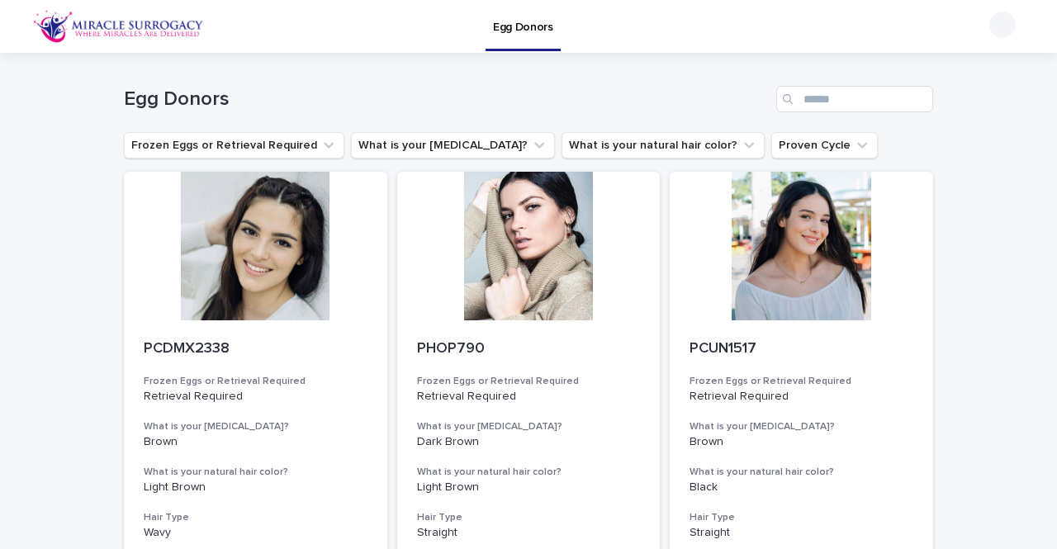
click at [277, 241] on div at bounding box center [255, 246] width 263 height 149
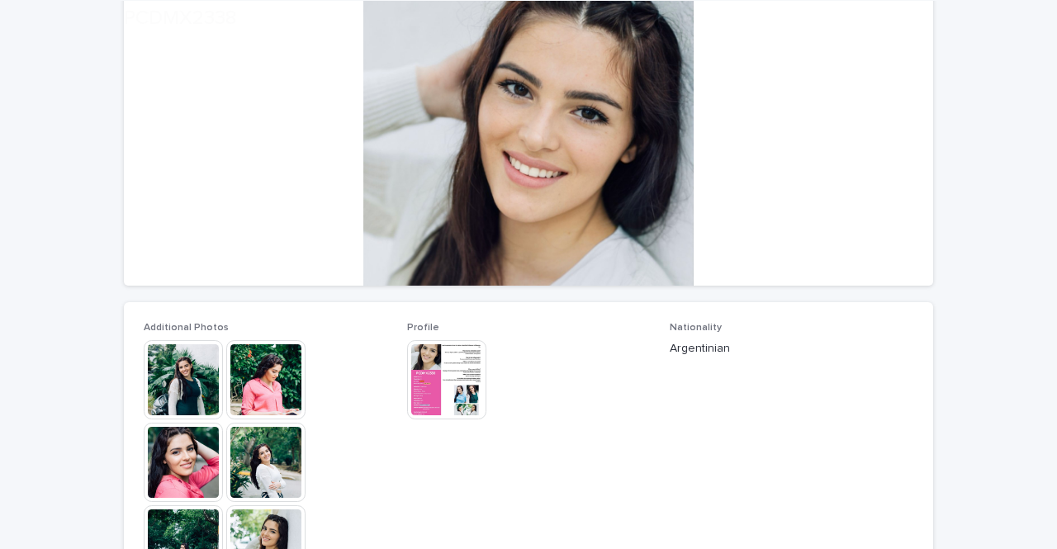
scroll to position [205, 0]
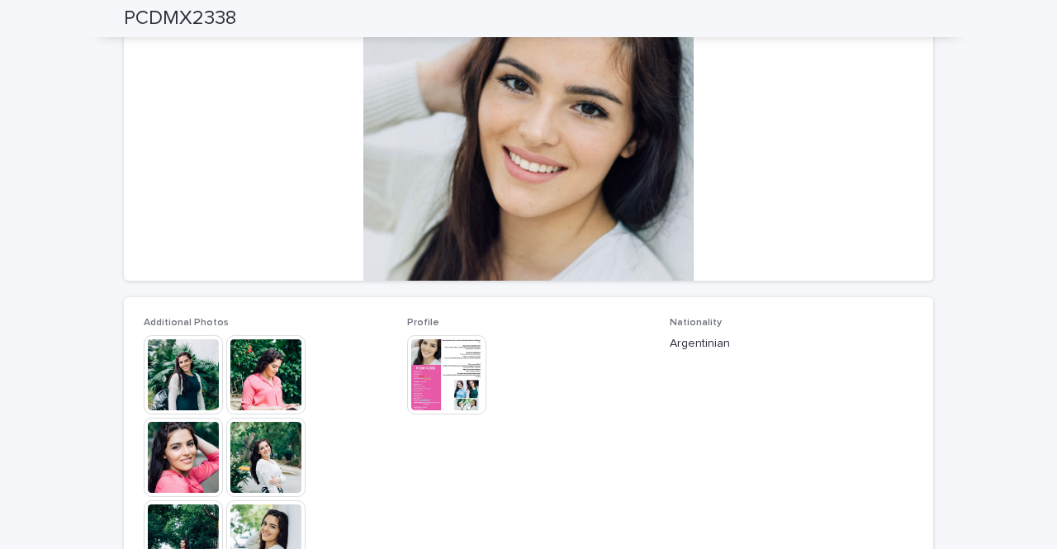
click at [258, 392] on img at bounding box center [265, 374] width 79 height 79
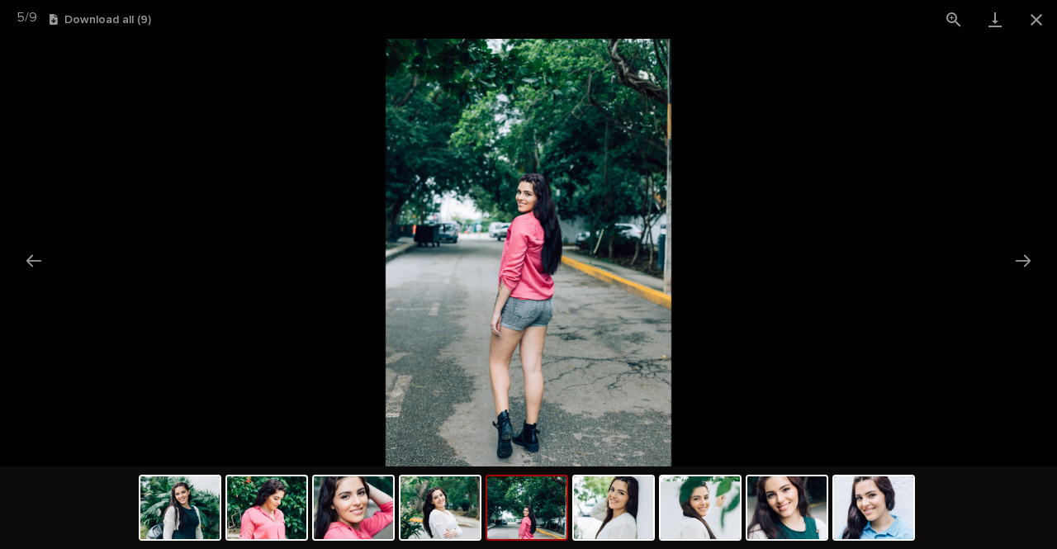
click at [1050, 13] on button "Close gallery" at bounding box center [1036, 19] width 41 height 39
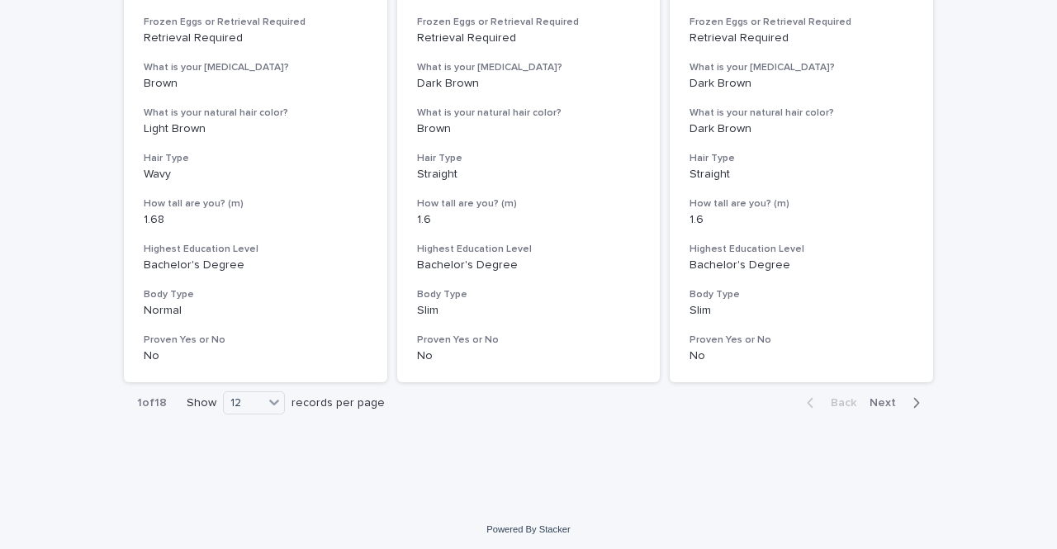
scroll to position [2101, 0]
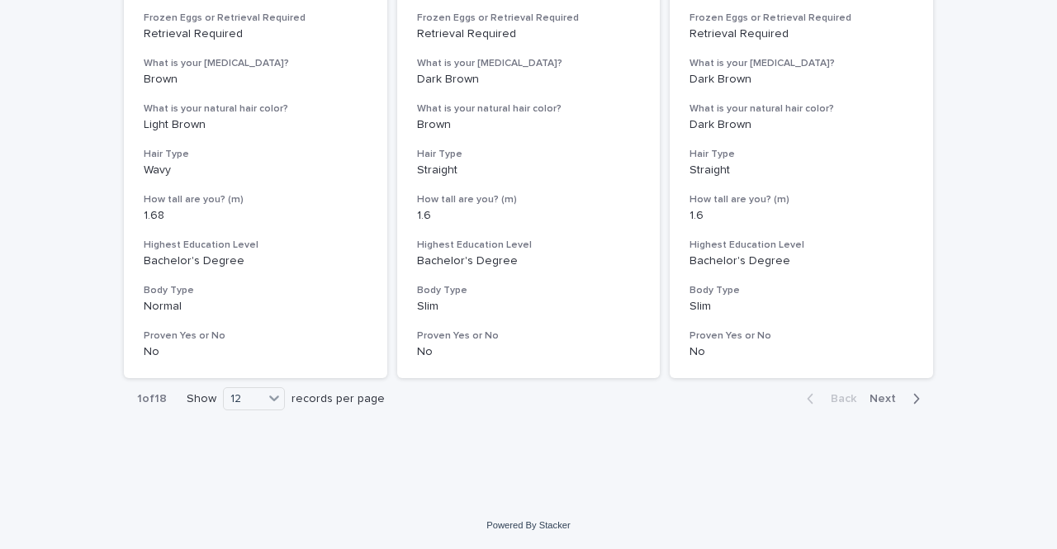
click at [239, 401] on div "12" at bounding box center [244, 399] width 40 height 17
click at [258, 462] on div "36" at bounding box center [248, 461] width 60 height 20
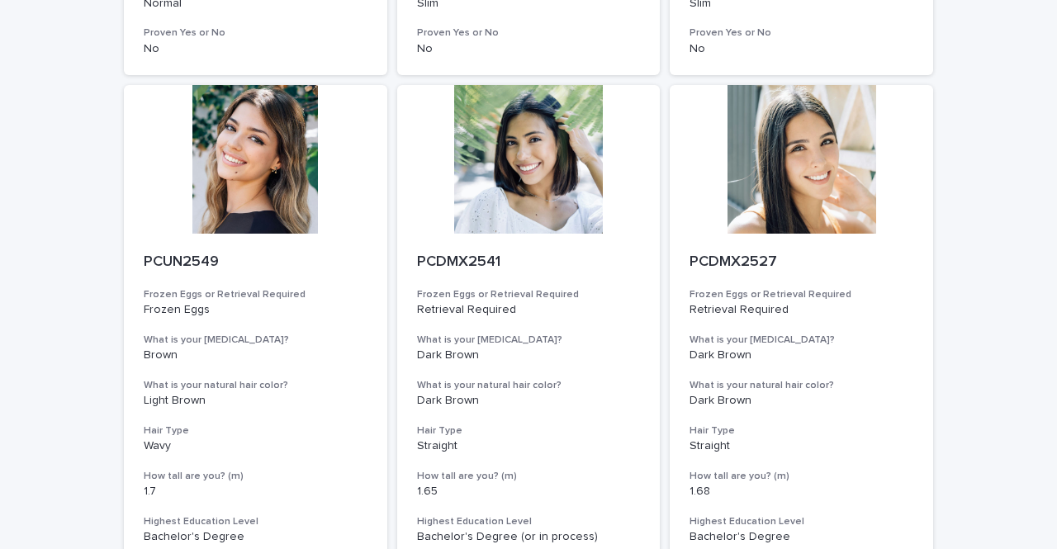
scroll to position [2403, 0]
click at [766, 168] on div at bounding box center [801, 160] width 263 height 149
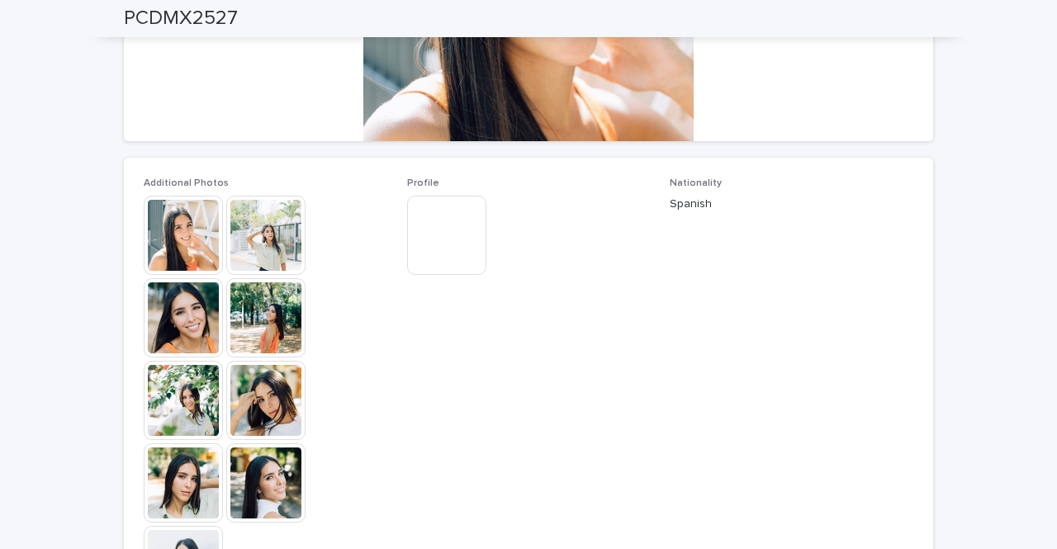
scroll to position [752, 0]
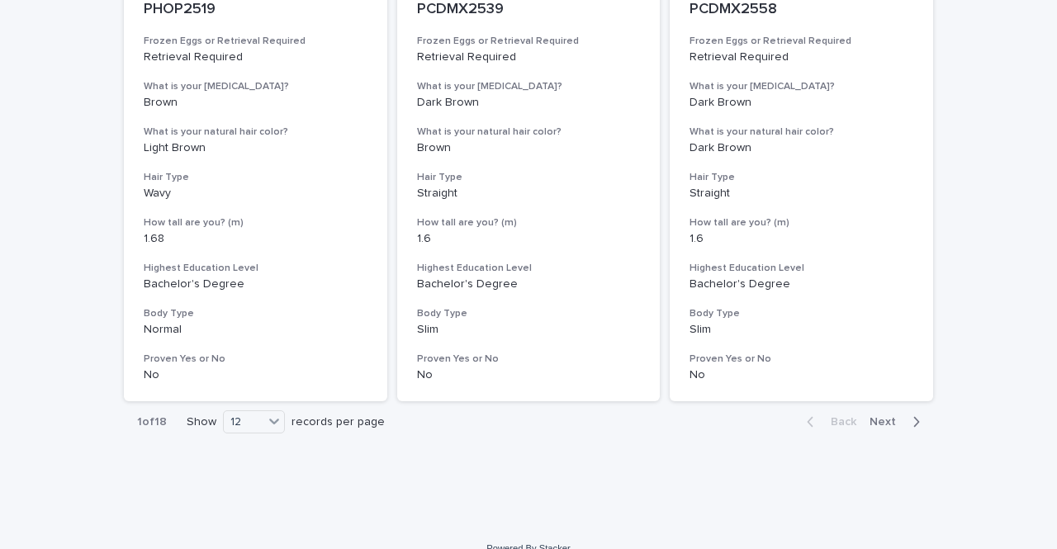
scroll to position [2101, 0]
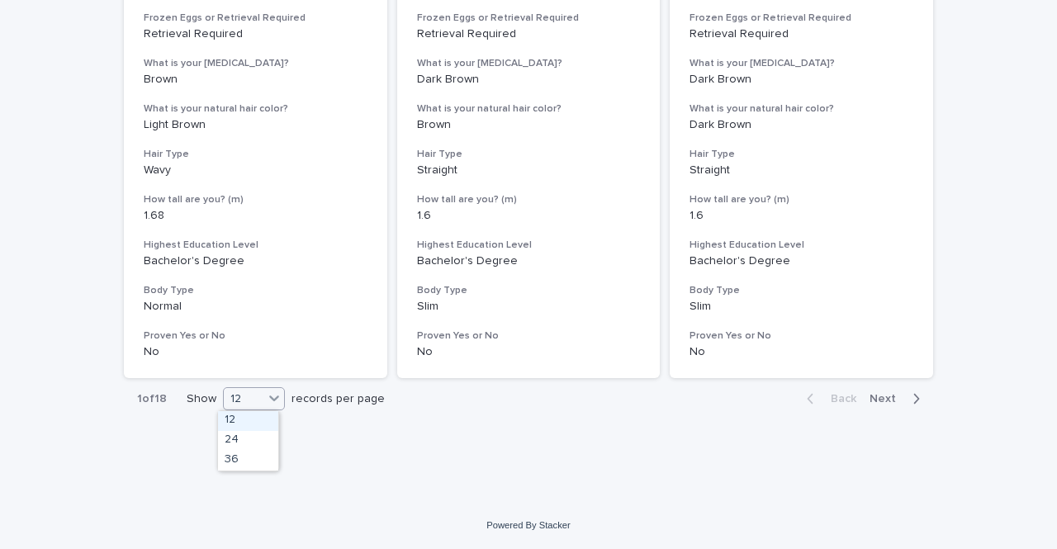
click at [244, 399] on div "12" at bounding box center [244, 399] width 40 height 17
click at [246, 469] on div "36" at bounding box center [248, 461] width 60 height 20
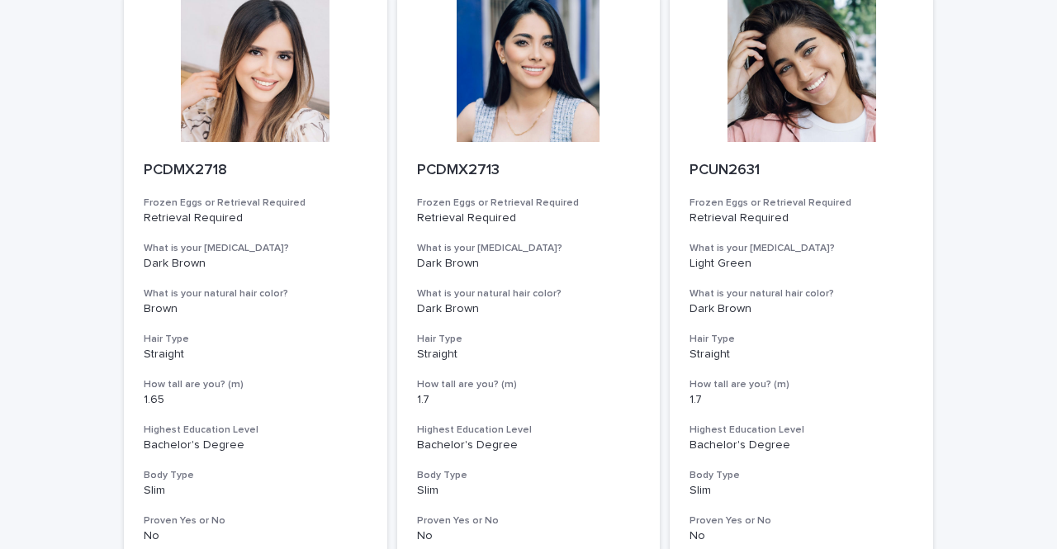
scroll to position [5971, 0]
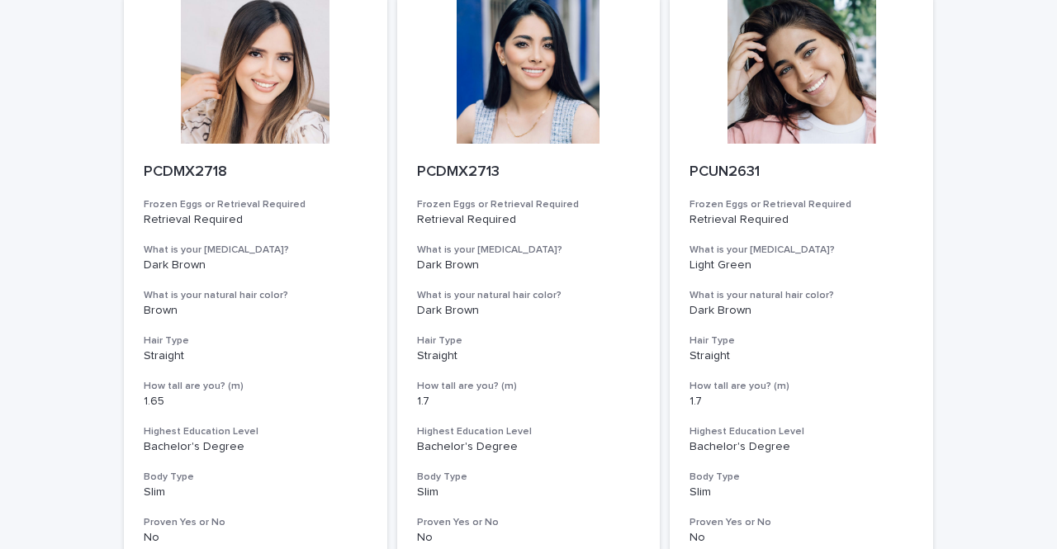
click at [802, 72] on div at bounding box center [801, 69] width 263 height 149
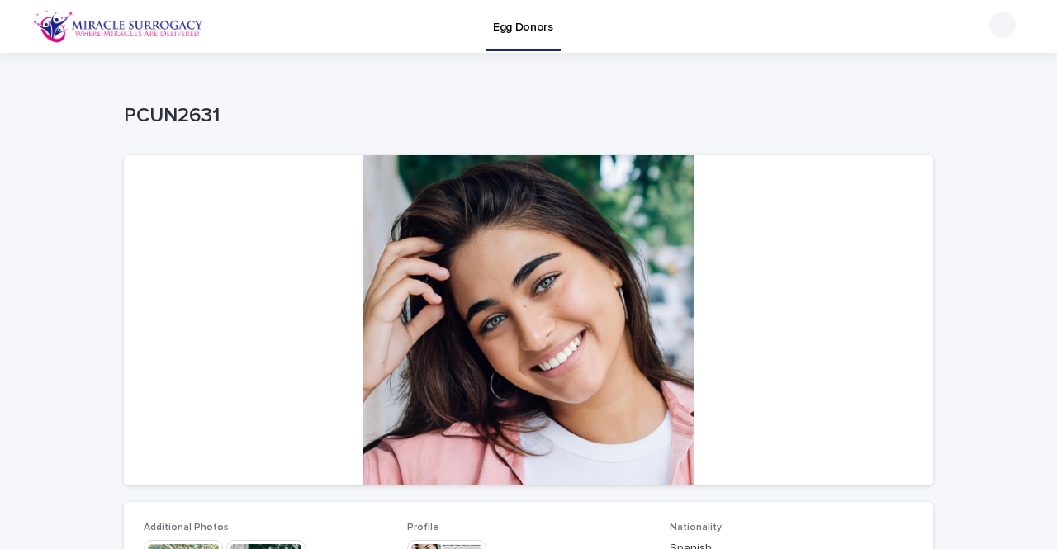
scroll to position [296, 0]
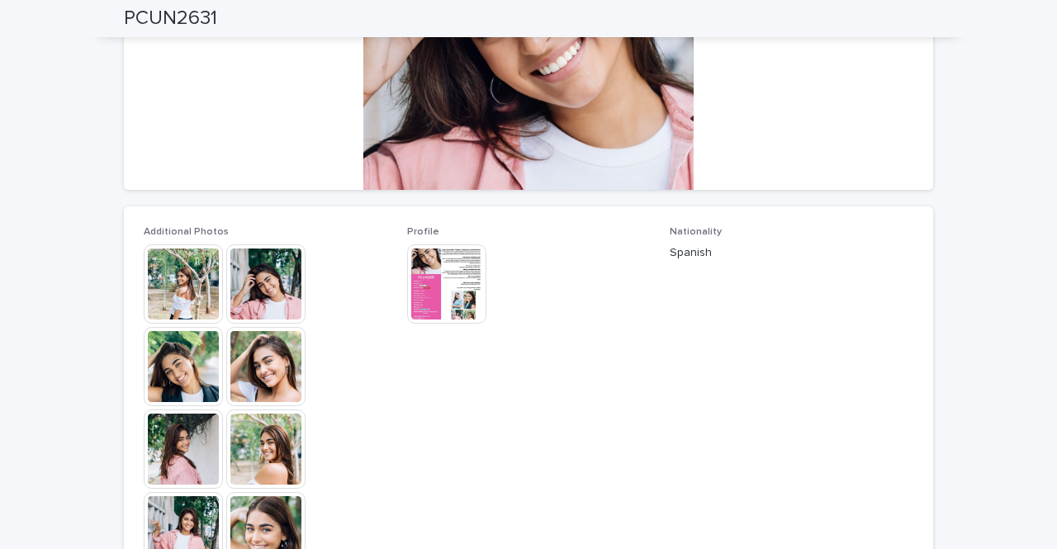
click at [217, 279] on div at bounding box center [185, 283] width 83 height 79
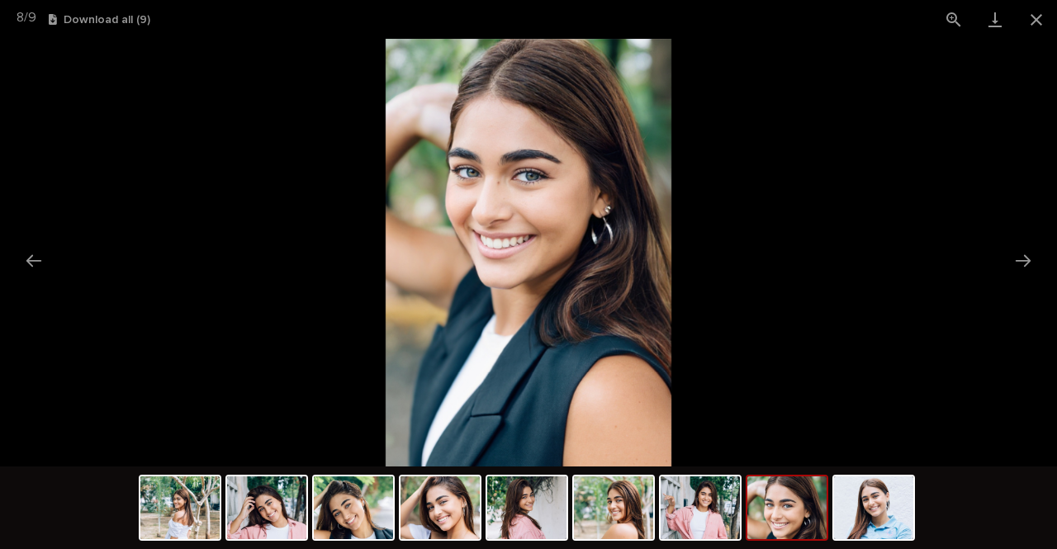
click at [1041, 15] on button "Close gallery" at bounding box center [1036, 19] width 41 height 39
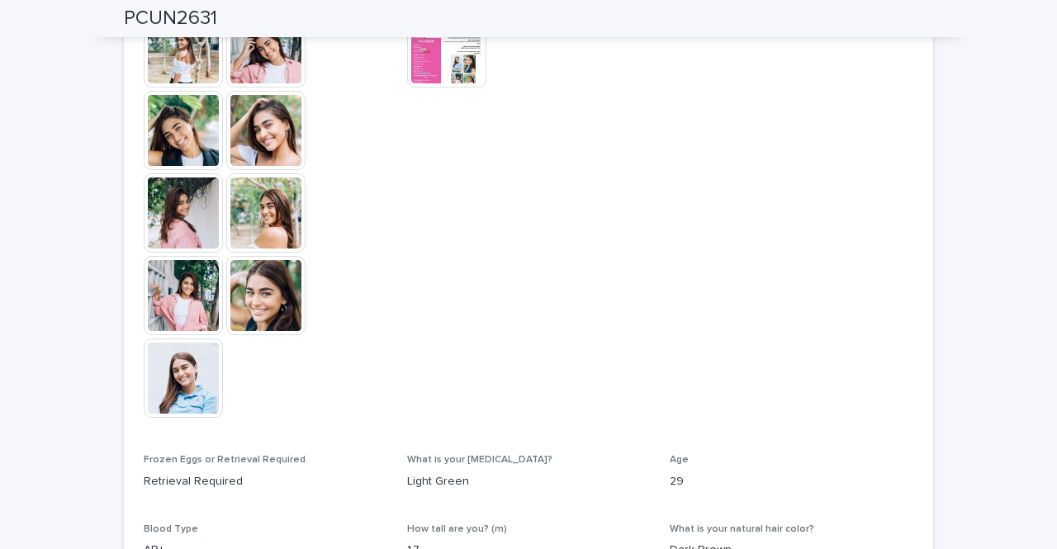
scroll to position [529, 0]
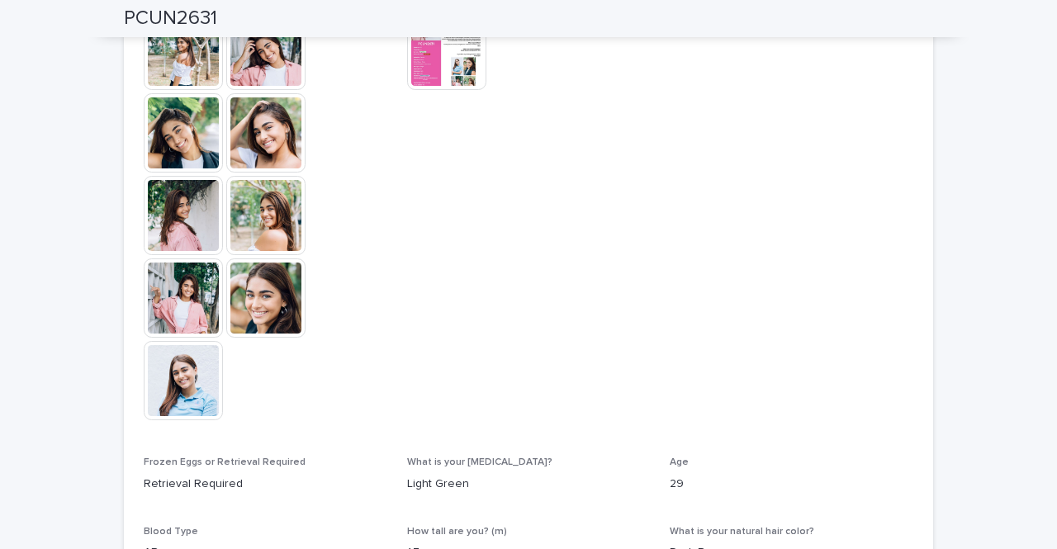
click at [145, 372] on img at bounding box center [183, 380] width 79 height 79
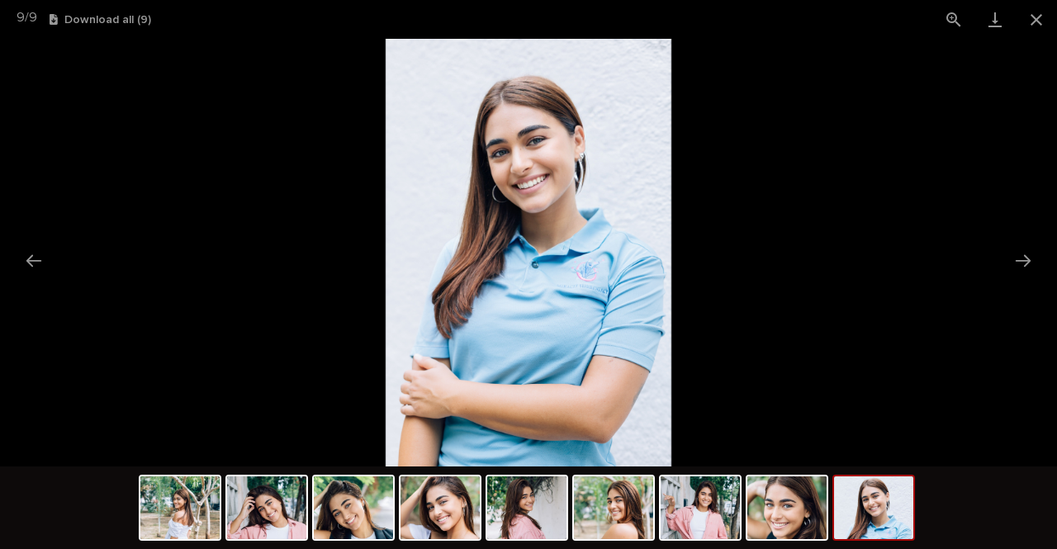
click at [1030, 17] on button "Close gallery" at bounding box center [1036, 19] width 41 height 39
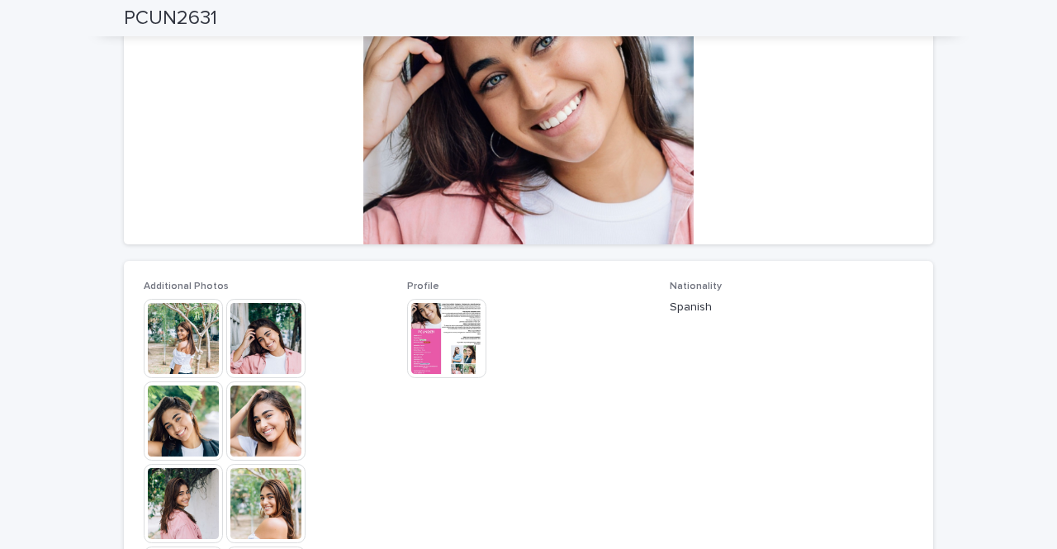
scroll to position [0, 0]
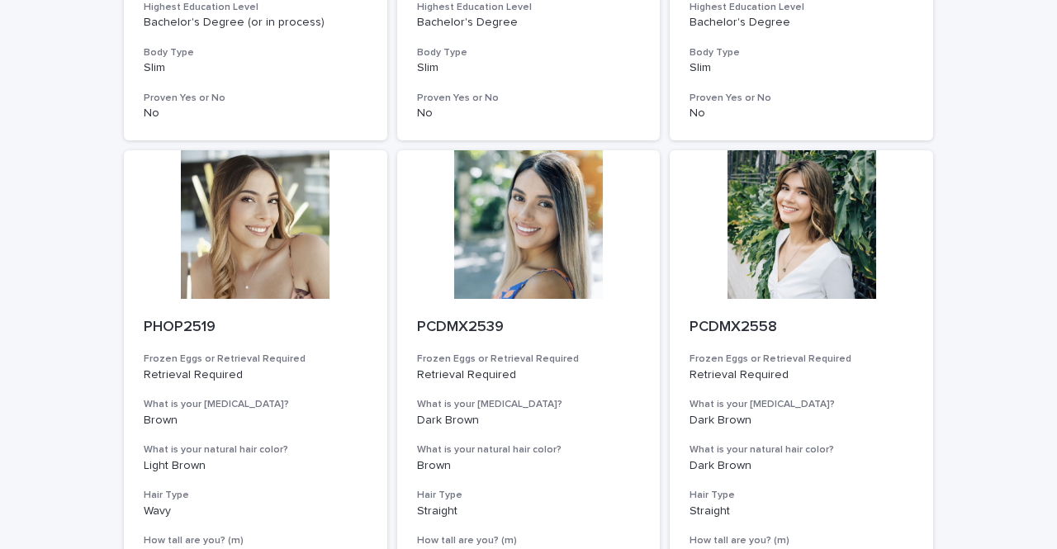
scroll to position [2101, 0]
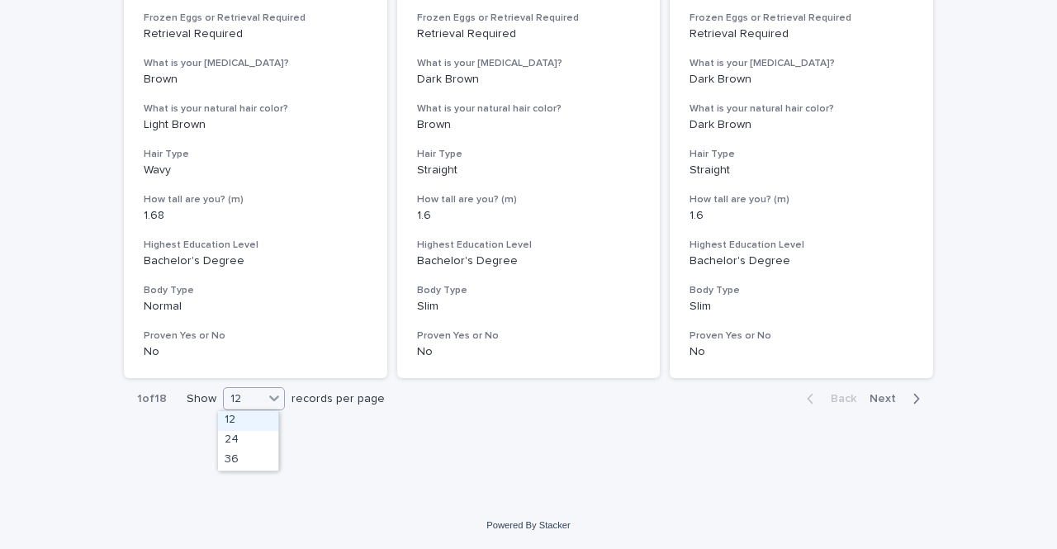
click at [266, 397] on icon at bounding box center [274, 398] width 17 height 17
click at [245, 462] on div "36" at bounding box center [248, 461] width 60 height 20
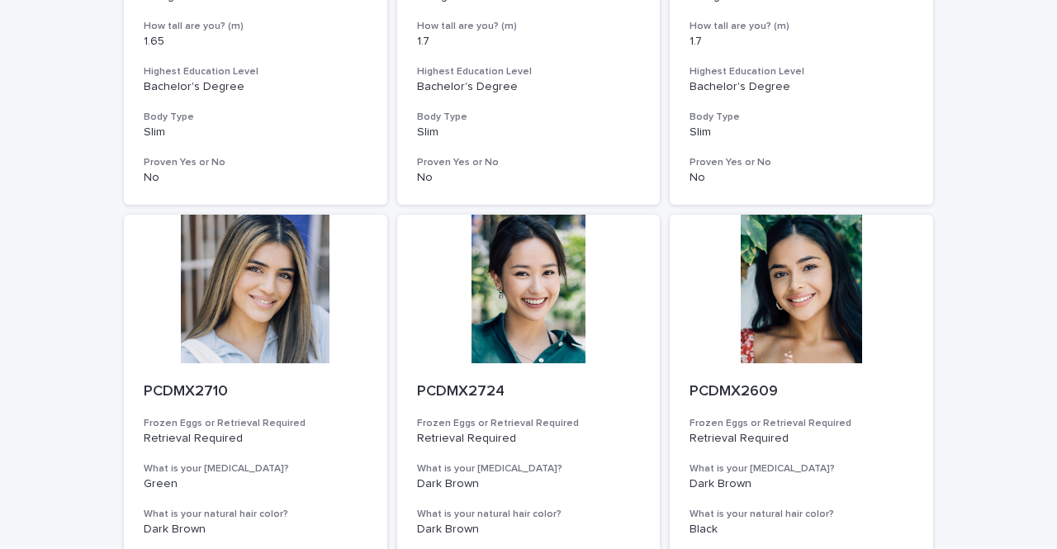
scroll to position [6737, 0]
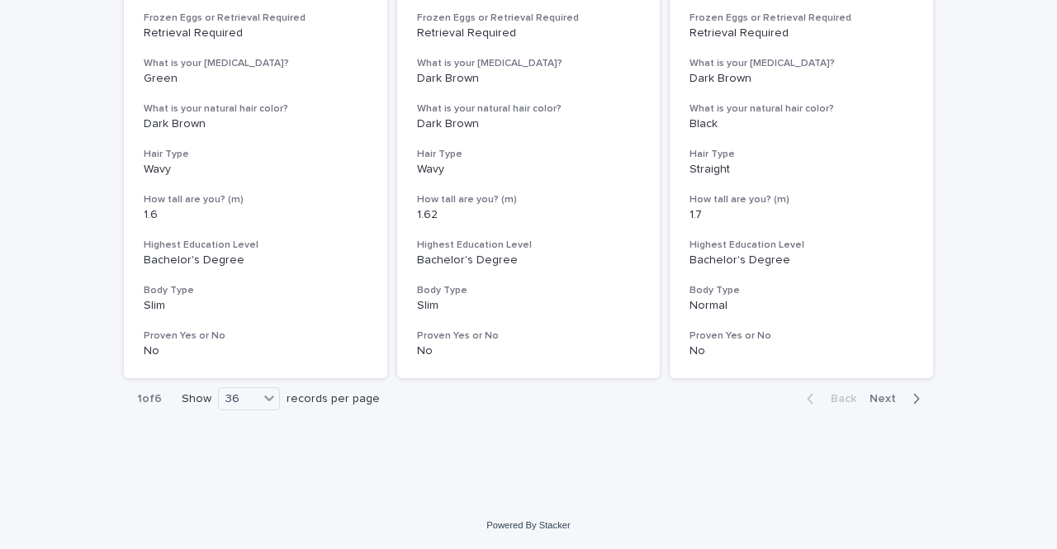
click at [906, 395] on div "button" at bounding box center [913, 398] width 14 height 15
click at [908, 390] on div "Back Next" at bounding box center [864, 399] width 140 height 41
click at [906, 399] on div "button" at bounding box center [913, 399] width 14 height 15
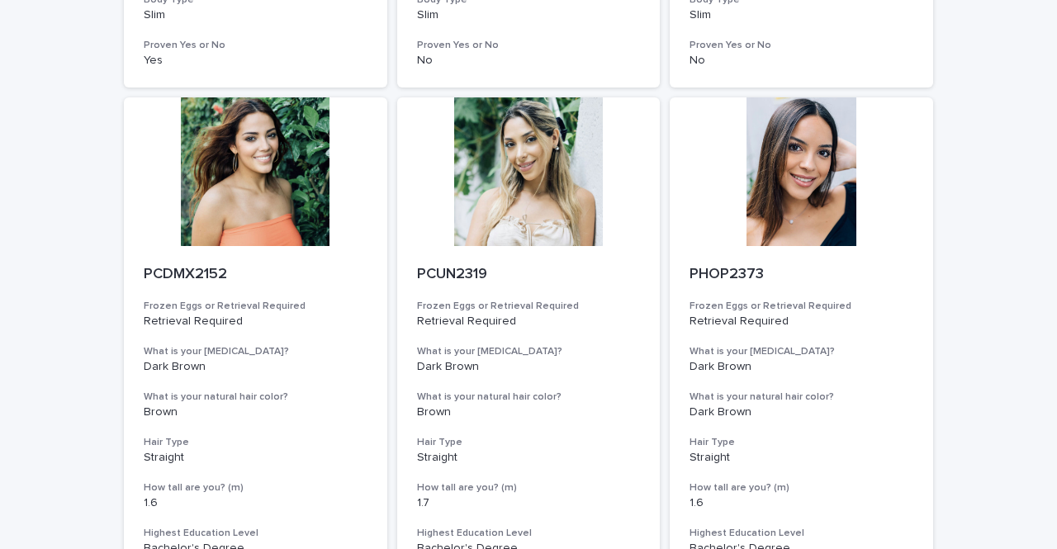
scroll to position [6737, 0]
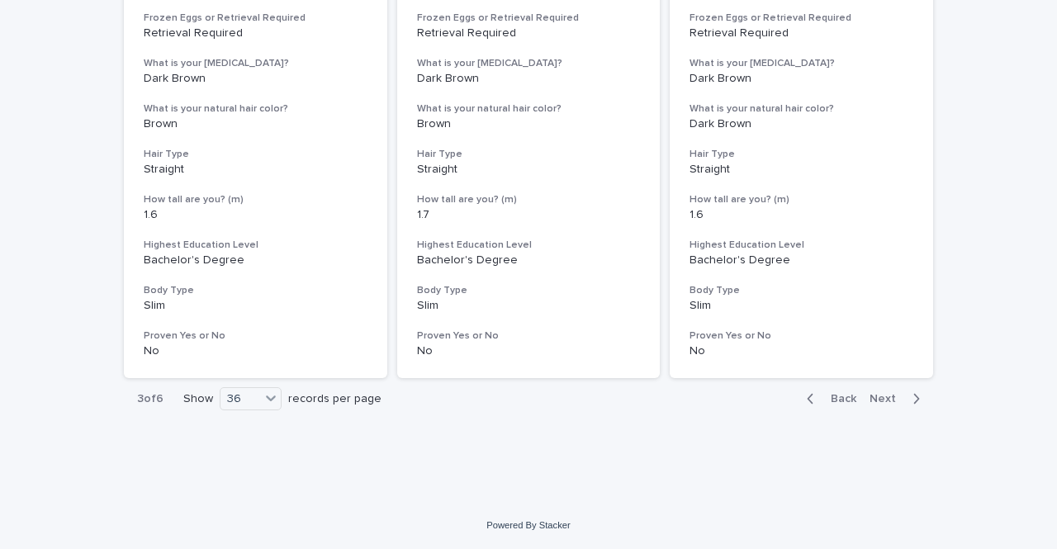
click at [889, 397] on span "Next" at bounding box center [888, 399] width 36 height 12
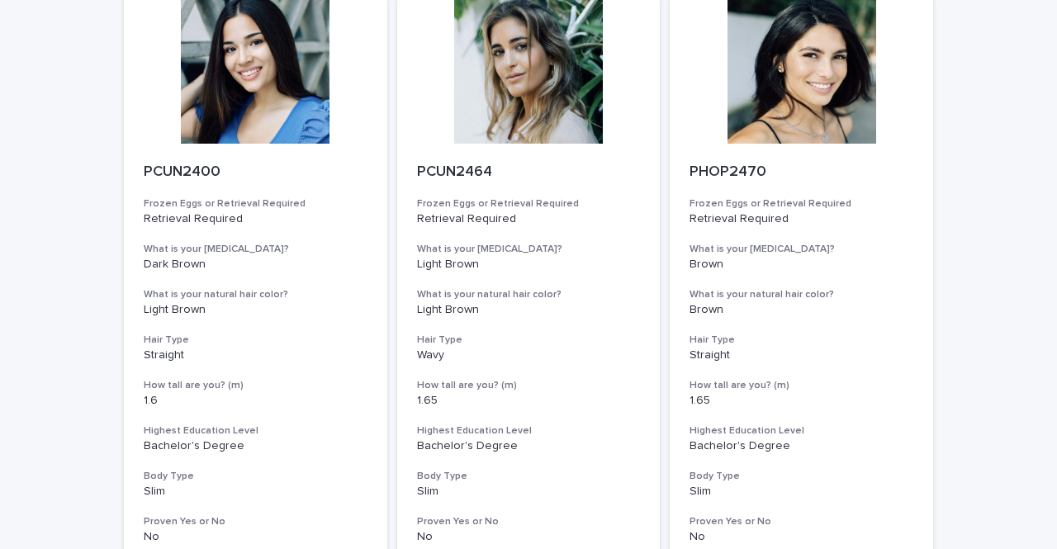
scroll to position [6737, 0]
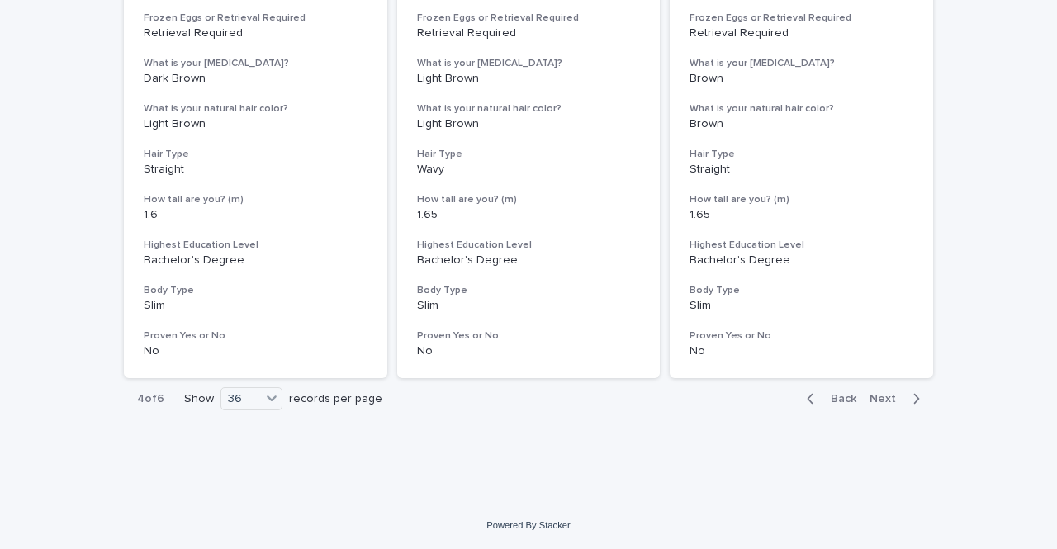
click at [870, 395] on span "Next" at bounding box center [888, 399] width 36 height 12
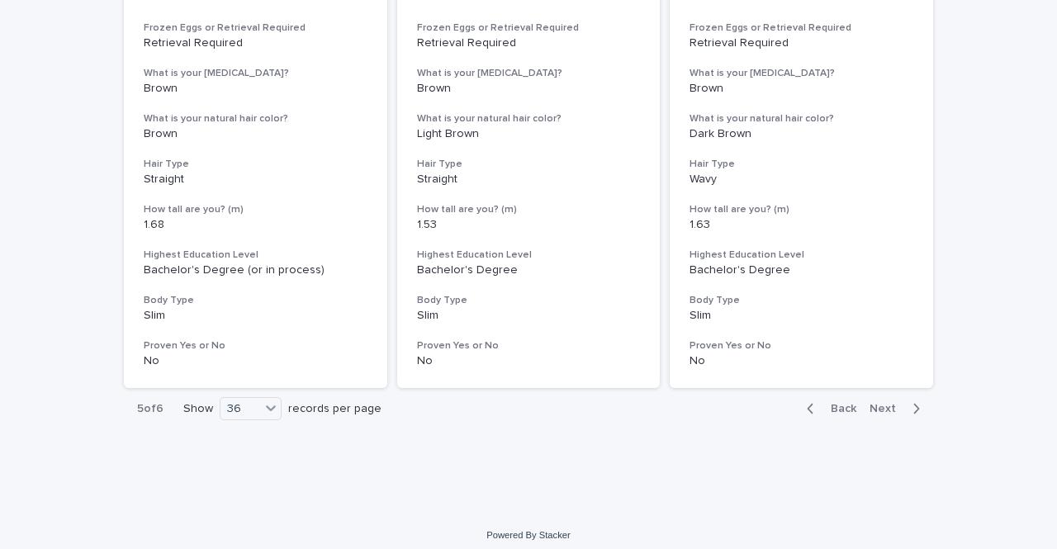
scroll to position [6737, 0]
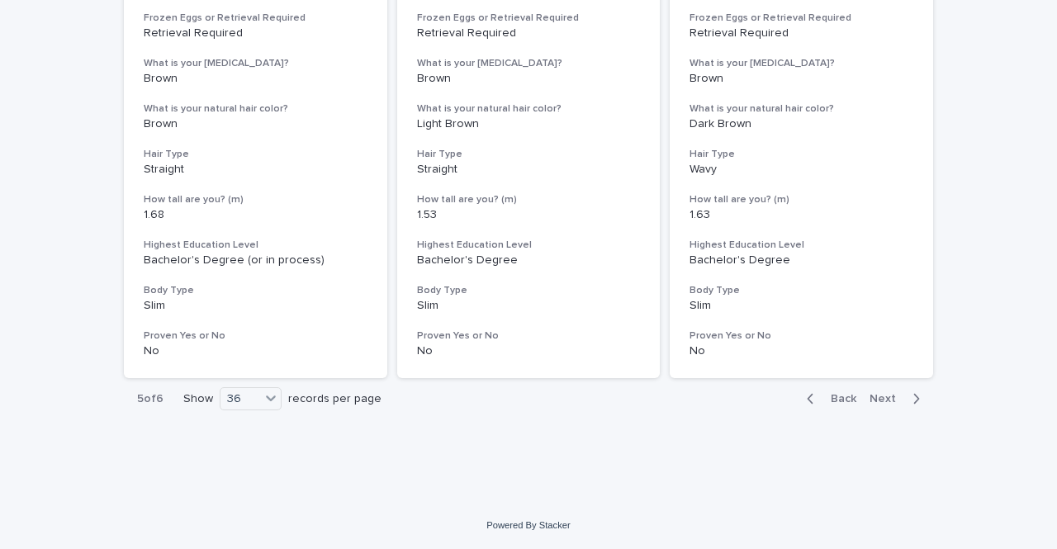
click at [876, 396] on span "Next" at bounding box center [888, 399] width 36 height 12
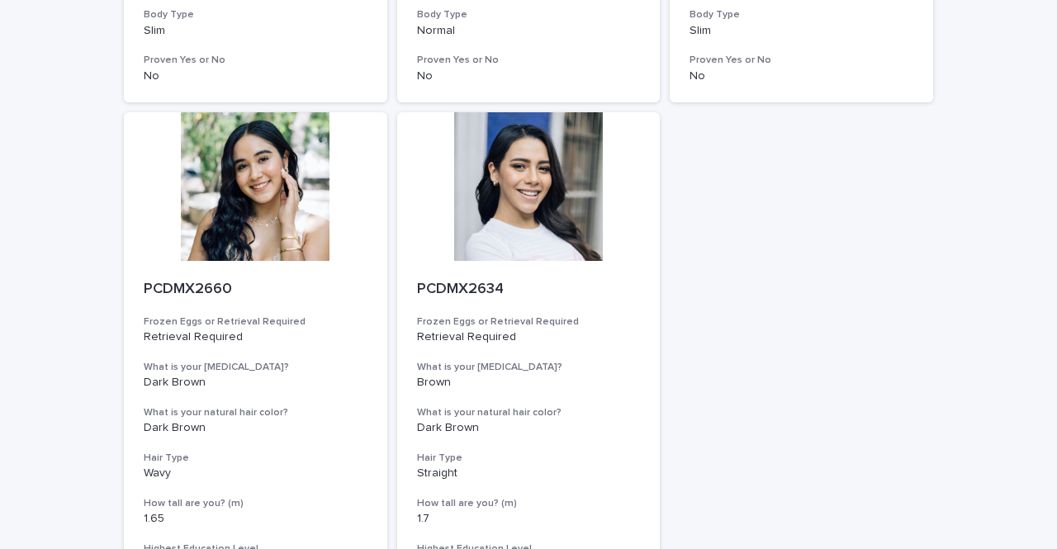
scroll to position [5578, 0]
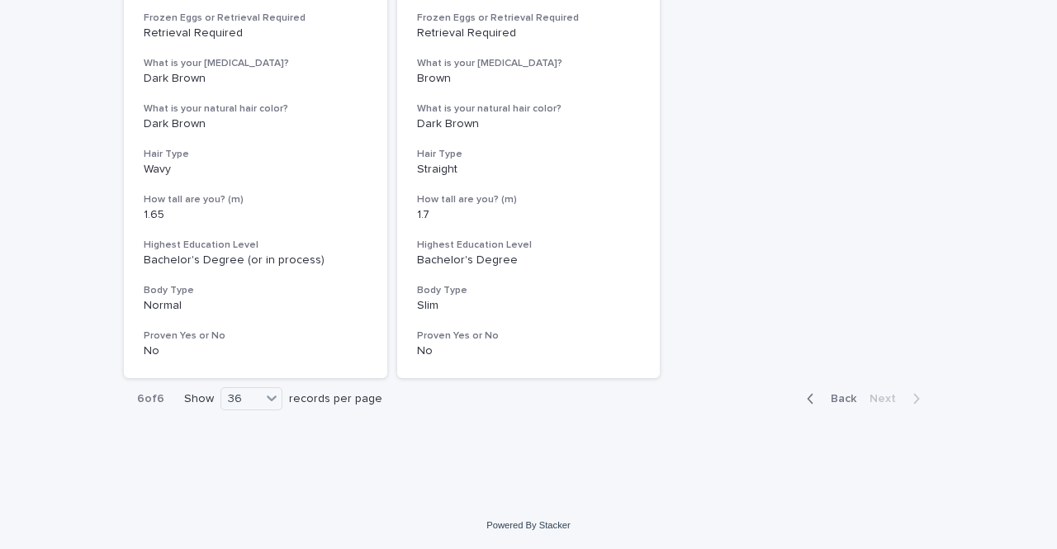
click at [816, 401] on div "button" at bounding box center [814, 398] width 14 height 15
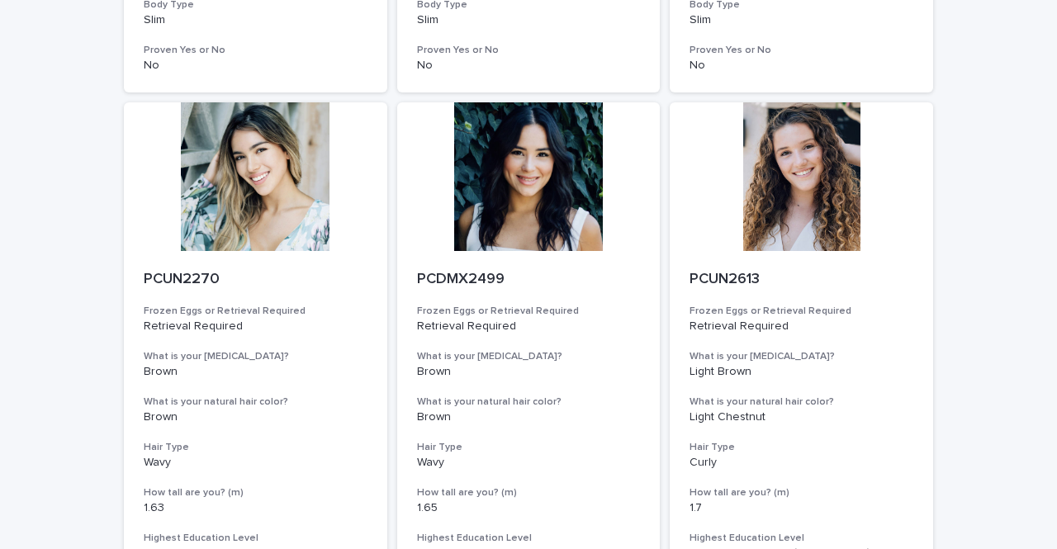
scroll to position [3541, 0]
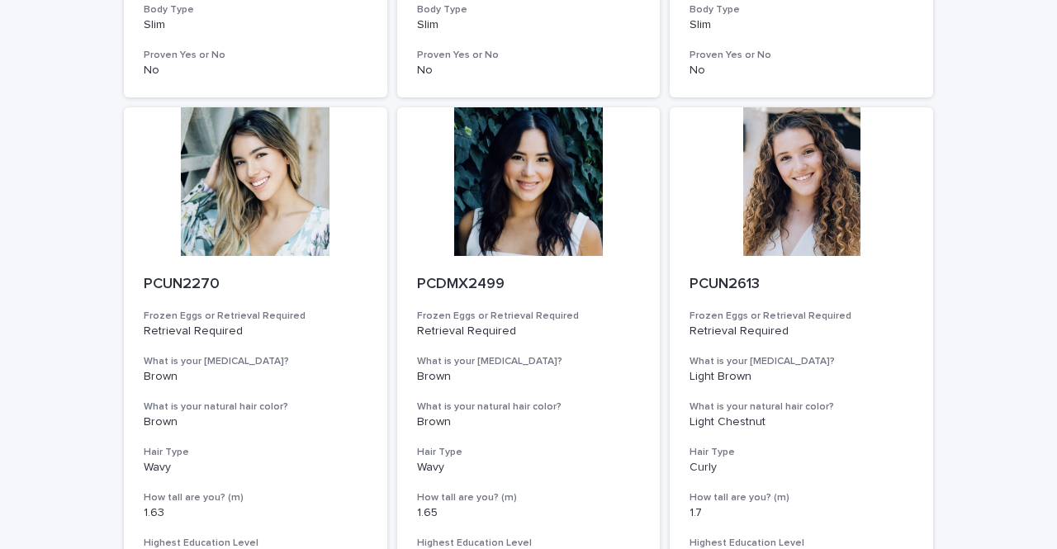
click at [249, 149] on div at bounding box center [255, 181] width 263 height 149
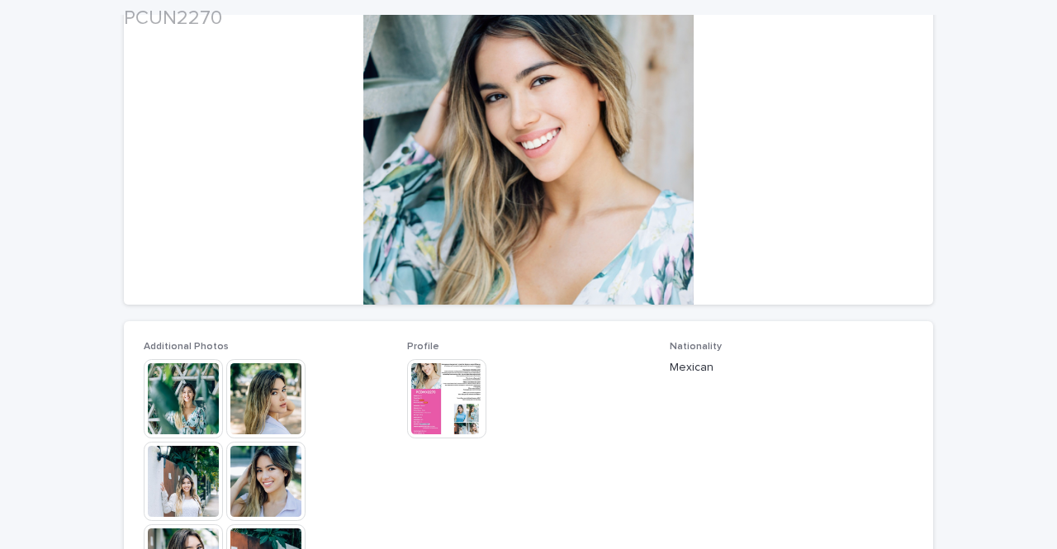
scroll to position [180, 0]
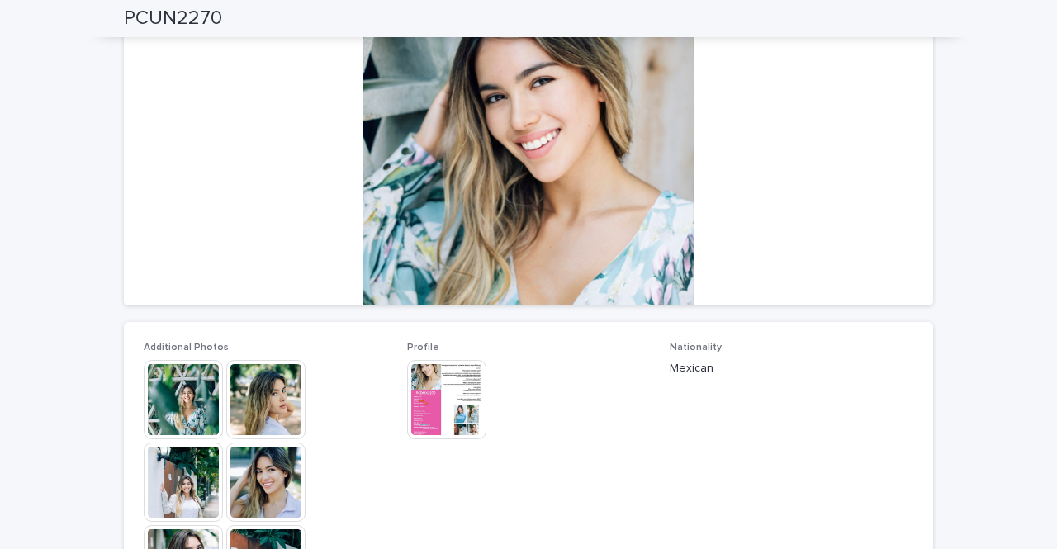
click at [268, 488] on img at bounding box center [265, 482] width 79 height 79
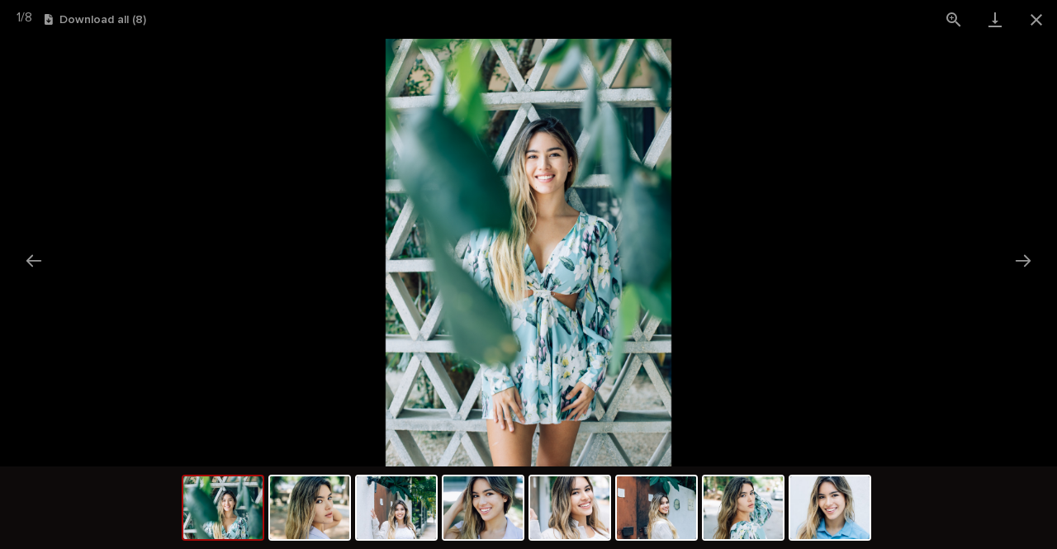
click at [1031, 17] on button "Close gallery" at bounding box center [1036, 19] width 41 height 39
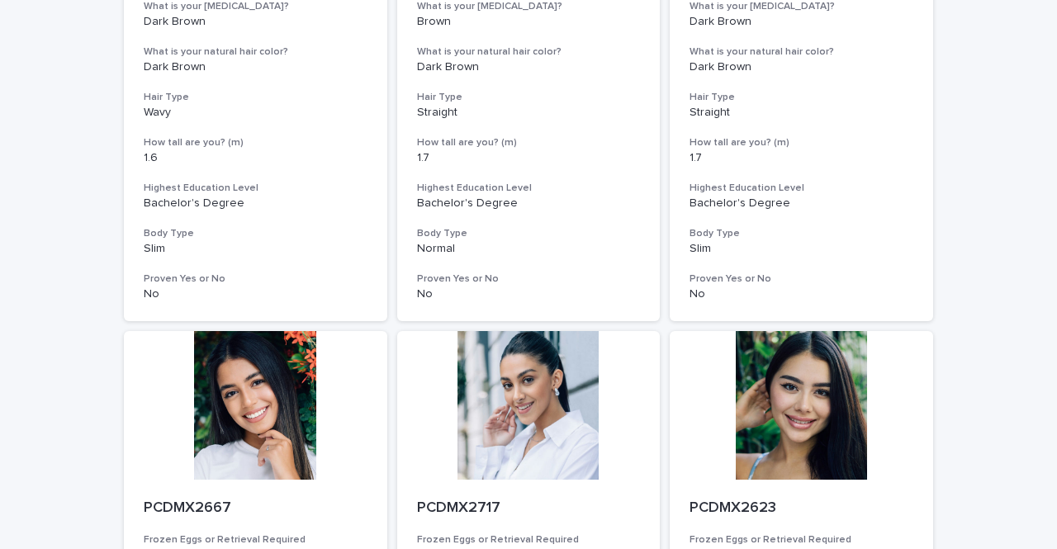
scroll to position [2101, 0]
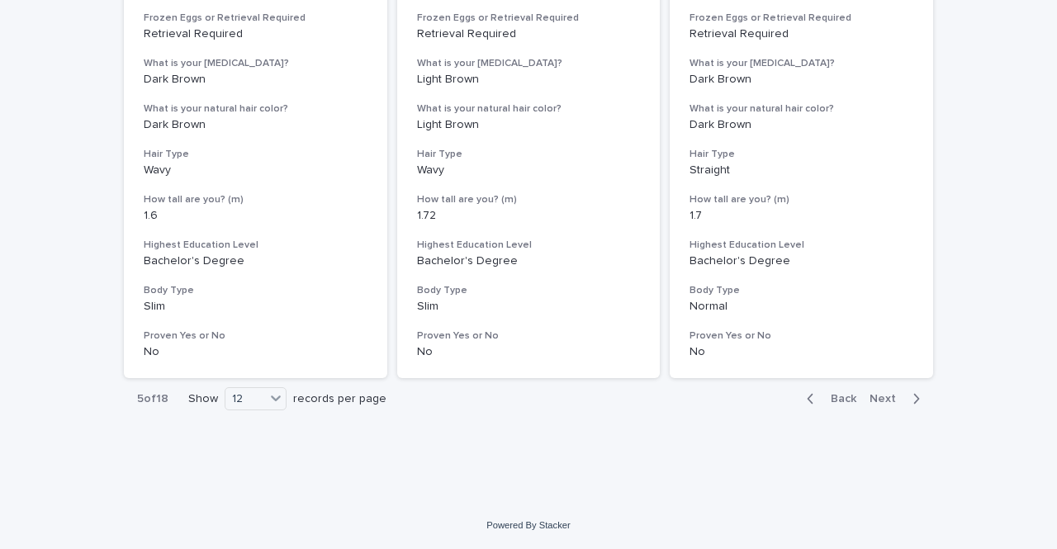
click at [244, 394] on div "12" at bounding box center [245, 399] width 40 height 17
click at [251, 460] on div "36" at bounding box center [251, 461] width 60 height 20
click at [827, 401] on span "Back" at bounding box center [839, 400] width 36 height 12
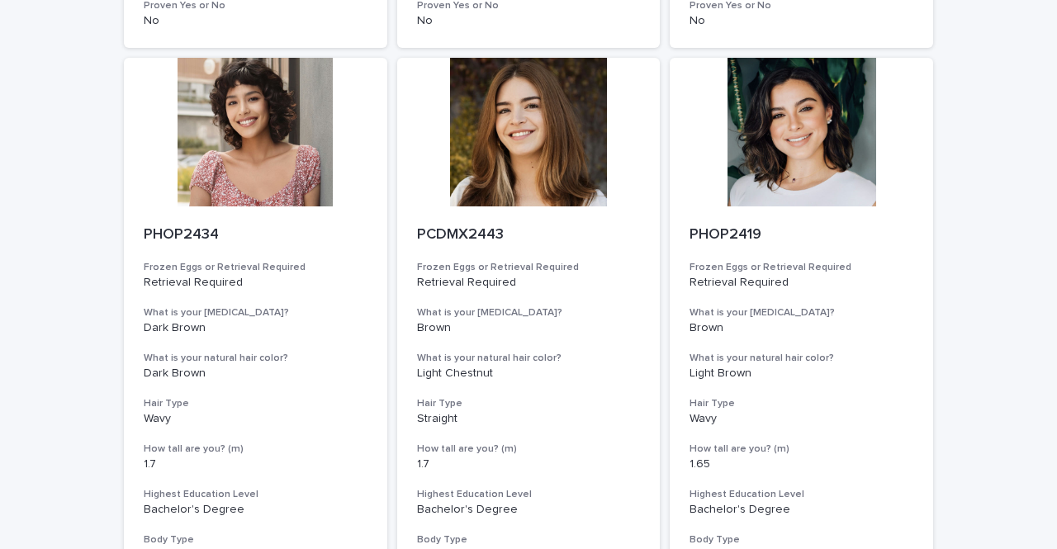
scroll to position [5882, 0]
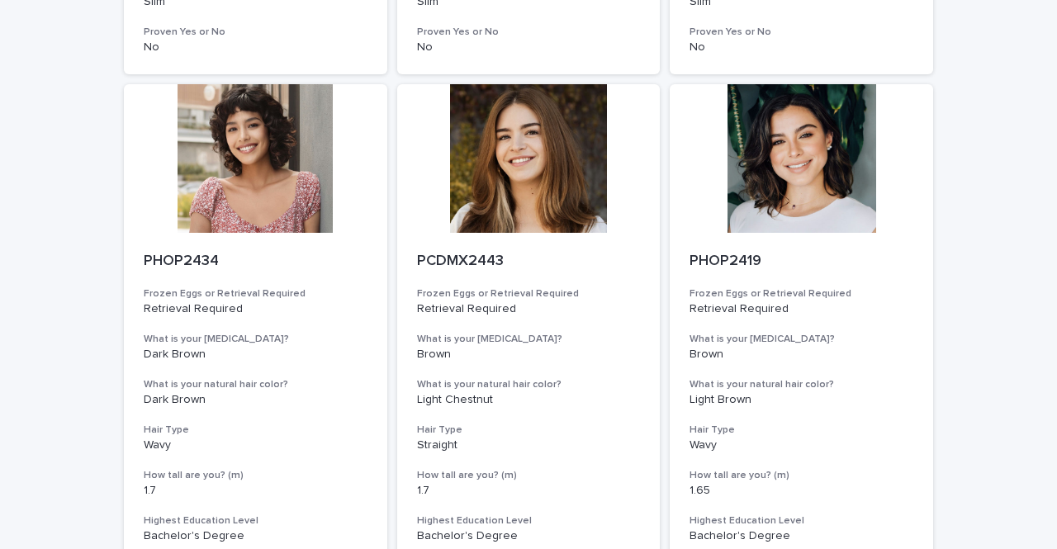
click at [771, 187] on div at bounding box center [801, 158] width 263 height 149
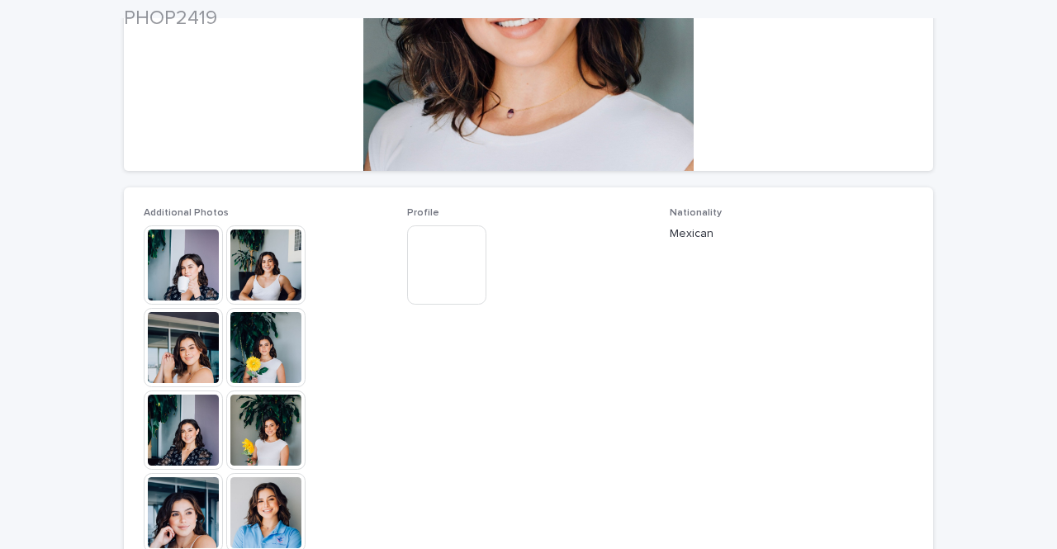
scroll to position [314, 0]
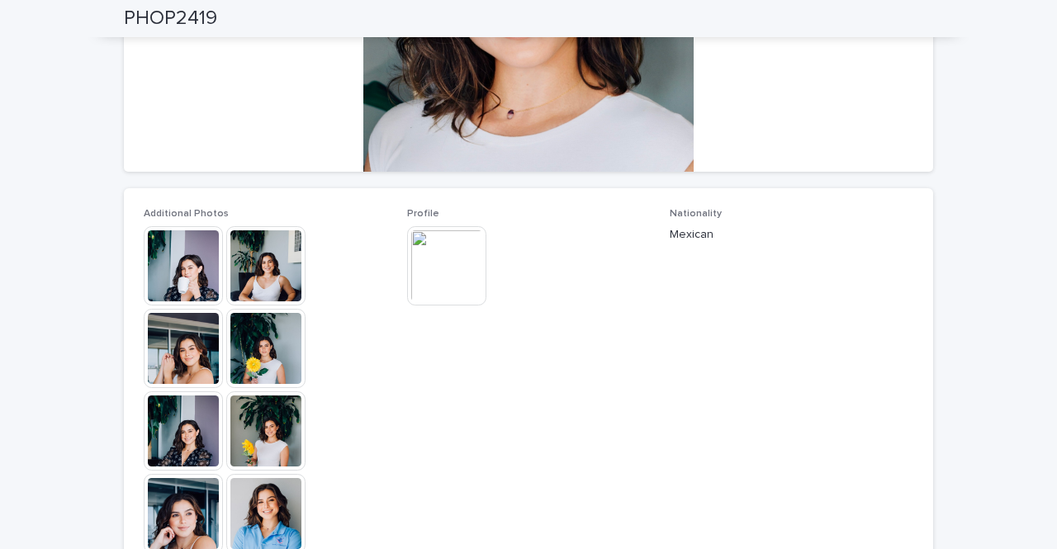
click at [254, 284] on img at bounding box center [265, 265] width 79 height 79
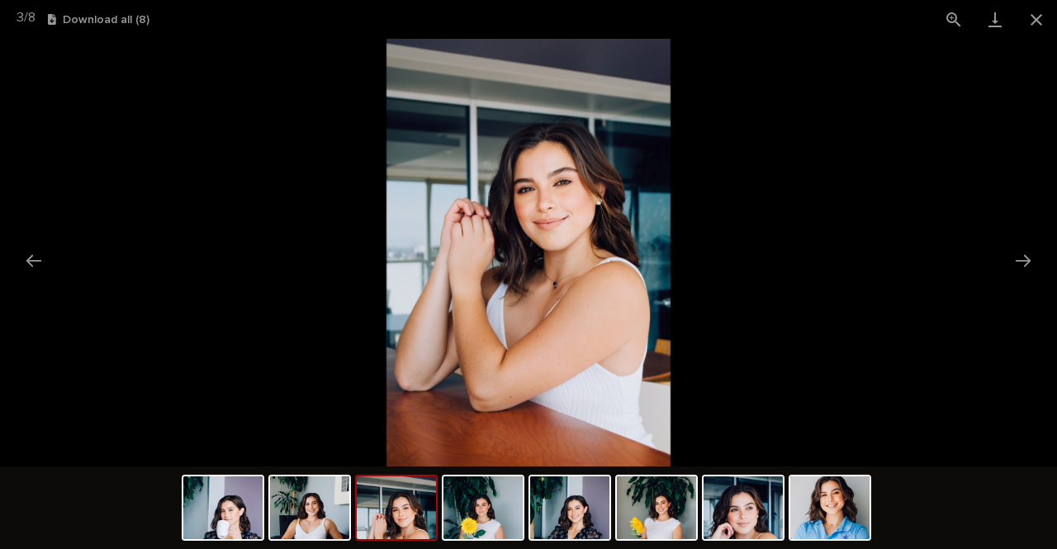
click at [1014, 254] on button "Next slide" at bounding box center [1023, 260] width 35 height 32
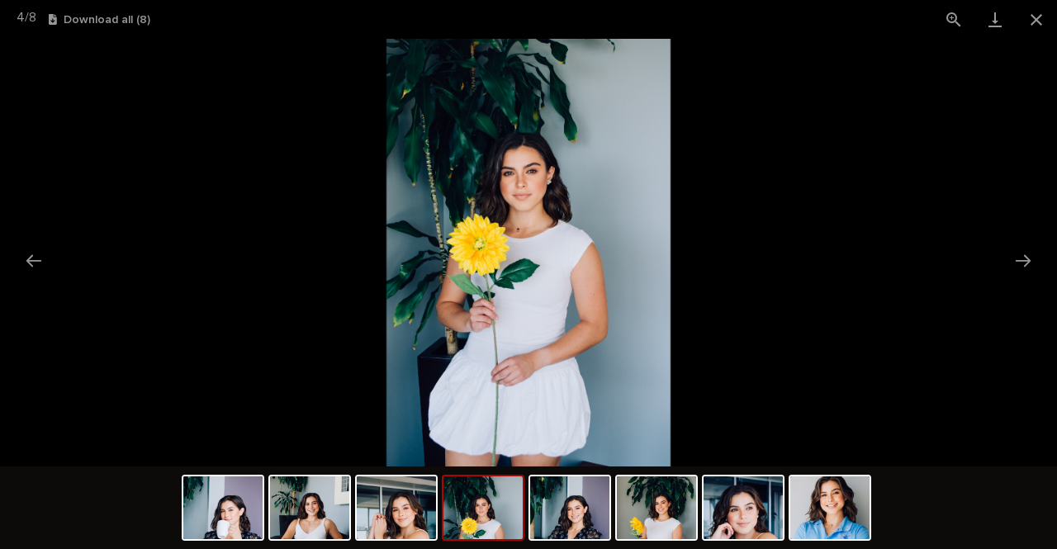
click at [1014, 254] on button "Next slide" at bounding box center [1023, 260] width 35 height 32
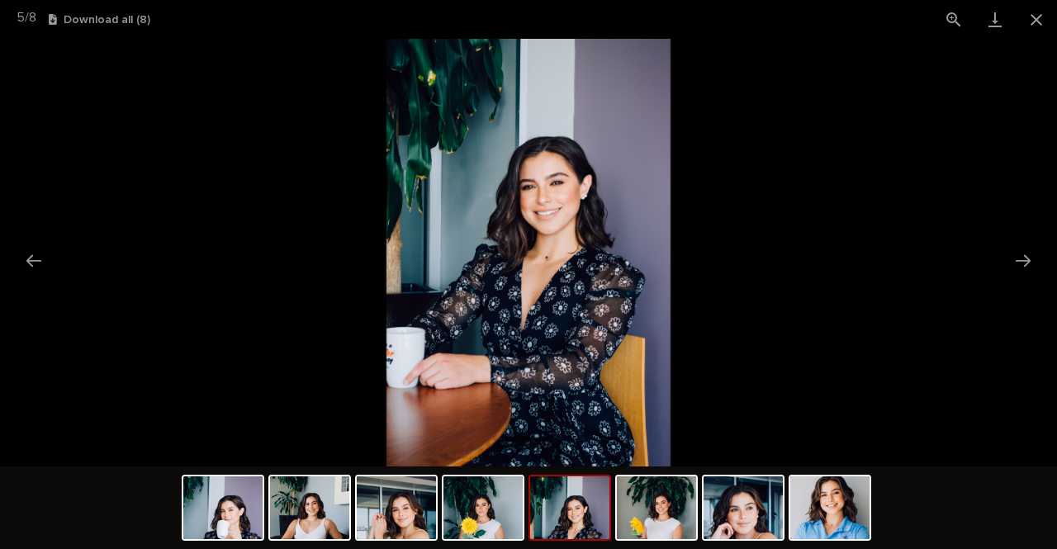
click at [1014, 254] on button "Next slide" at bounding box center [1023, 260] width 35 height 32
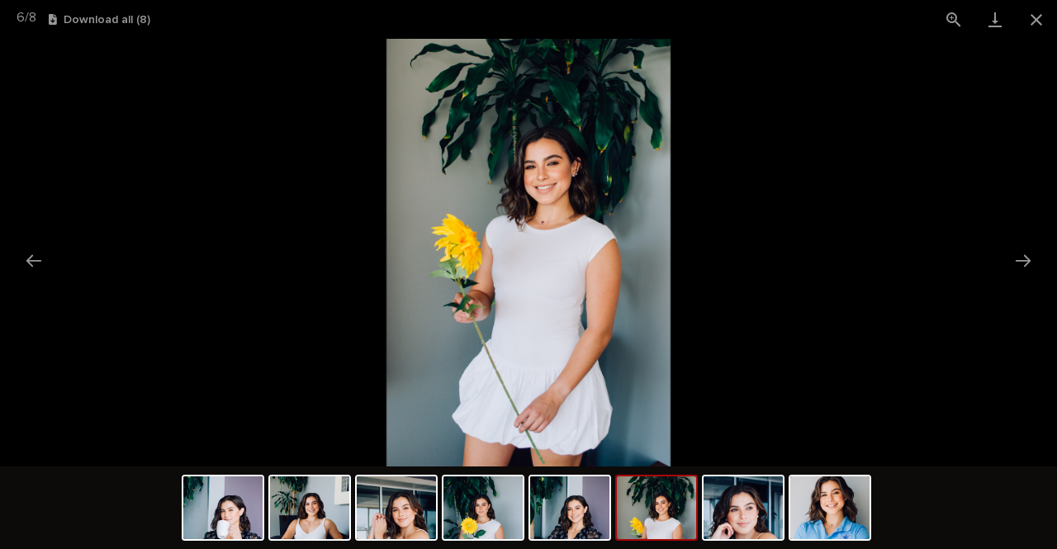
click at [1014, 254] on button "Next slide" at bounding box center [1023, 260] width 35 height 32
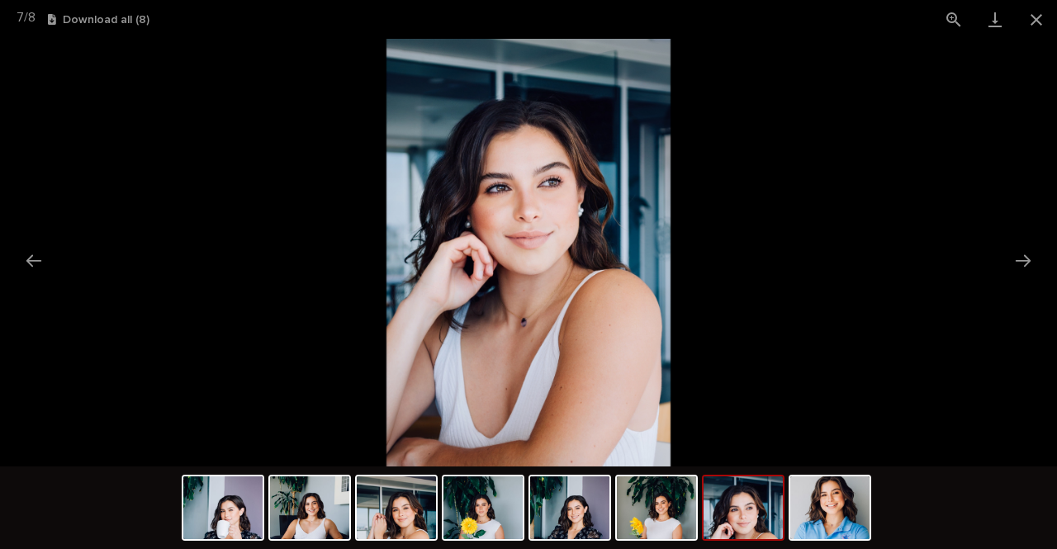
click at [1014, 254] on button "Next slide" at bounding box center [1023, 260] width 35 height 32
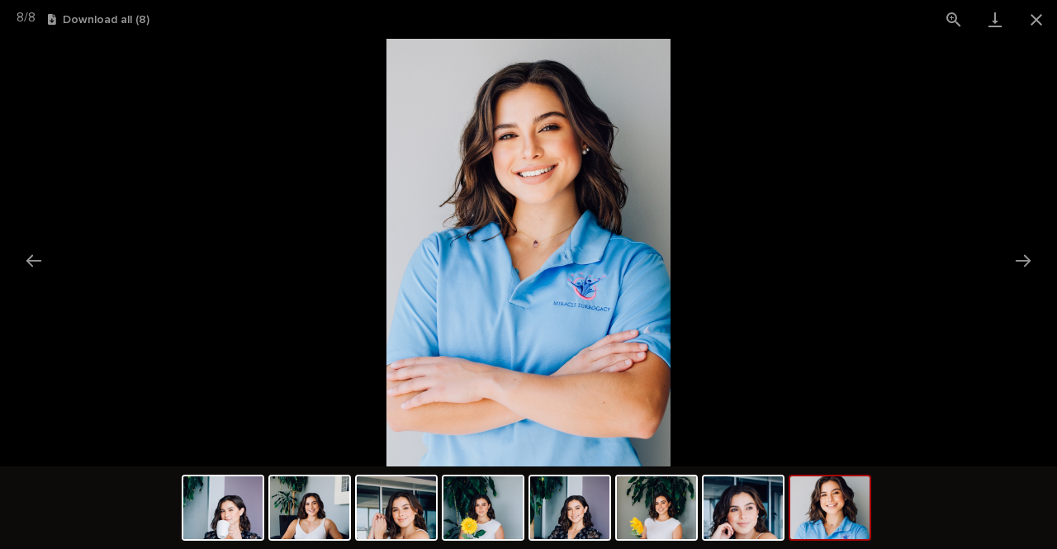
click at [1014, 254] on button "Next slide" at bounding box center [1023, 260] width 35 height 32
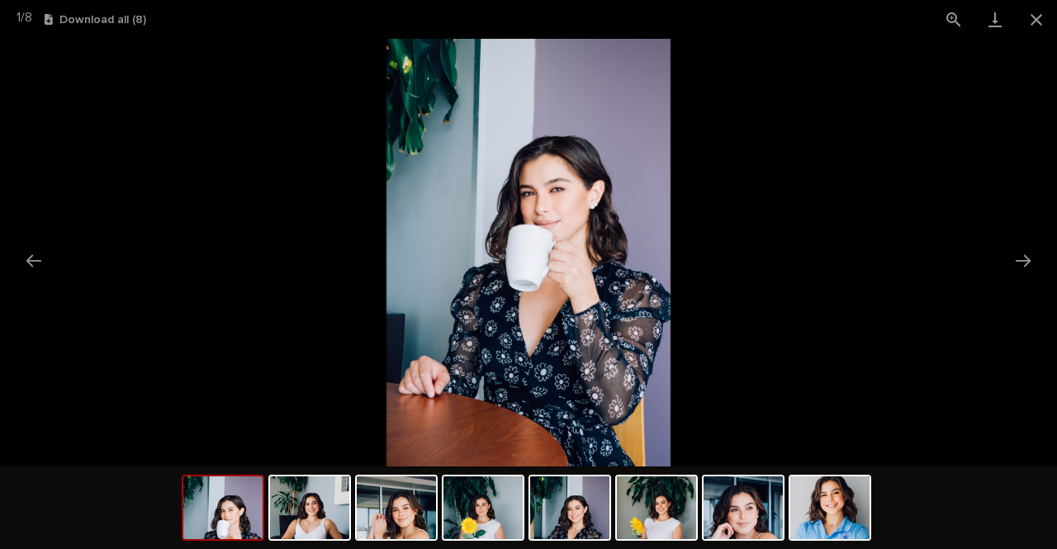
click at [1014, 254] on button "Next slide" at bounding box center [1023, 260] width 35 height 32
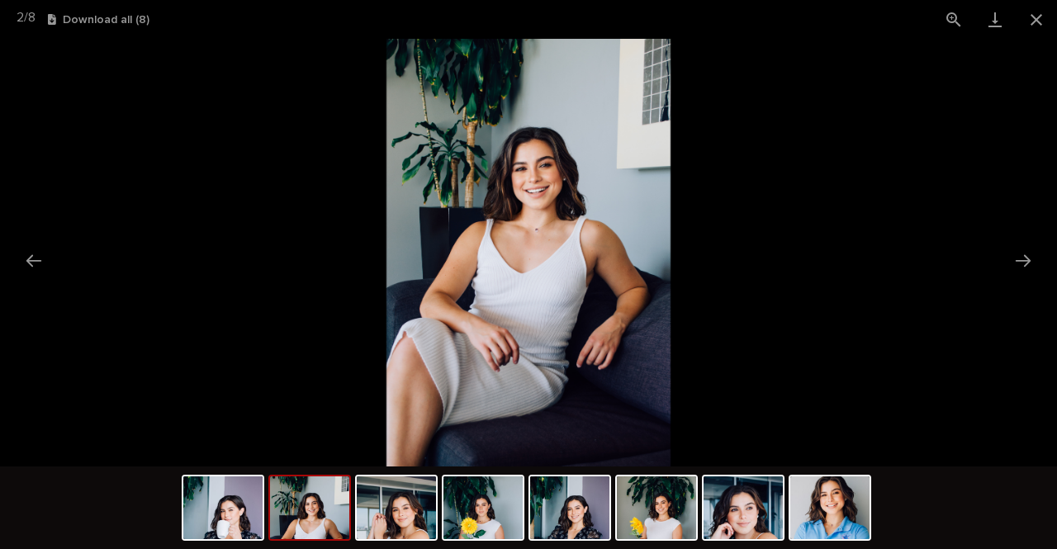
click at [1042, 16] on button "Close gallery" at bounding box center [1036, 19] width 41 height 39
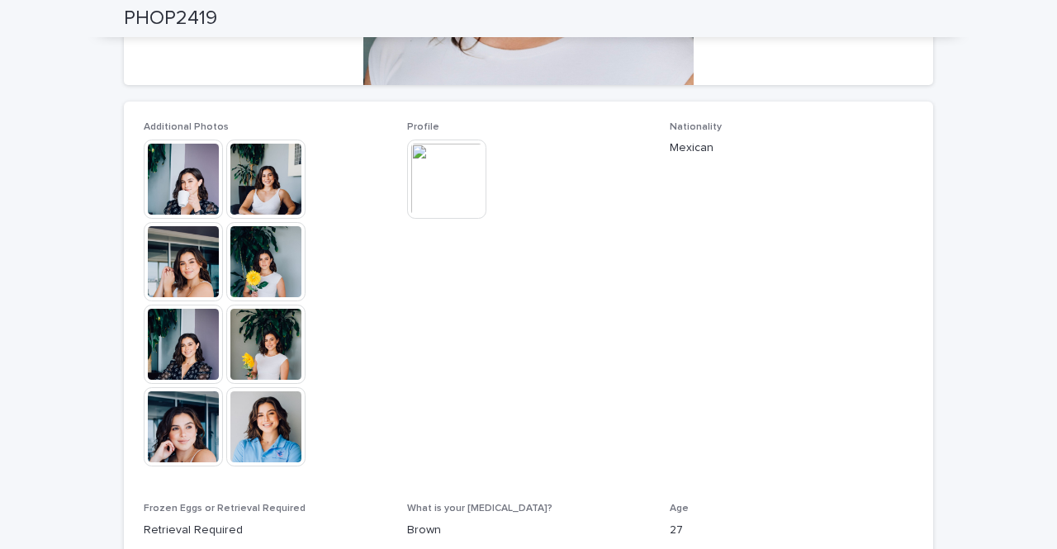
scroll to position [399, 0]
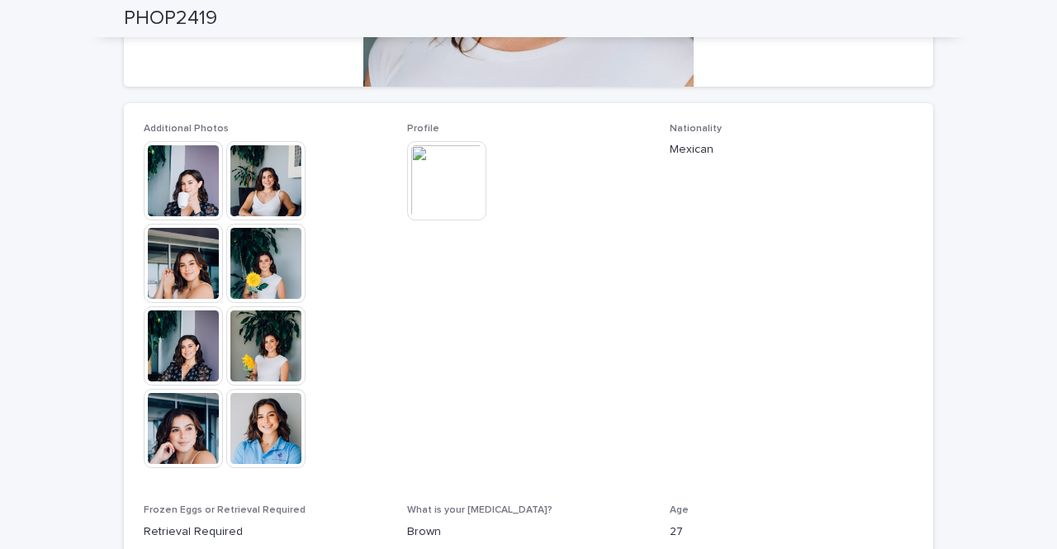
click at [439, 213] on img at bounding box center [446, 180] width 79 height 79
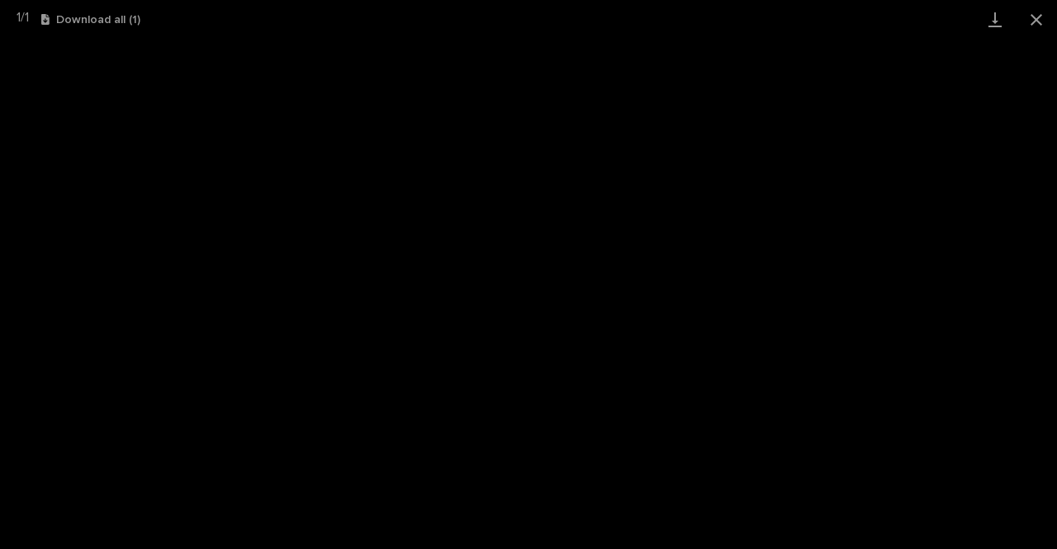
click at [1036, 17] on button "Close gallery" at bounding box center [1036, 19] width 41 height 39
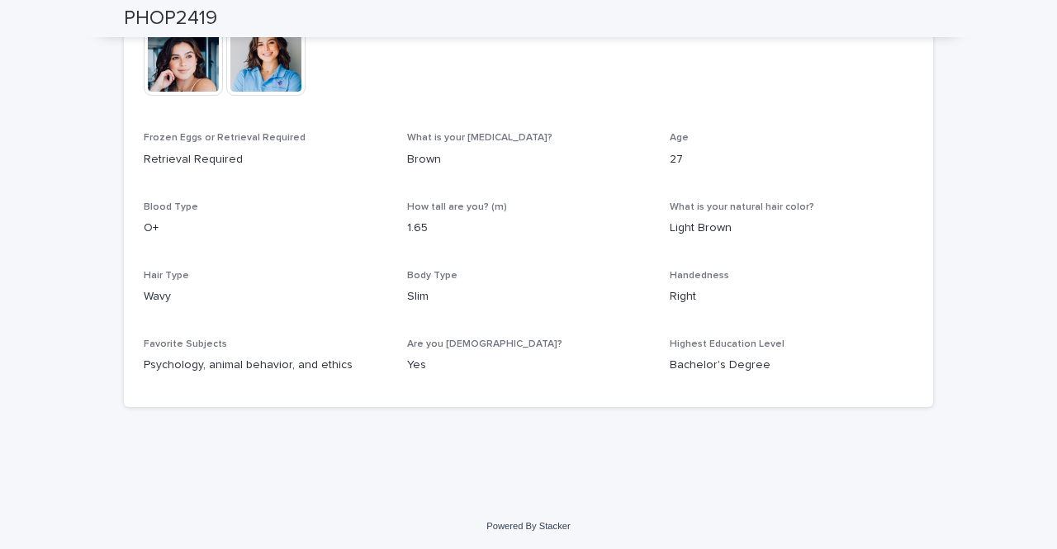
scroll to position [0, 0]
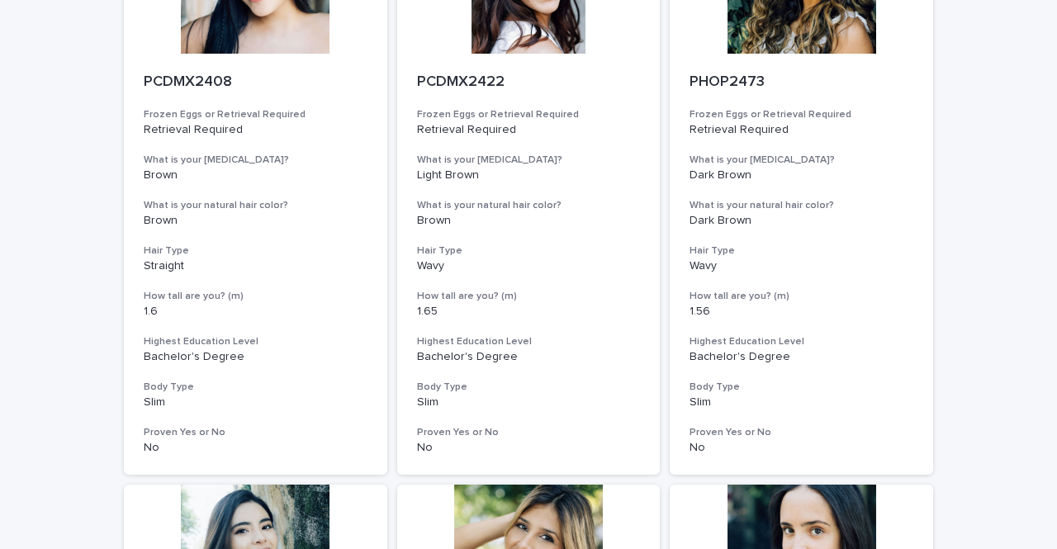
scroll to position [2101, 0]
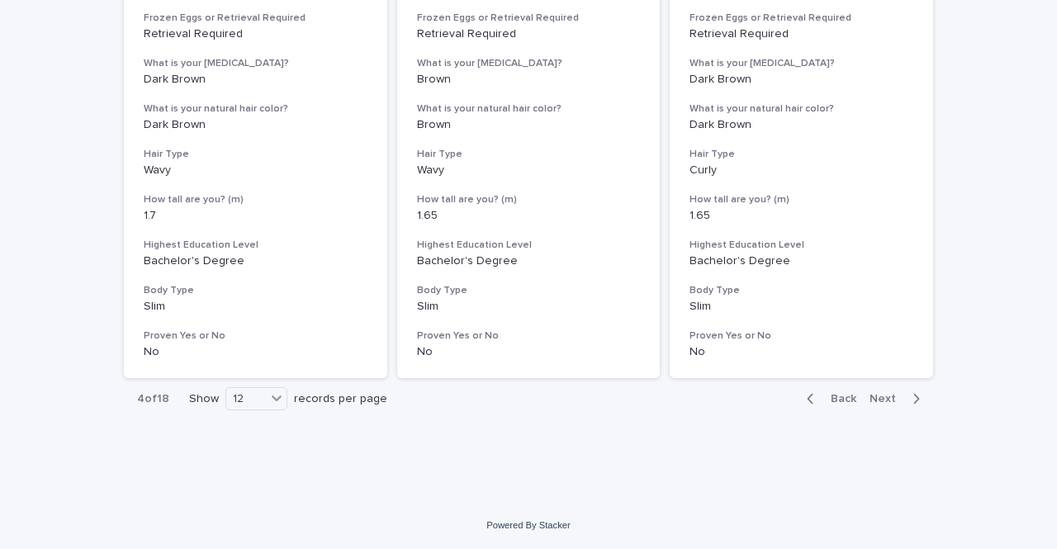
click at [239, 399] on div "12" at bounding box center [246, 399] width 40 height 17
click at [246, 458] on div "36" at bounding box center [251, 461] width 60 height 20
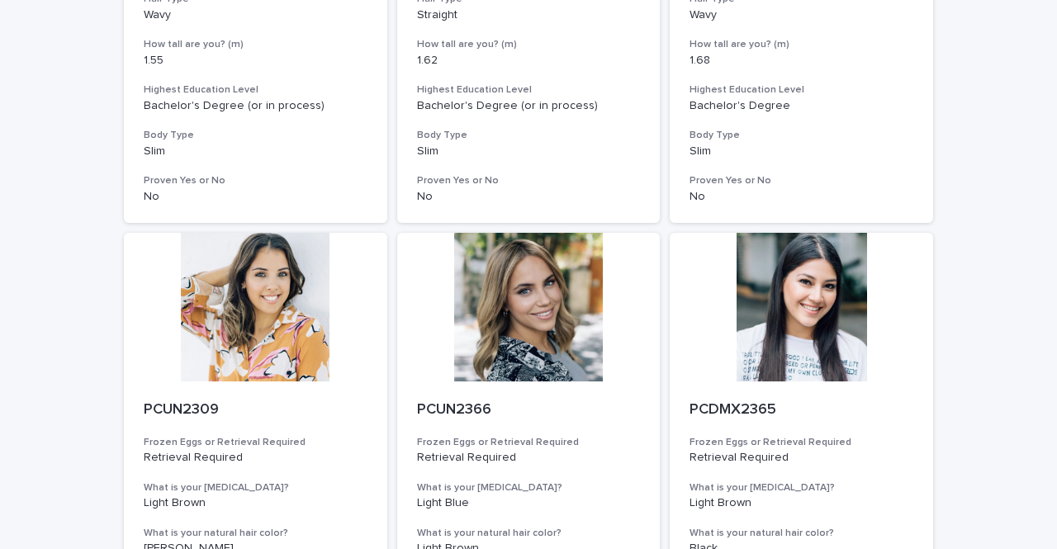
scroll to position [5153, 0]
click at [535, 361] on div at bounding box center [528, 307] width 263 height 149
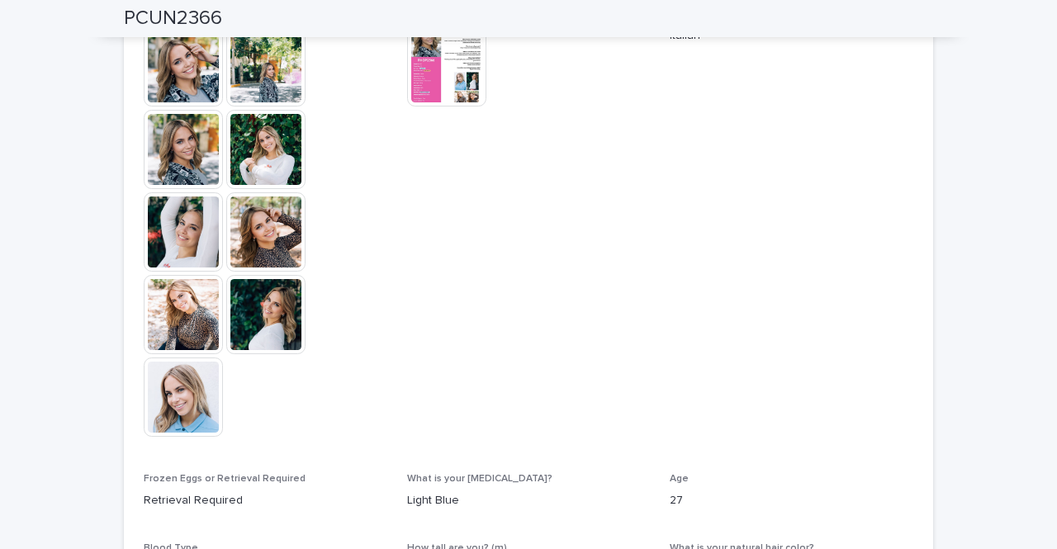
scroll to position [513, 0]
click at [149, 71] on img at bounding box center [183, 66] width 79 height 79
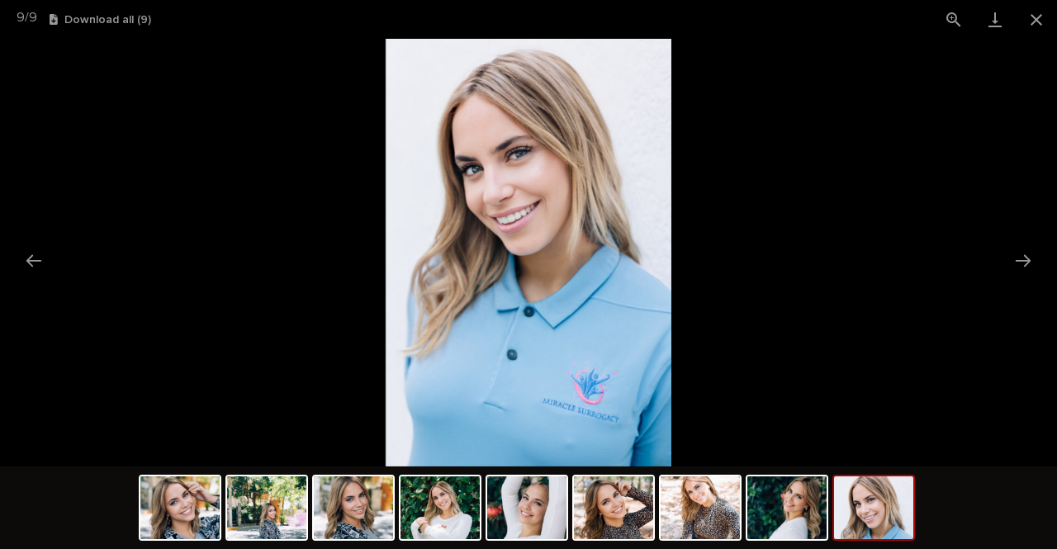
click at [1028, 26] on button "Close gallery" at bounding box center [1036, 19] width 41 height 39
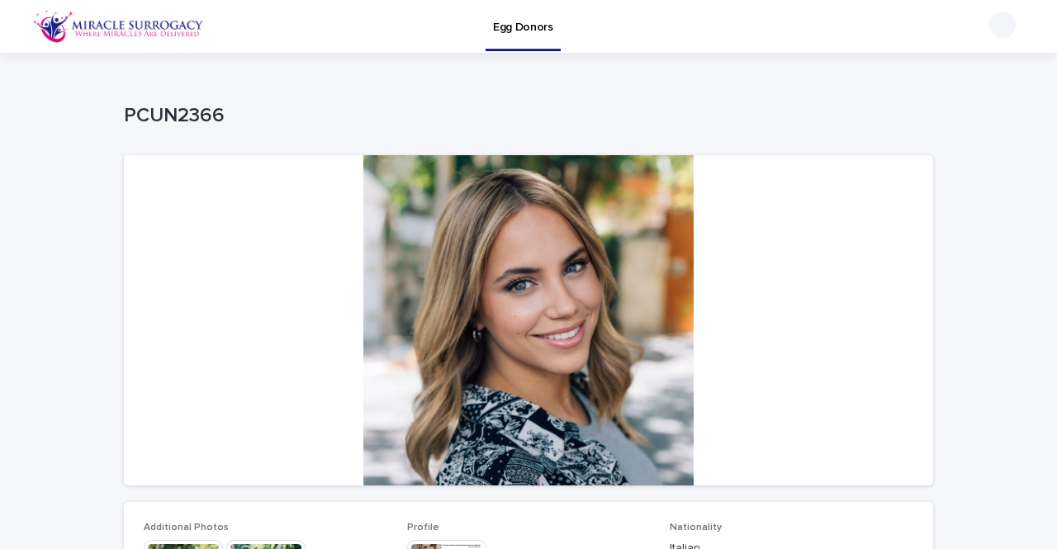
scroll to position [168, 0]
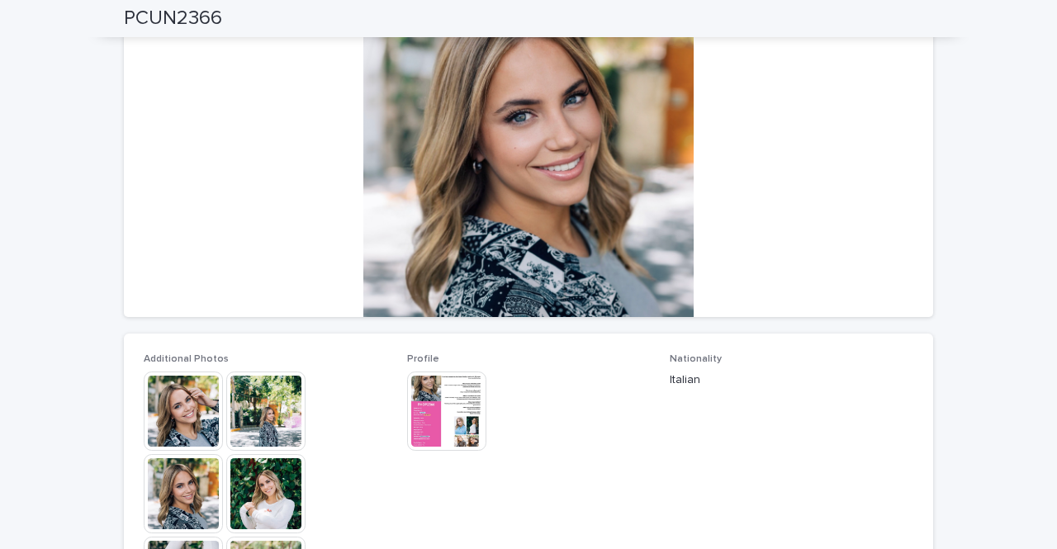
click at [442, 387] on img at bounding box center [446, 411] width 79 height 79
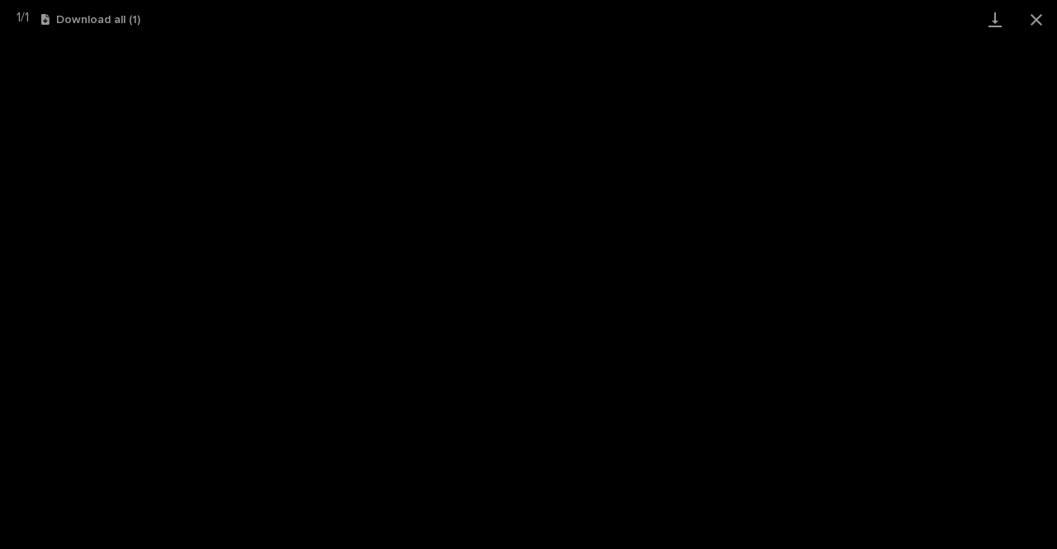
click at [1033, 19] on button "Close gallery" at bounding box center [1036, 19] width 41 height 39
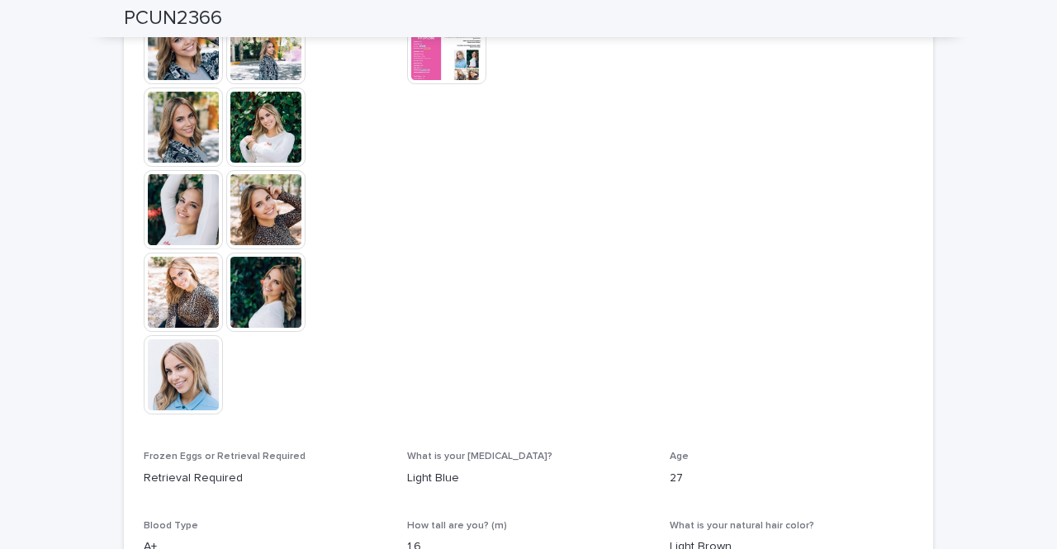
scroll to position [534, 0]
click at [144, 398] on img at bounding box center [183, 375] width 79 height 79
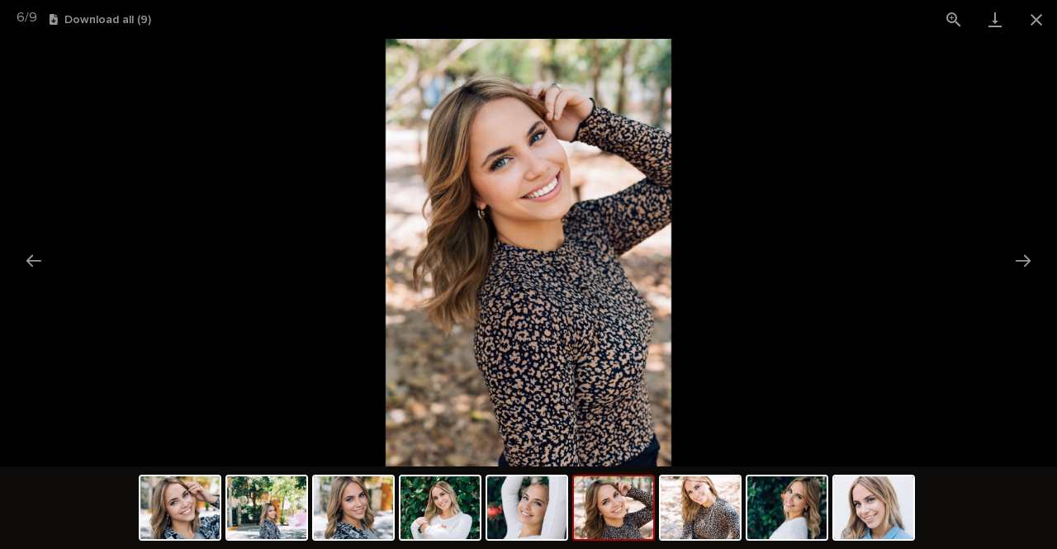
click at [1042, 16] on button "Close gallery" at bounding box center [1036, 19] width 41 height 39
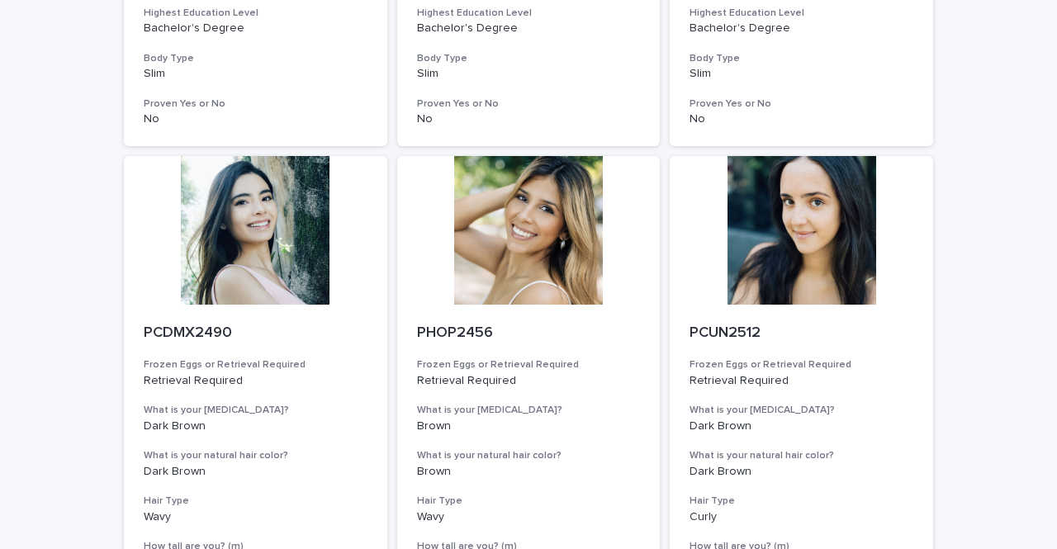
scroll to position [2101, 0]
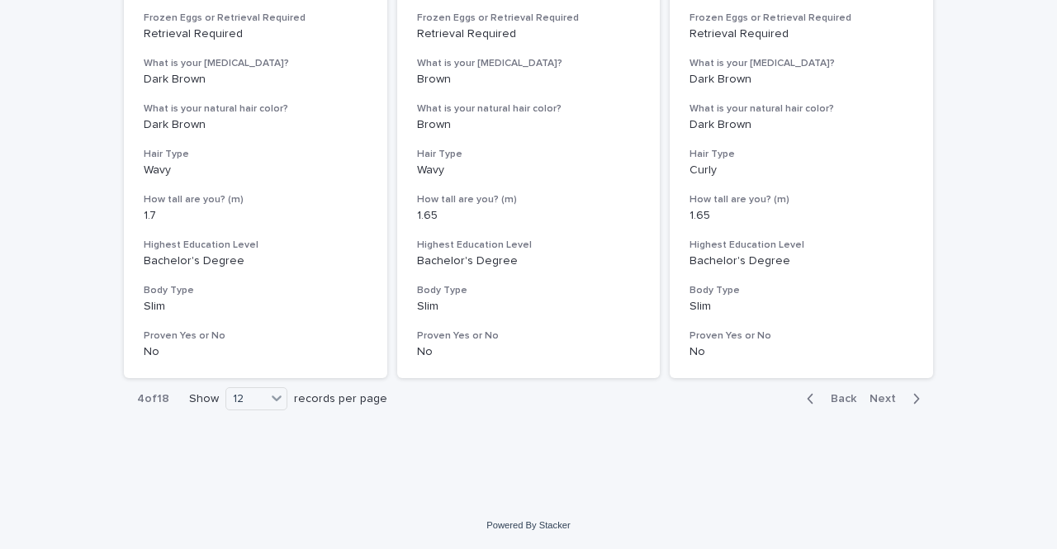
click at [244, 394] on div "12" at bounding box center [246, 399] width 40 height 17
click at [238, 467] on div "36" at bounding box center [251, 461] width 60 height 20
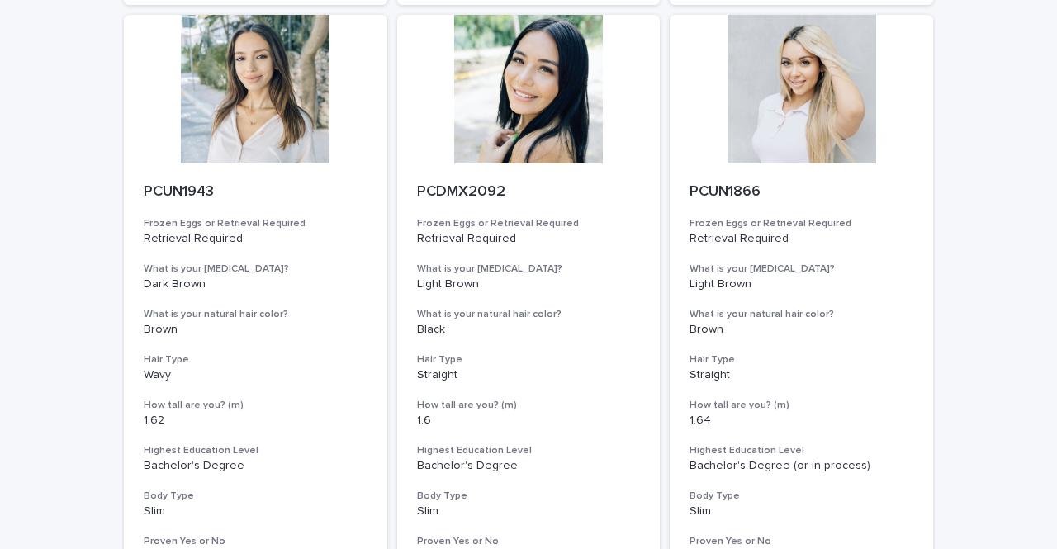
scroll to position [3634, 0]
click at [284, 111] on div at bounding box center [255, 89] width 263 height 149
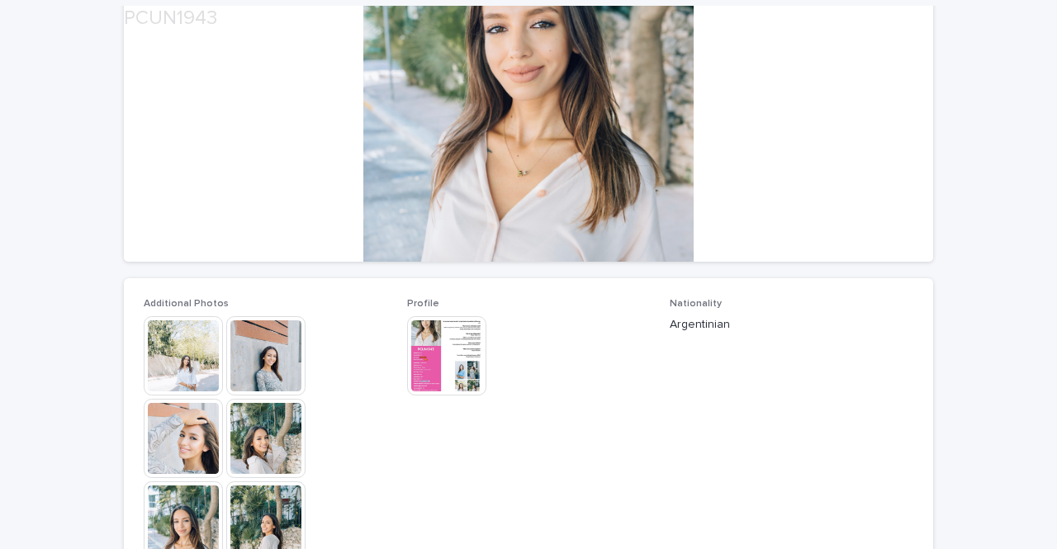
scroll to position [285, 0]
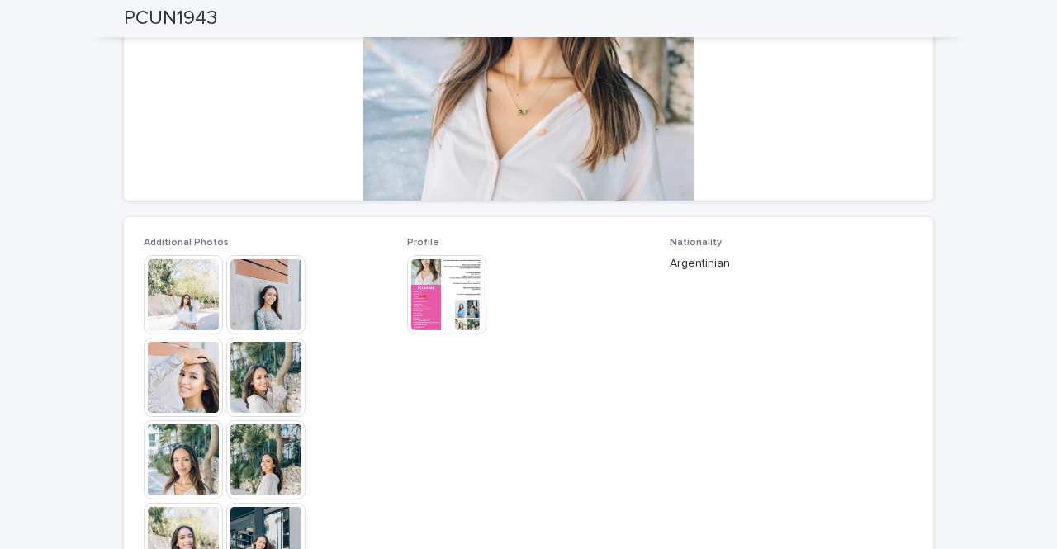
click at [146, 292] on img at bounding box center [183, 294] width 79 height 79
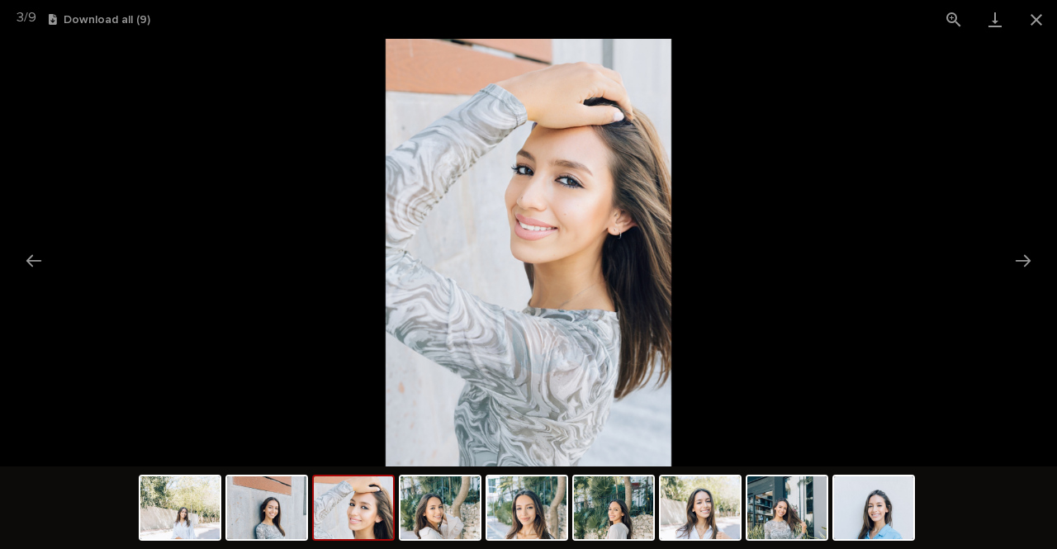
click at [1038, 20] on button "Close gallery" at bounding box center [1036, 19] width 41 height 39
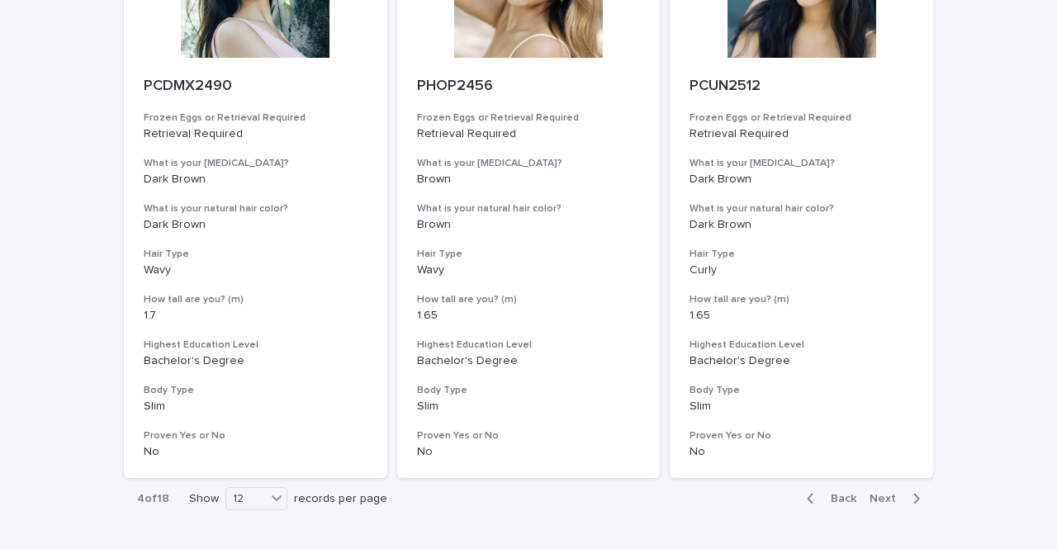
scroll to position [2101, 0]
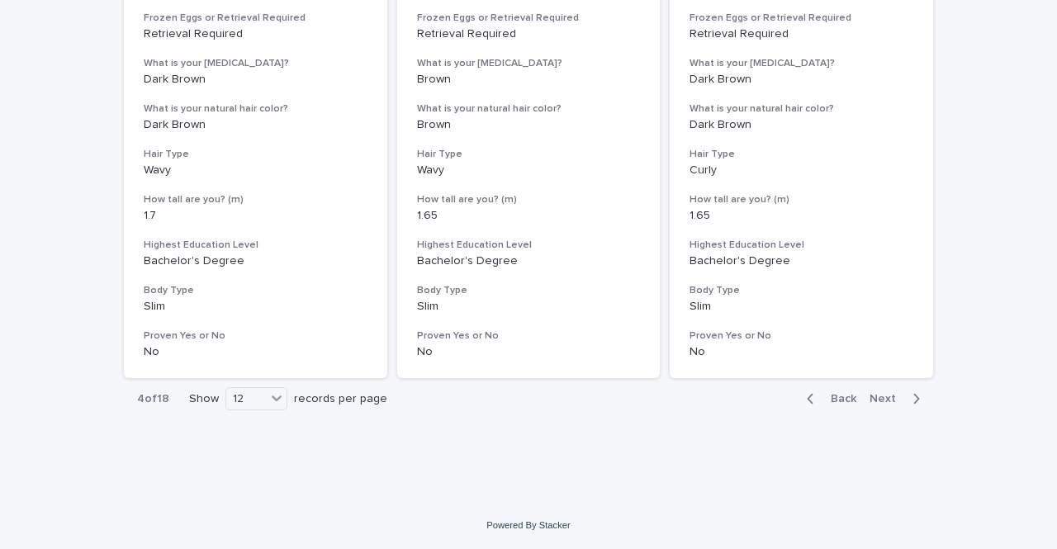
click at [259, 391] on div "12" at bounding box center [246, 399] width 40 height 17
click at [247, 455] on div "36" at bounding box center [251, 461] width 60 height 20
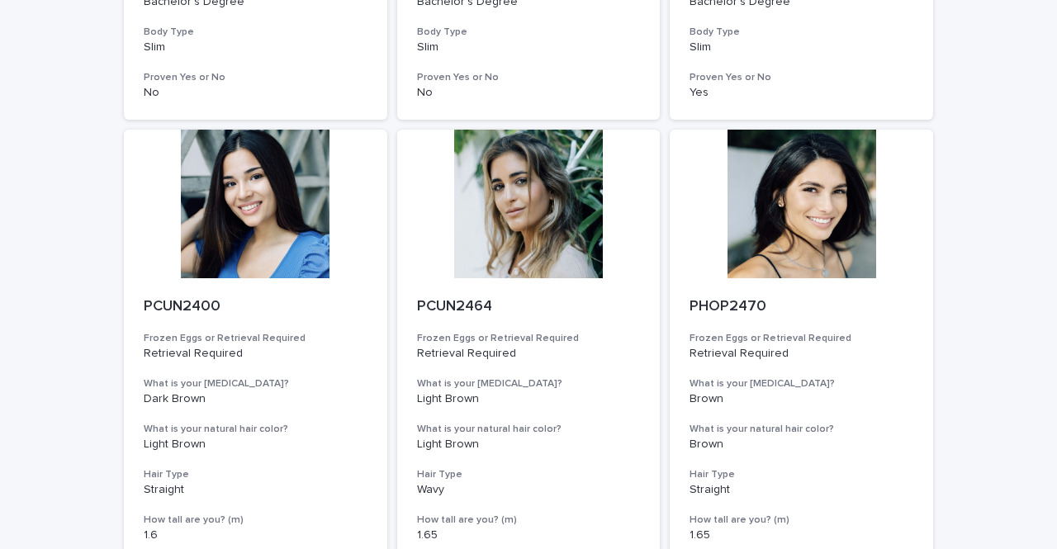
scroll to position [6414, 0]
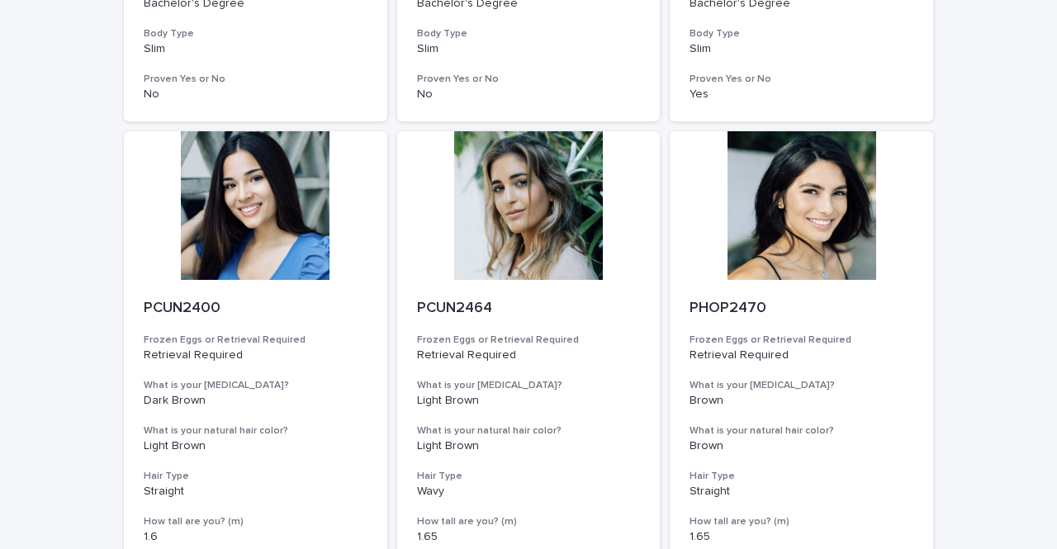
click at [496, 178] on div at bounding box center [528, 205] width 263 height 149
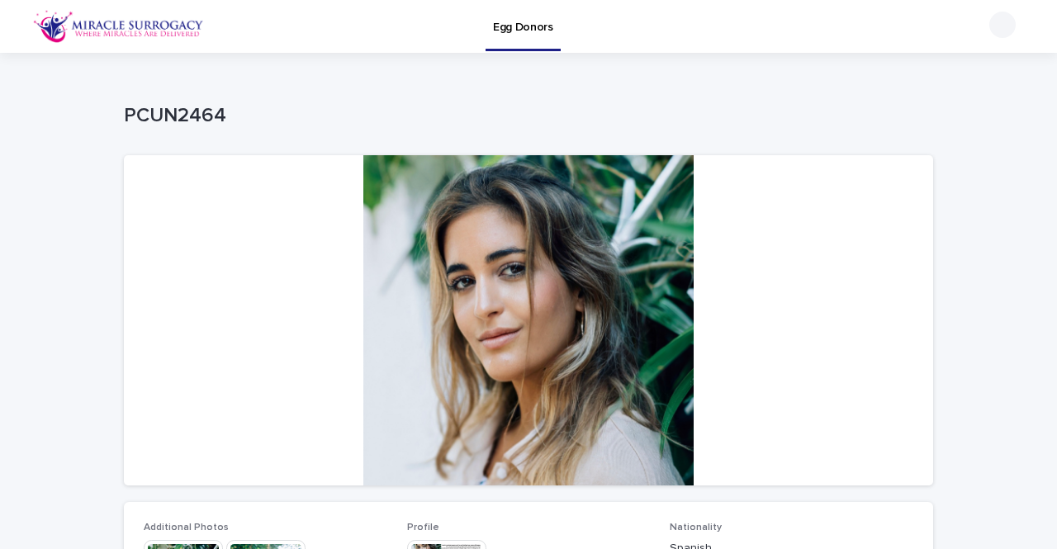
drag, startPoint x: 496, startPoint y: 178, endPoint x: 417, endPoint y: 128, distance: 92.8
click at [417, 128] on div "PCUN2464" at bounding box center [525, 119] width 803 height 31
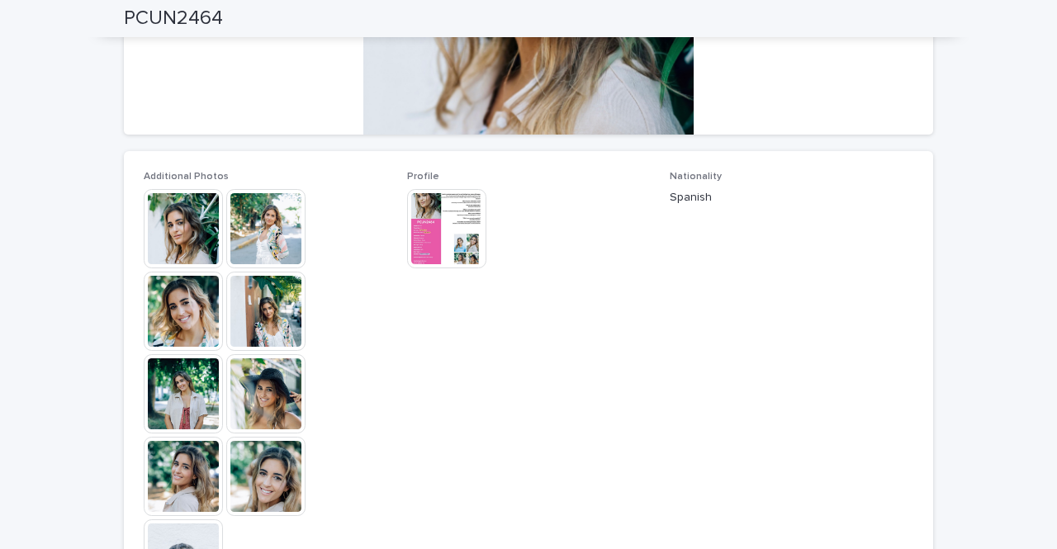
click at [261, 227] on img at bounding box center [265, 228] width 79 height 79
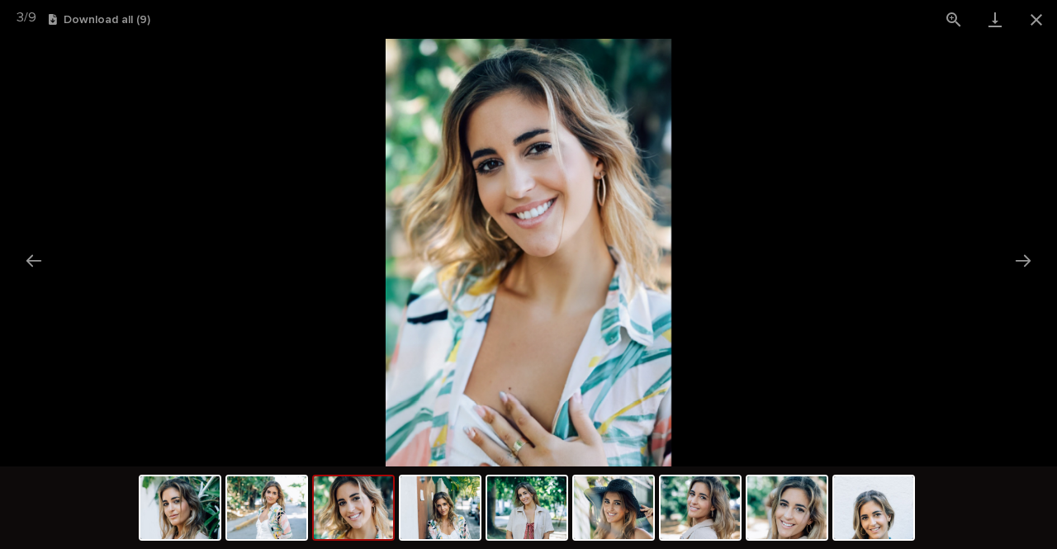
click at [1031, 22] on button "Close gallery" at bounding box center [1036, 19] width 41 height 39
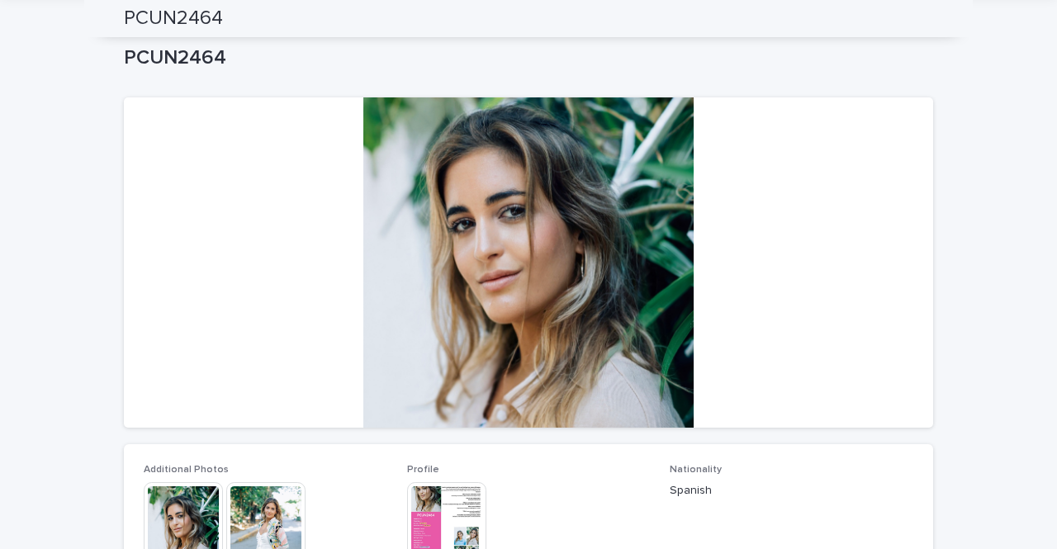
scroll to position [0, 0]
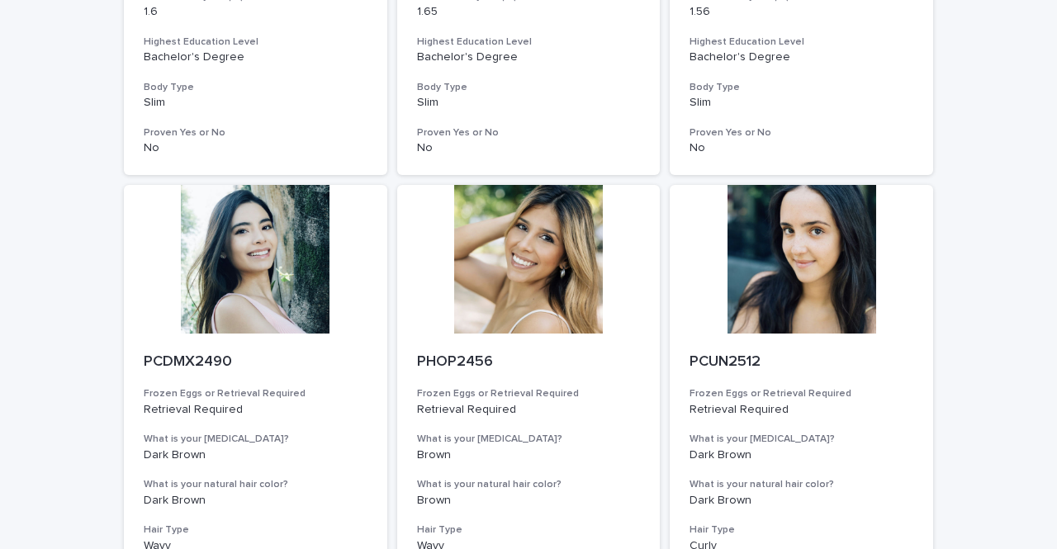
scroll to position [2101, 0]
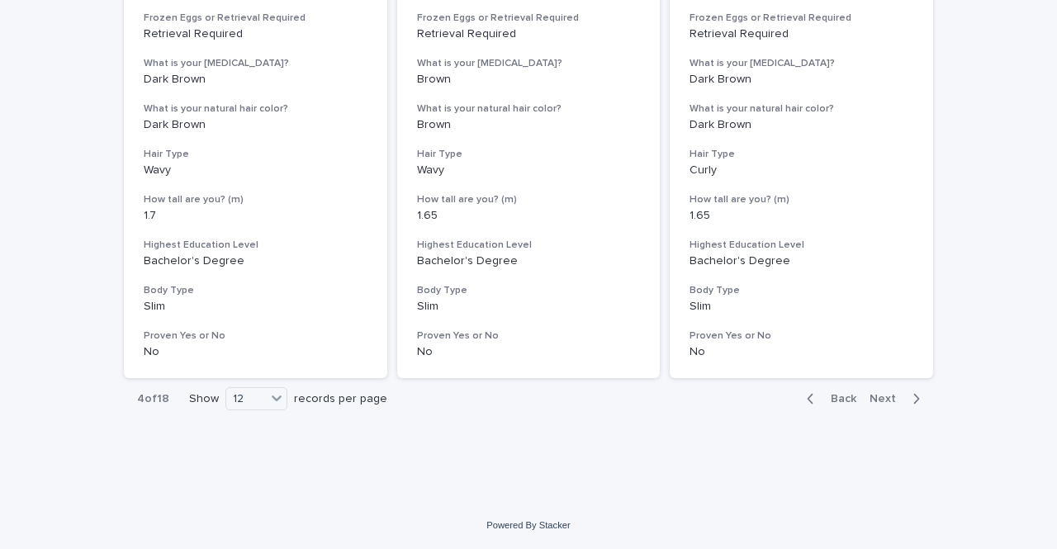
click at [258, 405] on div "12" at bounding box center [246, 399] width 40 height 17
click at [255, 460] on div "36" at bounding box center [251, 461] width 60 height 20
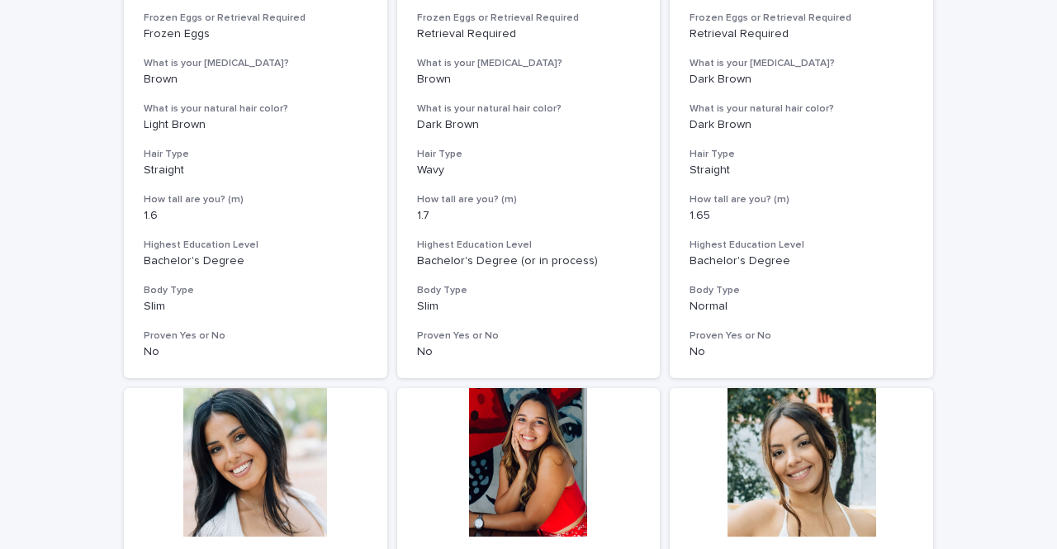
scroll to position [2402, 0]
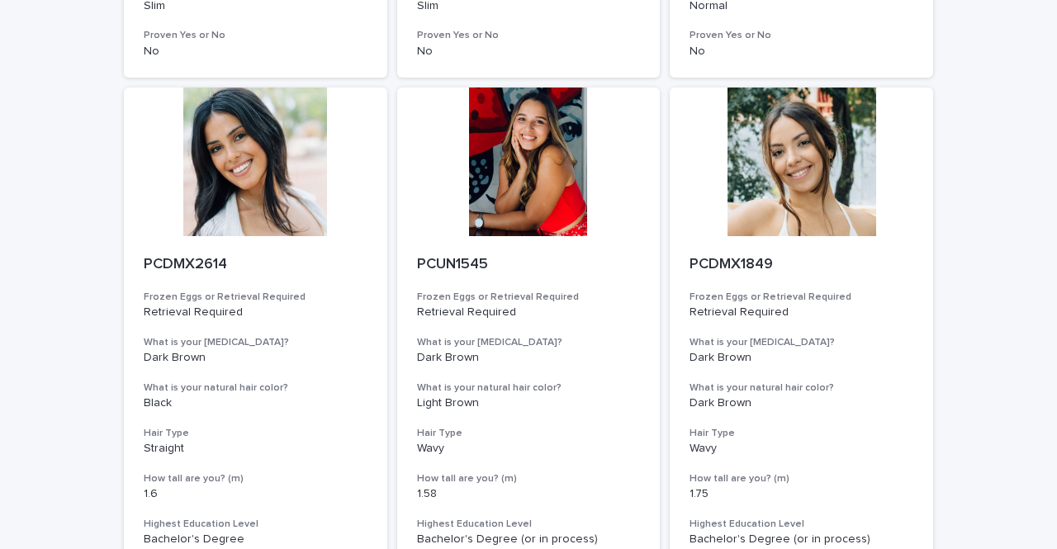
click at [238, 197] on div at bounding box center [255, 162] width 263 height 149
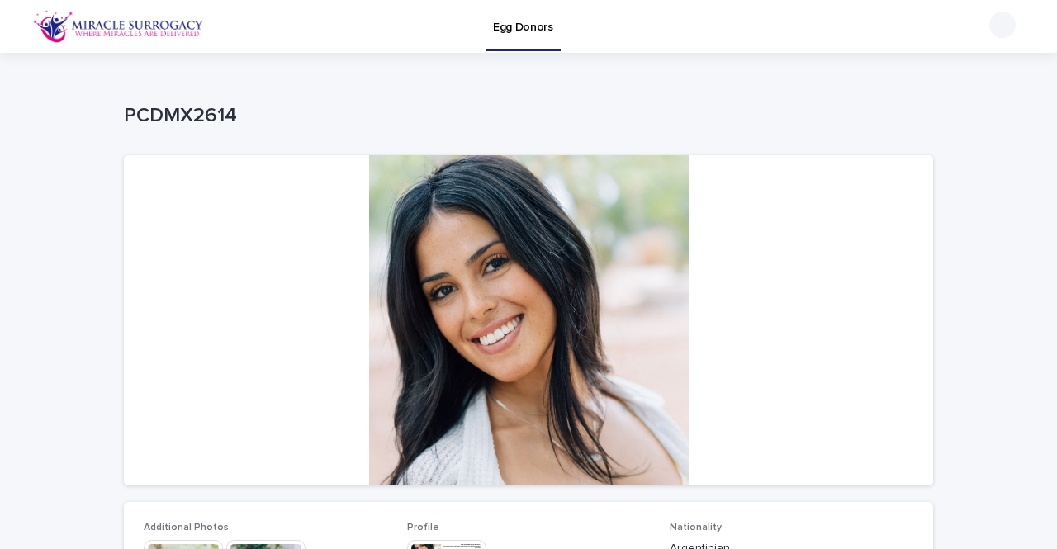
scroll to position [256, 0]
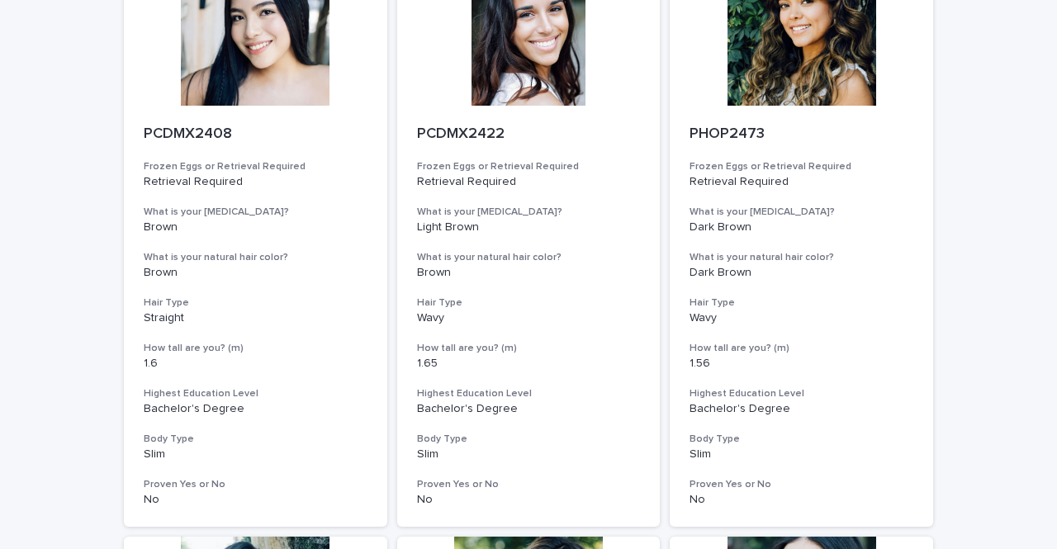
scroll to position [2101, 0]
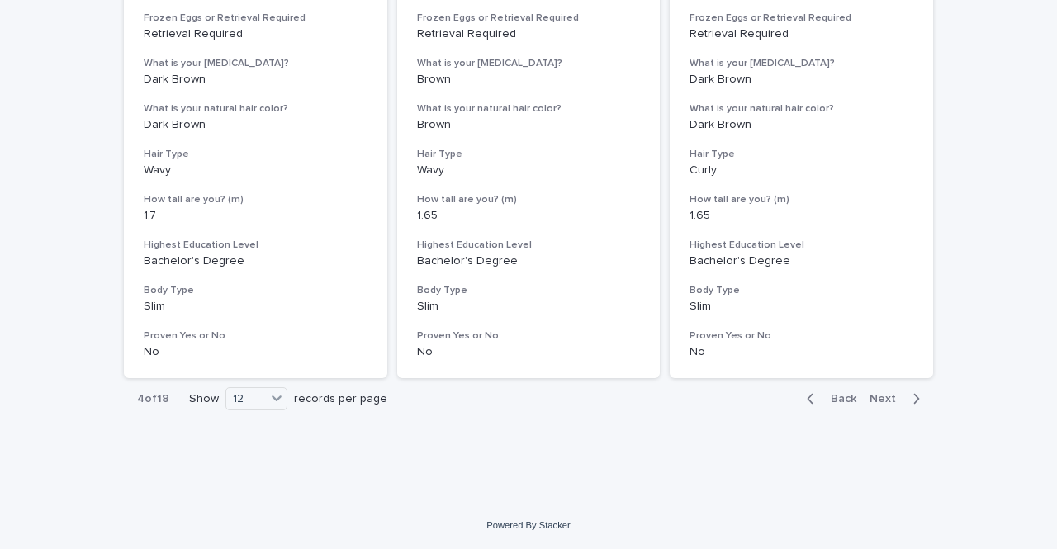
click at [272, 399] on icon at bounding box center [277, 399] width 10 height 6
click at [260, 457] on div "36" at bounding box center [251, 461] width 60 height 20
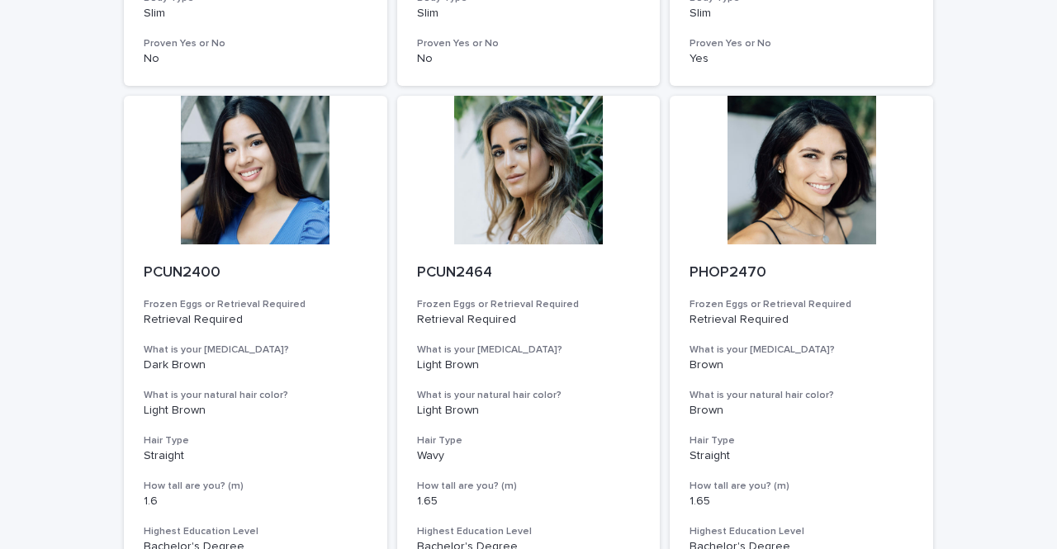
scroll to position [6737, 0]
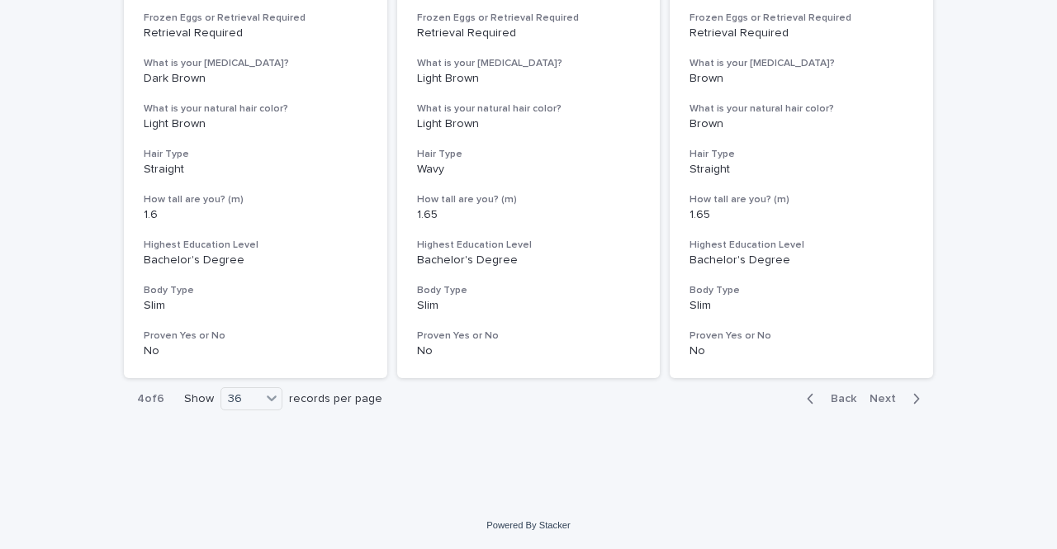
click at [837, 399] on span "Back" at bounding box center [839, 399] width 36 height 12
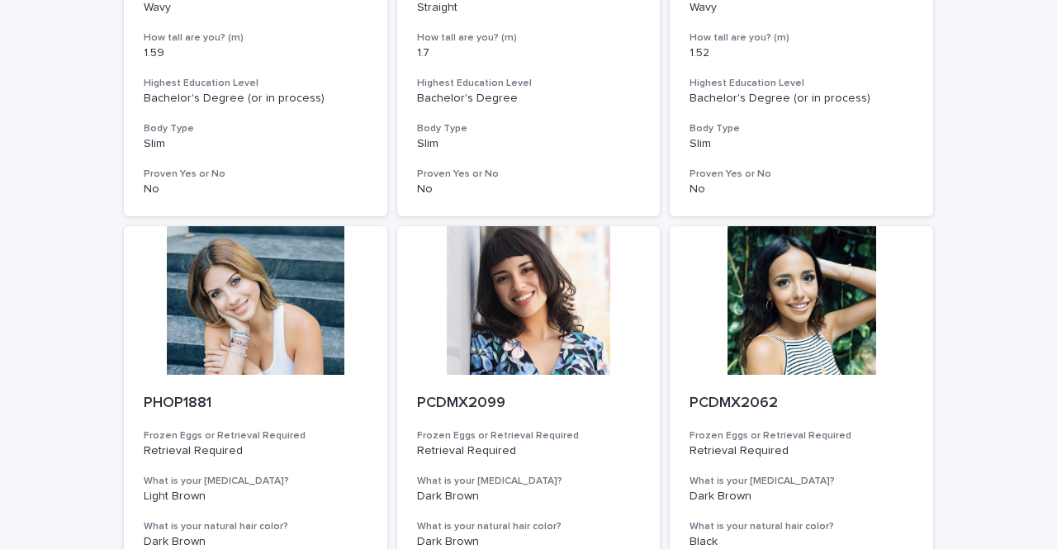
scroll to position [5739, 0]
click at [293, 334] on div at bounding box center [255, 301] width 263 height 149
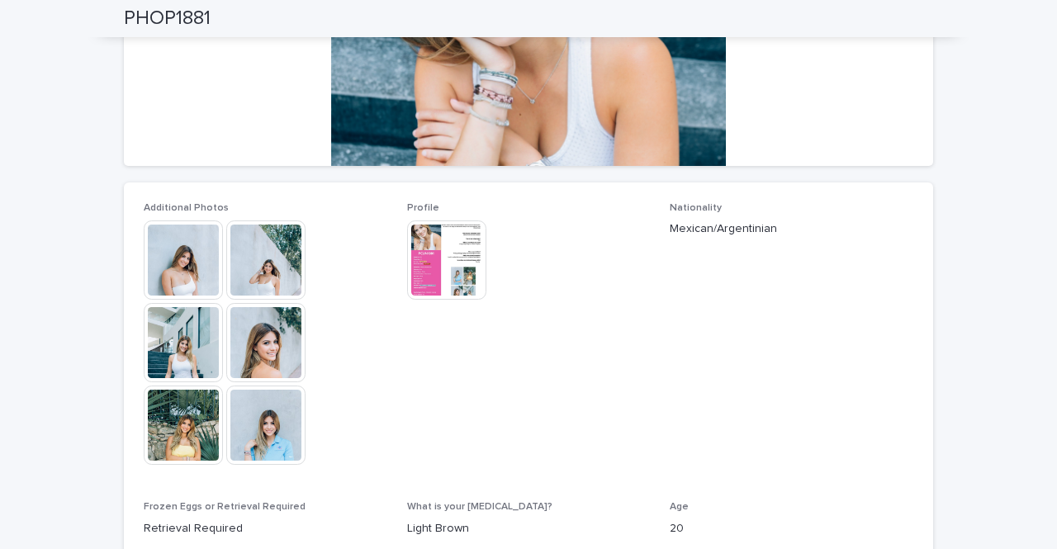
scroll to position [318, 0]
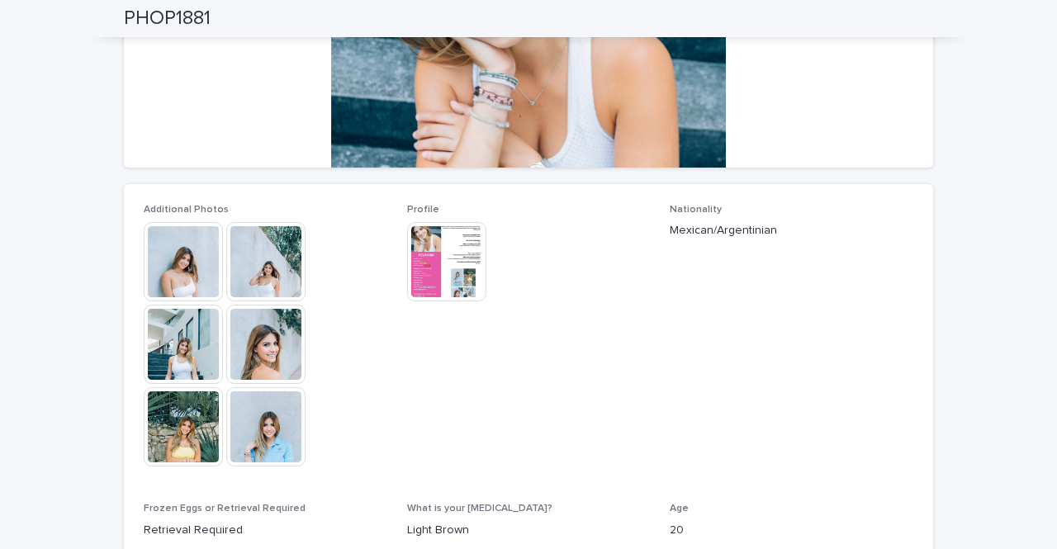
drag, startPoint x: 542, startPoint y: 289, endPoint x: 187, endPoint y: 252, distance: 356.2
click at [187, 252] on img at bounding box center [183, 261] width 79 height 79
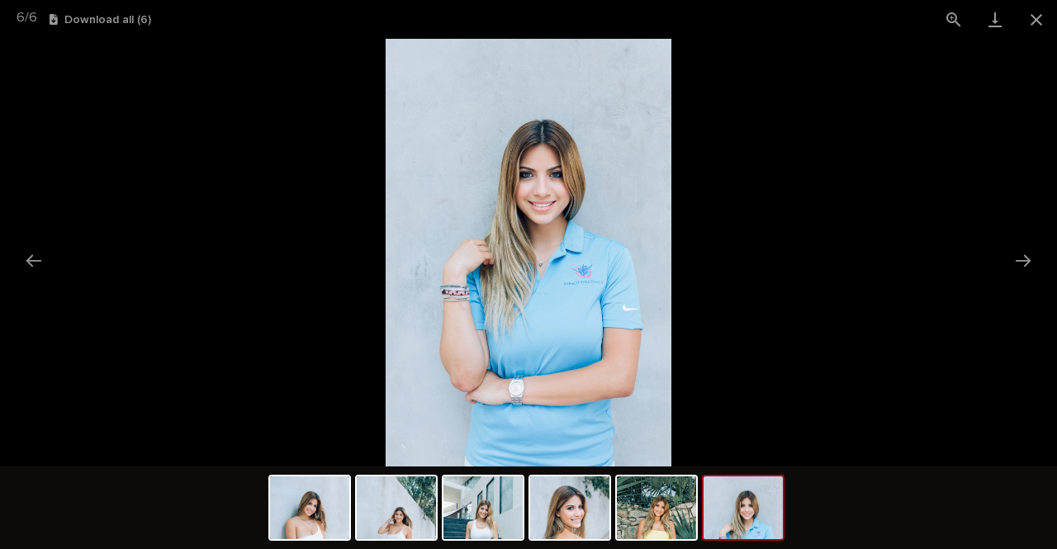
click at [1041, 20] on button "Close gallery" at bounding box center [1036, 19] width 41 height 39
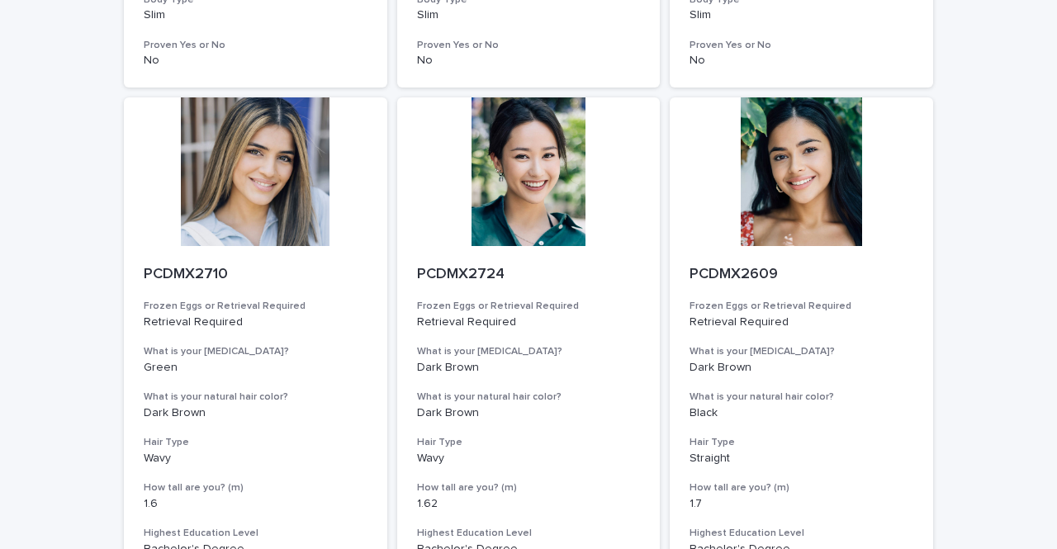
scroll to position [2101, 0]
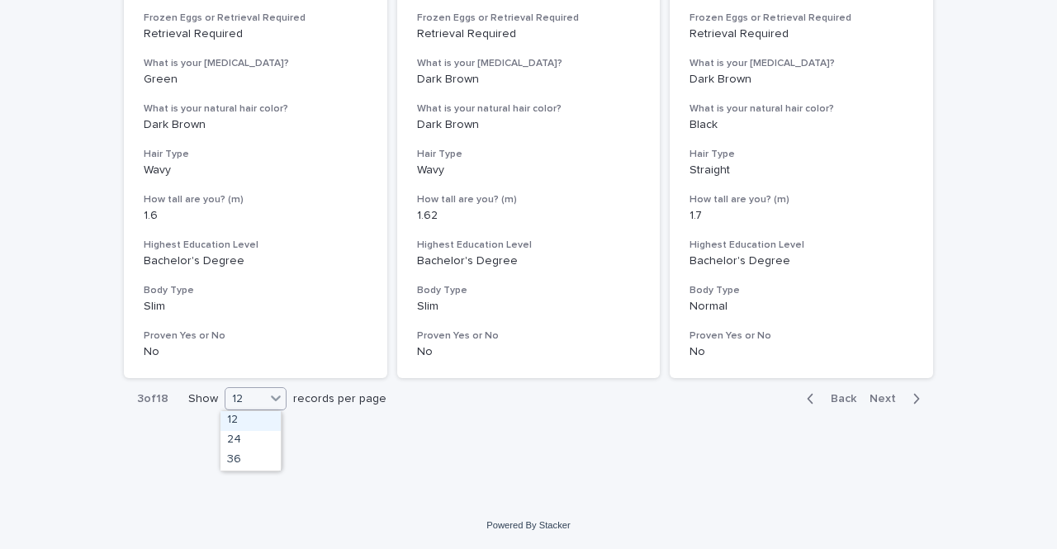
click at [253, 387] on div "12" at bounding box center [256, 398] width 62 height 23
click at [258, 461] on div "36" at bounding box center [251, 461] width 60 height 20
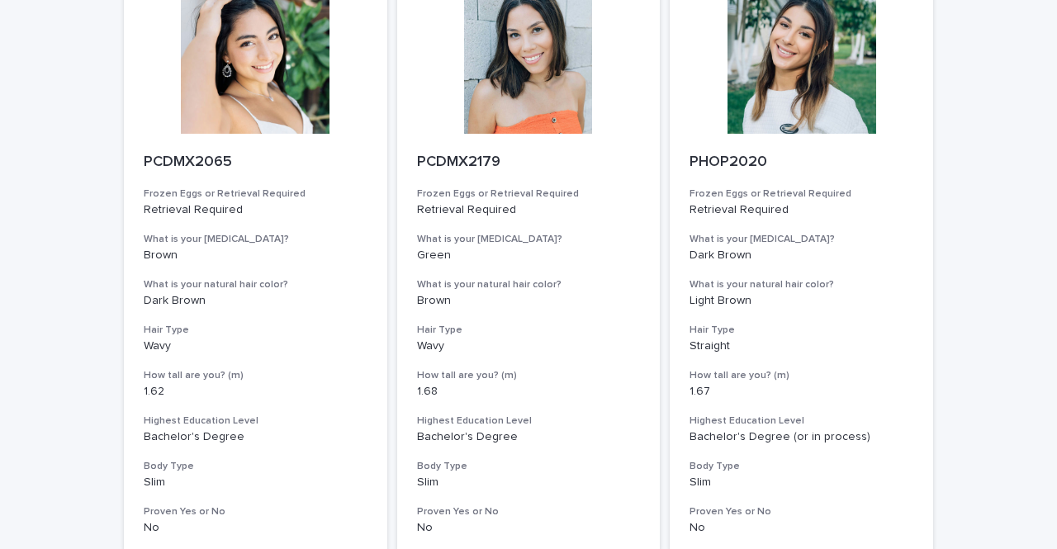
scroll to position [4799, 0]
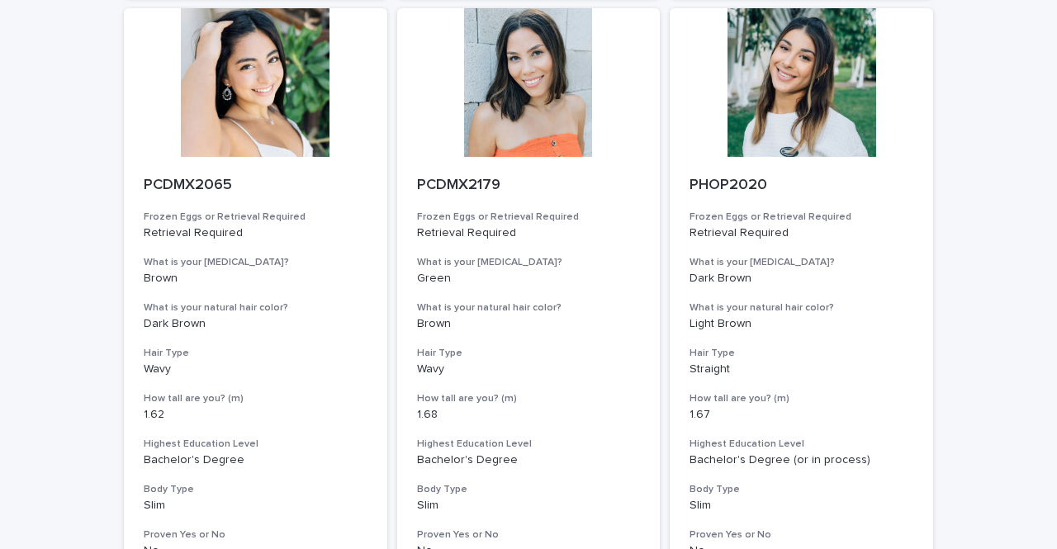
click at [818, 114] on div at bounding box center [801, 82] width 263 height 149
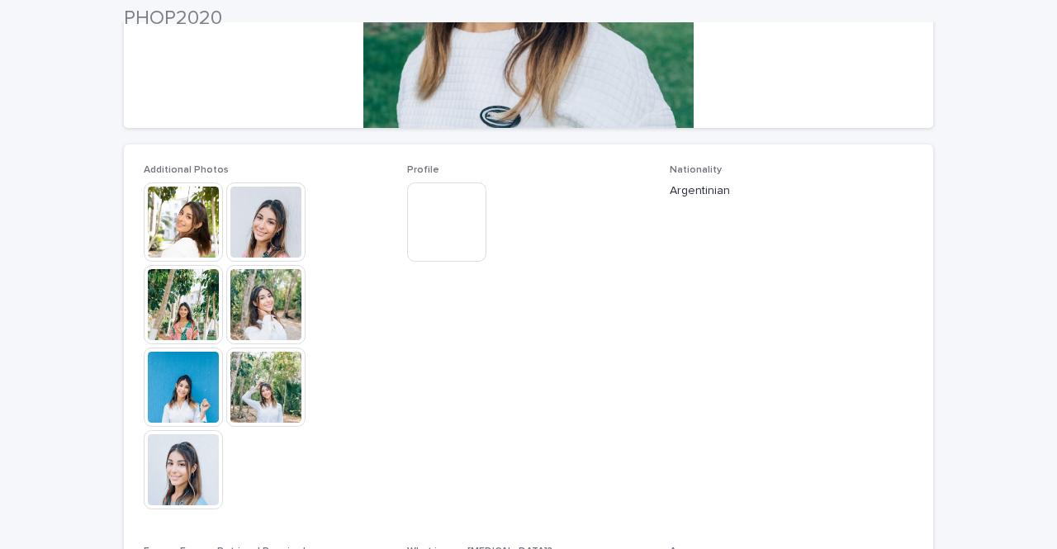
scroll to position [369, 0]
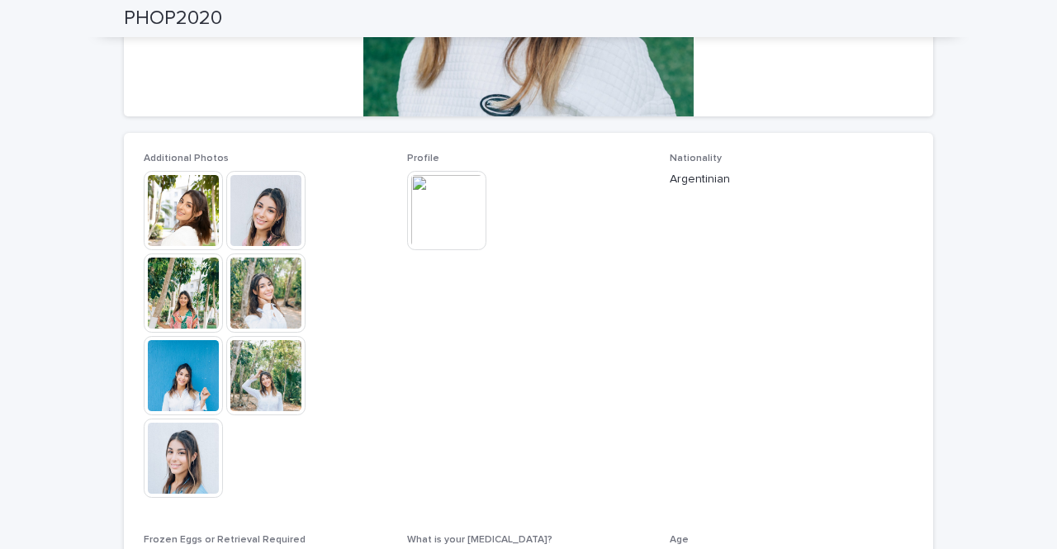
click at [174, 221] on img at bounding box center [183, 210] width 79 height 79
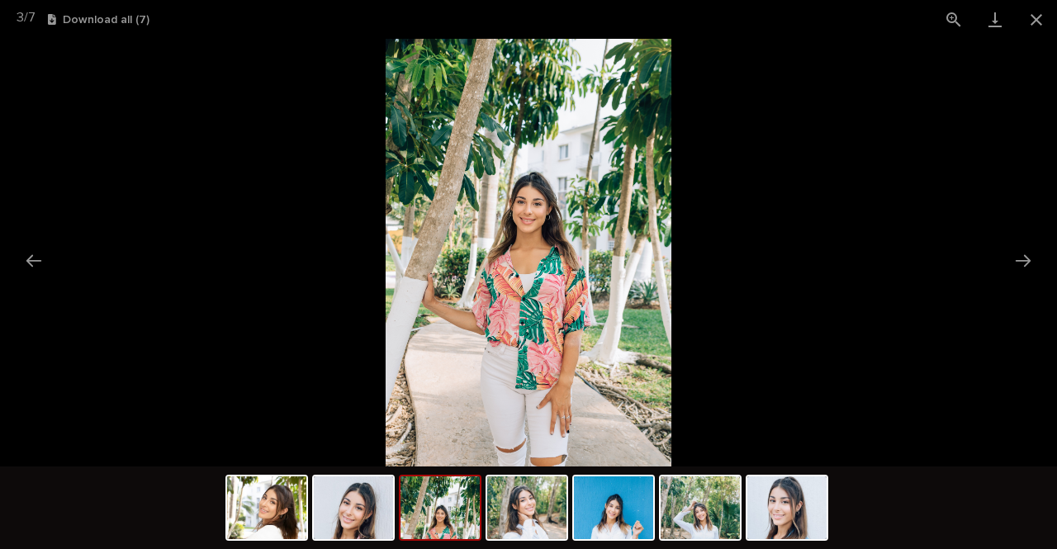
click at [1045, 19] on button "Close gallery" at bounding box center [1036, 19] width 41 height 39
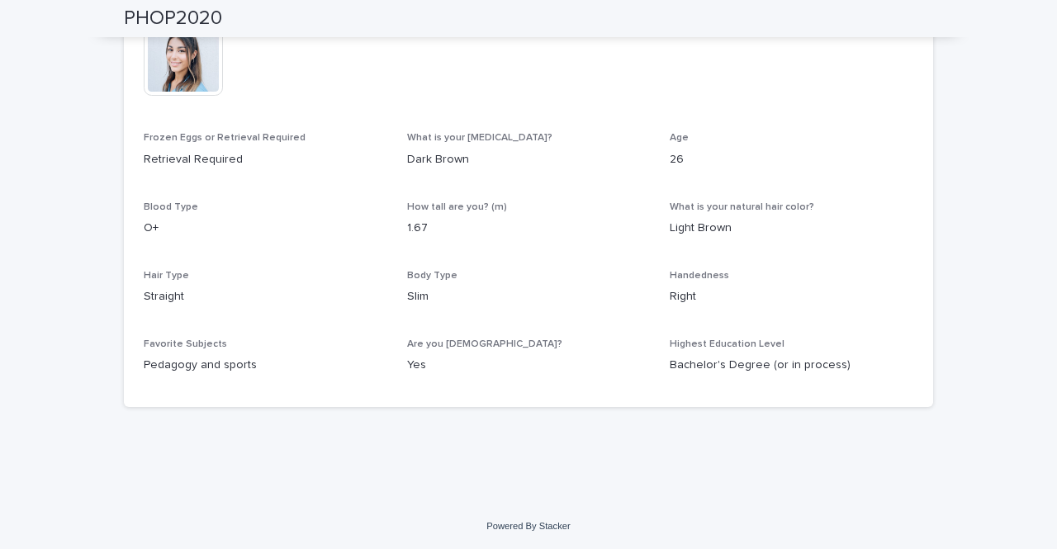
scroll to position [771, 0]
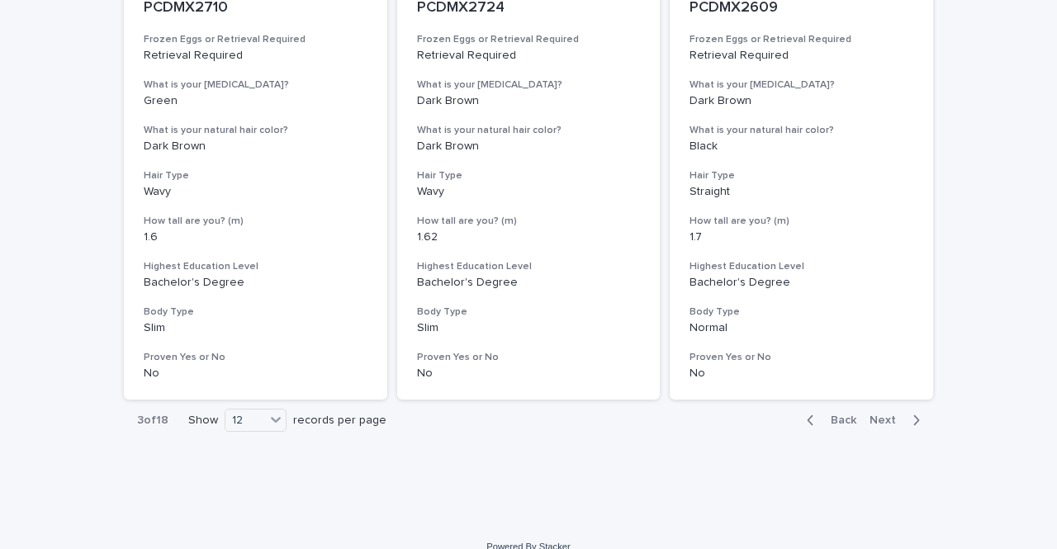
scroll to position [2080, 0]
click at [248, 428] on div "12" at bounding box center [245, 420] width 40 height 17
click at [244, 481] on div "36" at bounding box center [251, 482] width 60 height 20
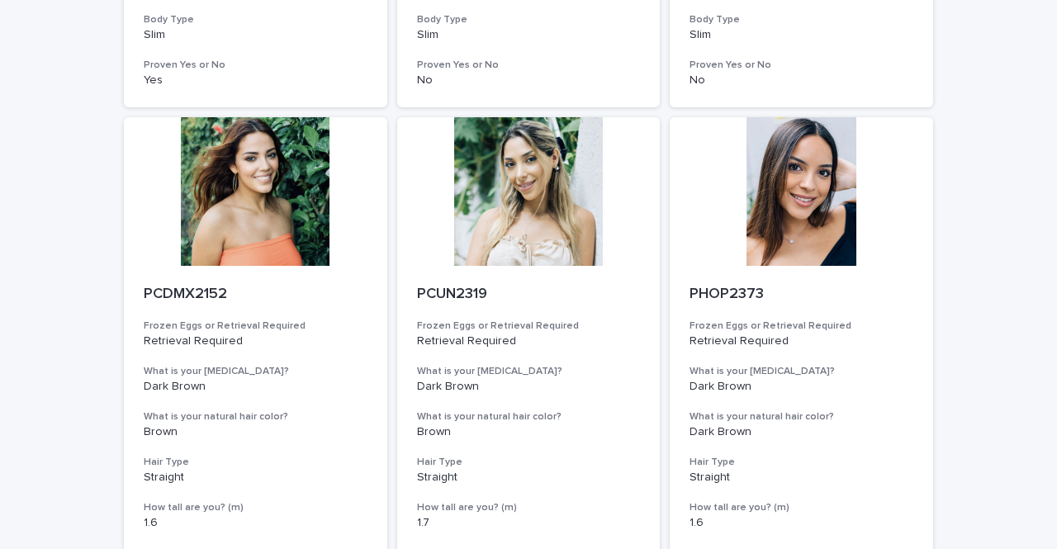
scroll to position [6737, 0]
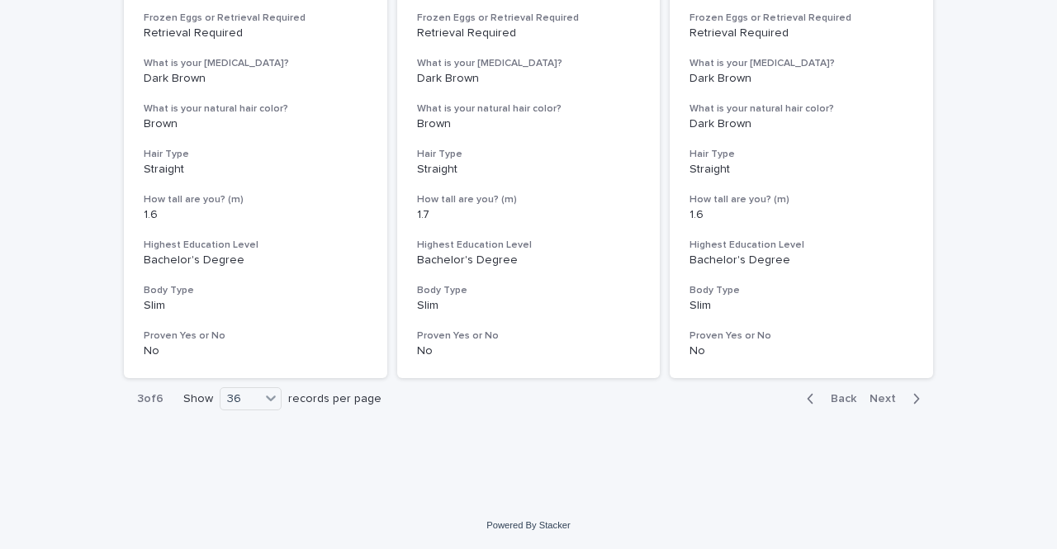
click at [824, 398] on span "Back" at bounding box center [839, 399] width 36 height 12
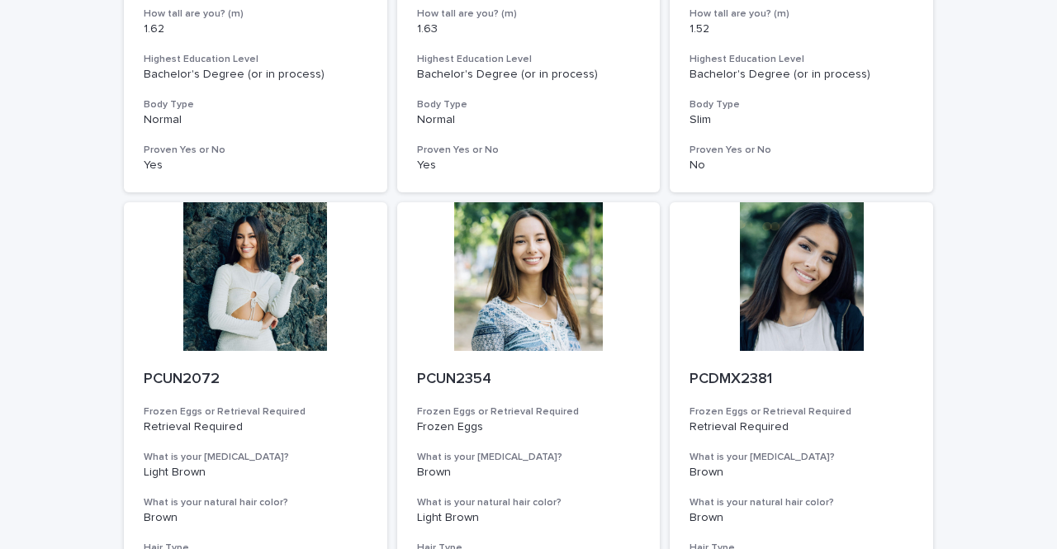
scroll to position [5765, 0]
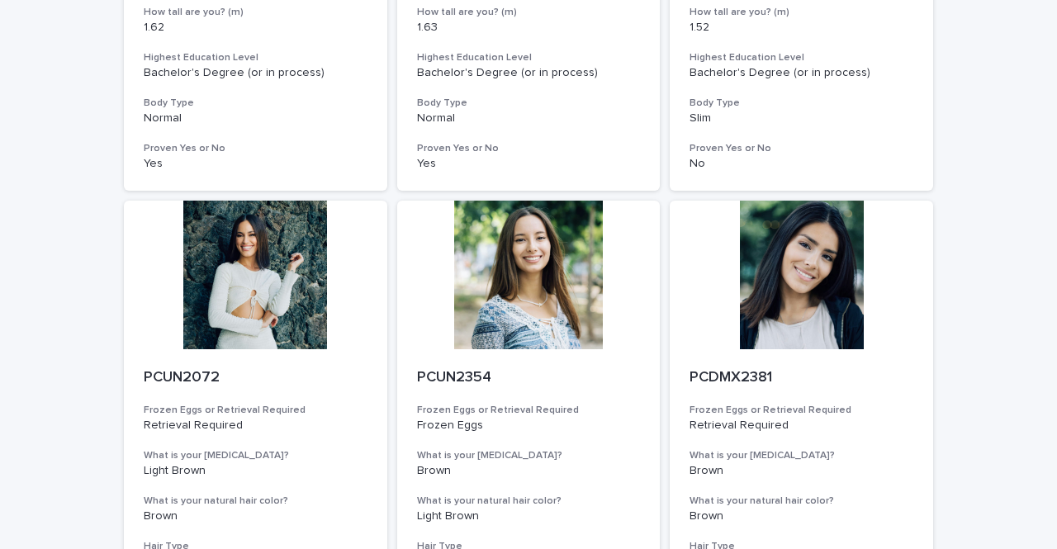
click at [783, 301] on div at bounding box center [801, 275] width 263 height 149
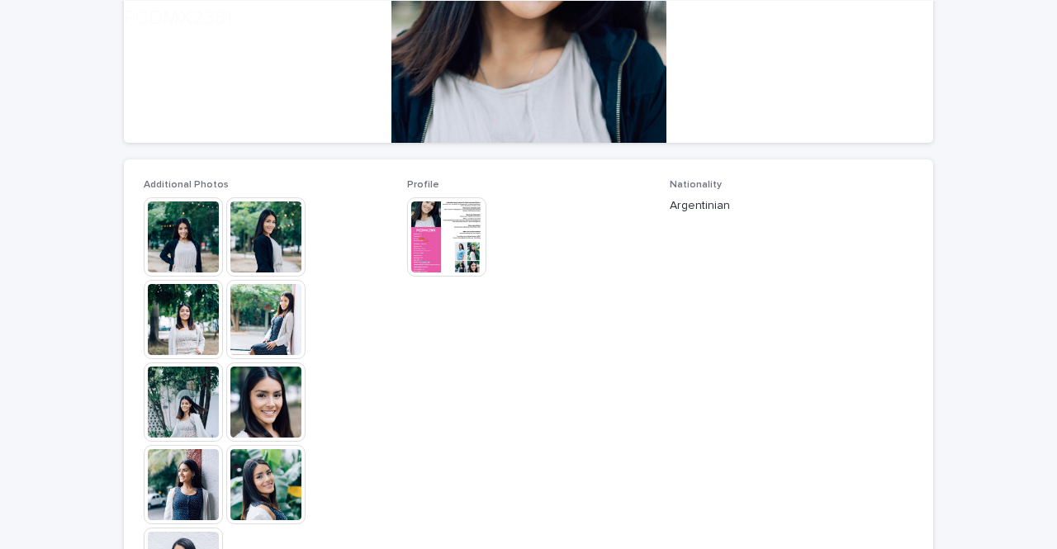
scroll to position [344, 0]
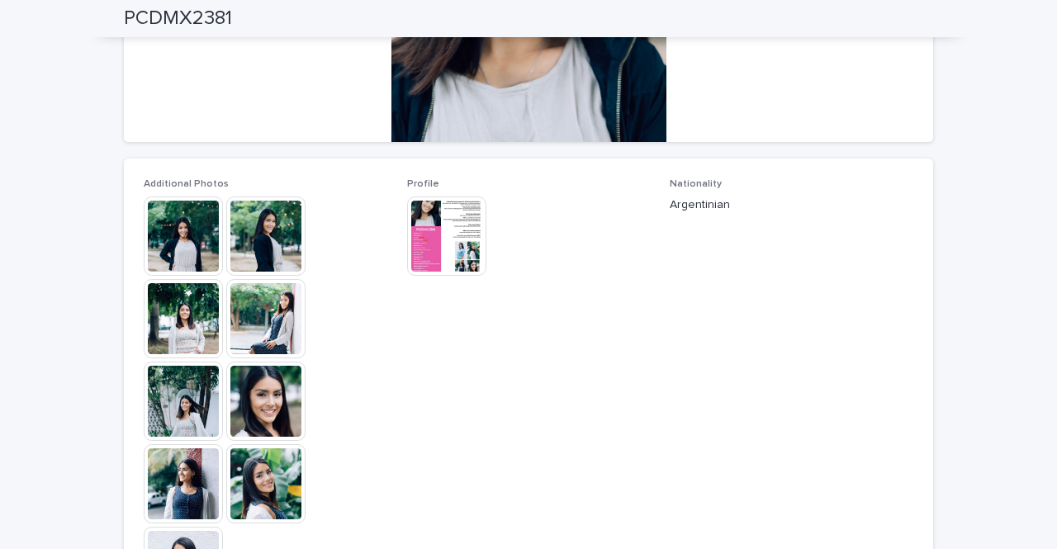
click at [201, 250] on img at bounding box center [183, 236] width 79 height 79
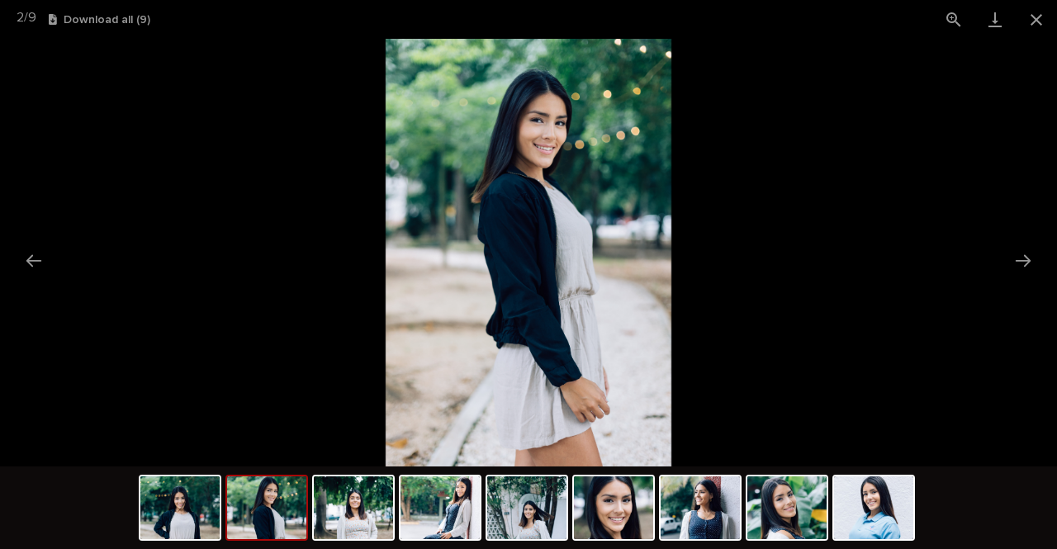
click at [1046, 14] on button "Close gallery" at bounding box center [1036, 19] width 41 height 39
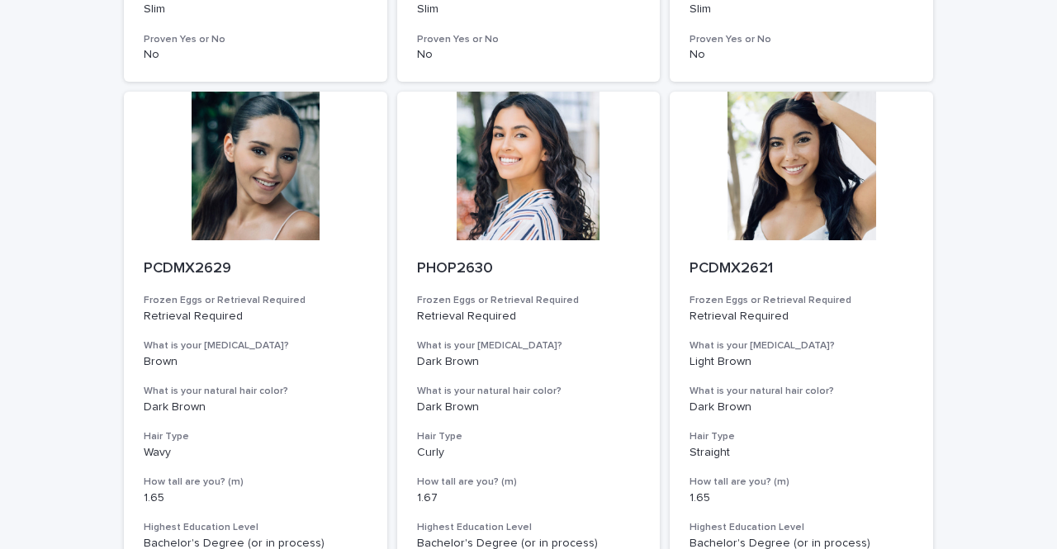
scroll to position [2101, 0]
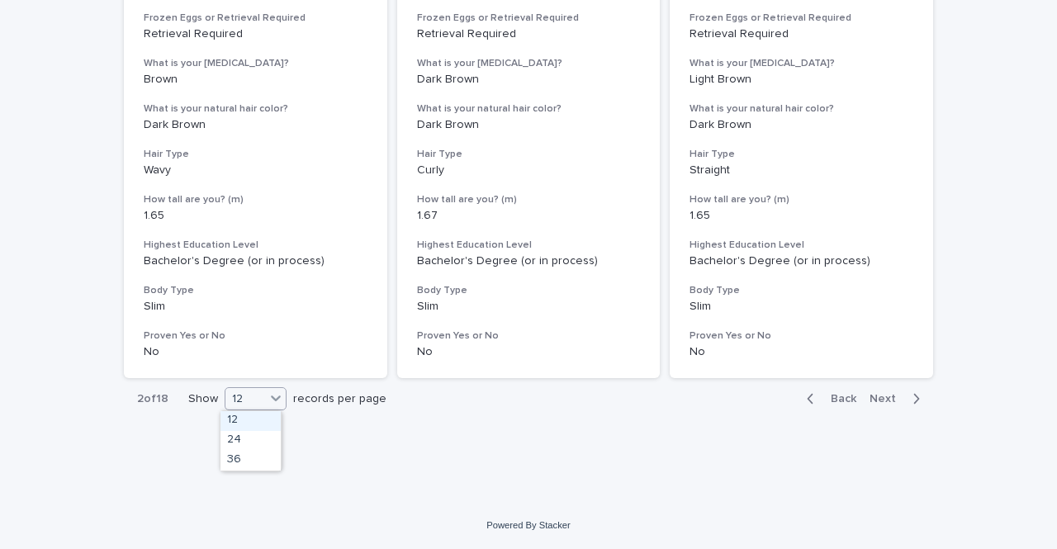
click at [246, 391] on div "12" at bounding box center [245, 399] width 40 height 17
click at [245, 462] on div "36" at bounding box center [251, 461] width 60 height 20
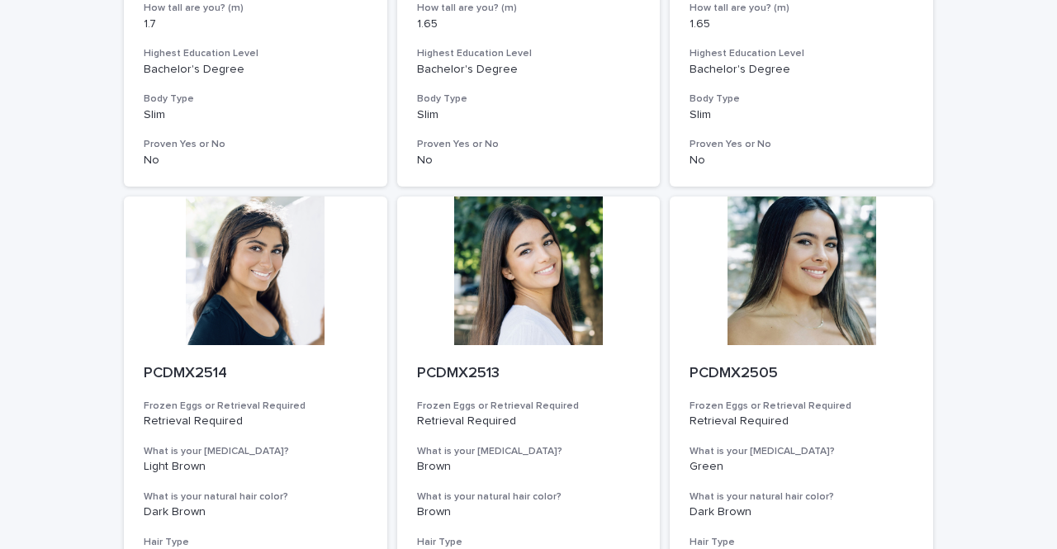
scroll to position [2294, 0]
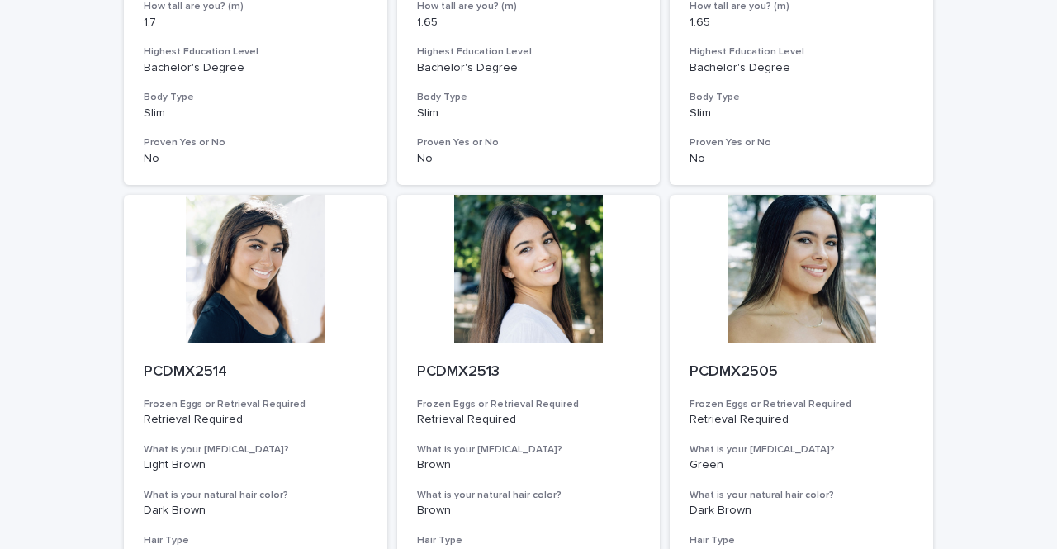
click at [523, 309] on div at bounding box center [528, 269] width 263 height 149
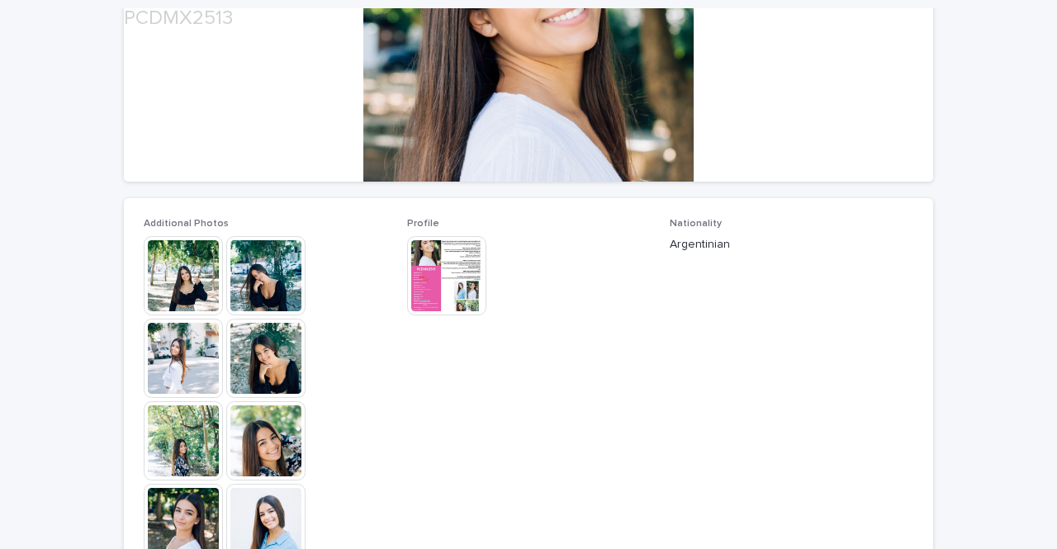
scroll to position [325, 0]
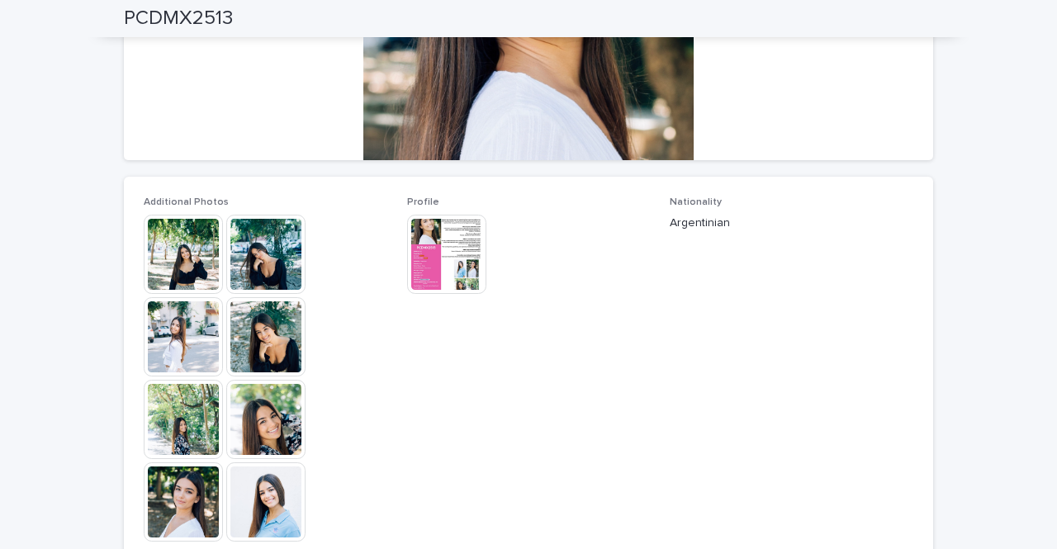
click at [213, 268] on img at bounding box center [183, 254] width 79 height 79
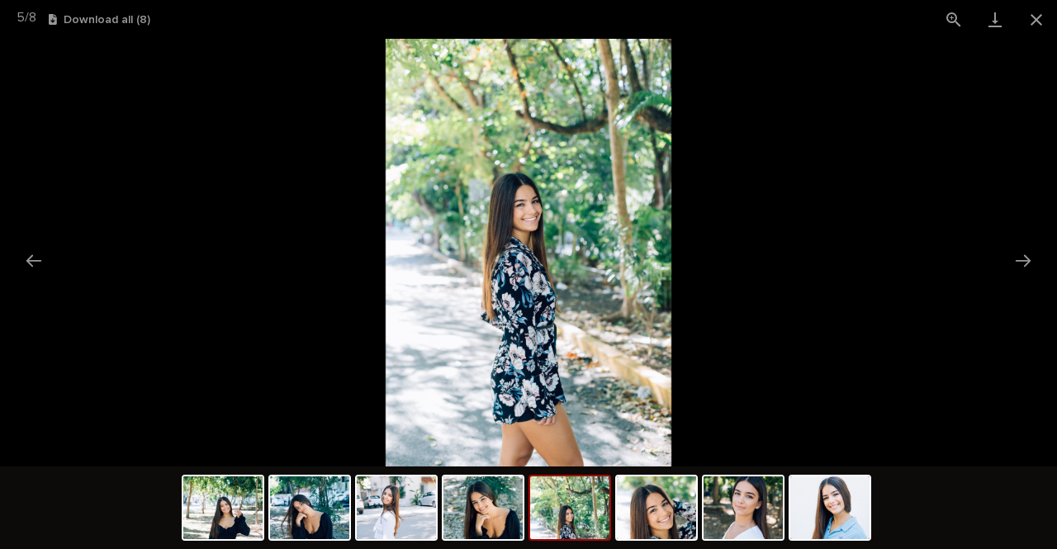
click at [1037, 17] on button "Close gallery" at bounding box center [1036, 19] width 41 height 39
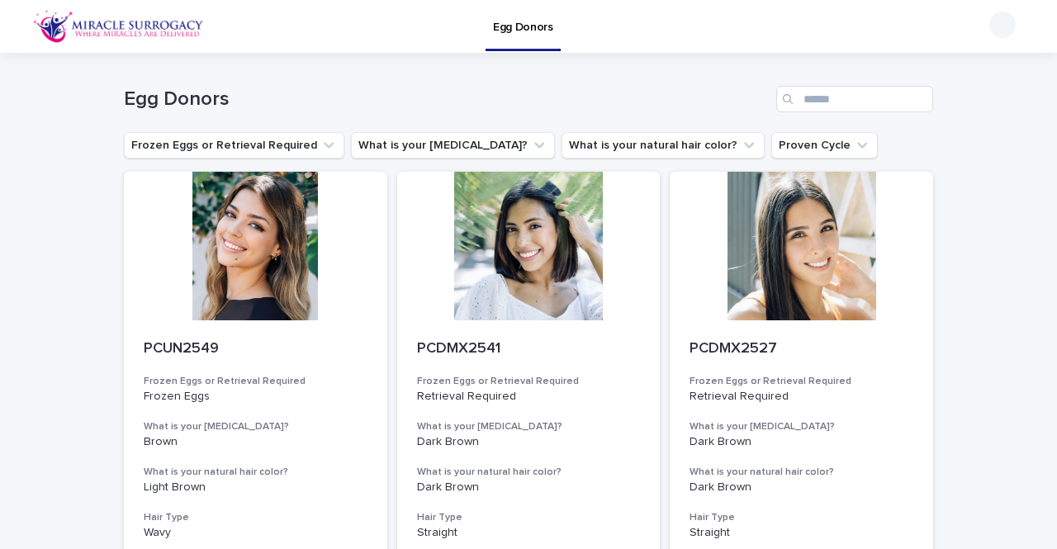
click at [806, 245] on div at bounding box center [801, 246] width 263 height 149
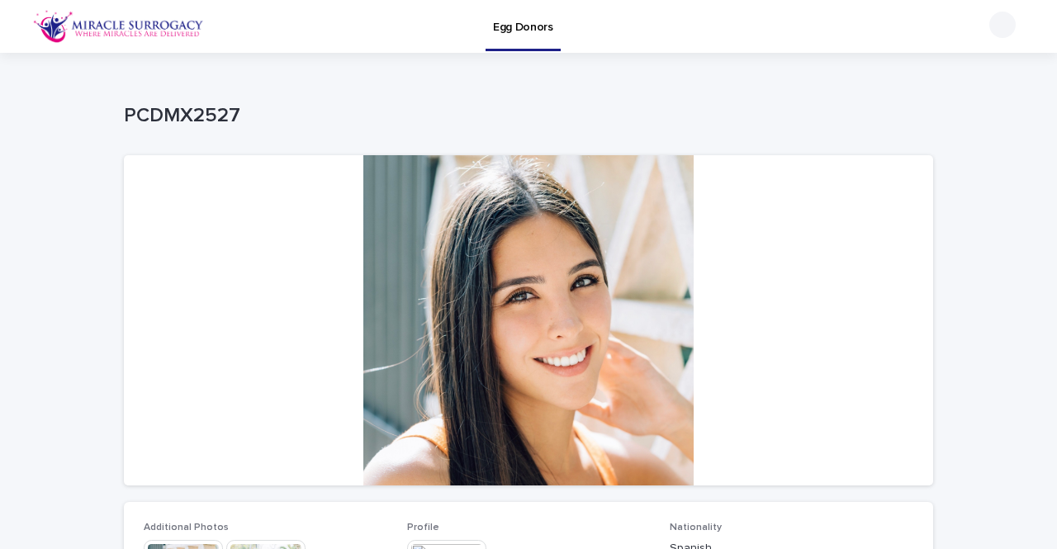
scroll to position [287, 0]
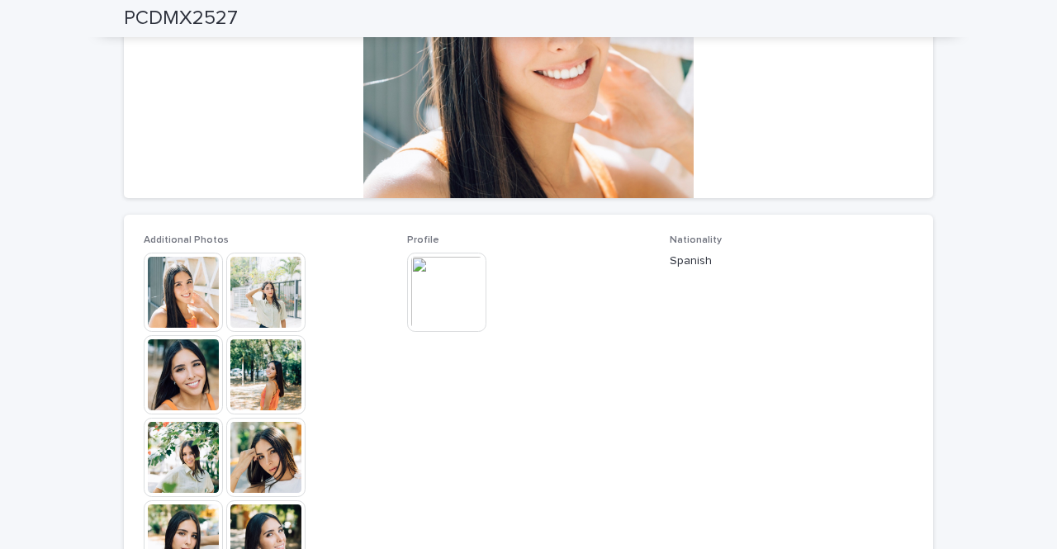
click at [173, 302] on img at bounding box center [183, 292] width 79 height 79
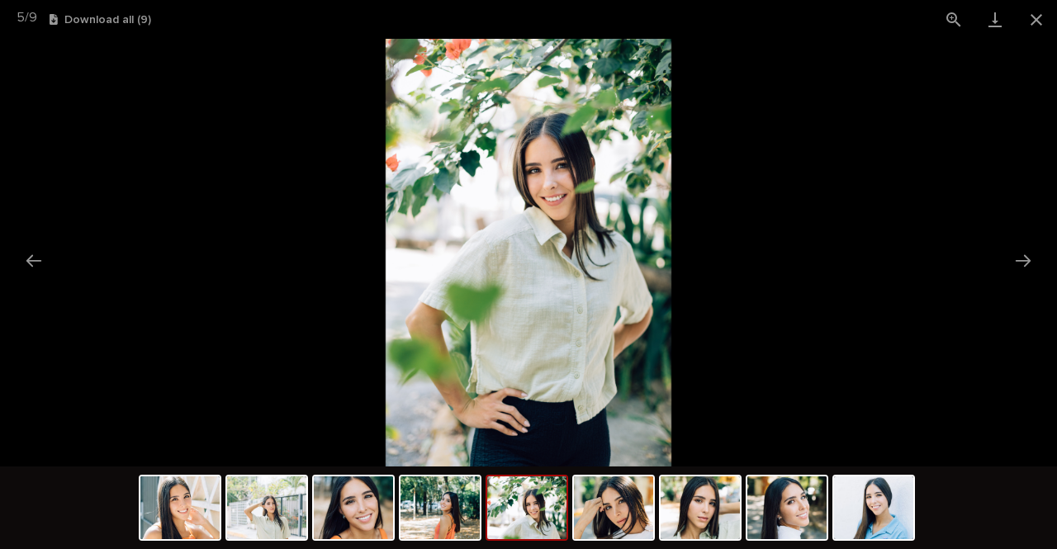
click at [1042, 8] on button "Close gallery" at bounding box center [1036, 19] width 41 height 39
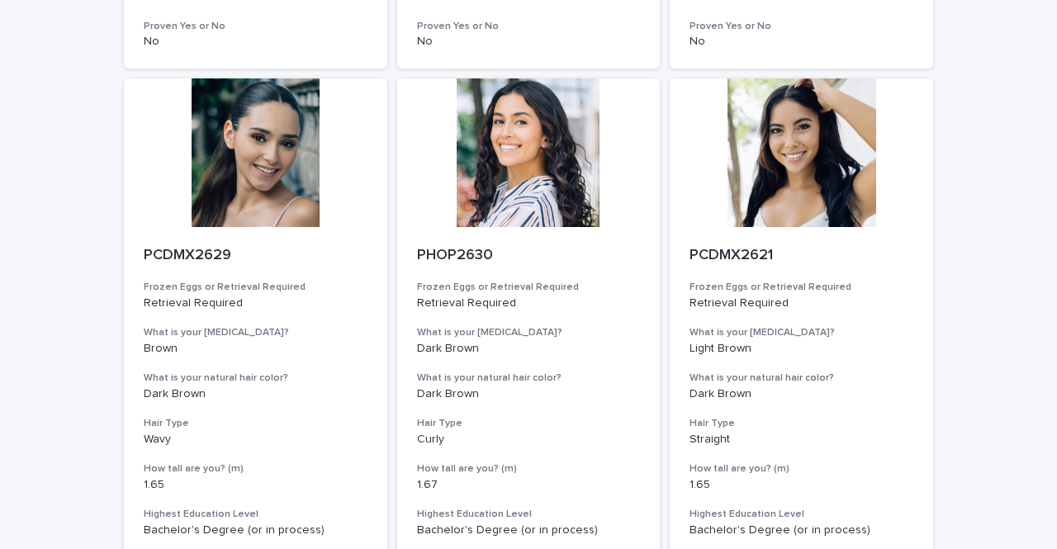
scroll to position [2101, 0]
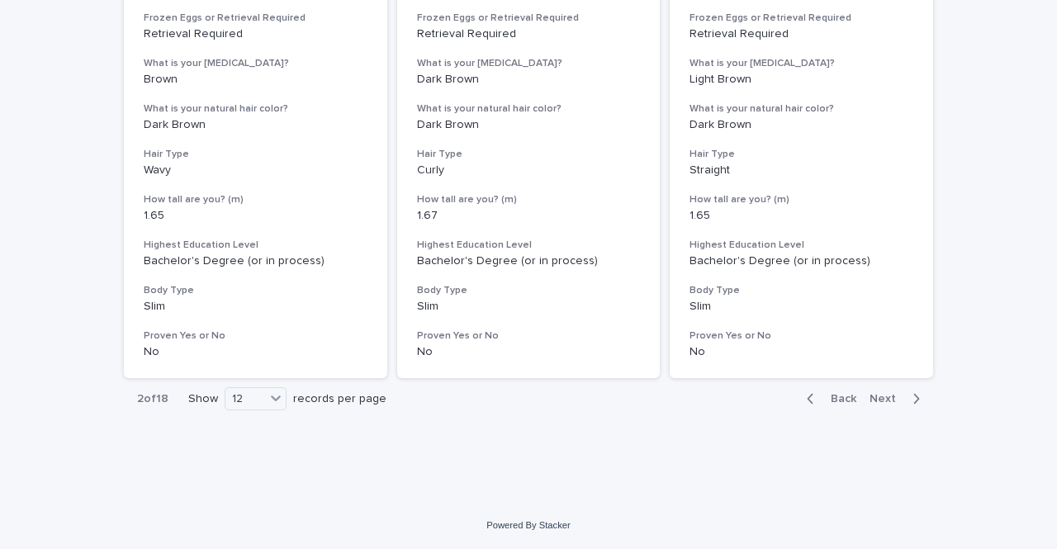
click at [236, 381] on div "2 of 18 Show 12 records per page" at bounding box center [262, 399] width 276 height 40
click at [238, 397] on div "12" at bounding box center [245, 399] width 40 height 17
click at [251, 466] on div "36" at bounding box center [251, 461] width 60 height 20
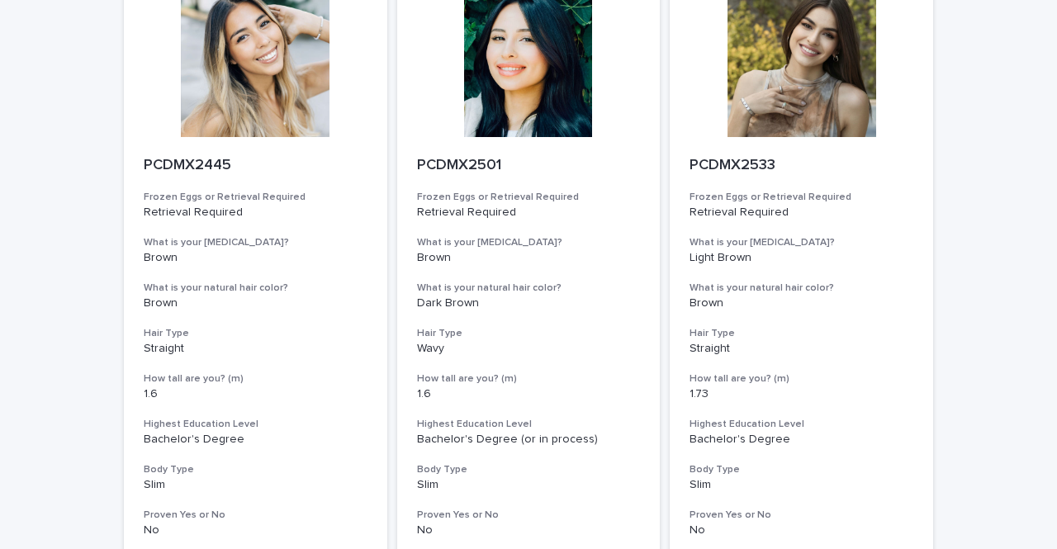
scroll to position [6737, 0]
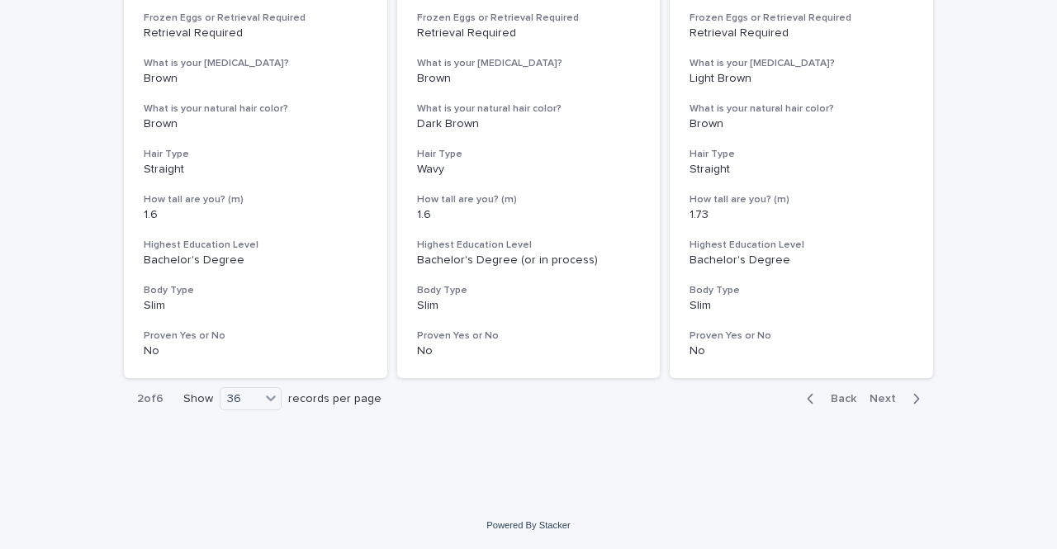
click at [831, 394] on span "Back" at bounding box center [839, 399] width 36 height 12
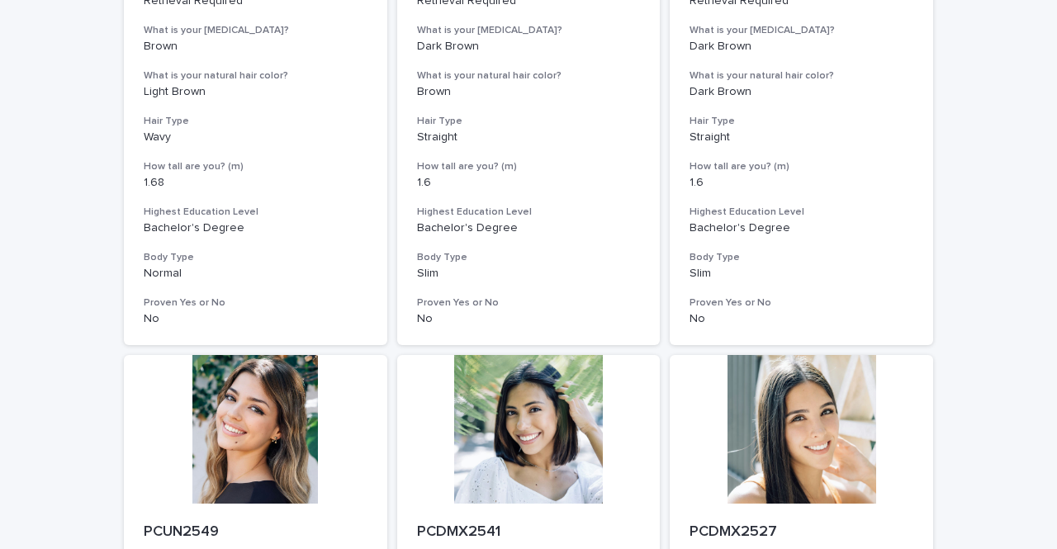
scroll to position [2136, 0]
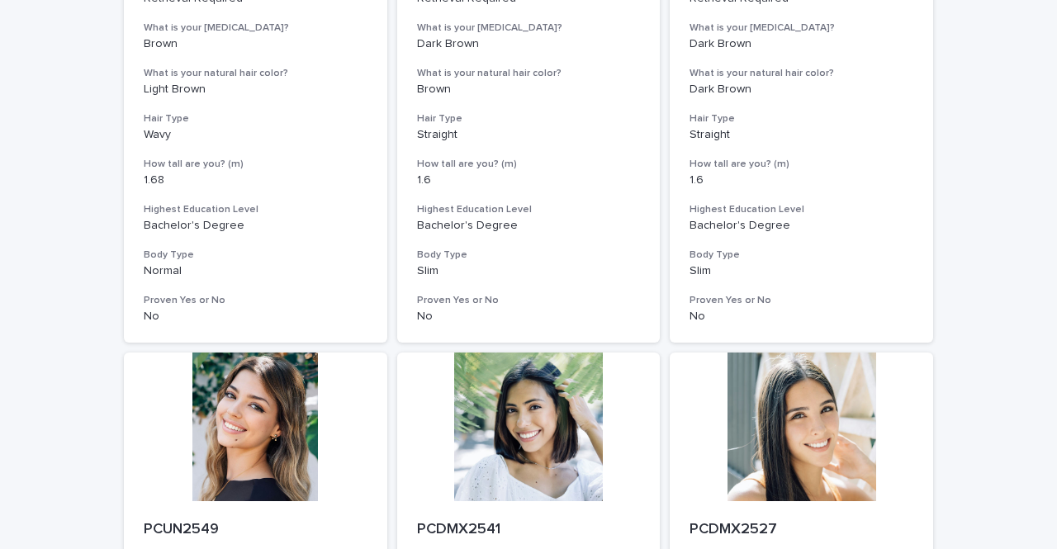
click at [263, 385] on div at bounding box center [255, 427] width 263 height 149
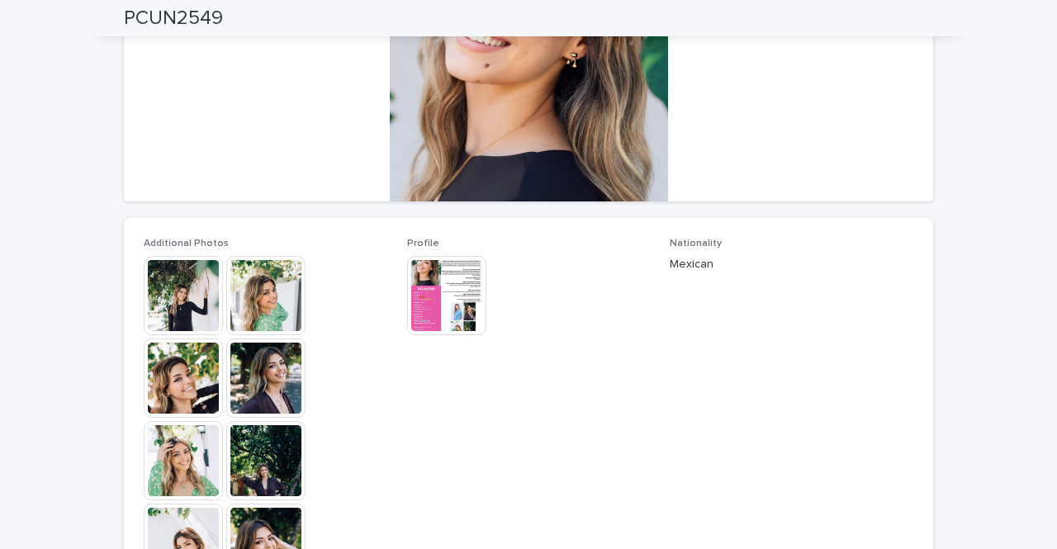
scroll to position [283, 0]
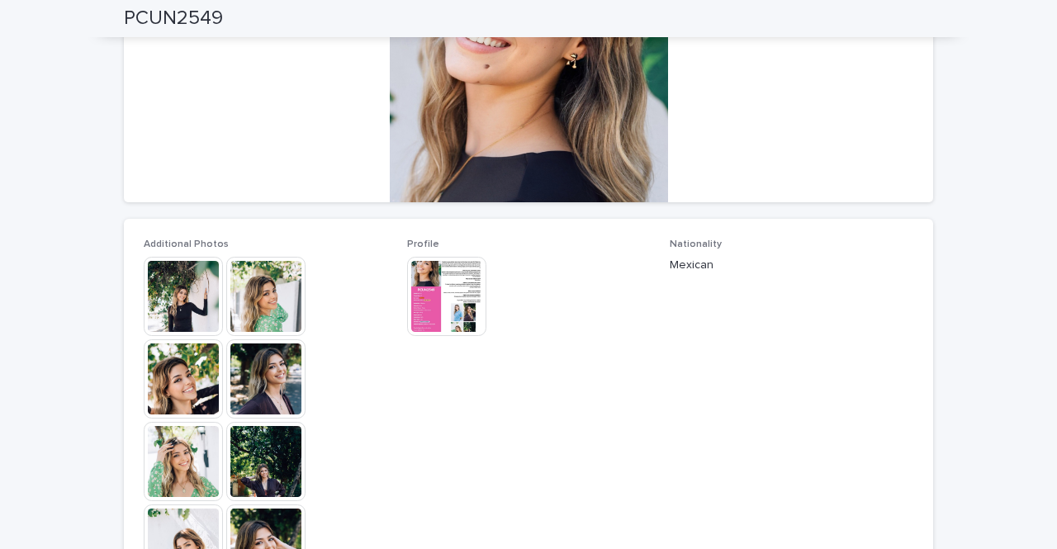
click at [164, 304] on img at bounding box center [183, 296] width 79 height 79
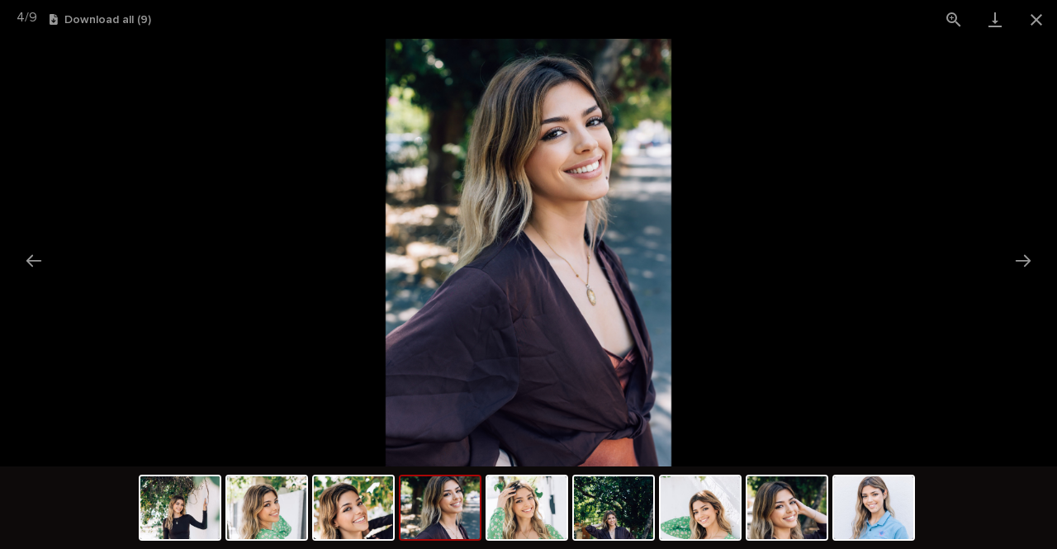
click at [1034, 16] on button "Close gallery" at bounding box center [1036, 19] width 41 height 39
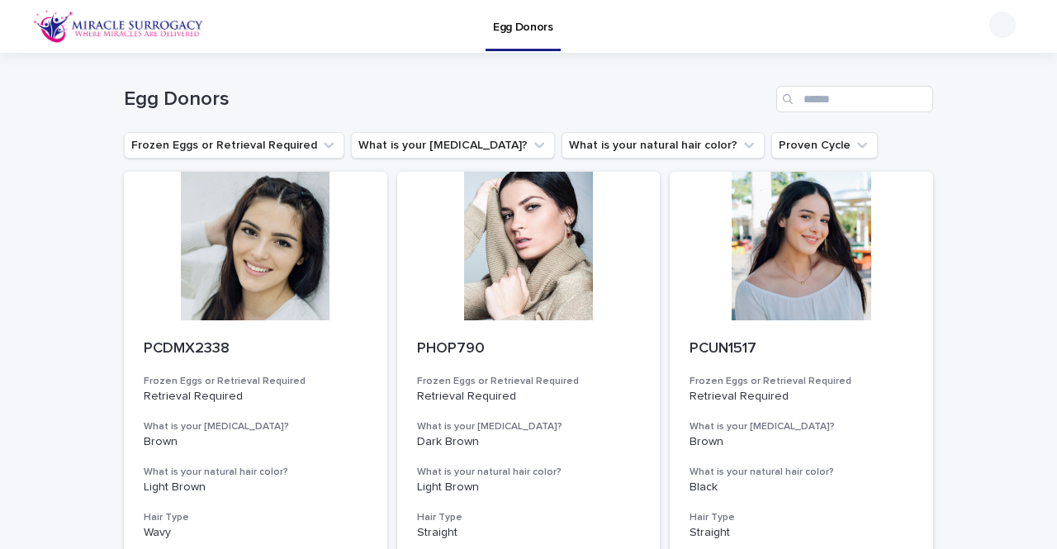
click at [190, 268] on div at bounding box center [255, 246] width 263 height 149
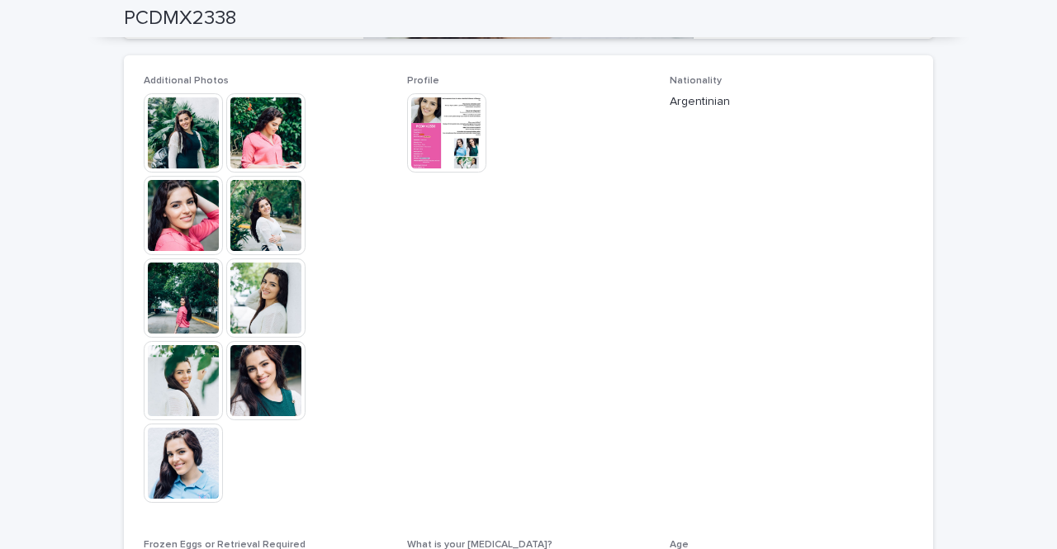
scroll to position [448, 0]
click at [254, 393] on img at bounding box center [265, 379] width 79 height 79
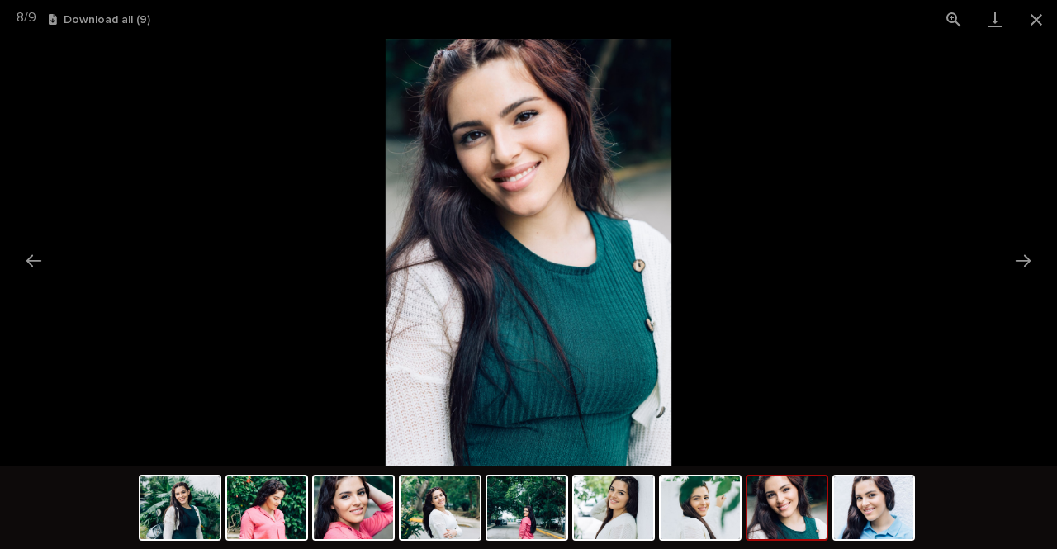
click at [1041, 19] on button "Close gallery" at bounding box center [1036, 19] width 41 height 39
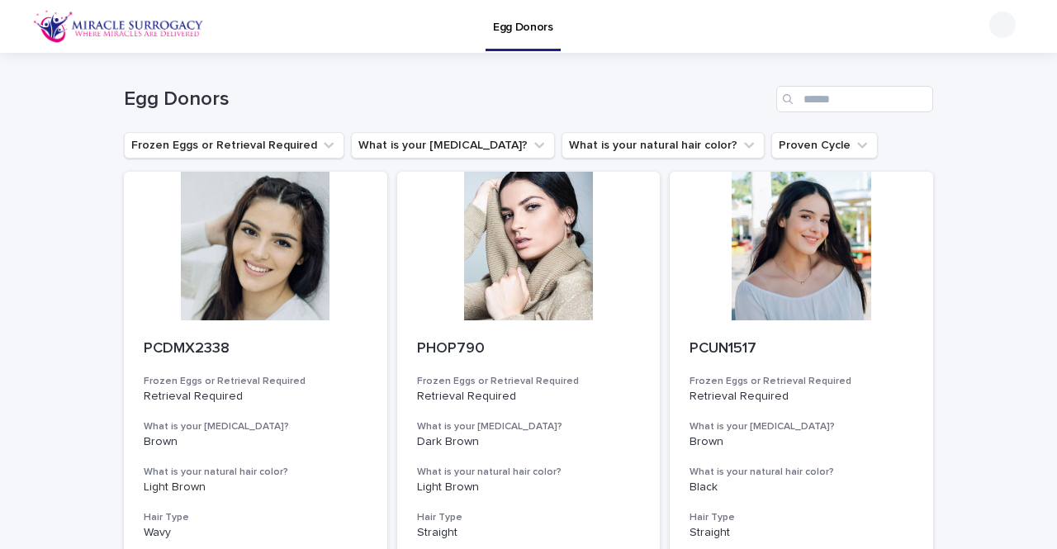
scroll to position [47, 0]
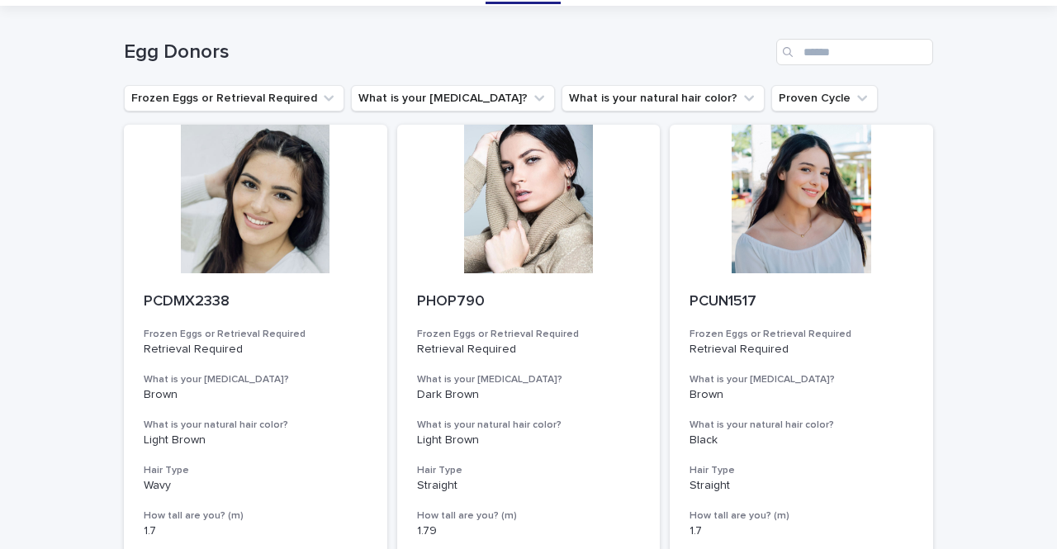
click at [519, 192] on div at bounding box center [528, 199] width 263 height 149
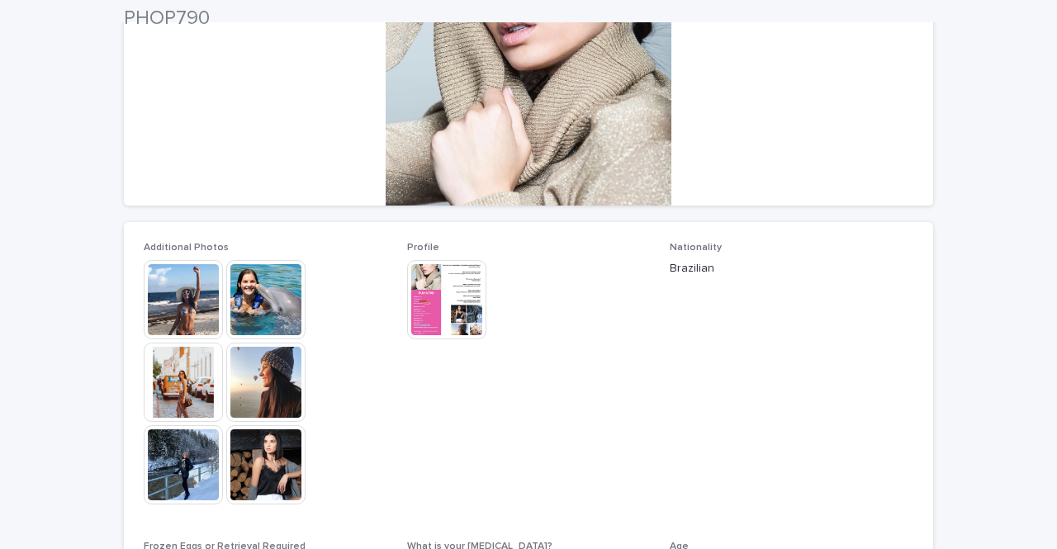
scroll to position [279, 0]
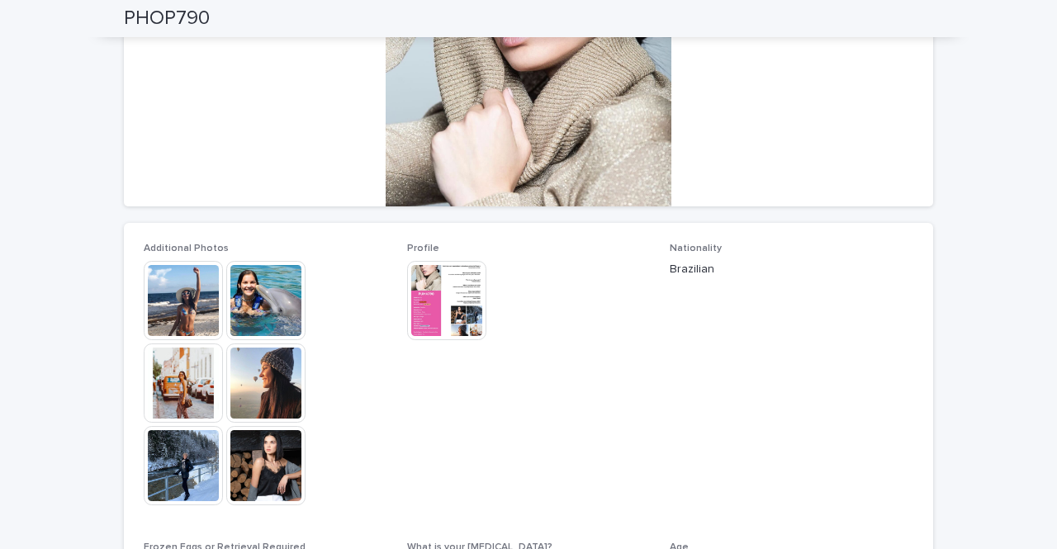
click at [189, 286] on img at bounding box center [183, 300] width 79 height 79
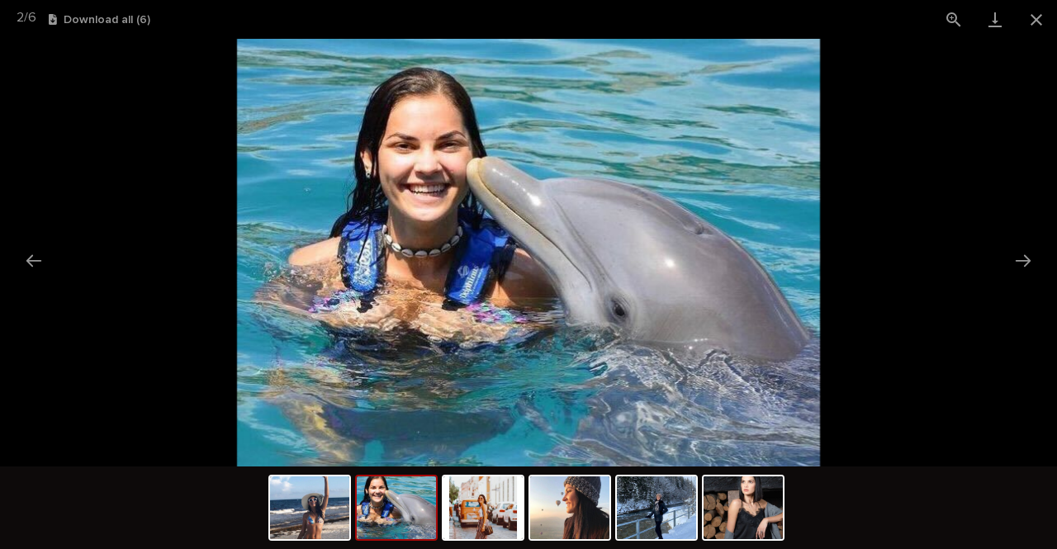
click at [1031, 14] on button "Close gallery" at bounding box center [1036, 19] width 41 height 39
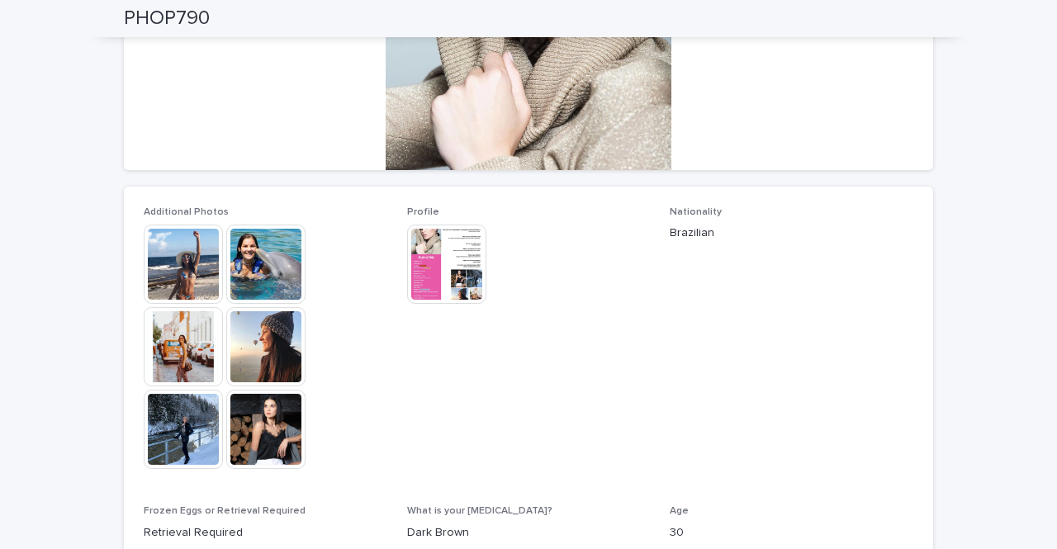
scroll to position [315, 0]
click at [126, 255] on div "Additional Photos This file cannot be opened Download File Profile This file ca…" at bounding box center [528, 484] width 809 height 594
click at [154, 257] on img at bounding box center [183, 264] width 79 height 79
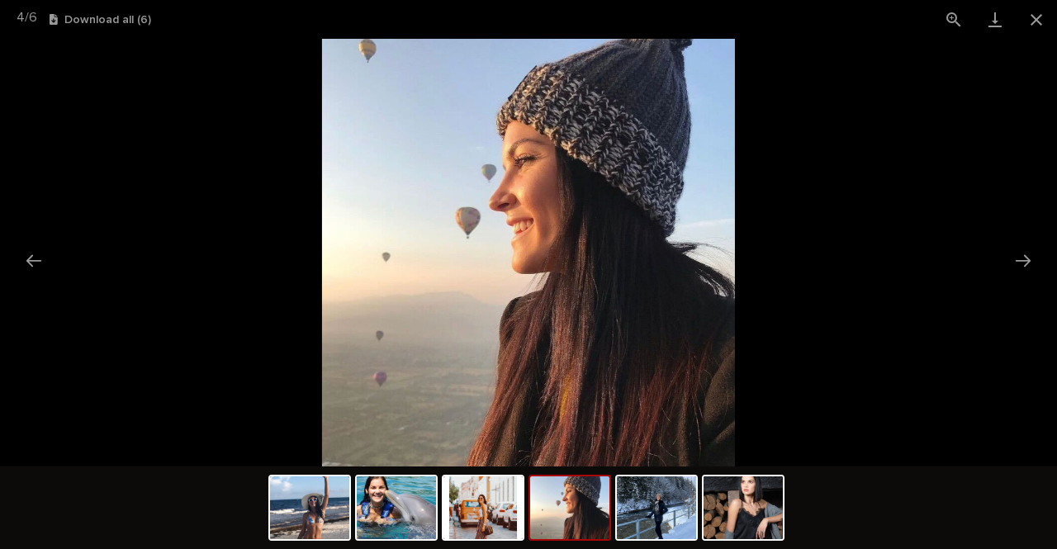
click at [1039, 19] on button "Close gallery" at bounding box center [1036, 19] width 41 height 39
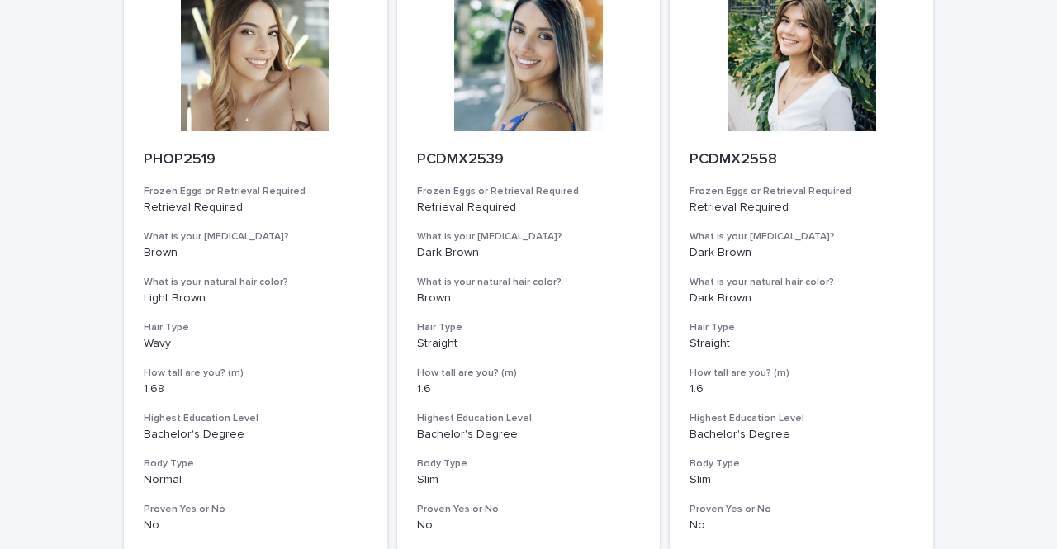
scroll to position [2101, 0]
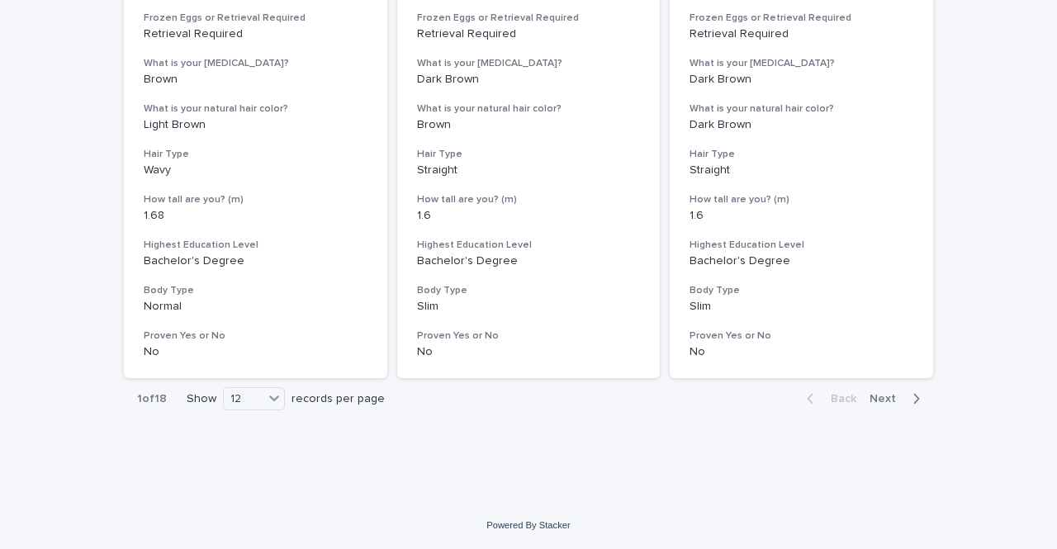
click at [242, 407] on div "12" at bounding box center [244, 399] width 40 height 17
click at [238, 456] on div "36" at bounding box center [248, 461] width 60 height 20
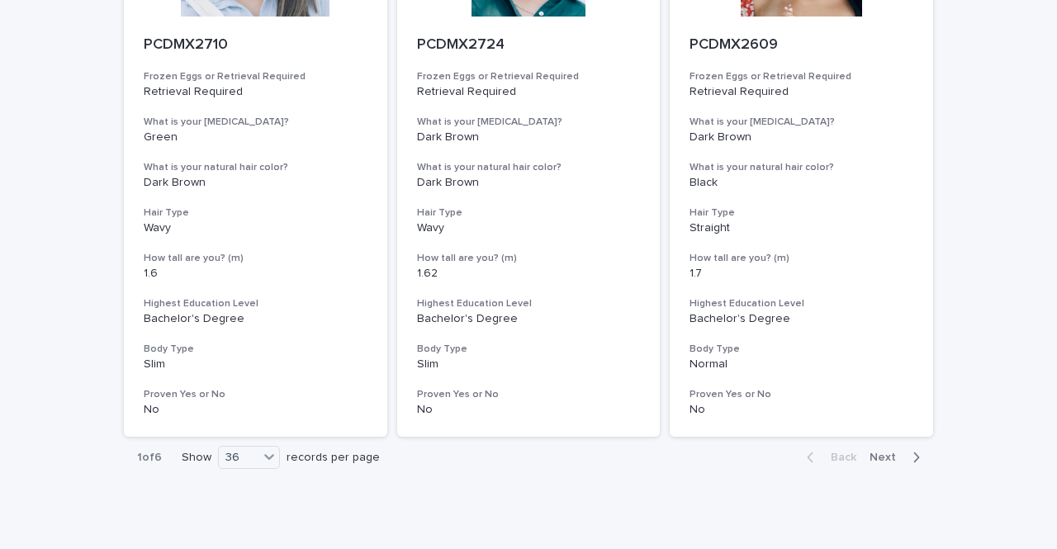
scroll to position [6737, 0]
